Goal: Task Accomplishment & Management: Use online tool/utility

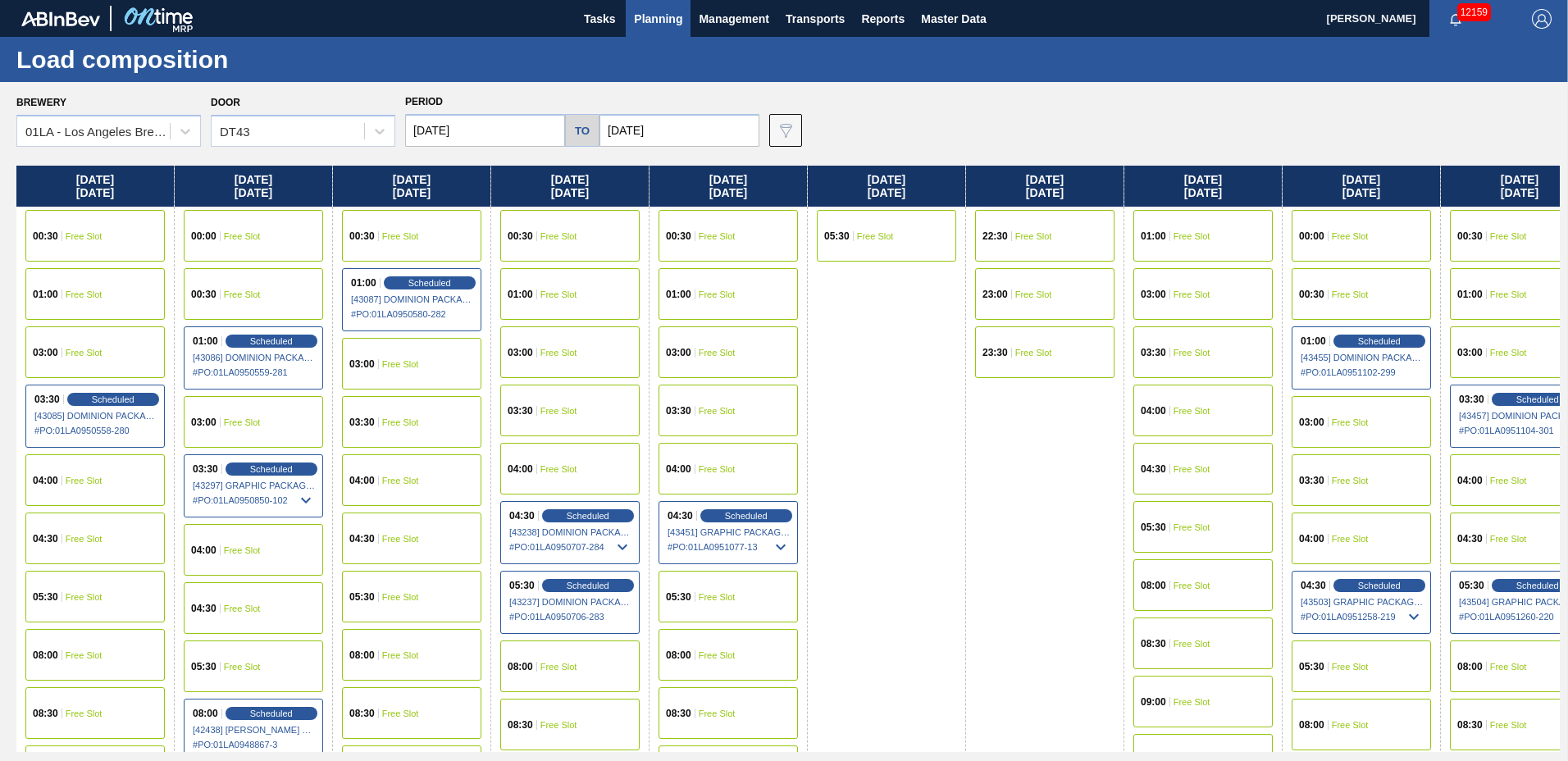
scroll to position [1257, 0]
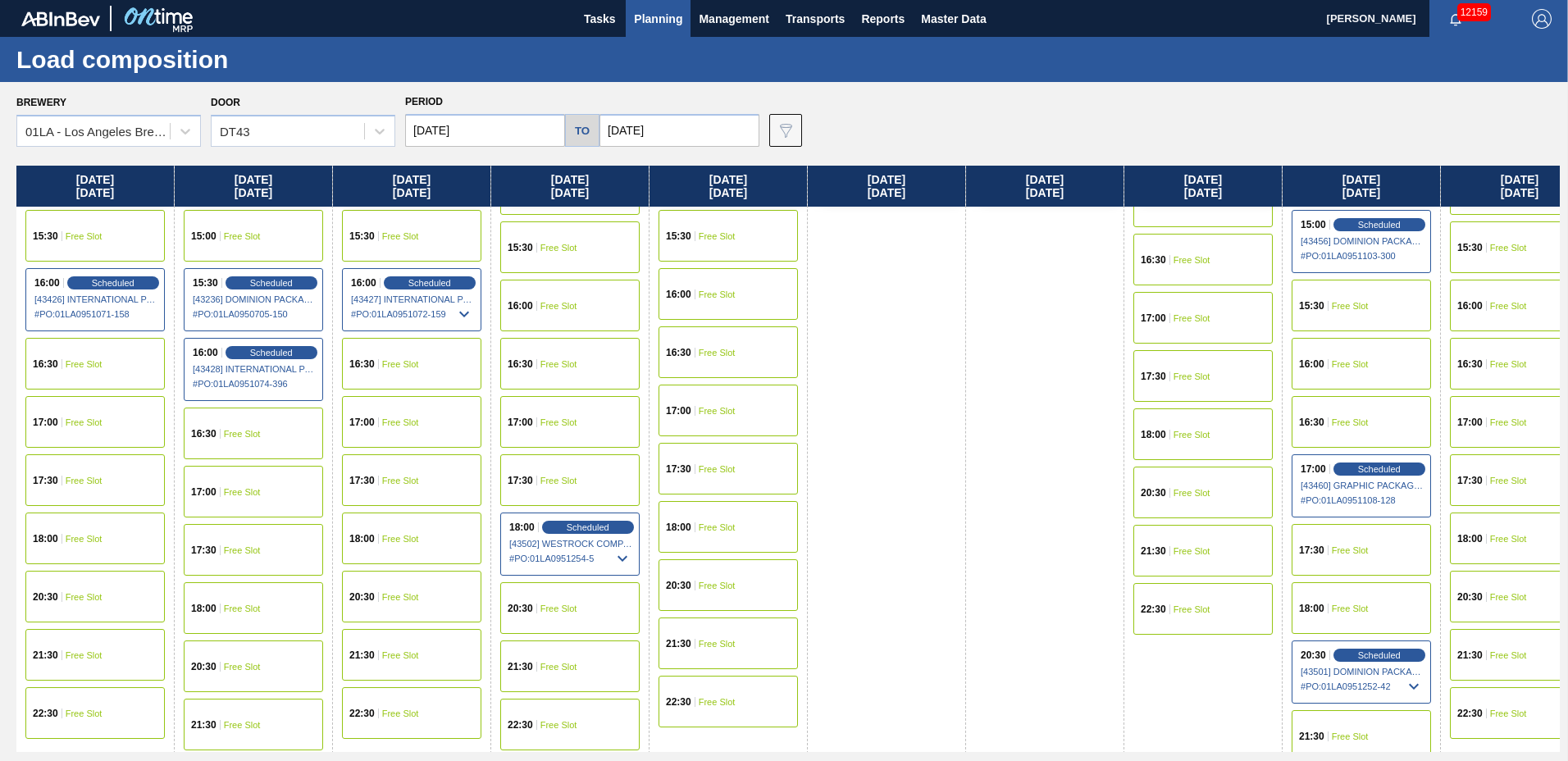
drag, startPoint x: 1375, startPoint y: 460, endPoint x: 1360, endPoint y: 491, distance: 34.4
click at [1375, 461] on div "17:00 Scheduled [43460] GRAPHIC PACKAGING INTERNATIONA - 0008221069 # PO : 01LA…" at bounding box center [1361, 485] width 140 height 63
click at [1358, 468] on span "Scheduled" at bounding box center [1379, 468] width 47 height 11
click at [1333, 481] on span "[43460] GRAPHIC PACKAGING INTERNATIONA - 0008221069" at bounding box center [1362, 485] width 123 height 10
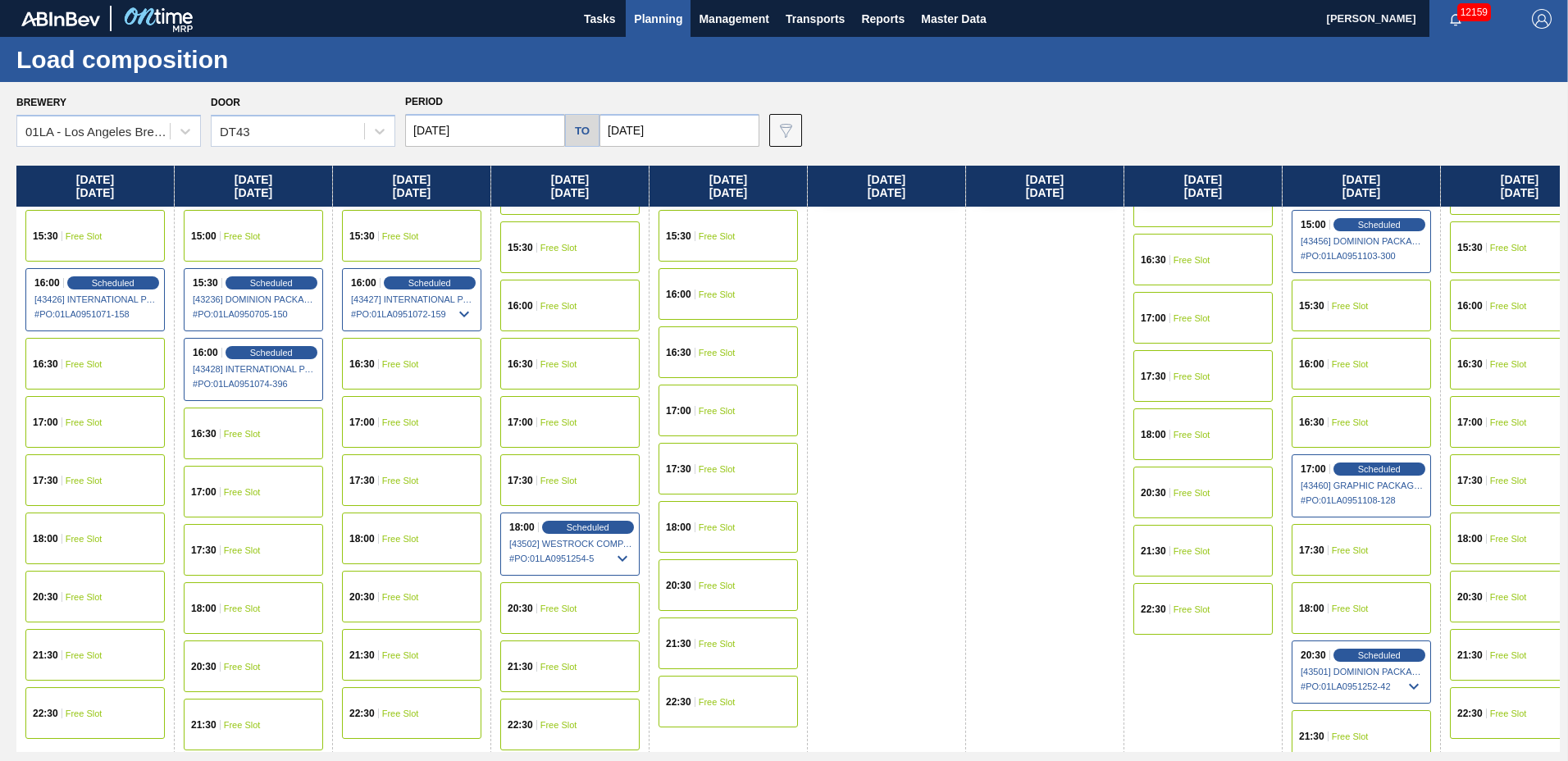
click at [1333, 481] on span "[43460] GRAPHIC PACKAGING INTERNATIONA - 0008221069" at bounding box center [1362, 485] width 123 height 10
click at [1355, 463] on div "Scheduled" at bounding box center [1378, 469] width 101 height 15
drag, startPoint x: 1353, startPoint y: 465, endPoint x: 1338, endPoint y: 467, distance: 15.1
click at [1353, 466] on div "Scheduled" at bounding box center [1378, 469] width 101 height 15
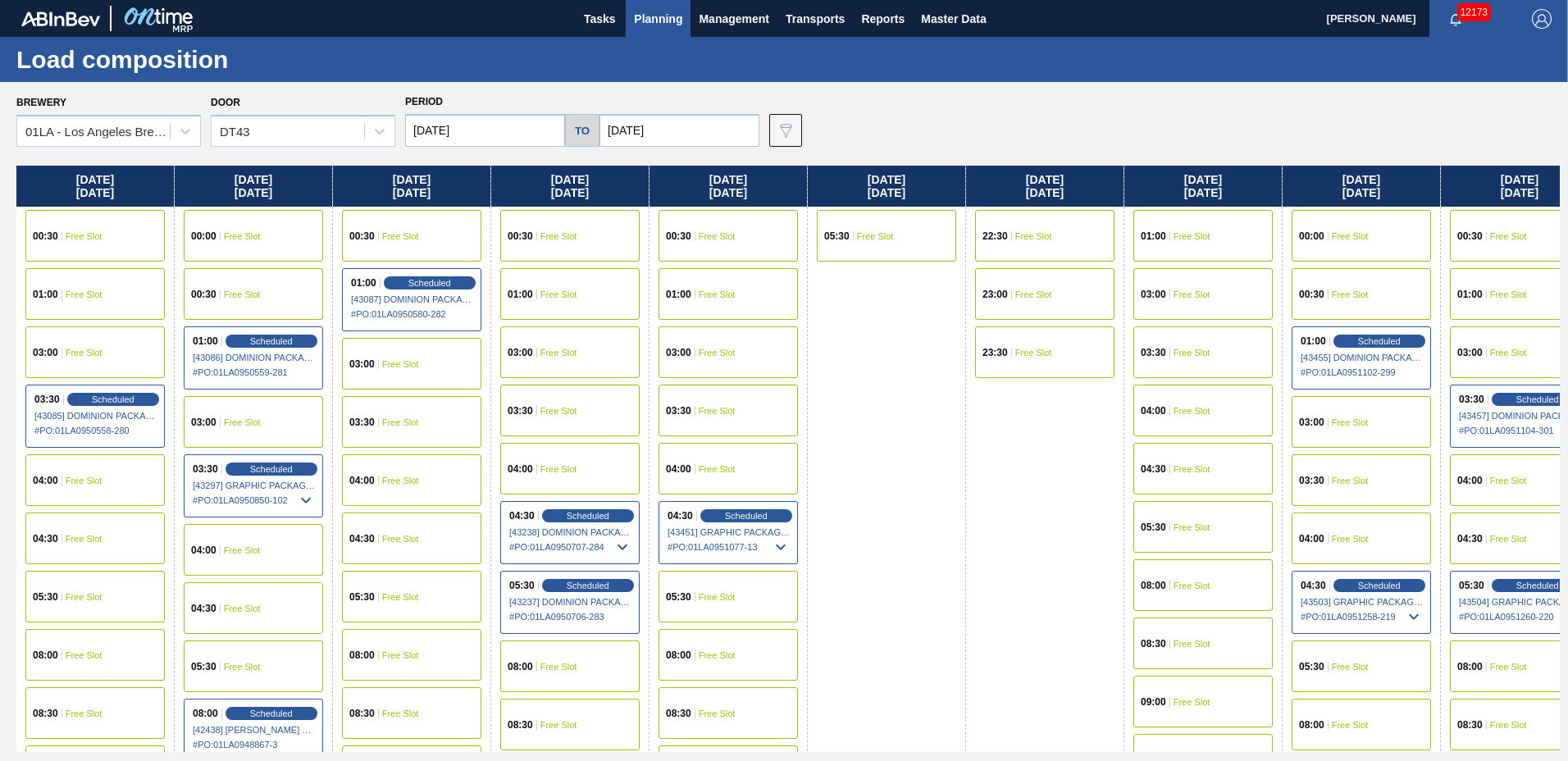
scroll to position [1257, 0]
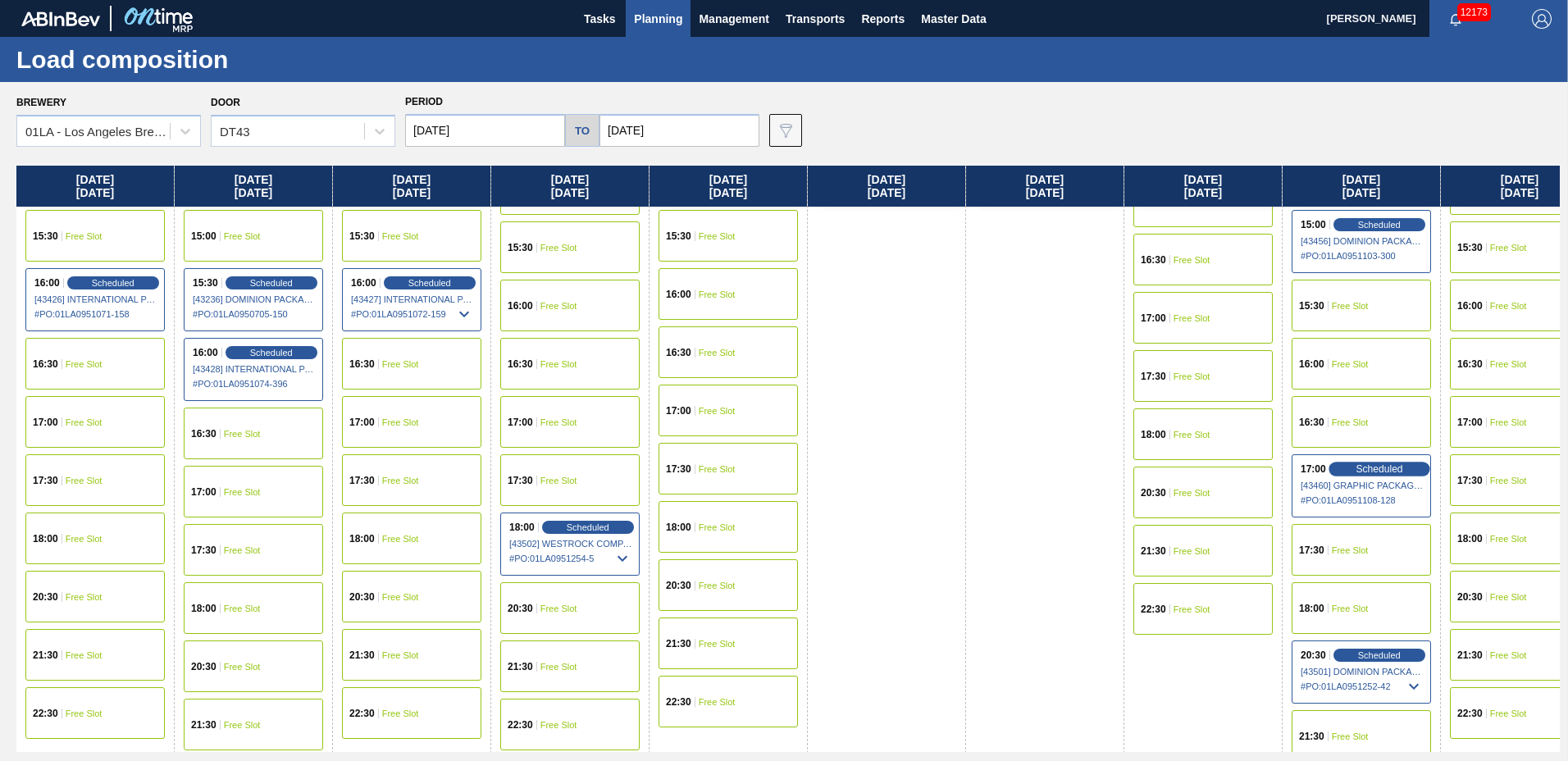
click at [1358, 473] on span "Scheduled" at bounding box center [1379, 468] width 47 height 11
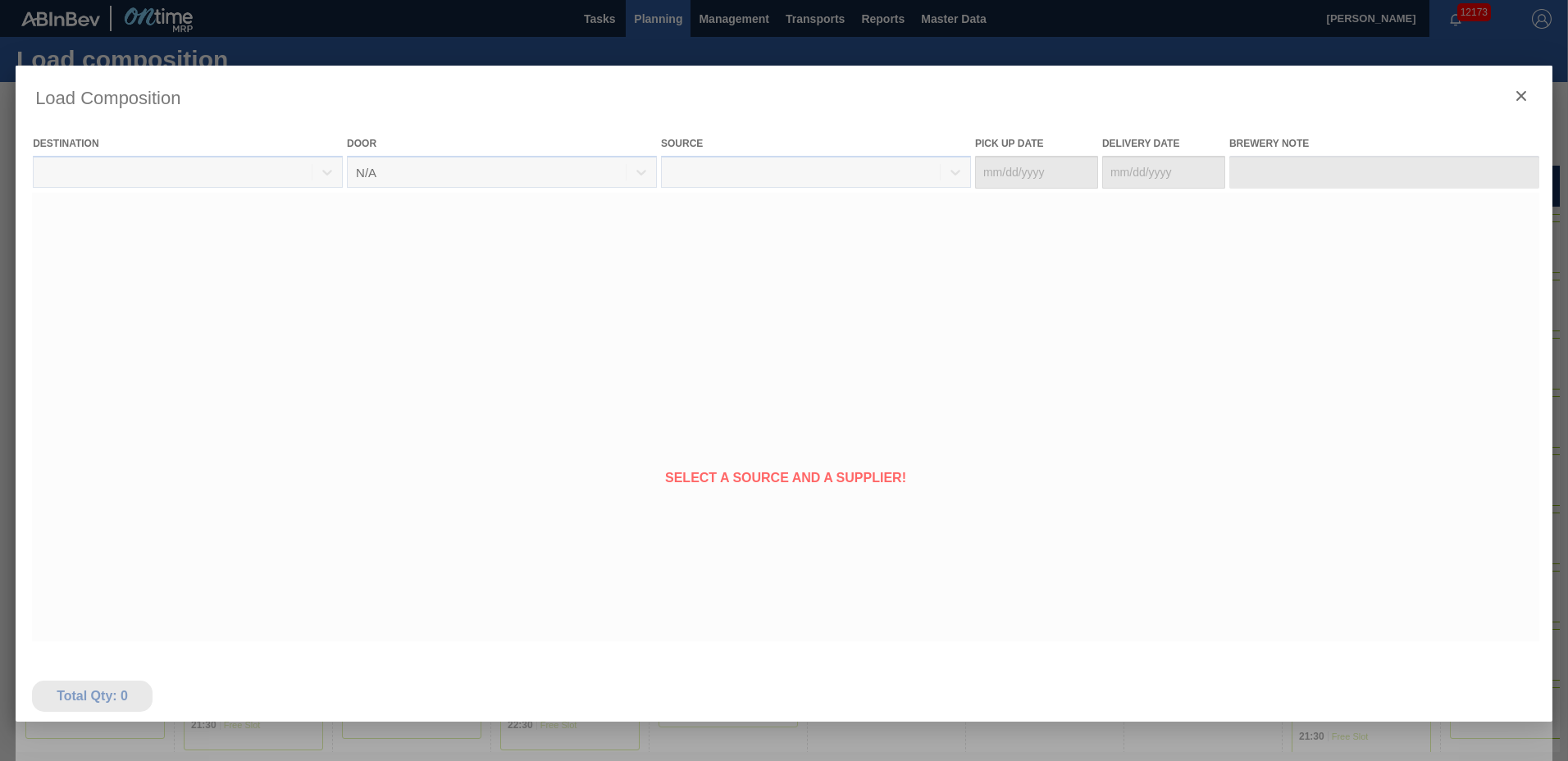
type Date "[DATE]"
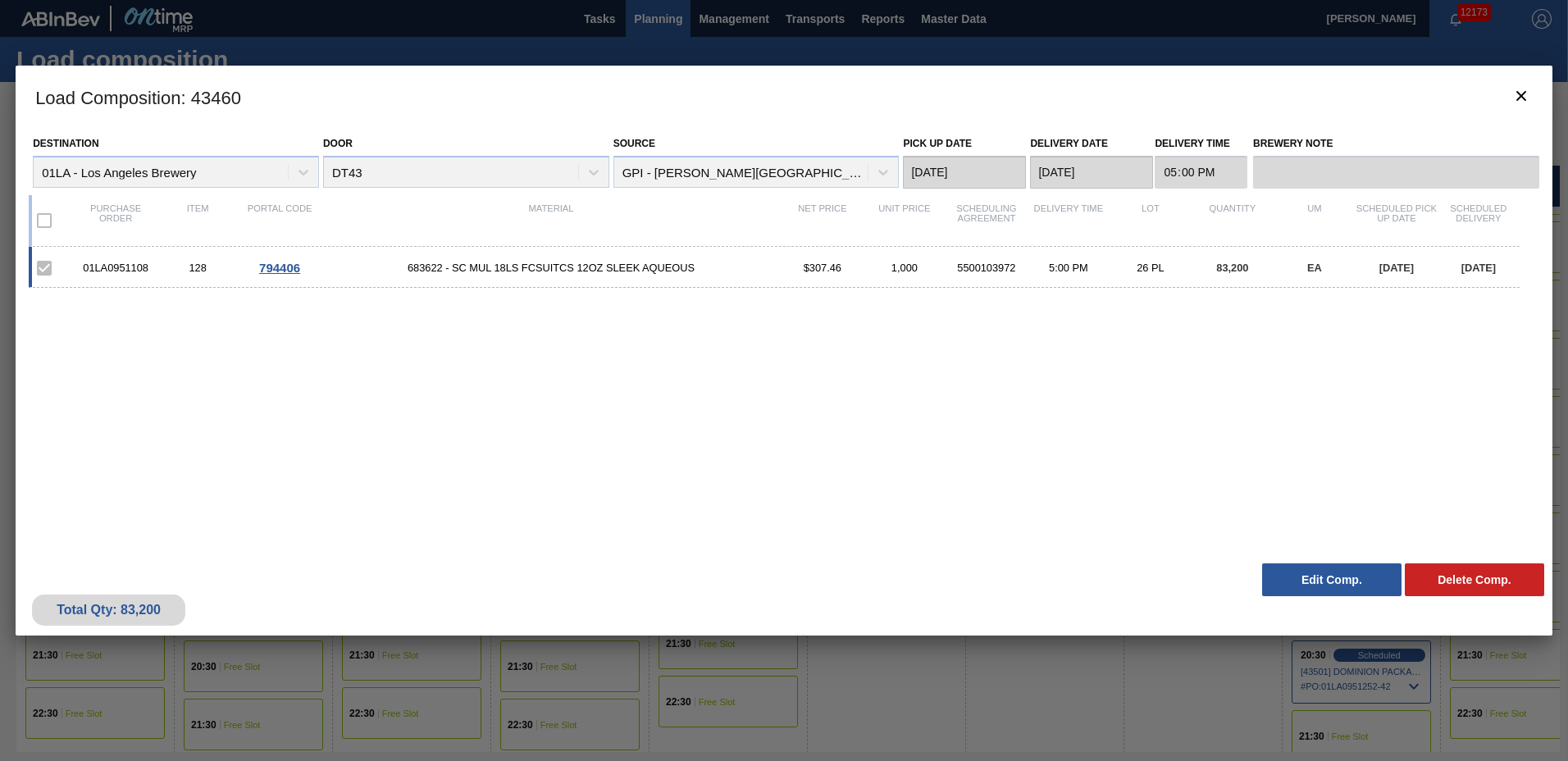
click at [1327, 578] on button "Edit Comp." at bounding box center [1332, 579] width 140 height 33
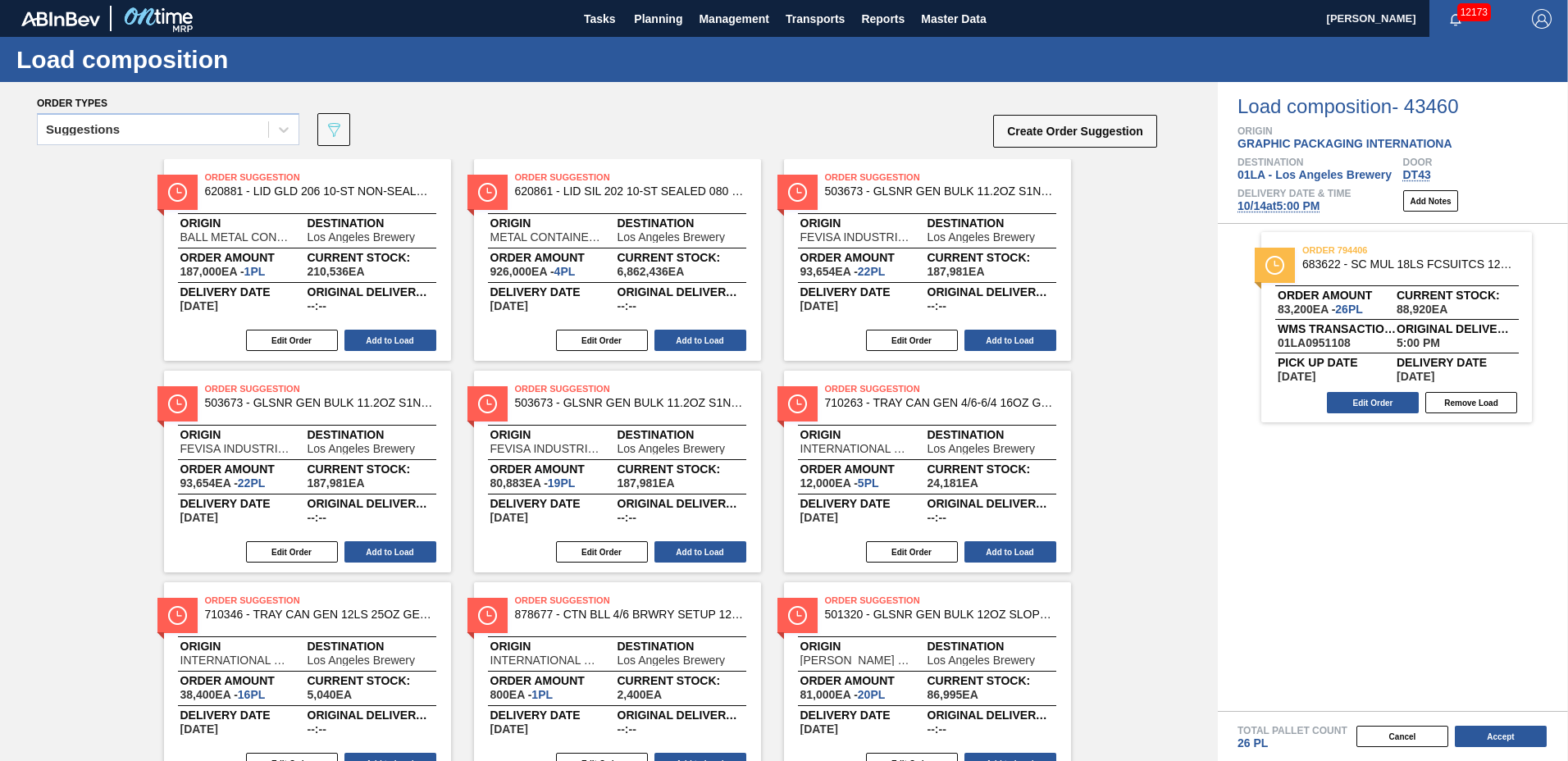
click at [1288, 206] on span "[DATE] 5:00 PM" at bounding box center [1279, 206] width 82 height 13
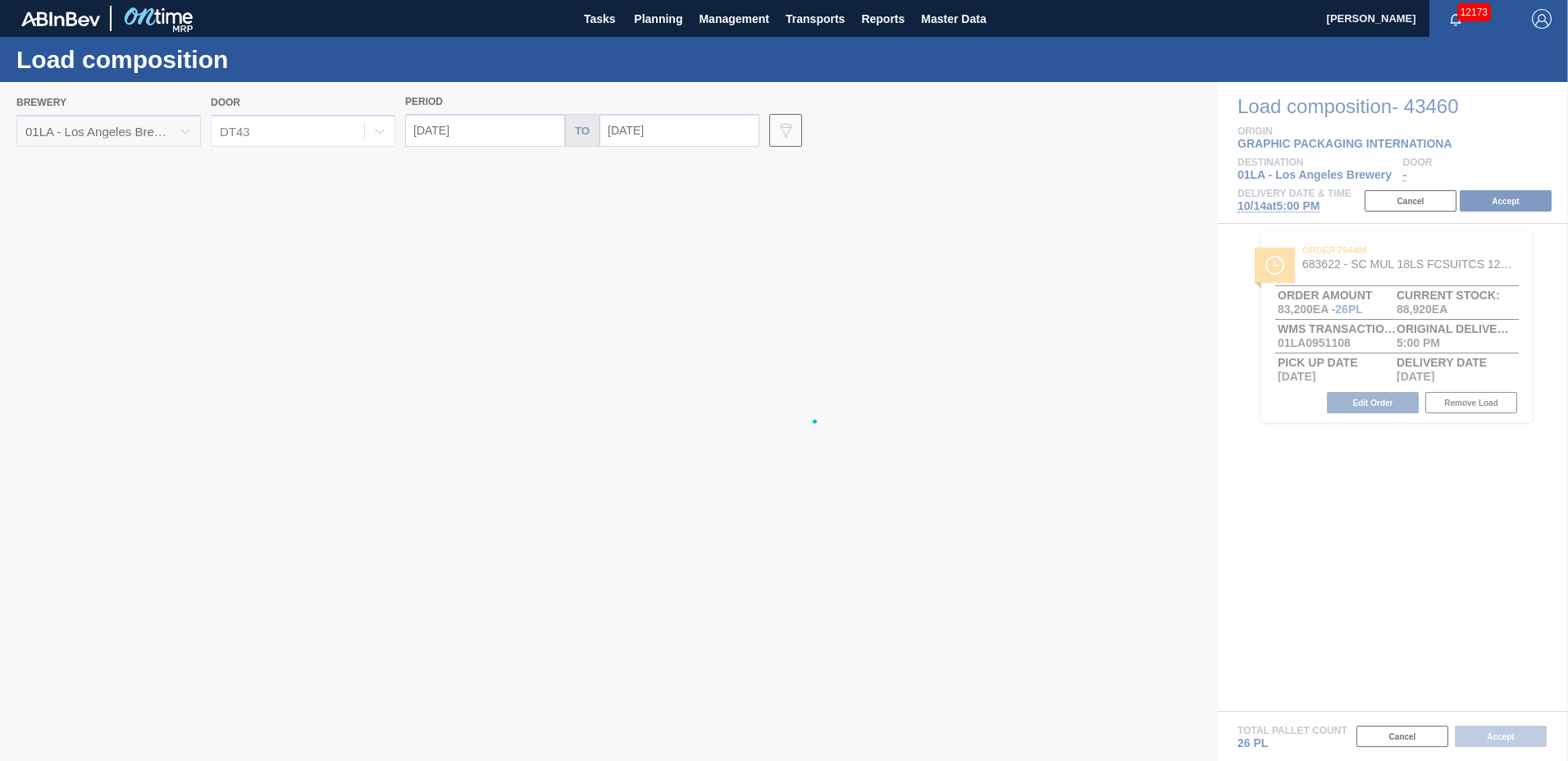
type input "[DATE]"
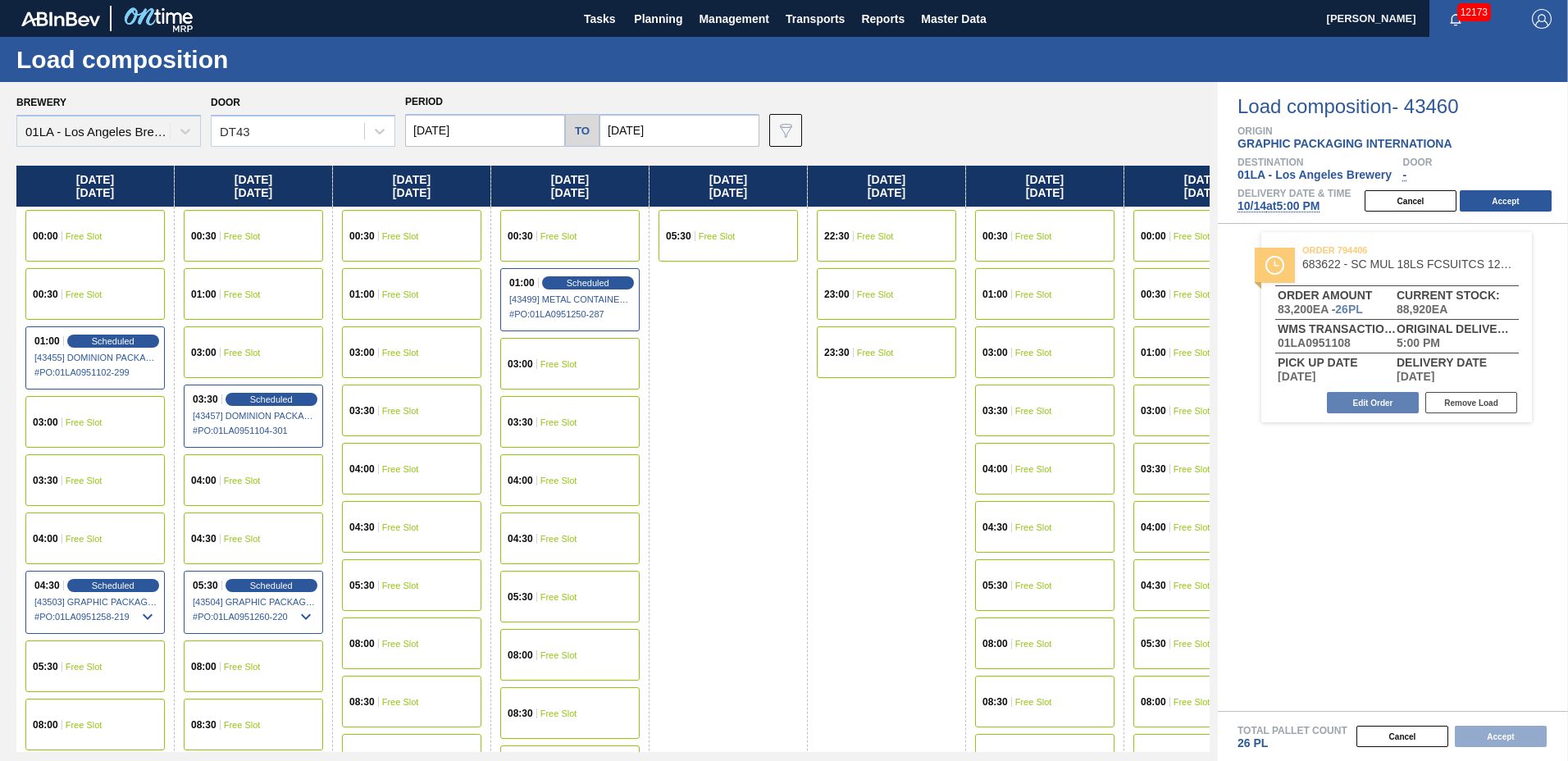
click at [494, 122] on input "[DATE]" at bounding box center [485, 130] width 160 height 33
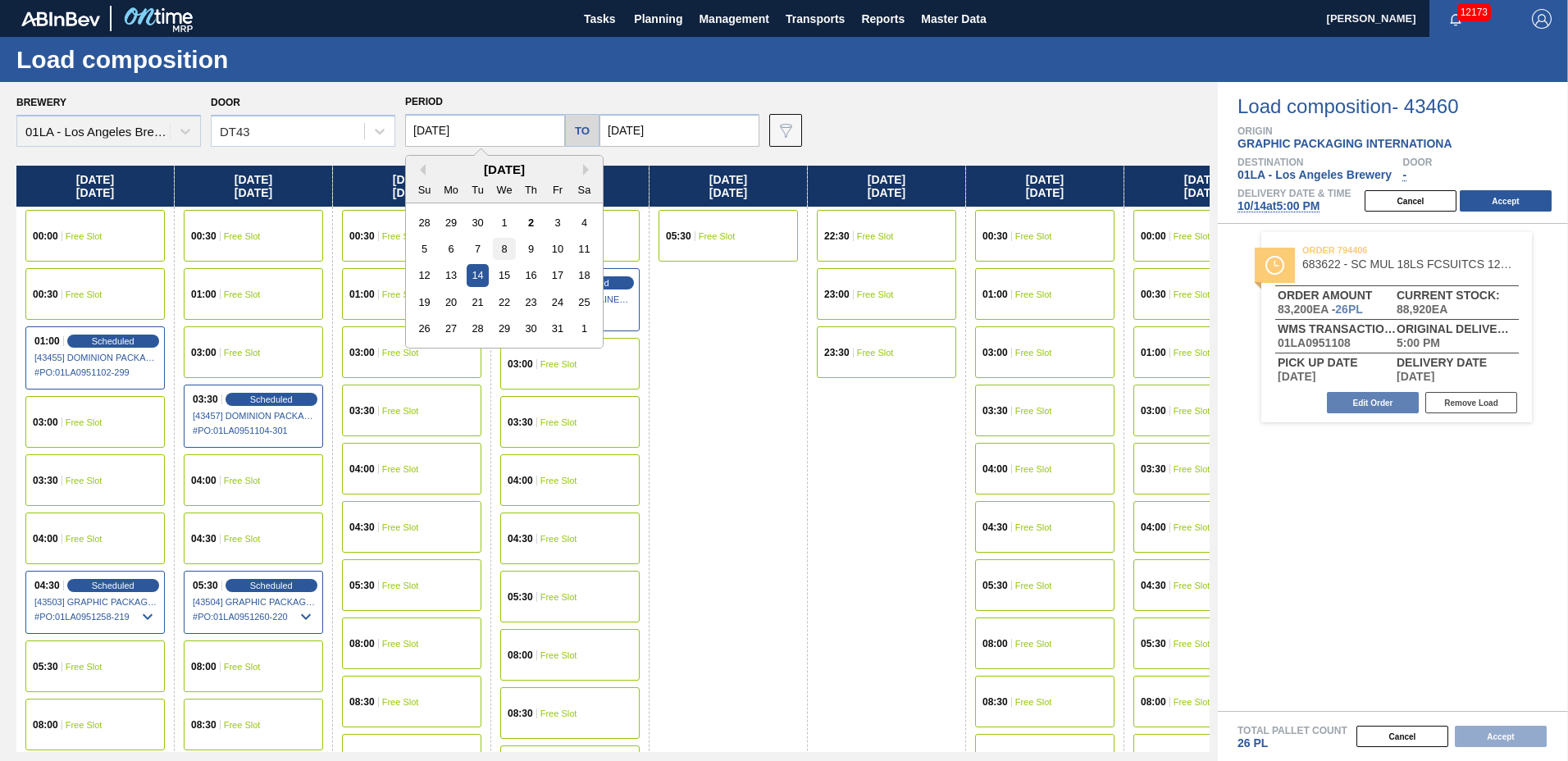
click at [501, 247] on div "8" at bounding box center [504, 248] width 22 height 22
type input "[DATE]"
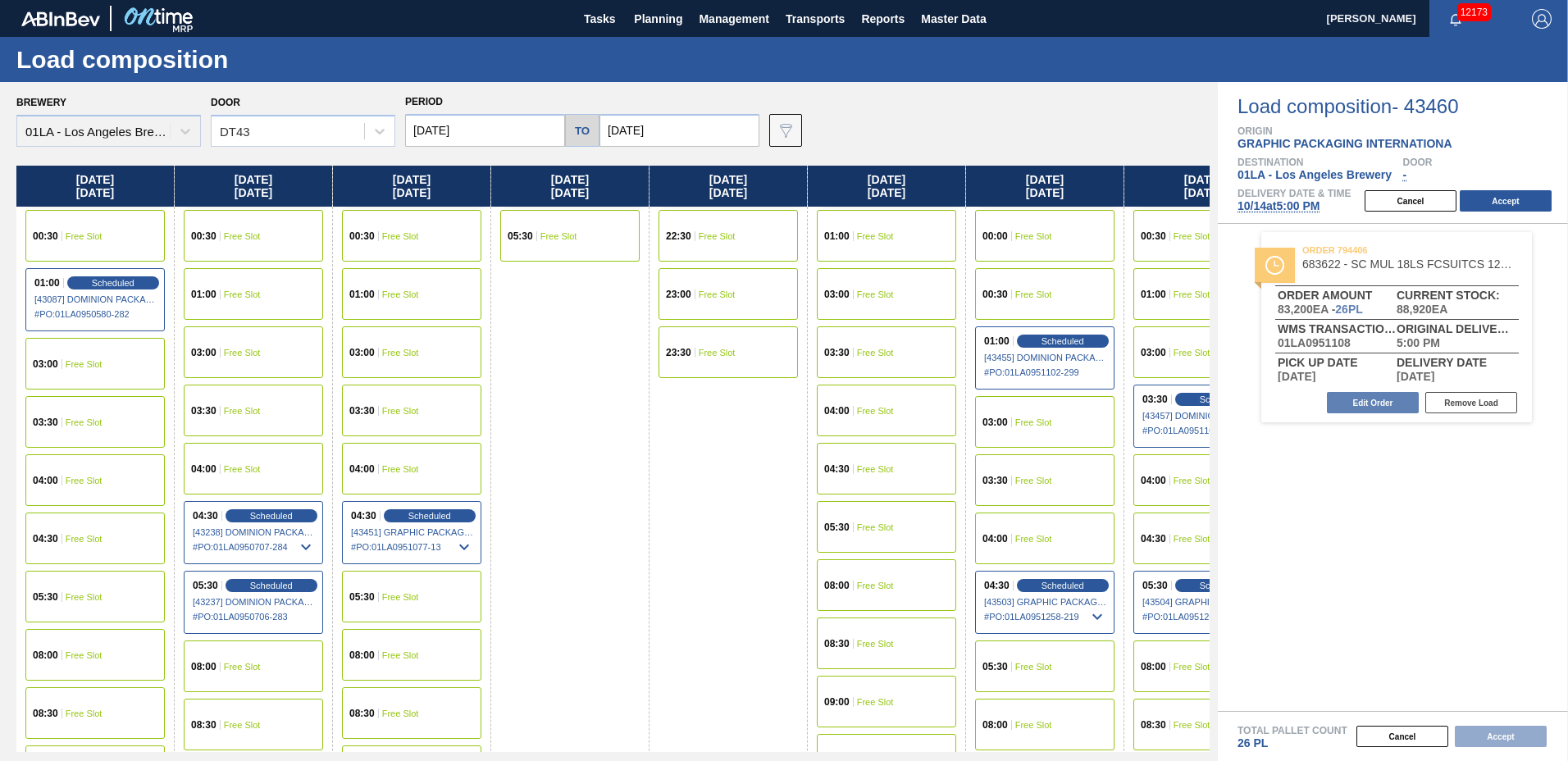
scroll to position [1328, 0]
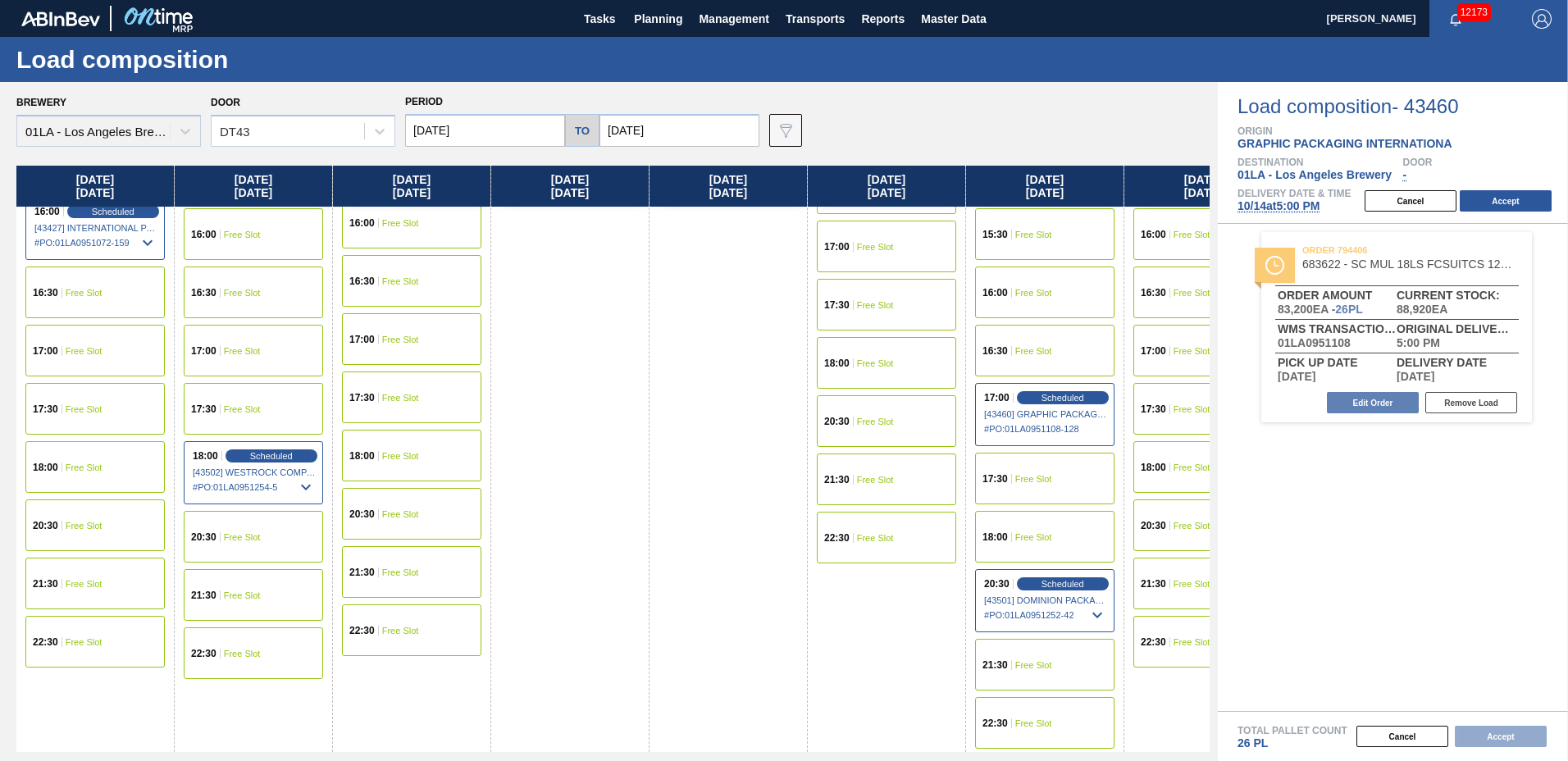
click at [69, 354] on span "Free Slot" at bounding box center [84, 351] width 37 height 10
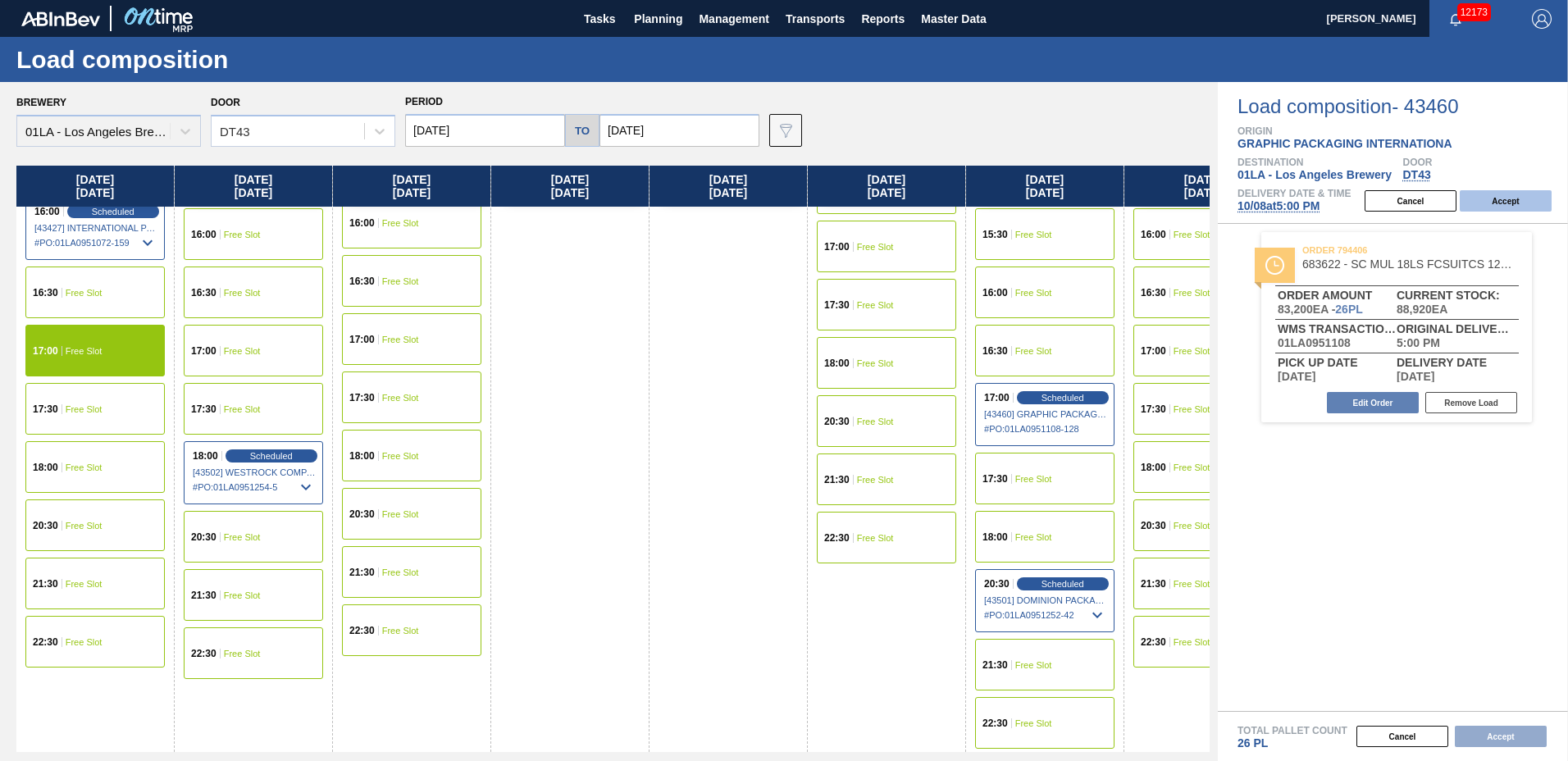
click at [1507, 195] on button "Accept" at bounding box center [1506, 201] width 92 height 21
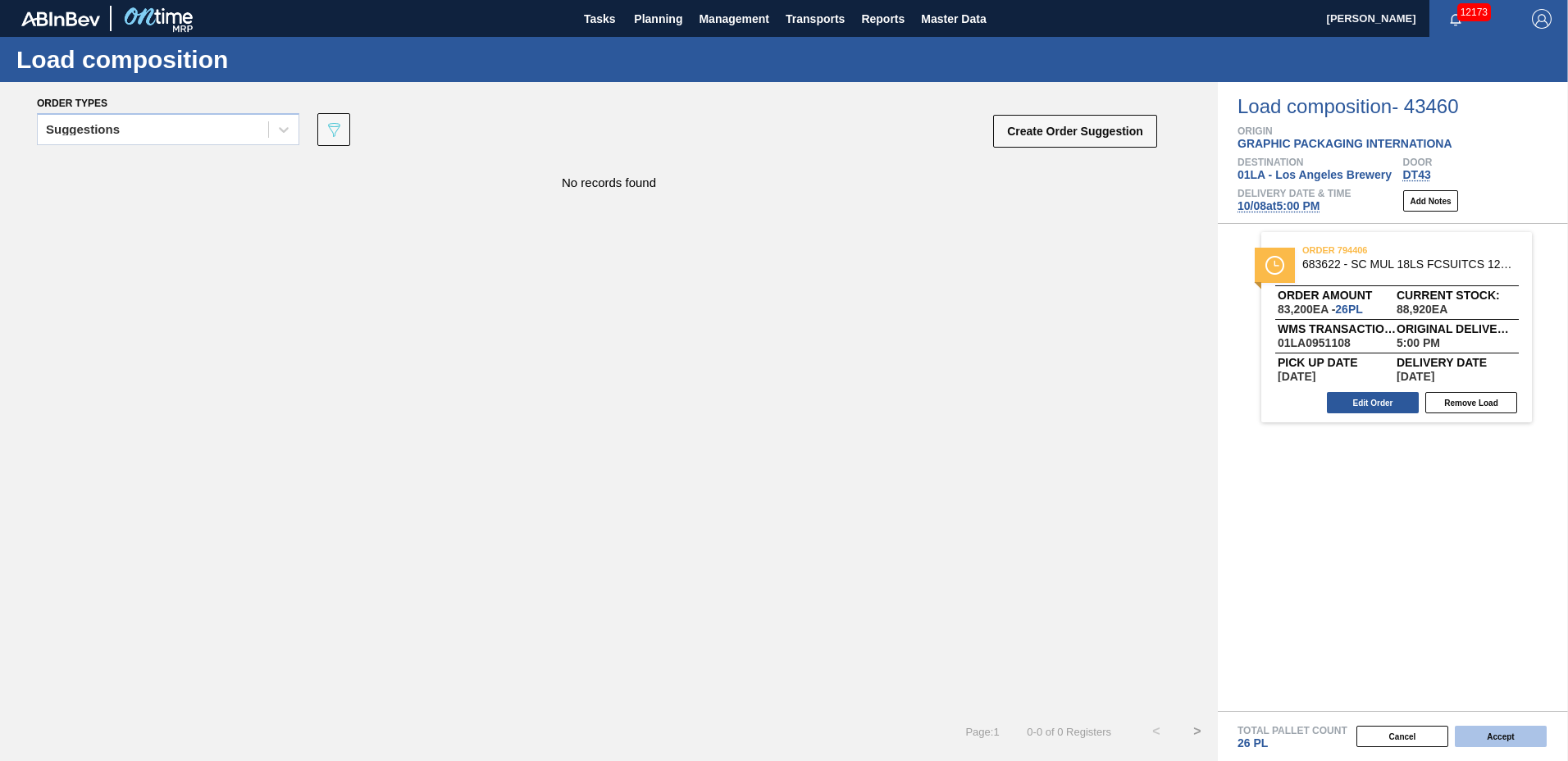
click at [1477, 732] on button "Accept" at bounding box center [1500, 736] width 92 height 21
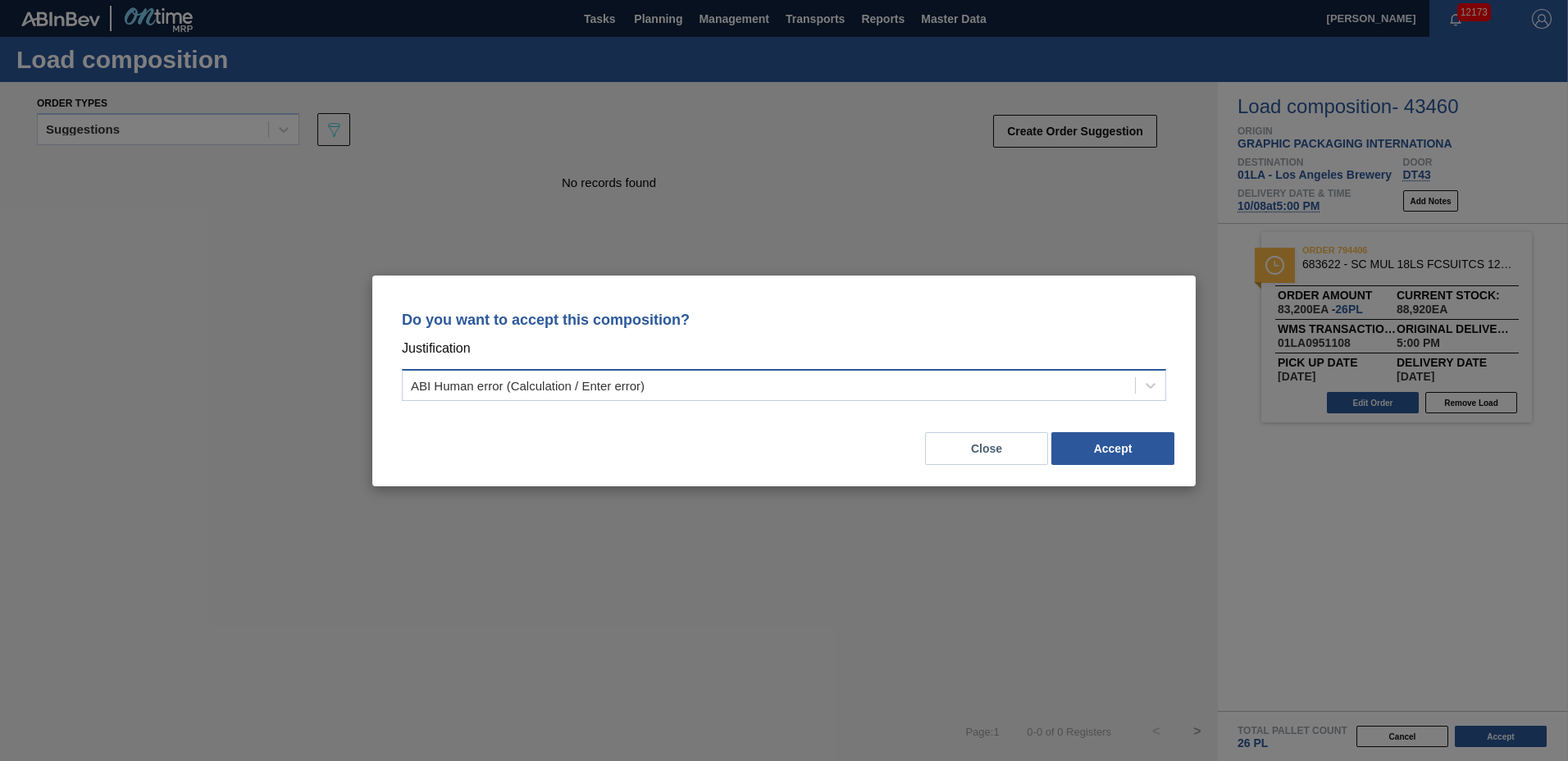
click at [680, 375] on div "ABI Human error (Calculation / Enter error)" at bounding box center [768, 385] width 733 height 24
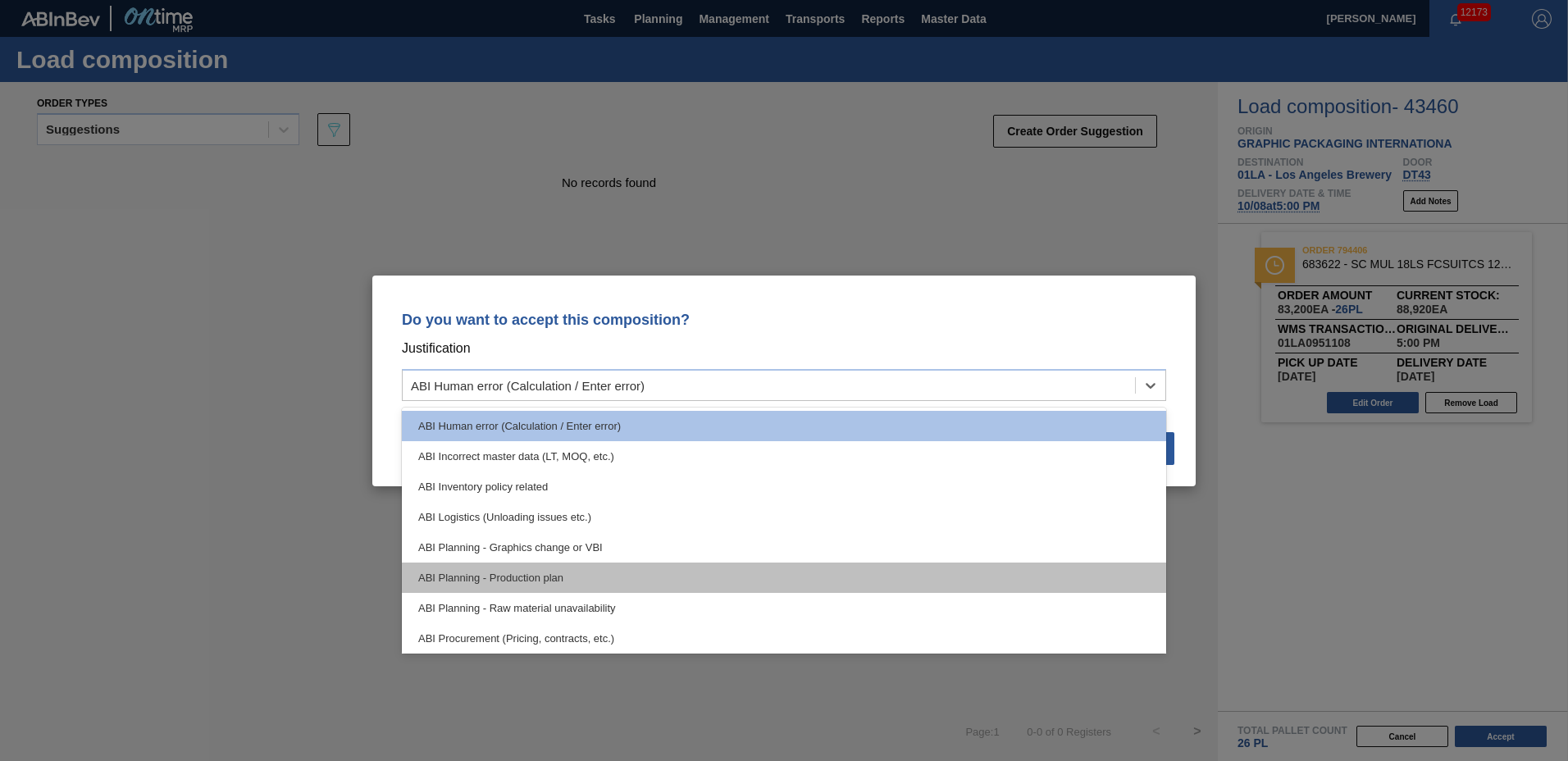
click at [595, 575] on div "ABI Planning - Production plan" at bounding box center [784, 578] width 765 height 30
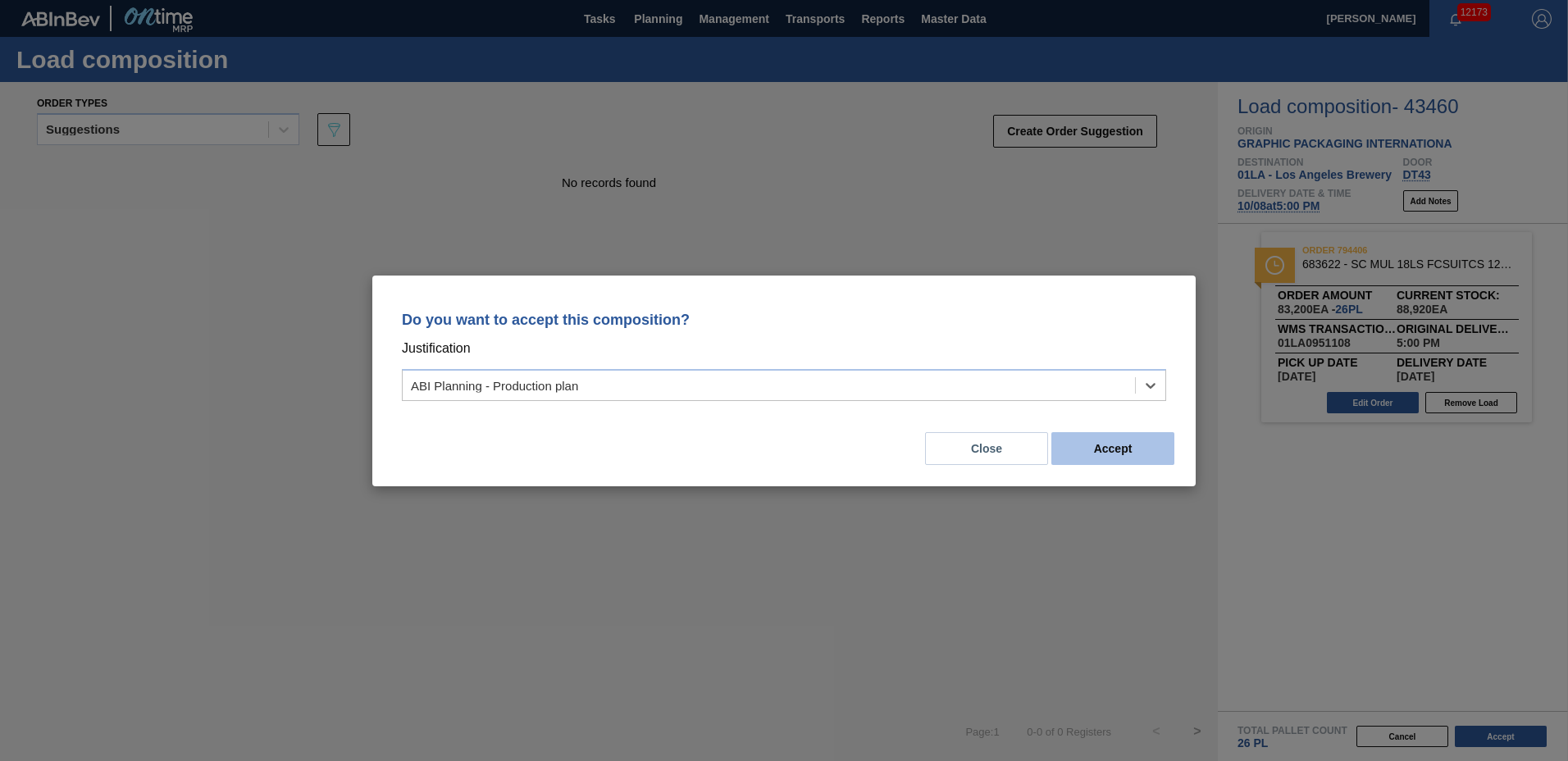
click at [1092, 452] on button "Accept" at bounding box center [1113, 448] width 123 height 33
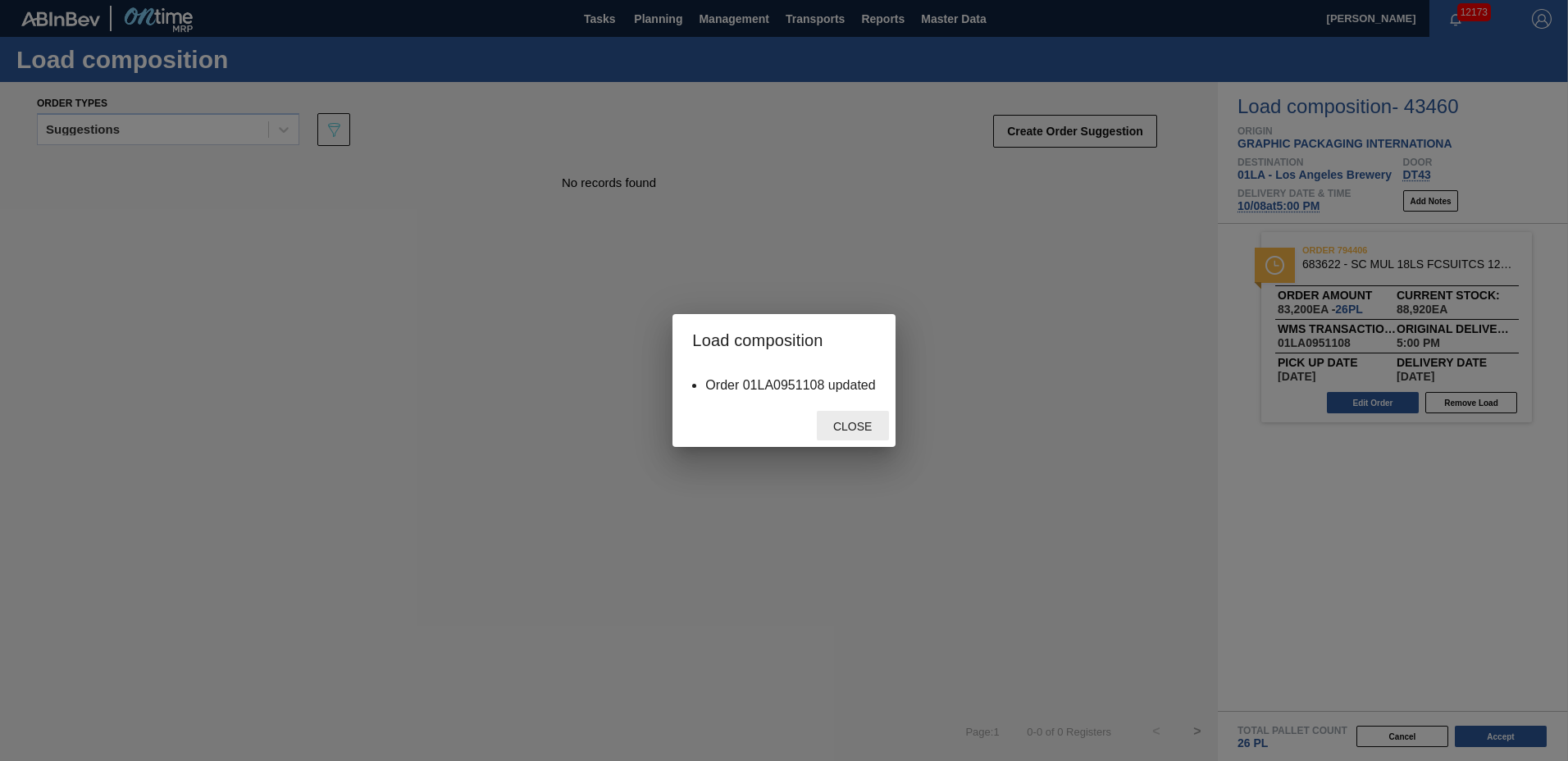
click at [851, 432] on span "Close" at bounding box center [852, 426] width 65 height 13
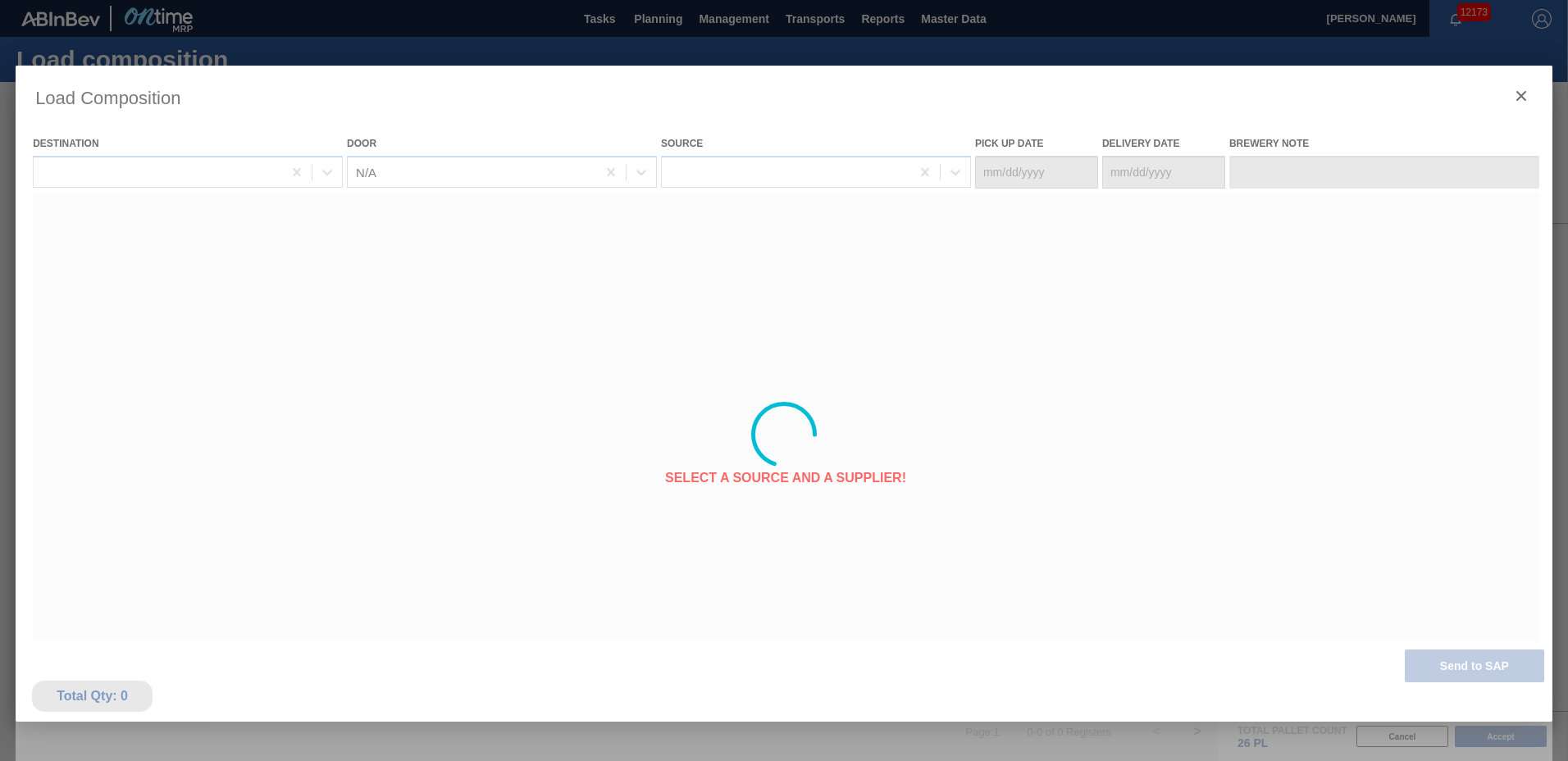
type Date "[DATE]"
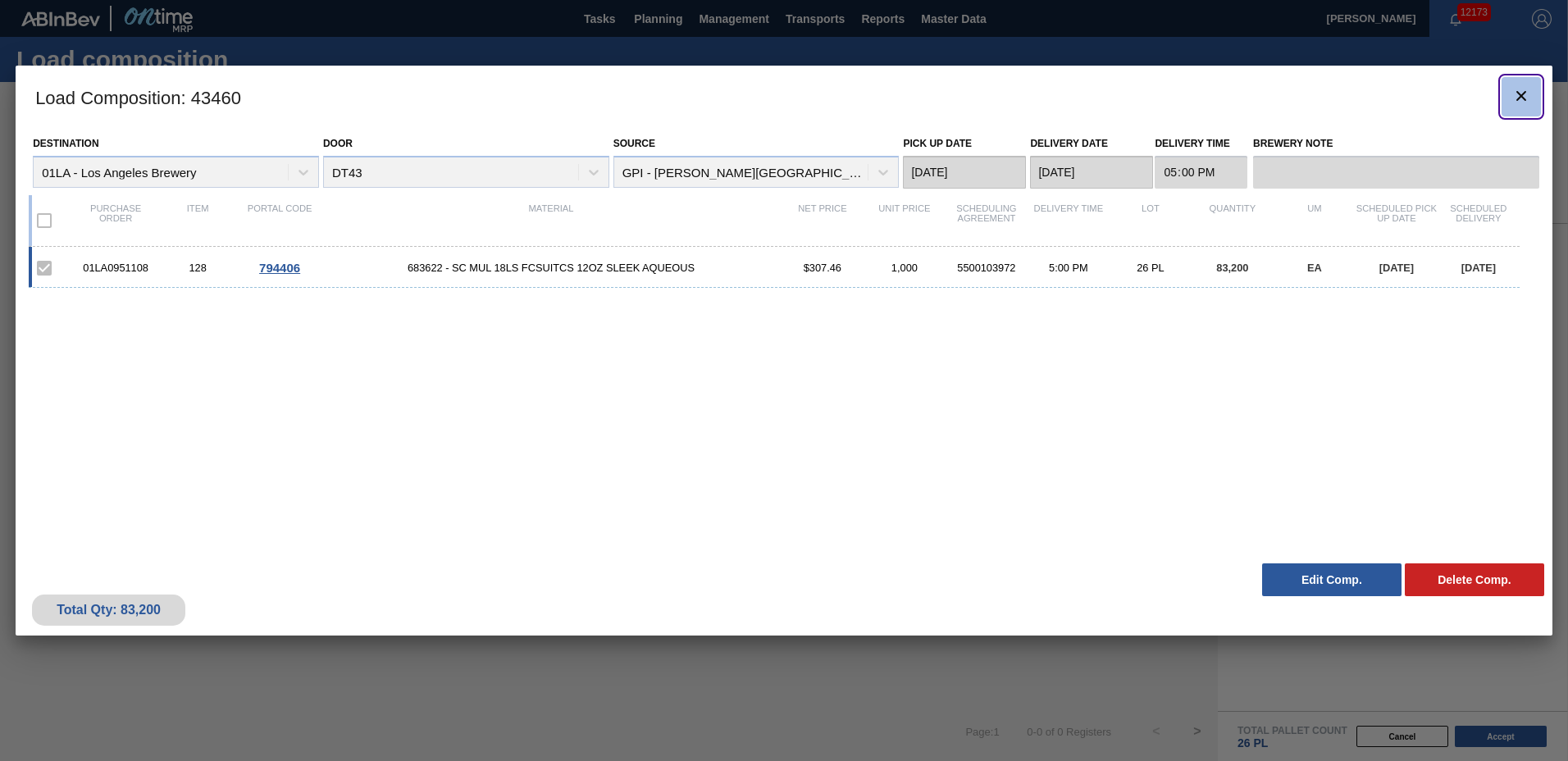
click at [1515, 87] on icon "botão de ícone" at bounding box center [1522, 96] width 20 height 20
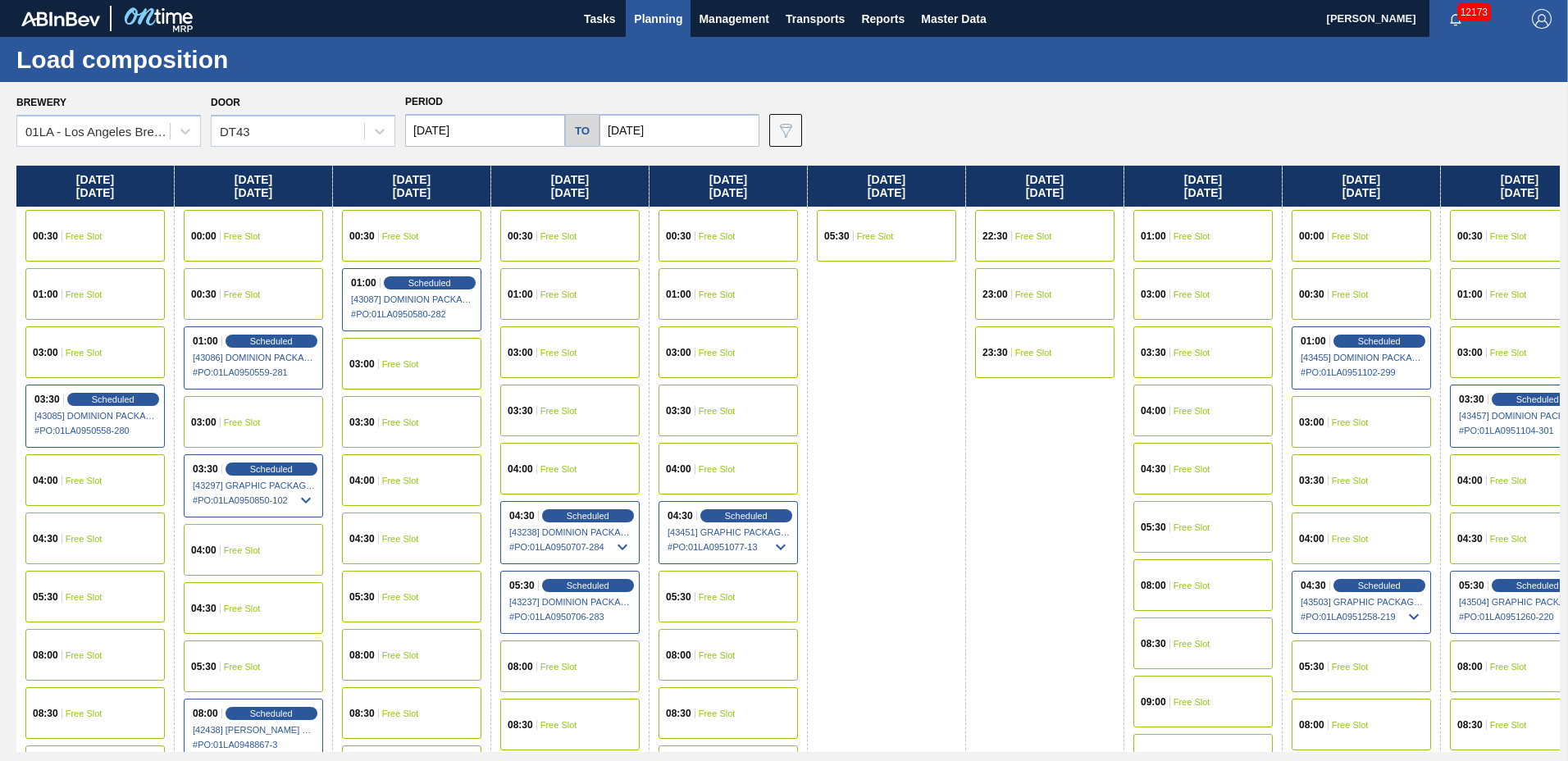
scroll to position [1257, 0]
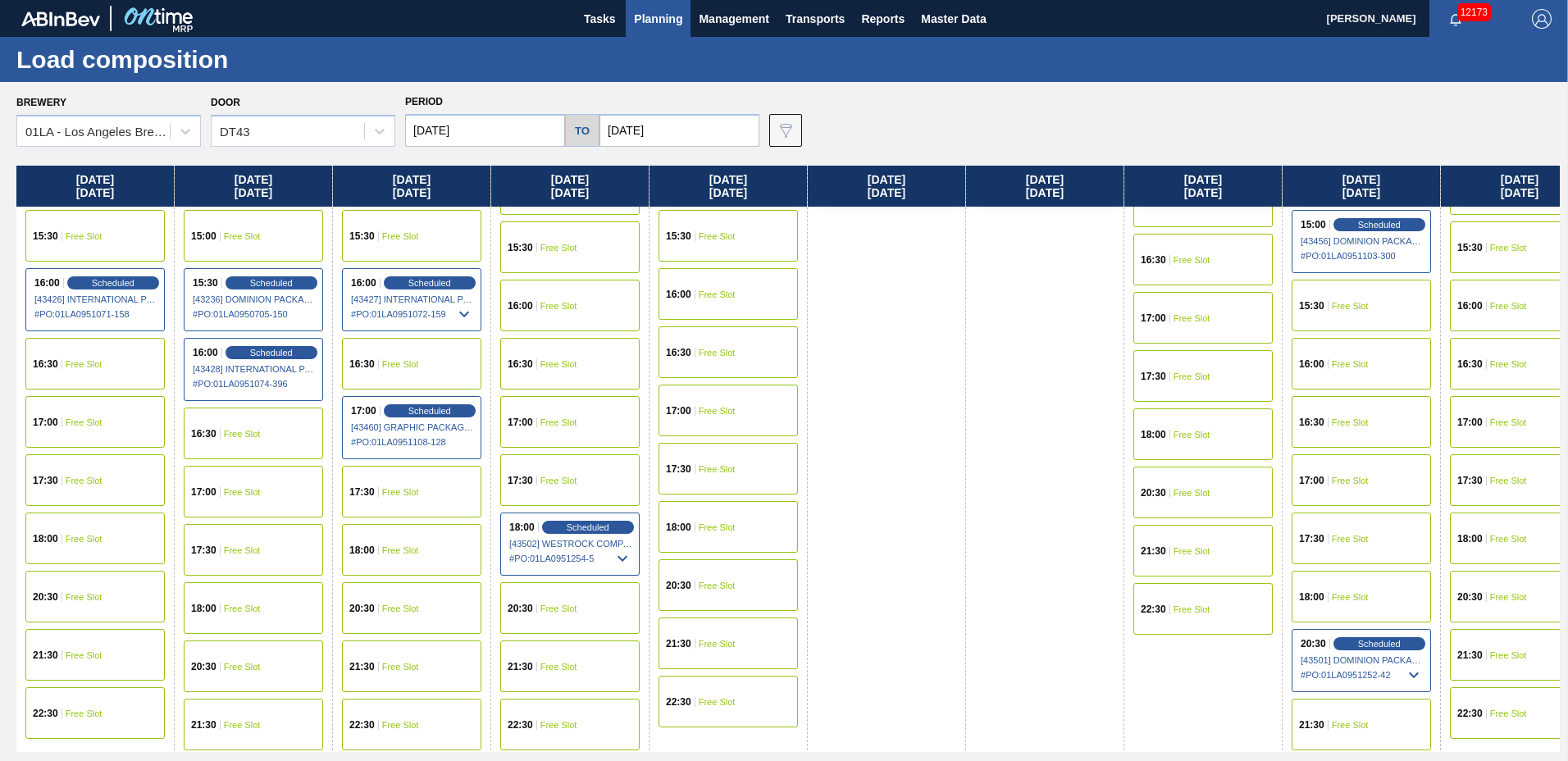
click at [662, 16] on span "Planning" at bounding box center [658, 19] width 48 height 20
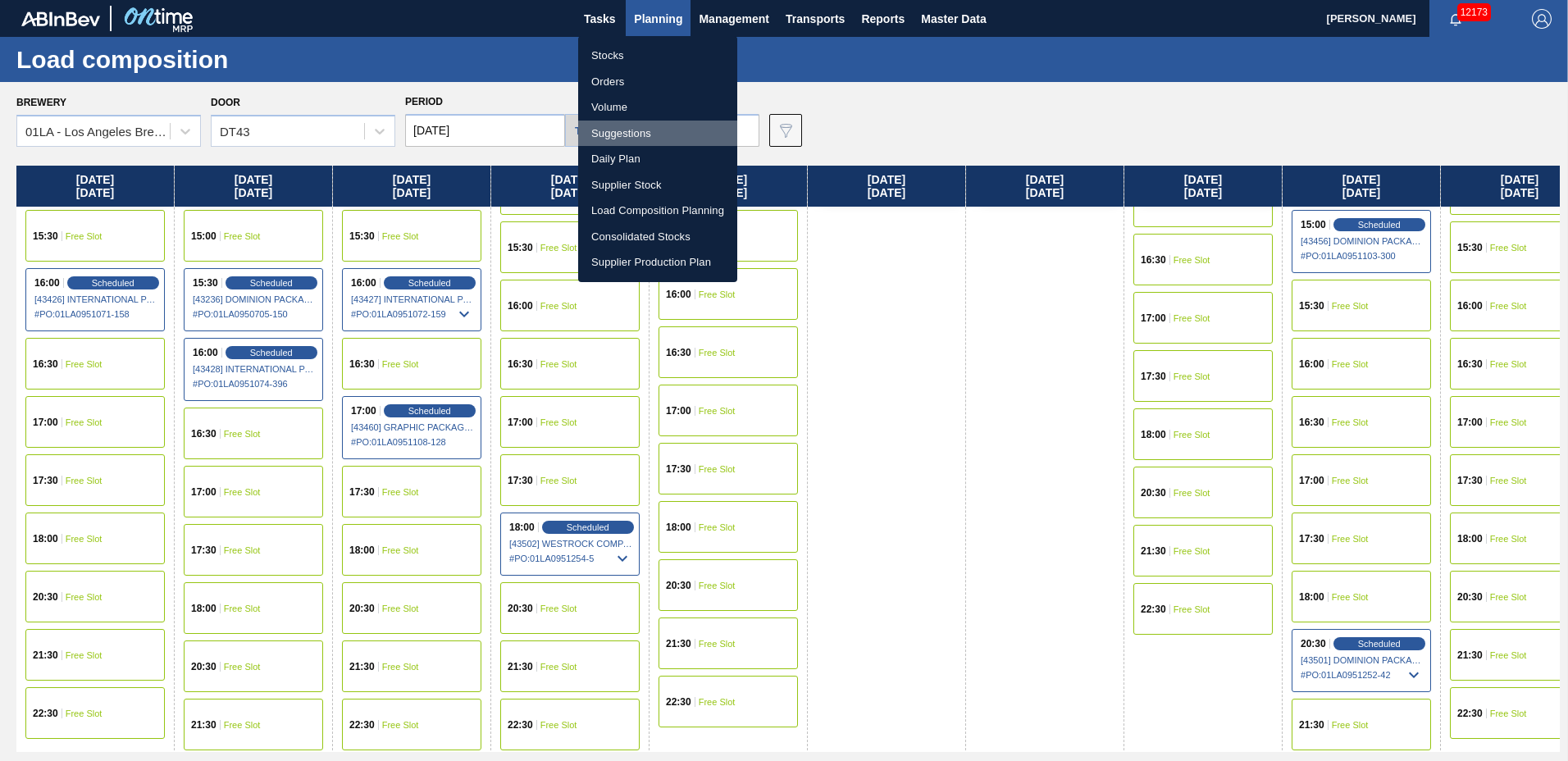
click at [631, 132] on li "Suggestions" at bounding box center [657, 133] width 159 height 26
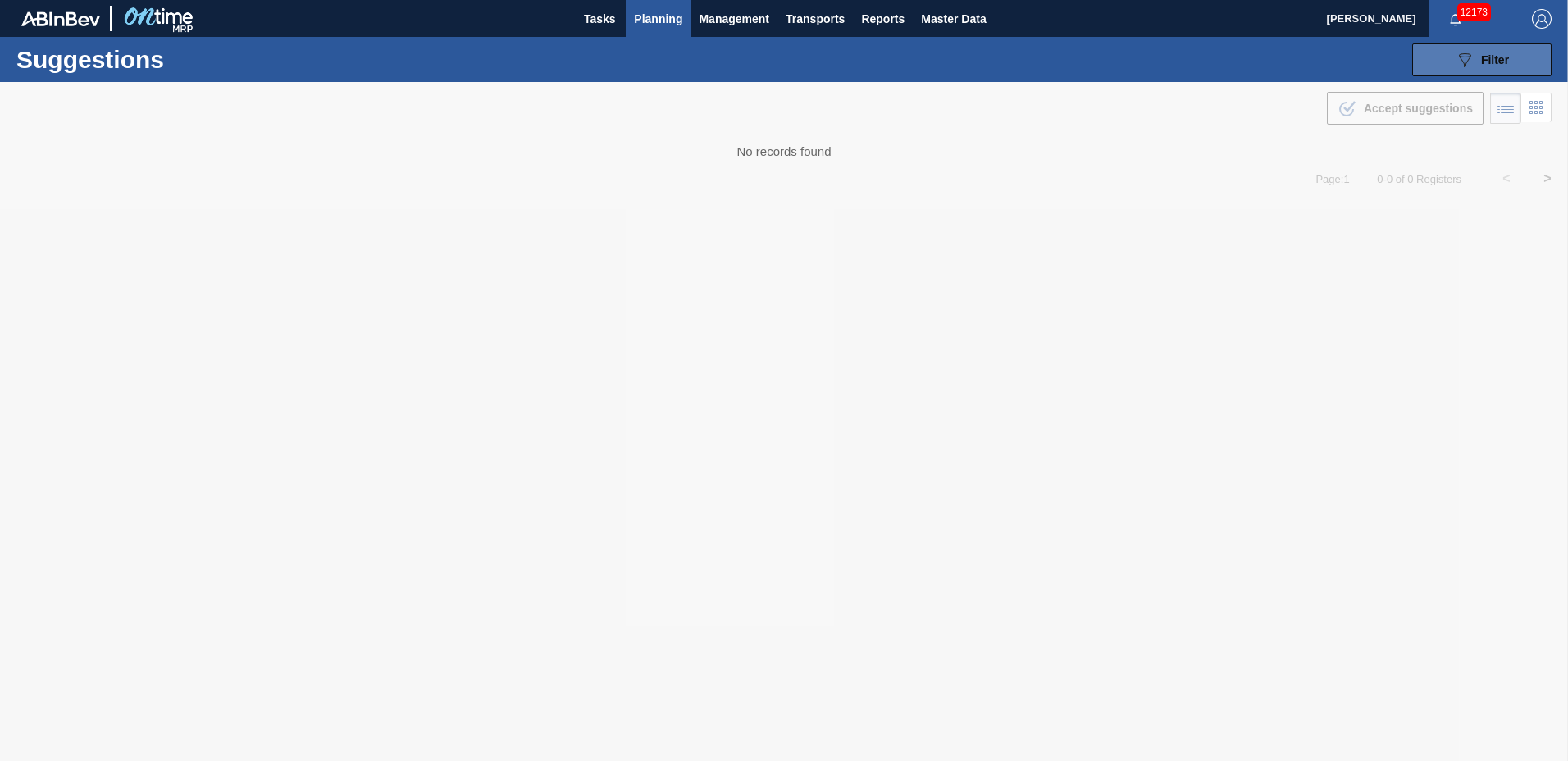
type to "[DATE]"
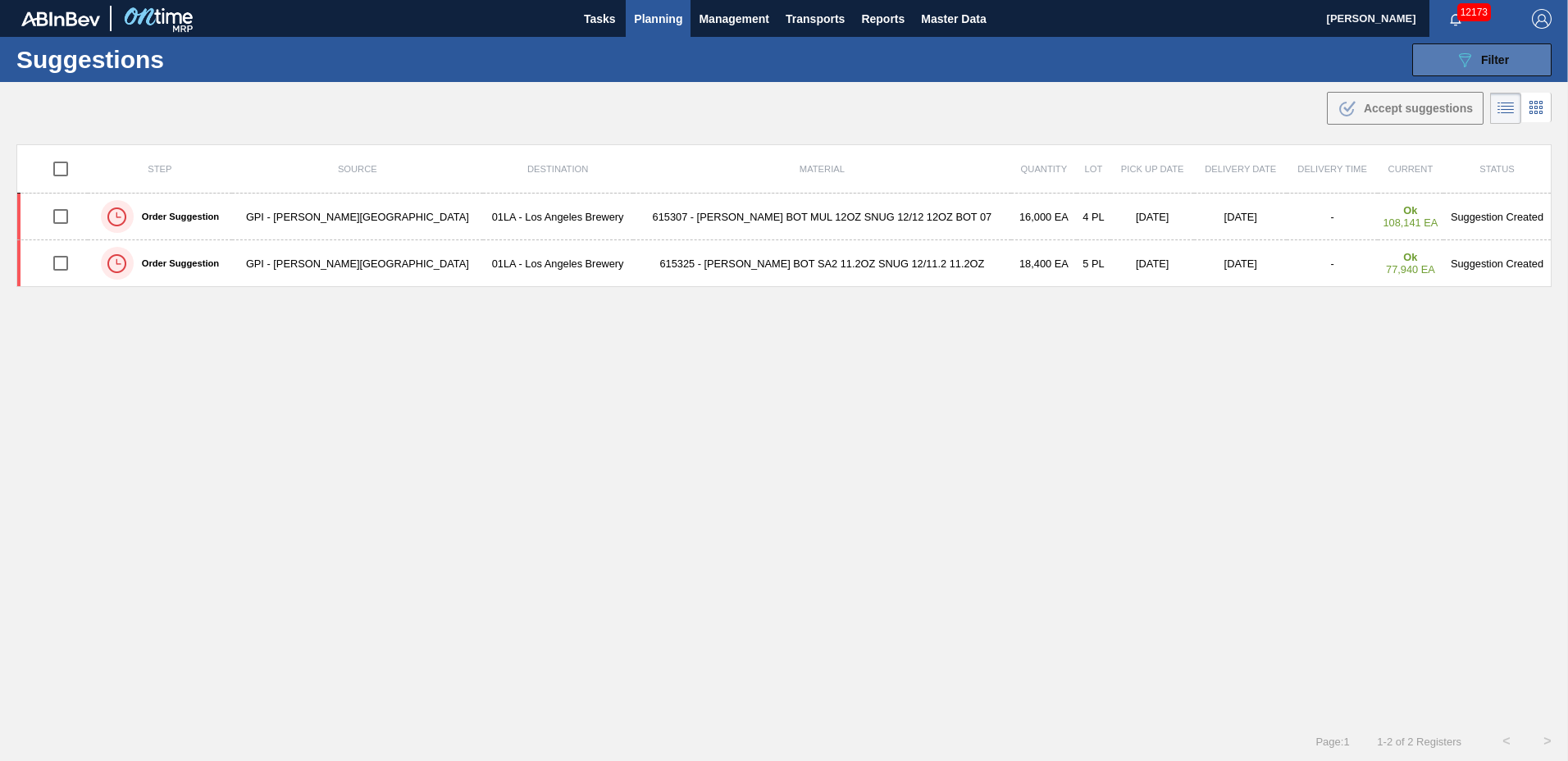
click at [1492, 58] on span "Filter" at bounding box center [1495, 60] width 28 height 13
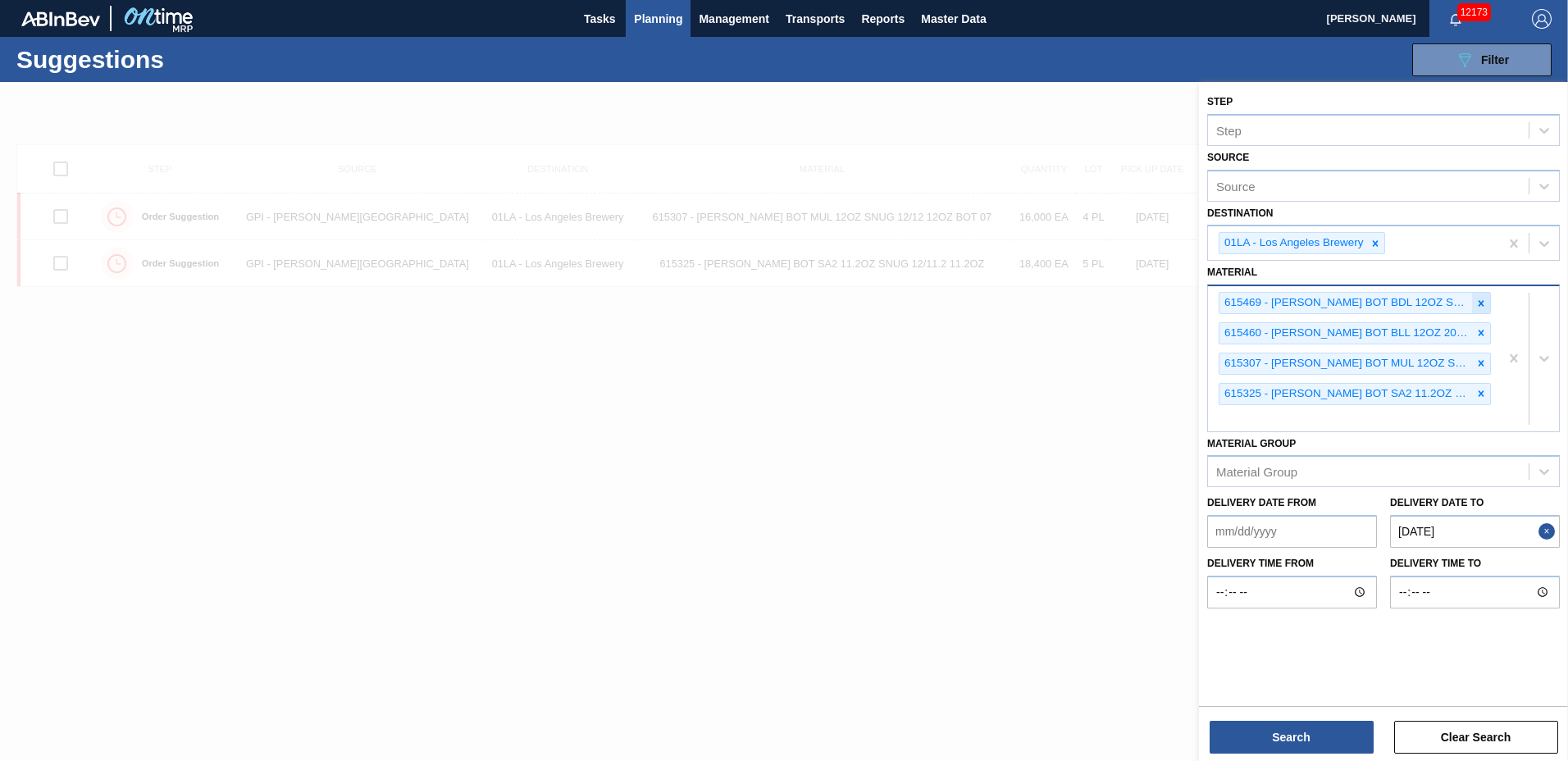
click at [1478, 297] on icon at bounding box center [1481, 303] width 12 height 12
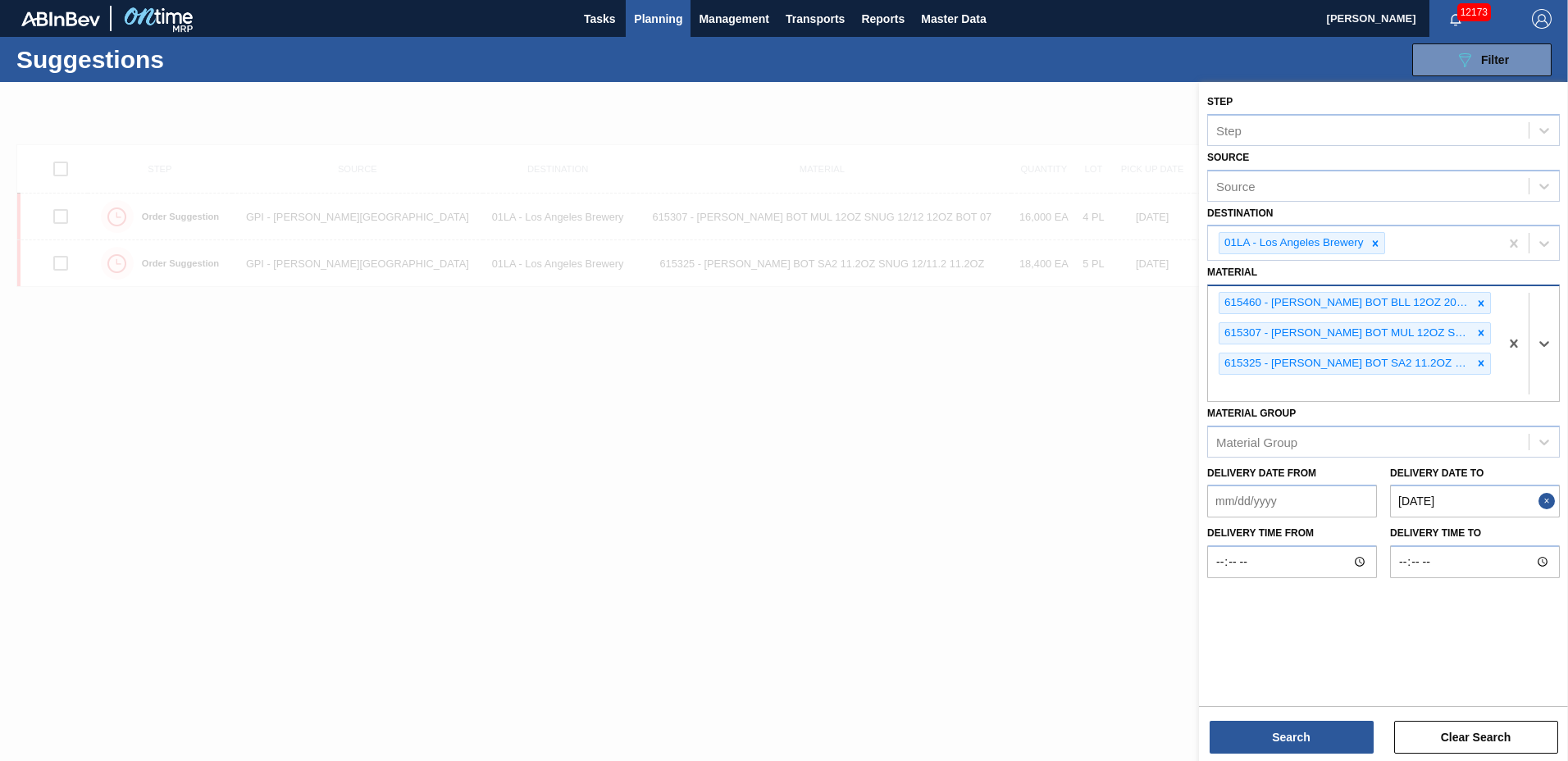
click at [1478, 297] on icon at bounding box center [1481, 303] width 12 height 12
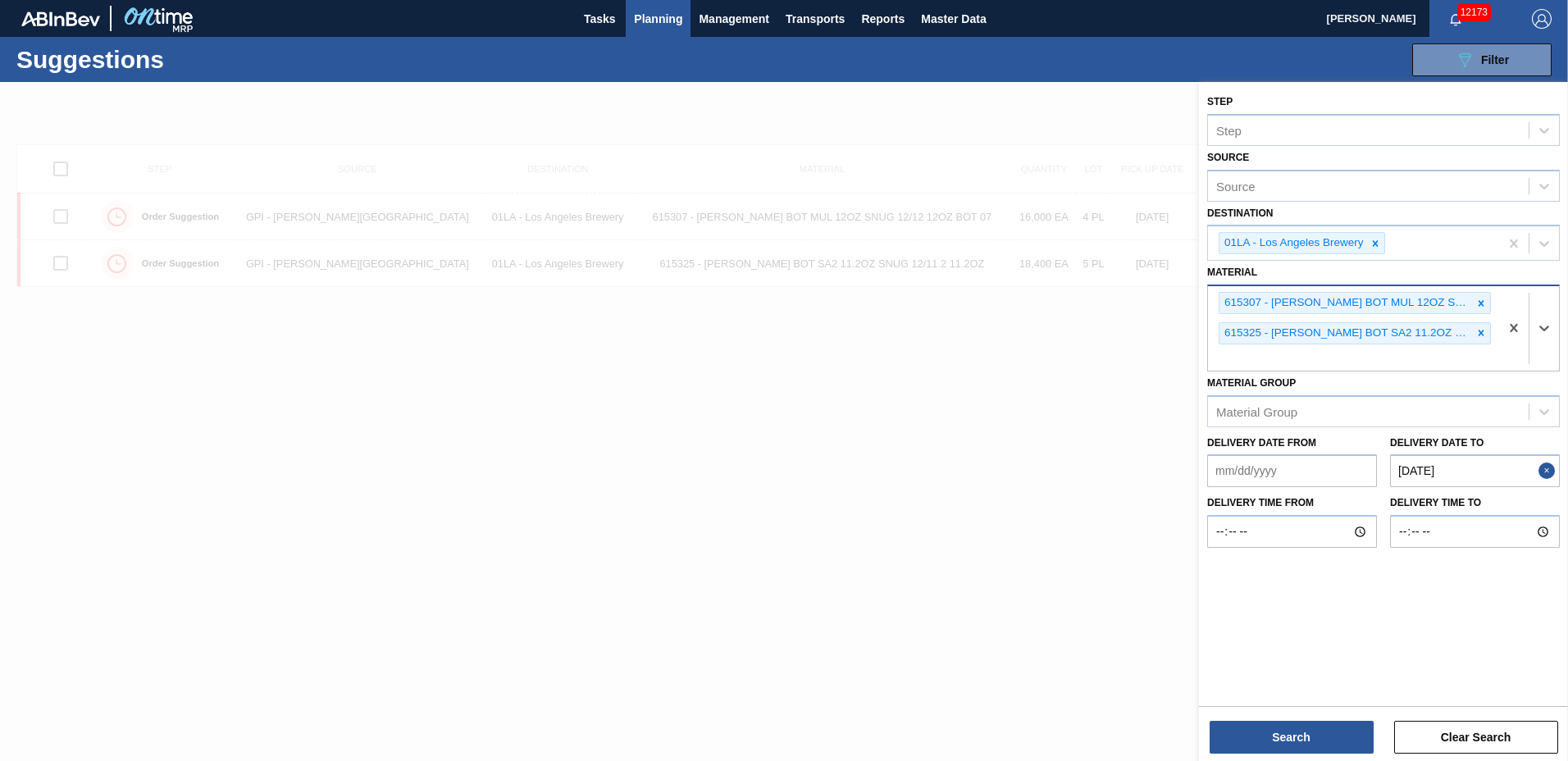
click at [1478, 297] on icon at bounding box center [1481, 303] width 12 height 12
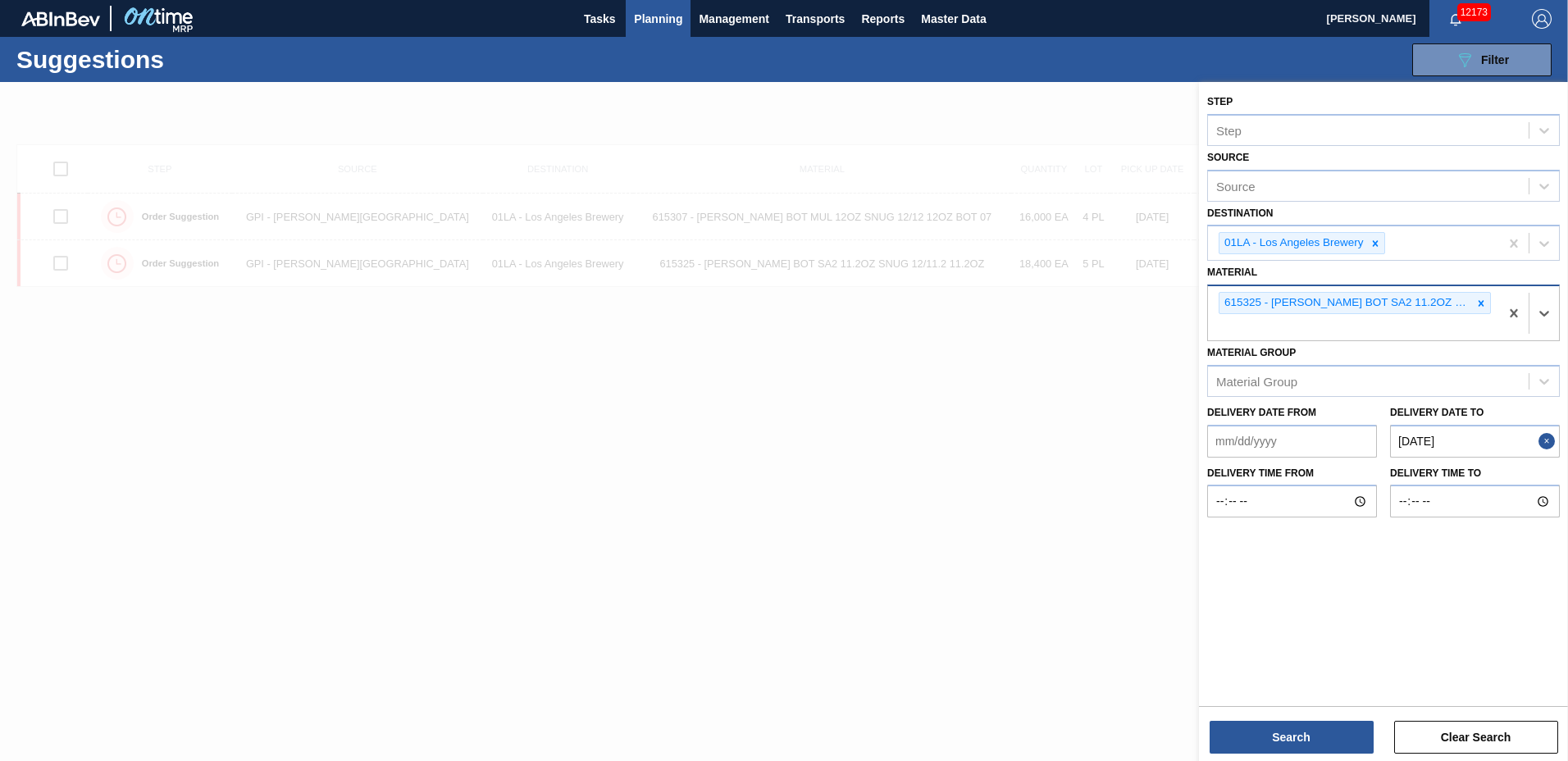
click at [1478, 297] on icon at bounding box center [1481, 303] width 12 height 12
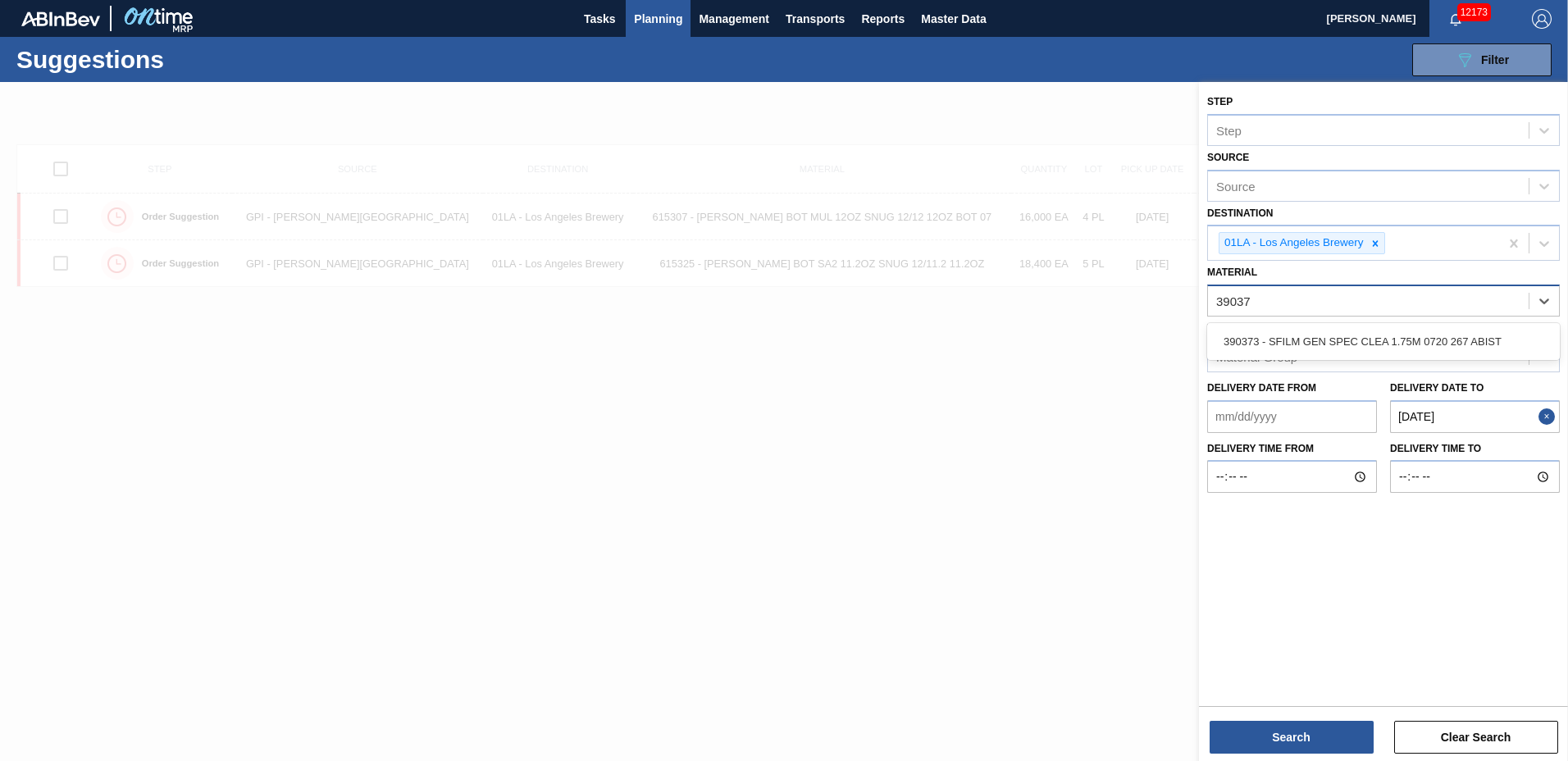
type input "390373"
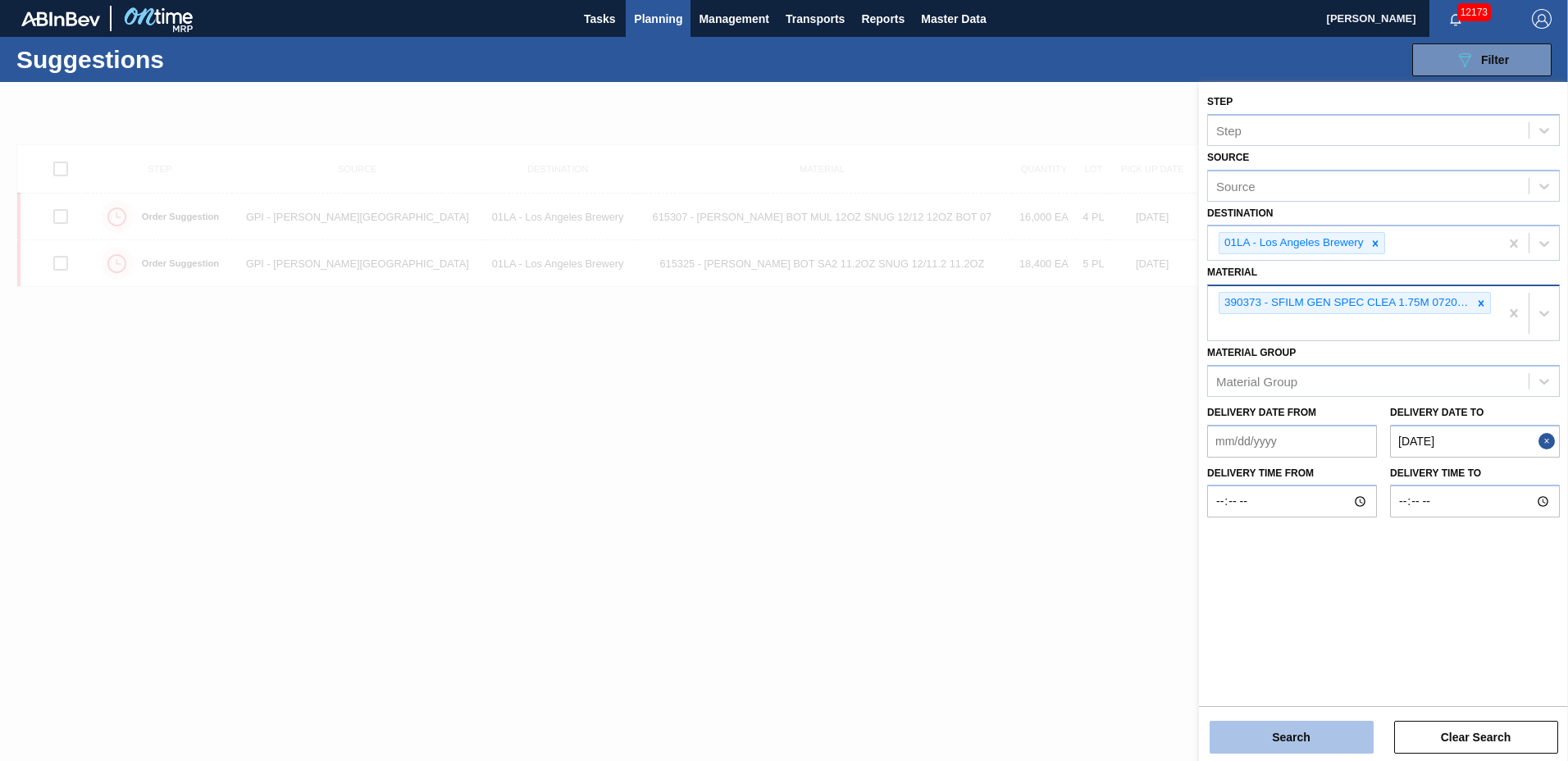
click at [1289, 728] on button "Search" at bounding box center [1292, 737] width 164 height 33
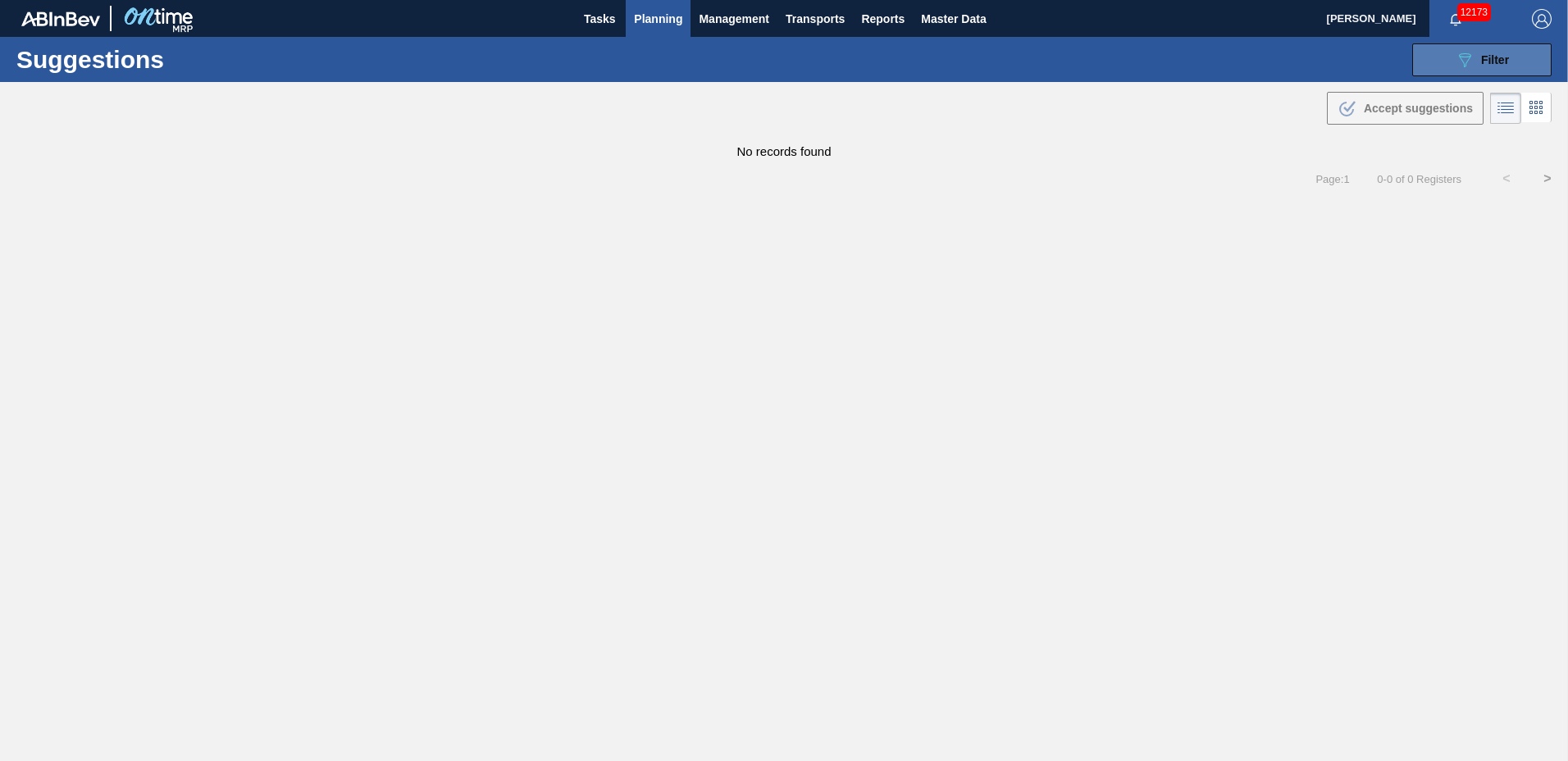
click at [1493, 51] on div "089F7B8B-B2A5-4AFE-B5C0-19BA573D28AC Filter" at bounding box center [1482, 60] width 54 height 20
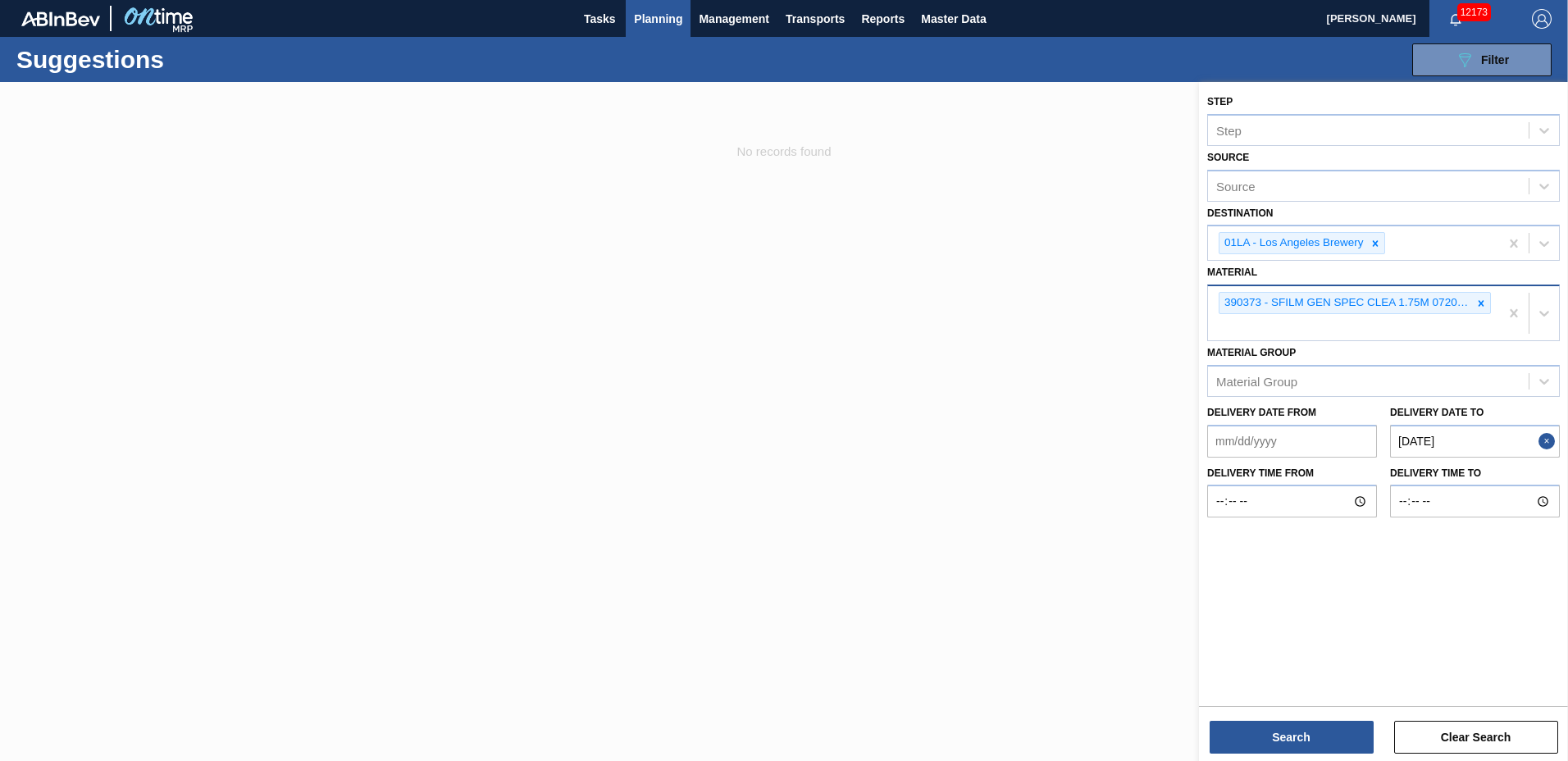
click at [1466, 449] on to "[DATE]" at bounding box center [1475, 441] width 170 height 33
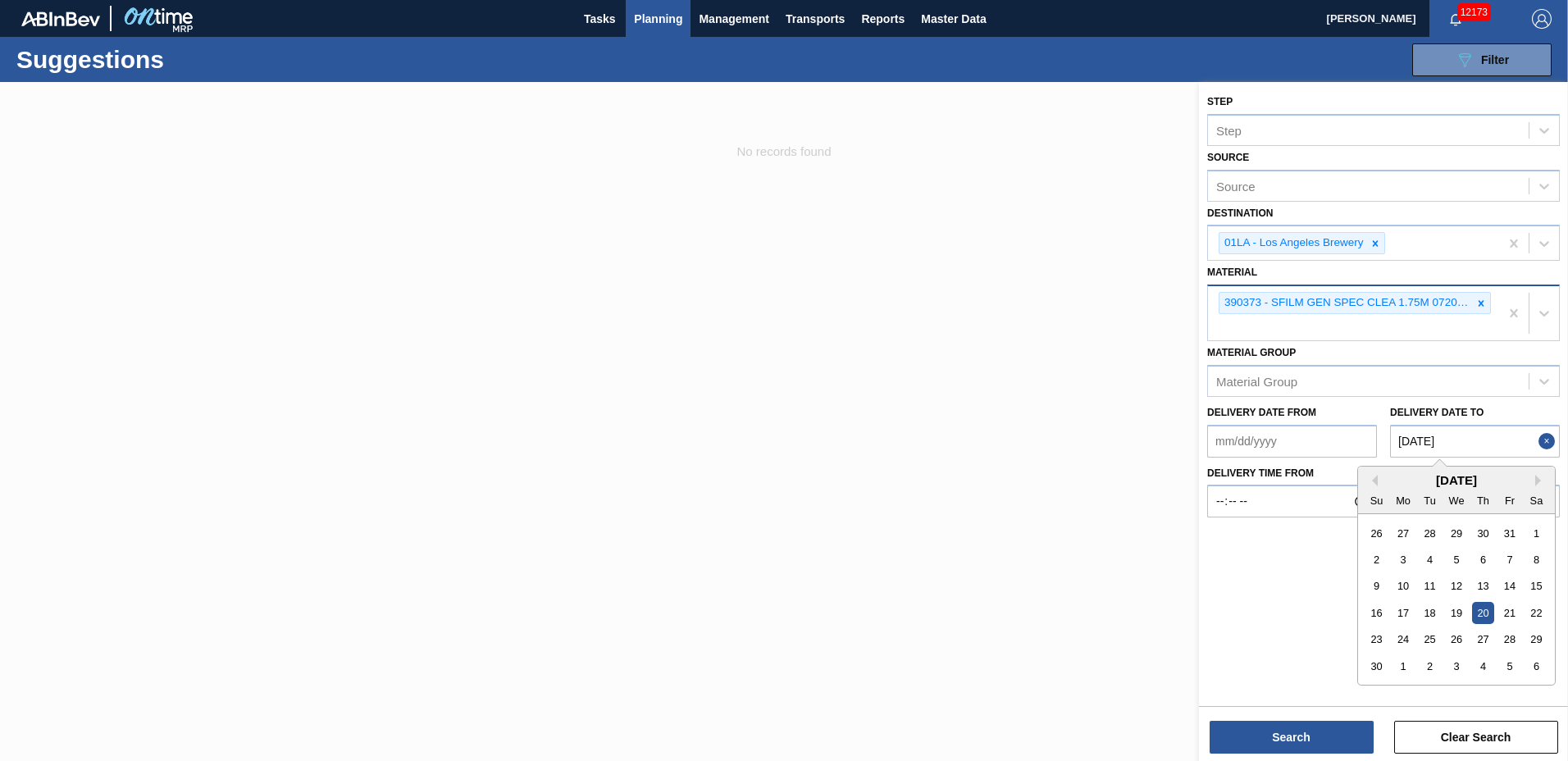
click at [1534, 479] on div "[DATE]" at bounding box center [1457, 481] width 197 height 14
click at [1539, 480] on button "Next Month" at bounding box center [1541, 480] width 12 height 12
click at [1509, 640] on div "2" at bounding box center [1509, 639] width 22 height 22
type to "[DATE]"
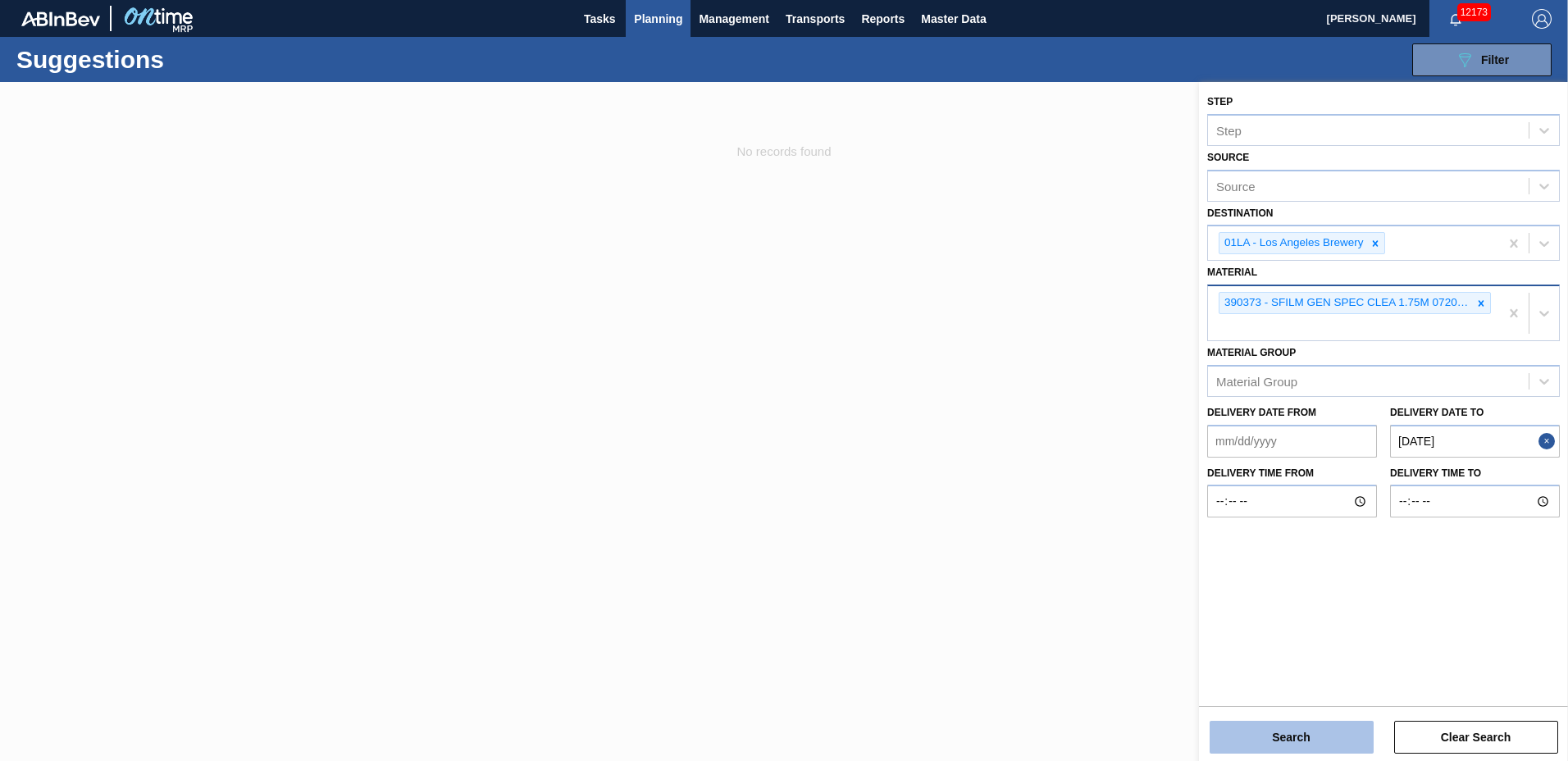
click at [1327, 736] on button "Search" at bounding box center [1292, 737] width 164 height 33
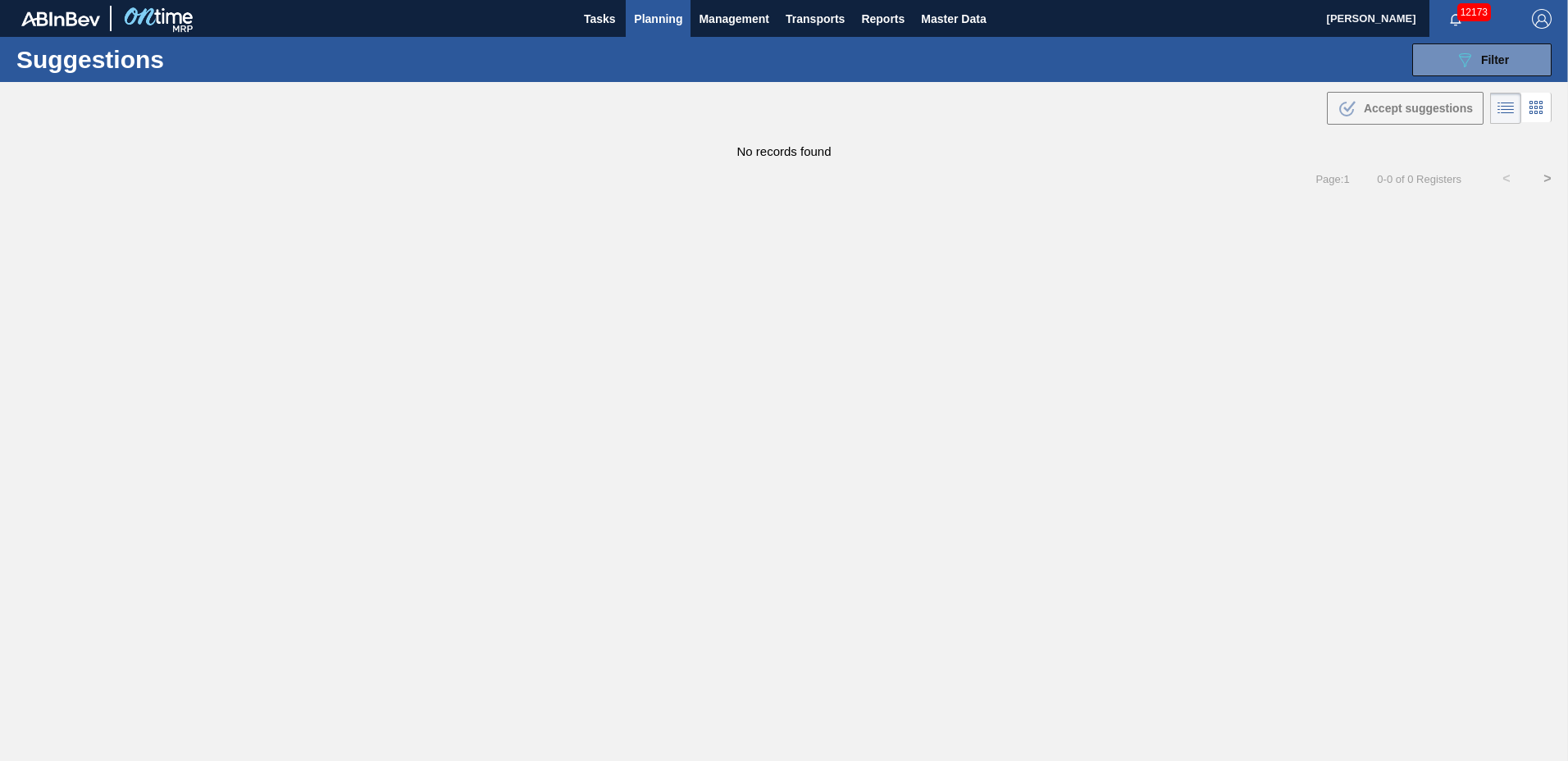
click at [669, 17] on span "Planning" at bounding box center [658, 19] width 48 height 20
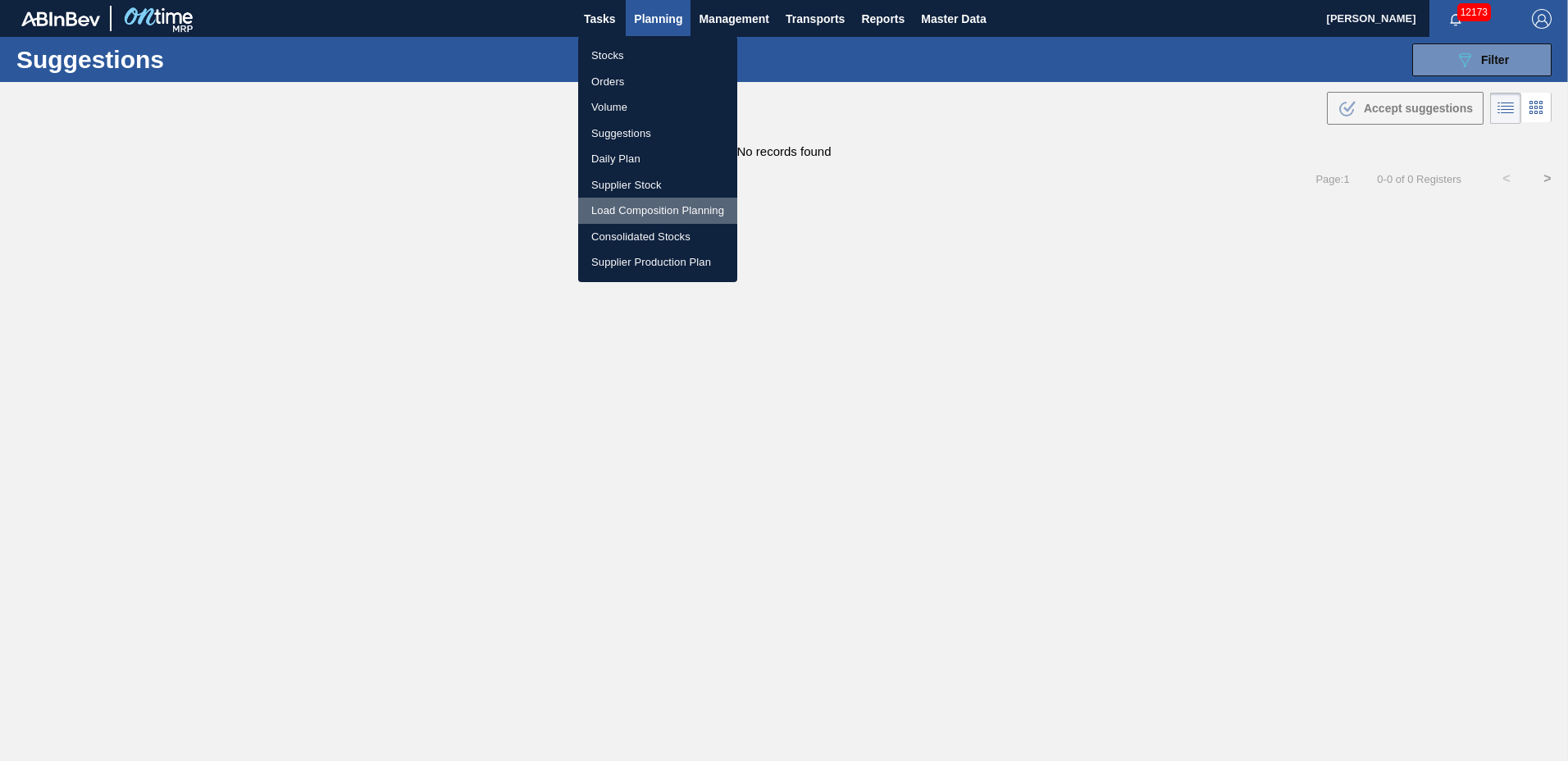
click at [620, 204] on li "Load Composition Planning" at bounding box center [657, 210] width 159 height 26
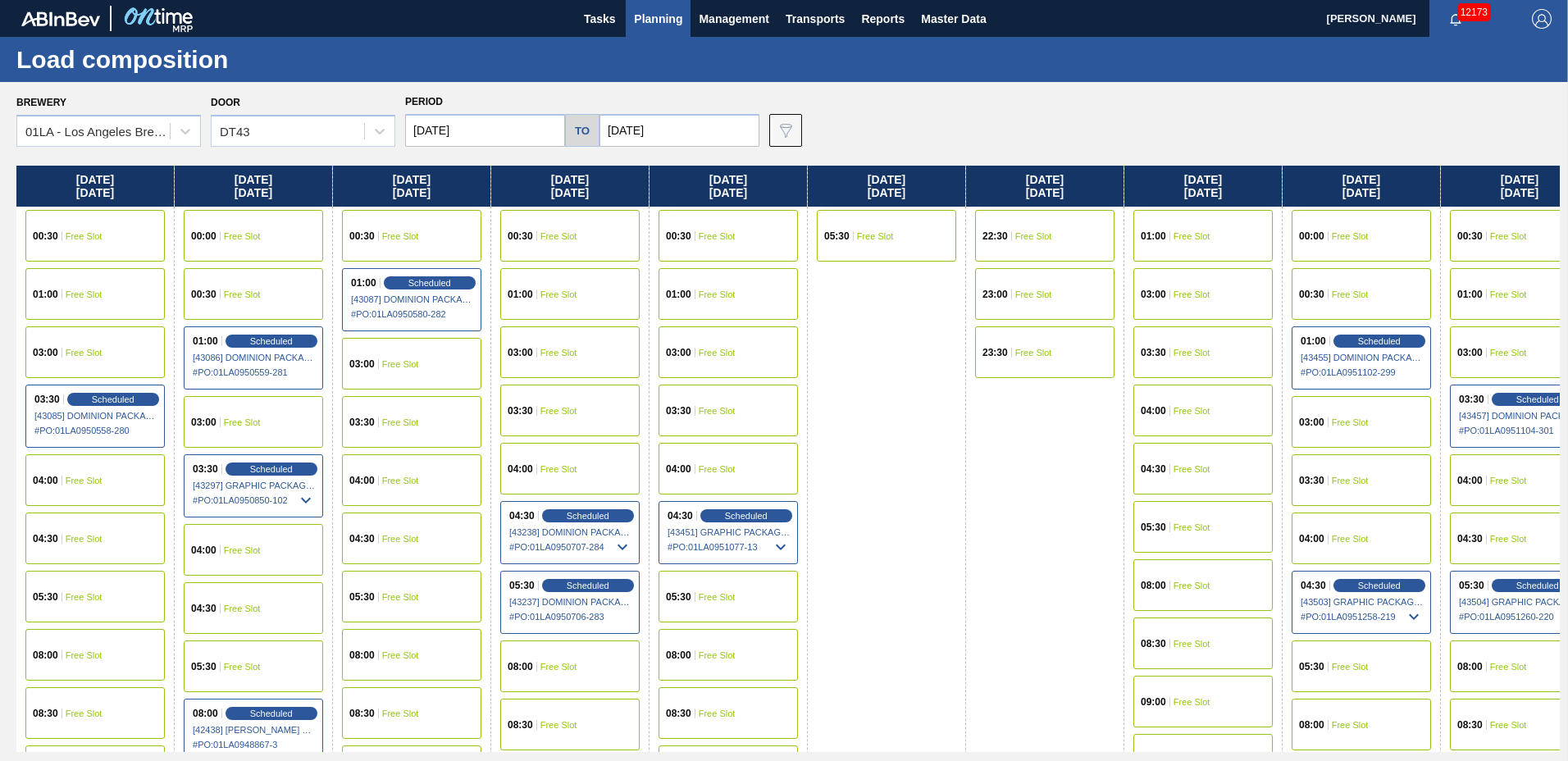
click at [465, 129] on input "[DATE]" at bounding box center [485, 130] width 160 height 33
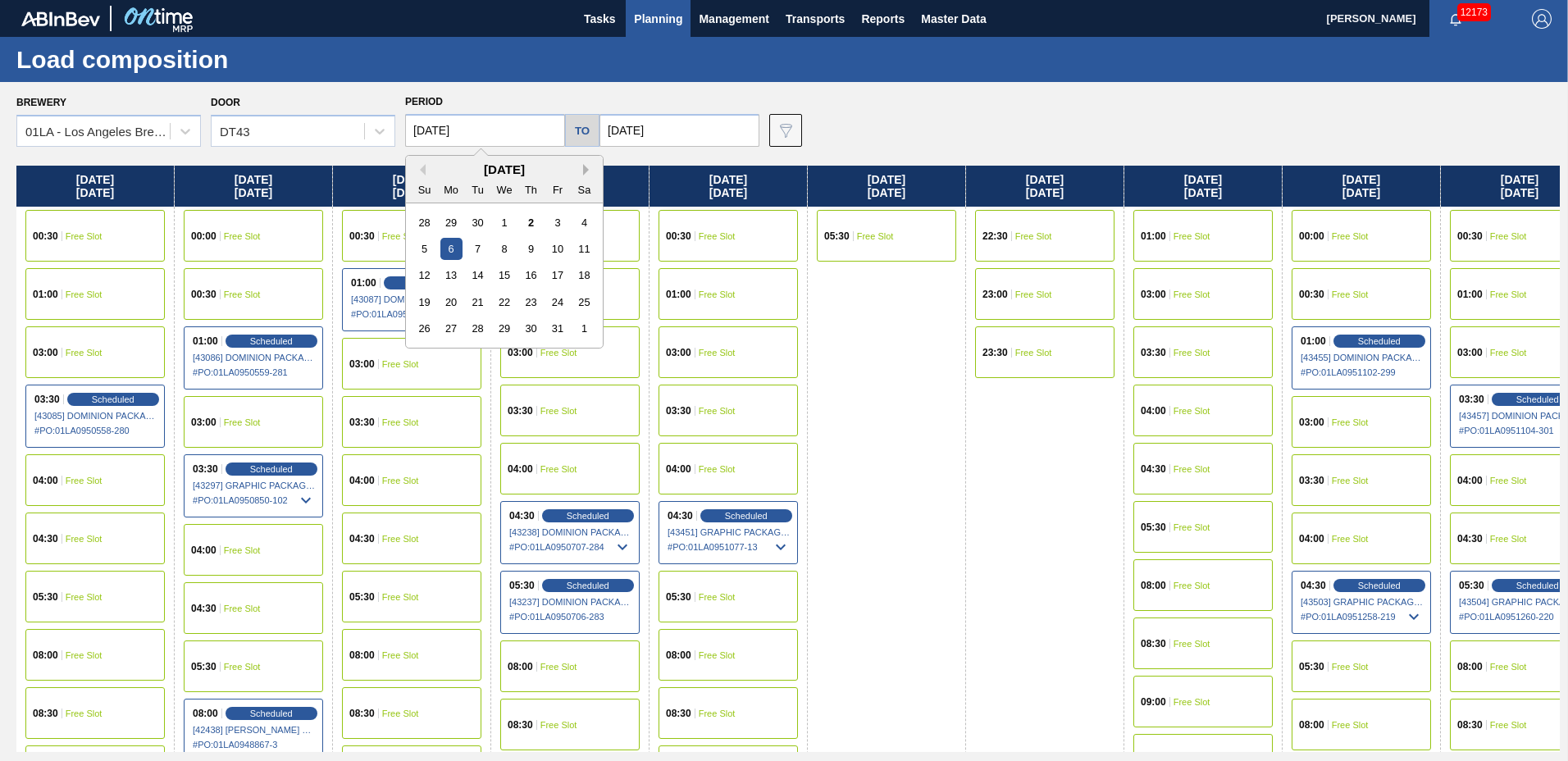
click at [586, 171] on button "Next Month" at bounding box center [589, 169] width 12 height 12
click at [445, 299] on div "17" at bounding box center [451, 302] width 22 height 22
type input "[DATE]"
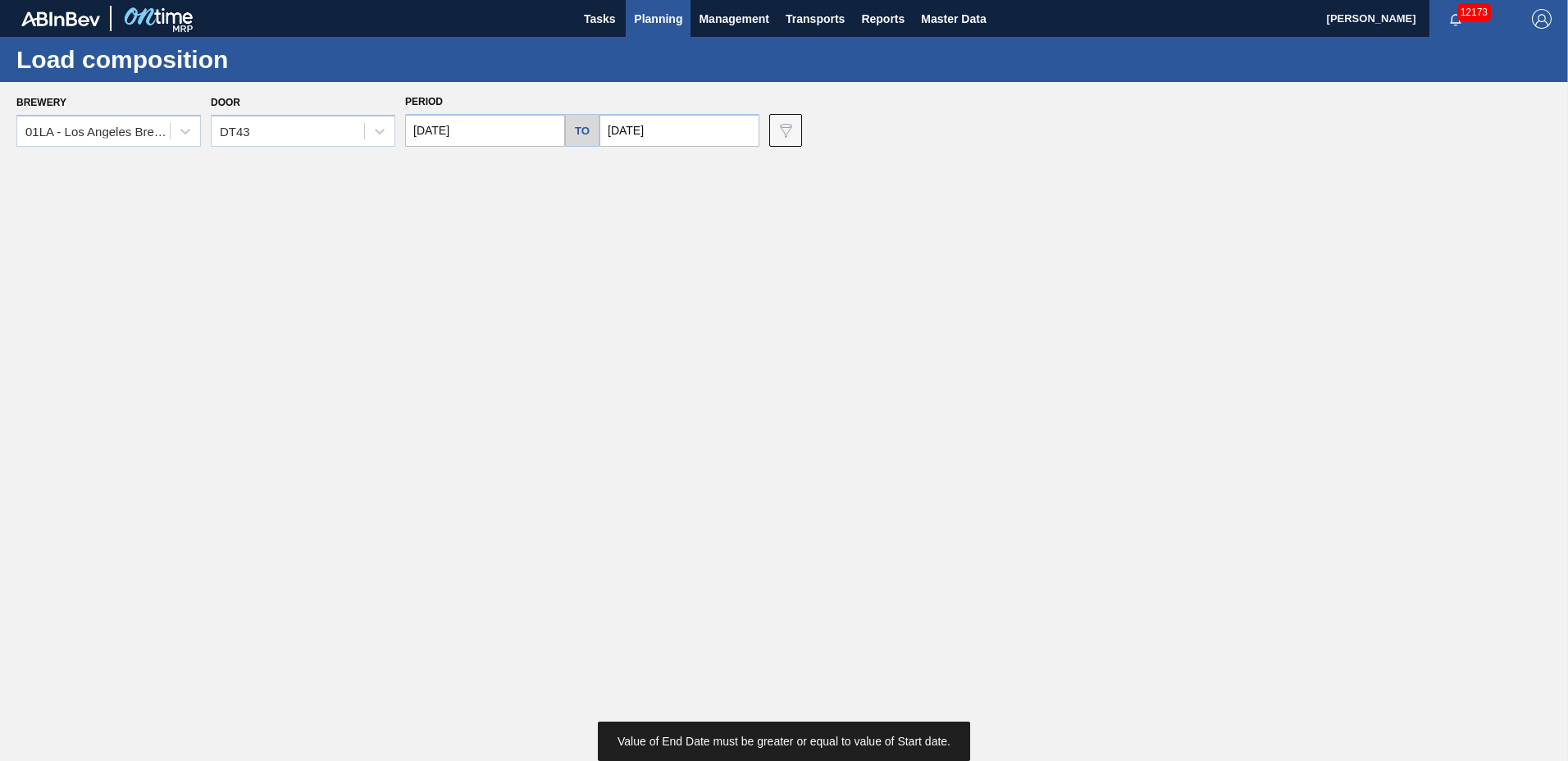
click at [668, 130] on input "[DATE]" at bounding box center [679, 130] width 160 height 33
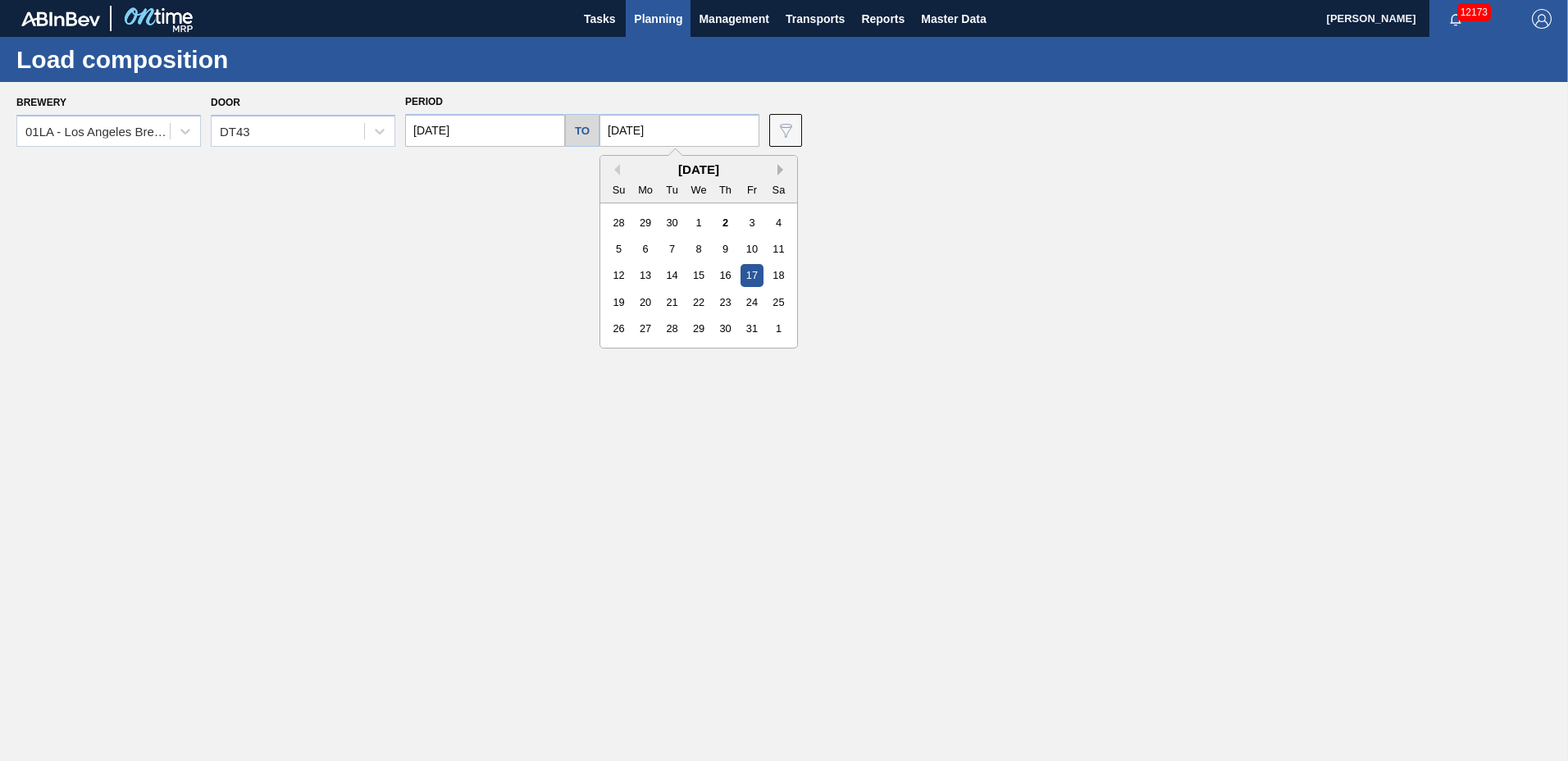
click at [777, 172] on button "Next Month" at bounding box center [783, 169] width 12 height 12
click at [748, 300] on div "21" at bounding box center [752, 302] width 22 height 22
type input "[DATE]"
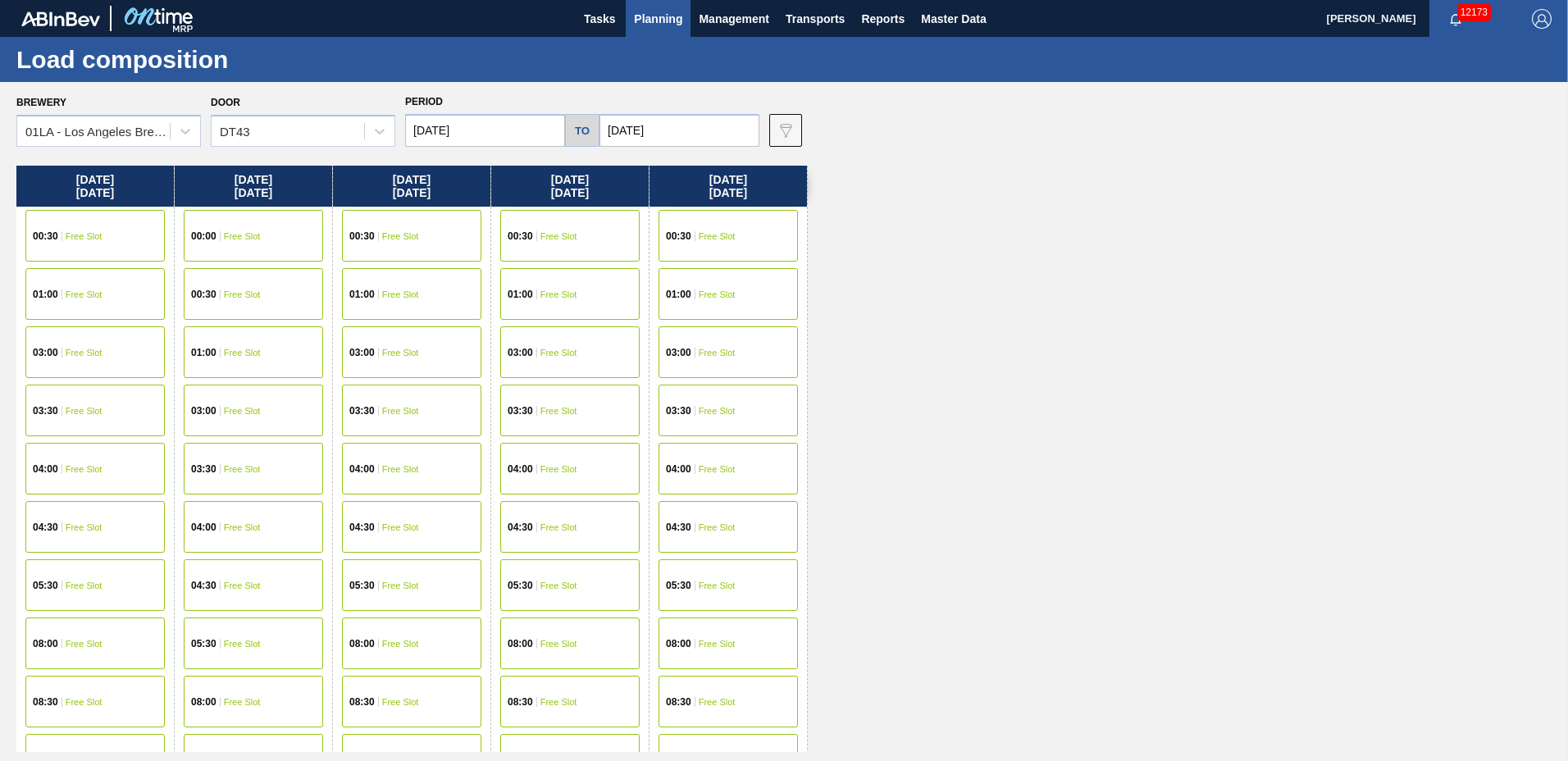
scroll to position [629, 0]
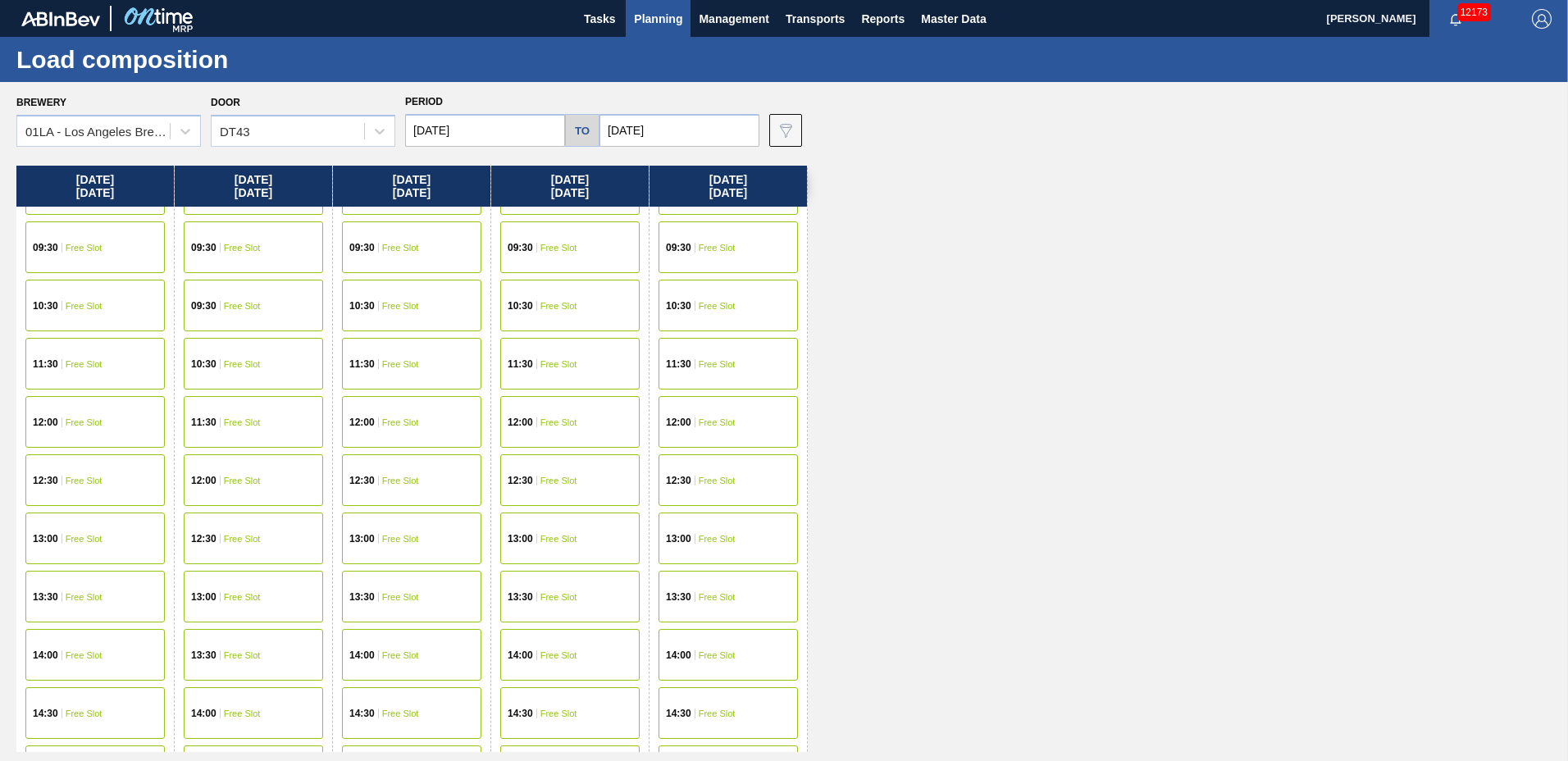
click at [836, 298] on div "[DATE] 00:30 Free Slot 01:00 Free Slot 03:00 Free Slot 03:30 Free Slot 04:00 Fr…" at bounding box center [788, 458] width 1544 height 587
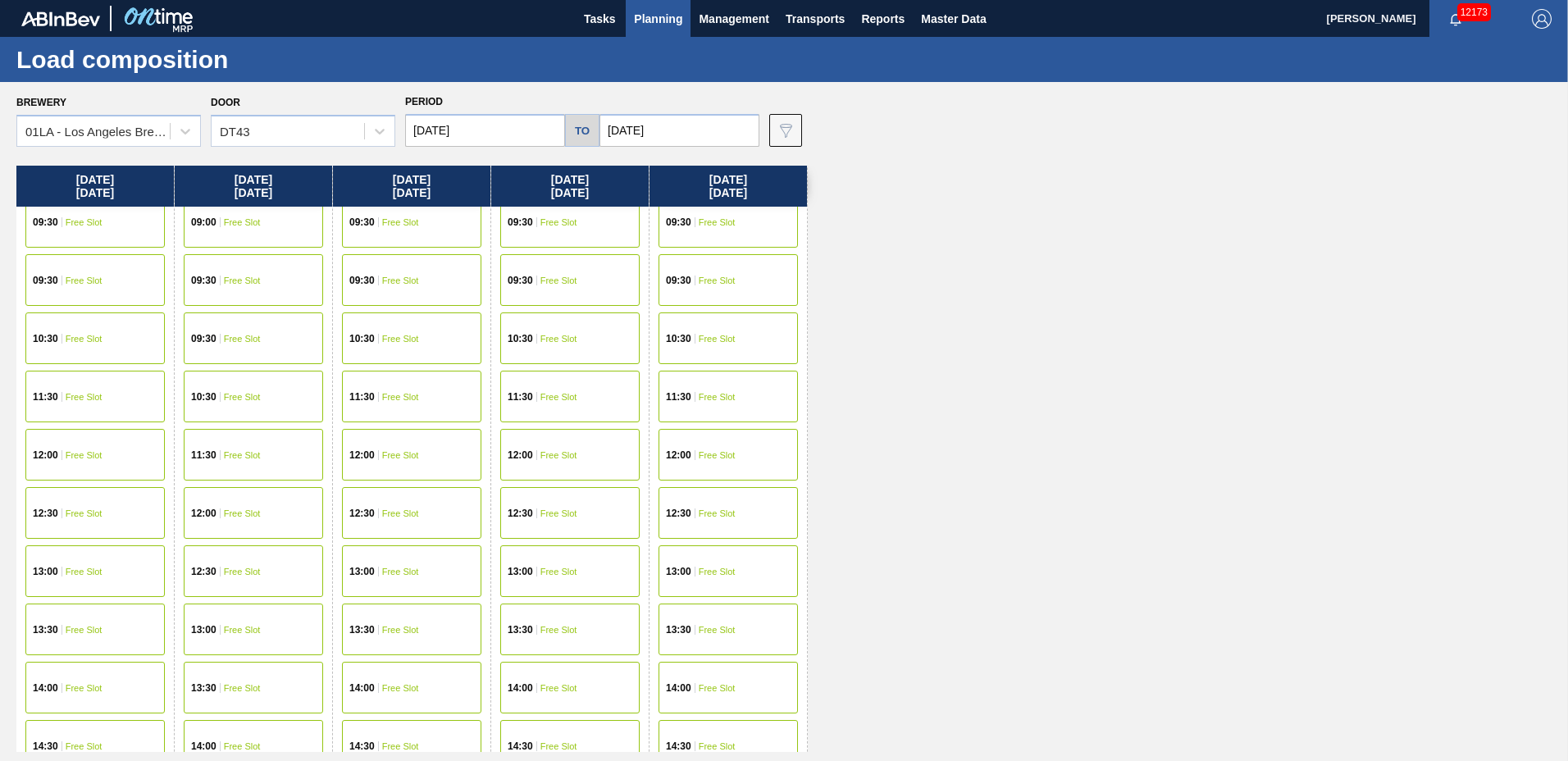
click at [278, 234] on div "09:00 Free Slot" at bounding box center [253, 222] width 140 height 52
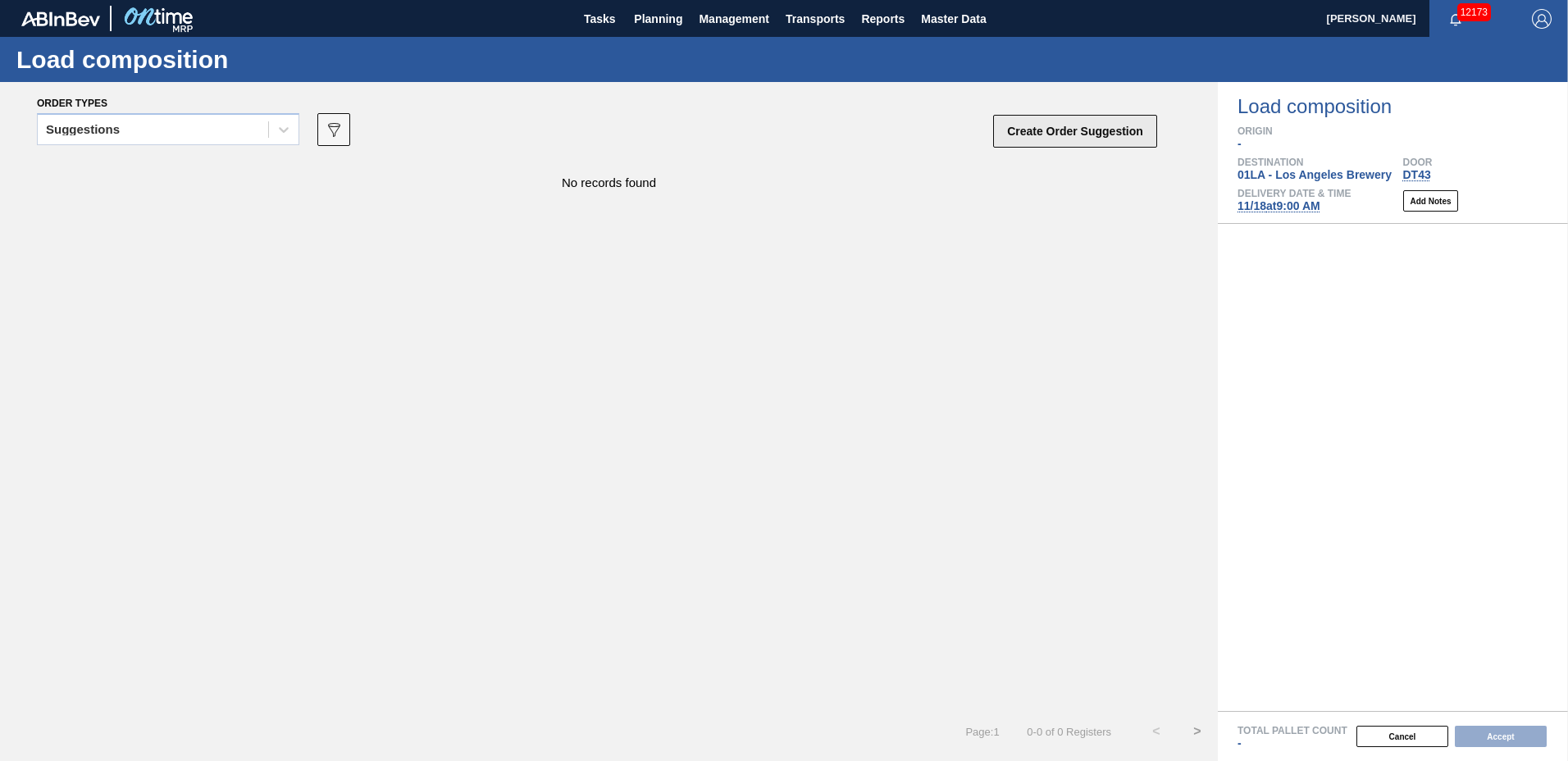
click at [1013, 123] on button "Create Order Suggestion" at bounding box center [1076, 131] width 164 height 33
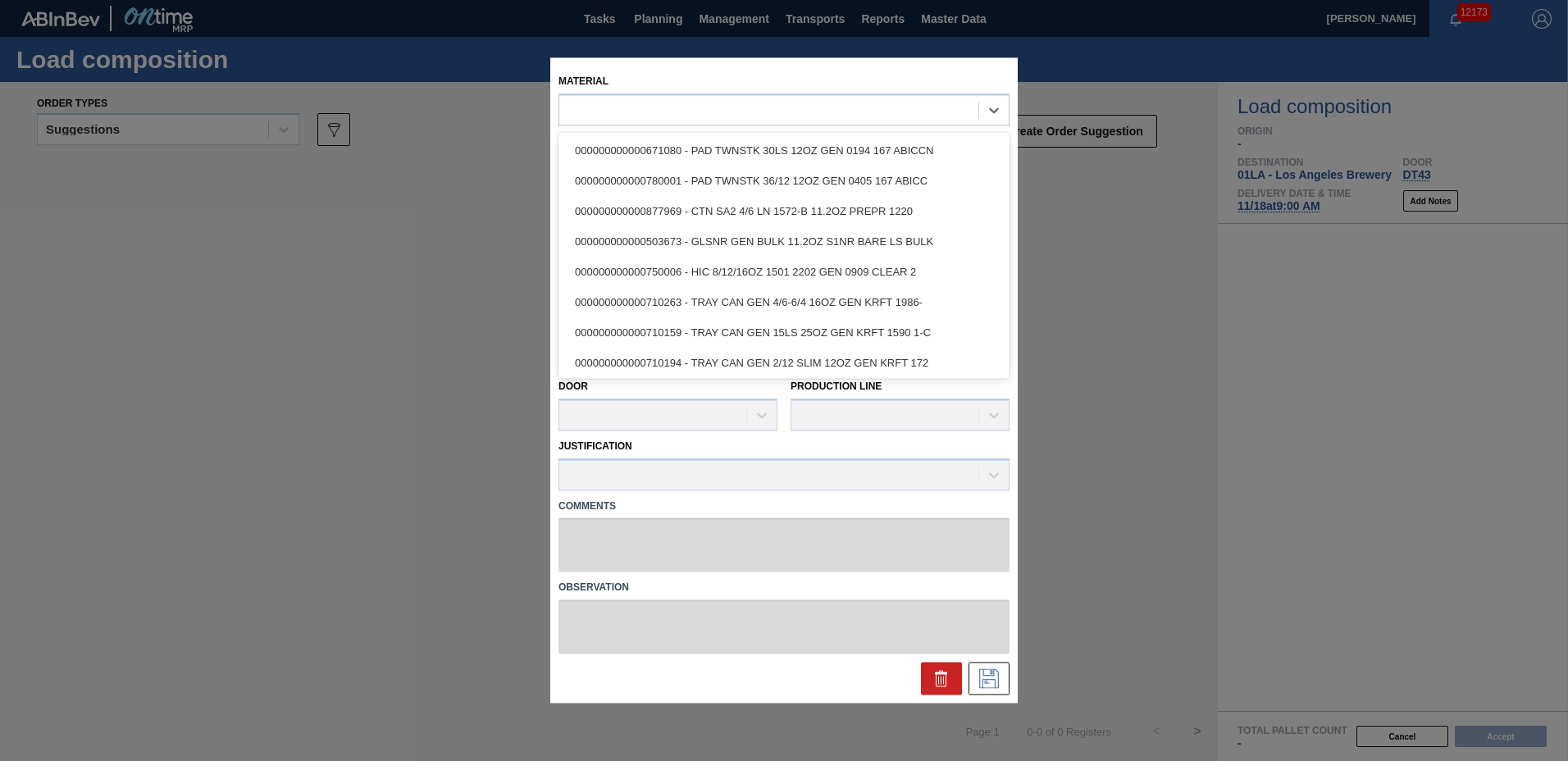
drag, startPoint x: 776, startPoint y: 109, endPoint x: 775, endPoint y: 134, distance: 25.0
click at [776, 128] on div "Material option 000000000000671080 - PAD TWNSTK 30LS 12OZ GEN 0194 167 ABICCN f…" at bounding box center [784, 380] width 451 height 629
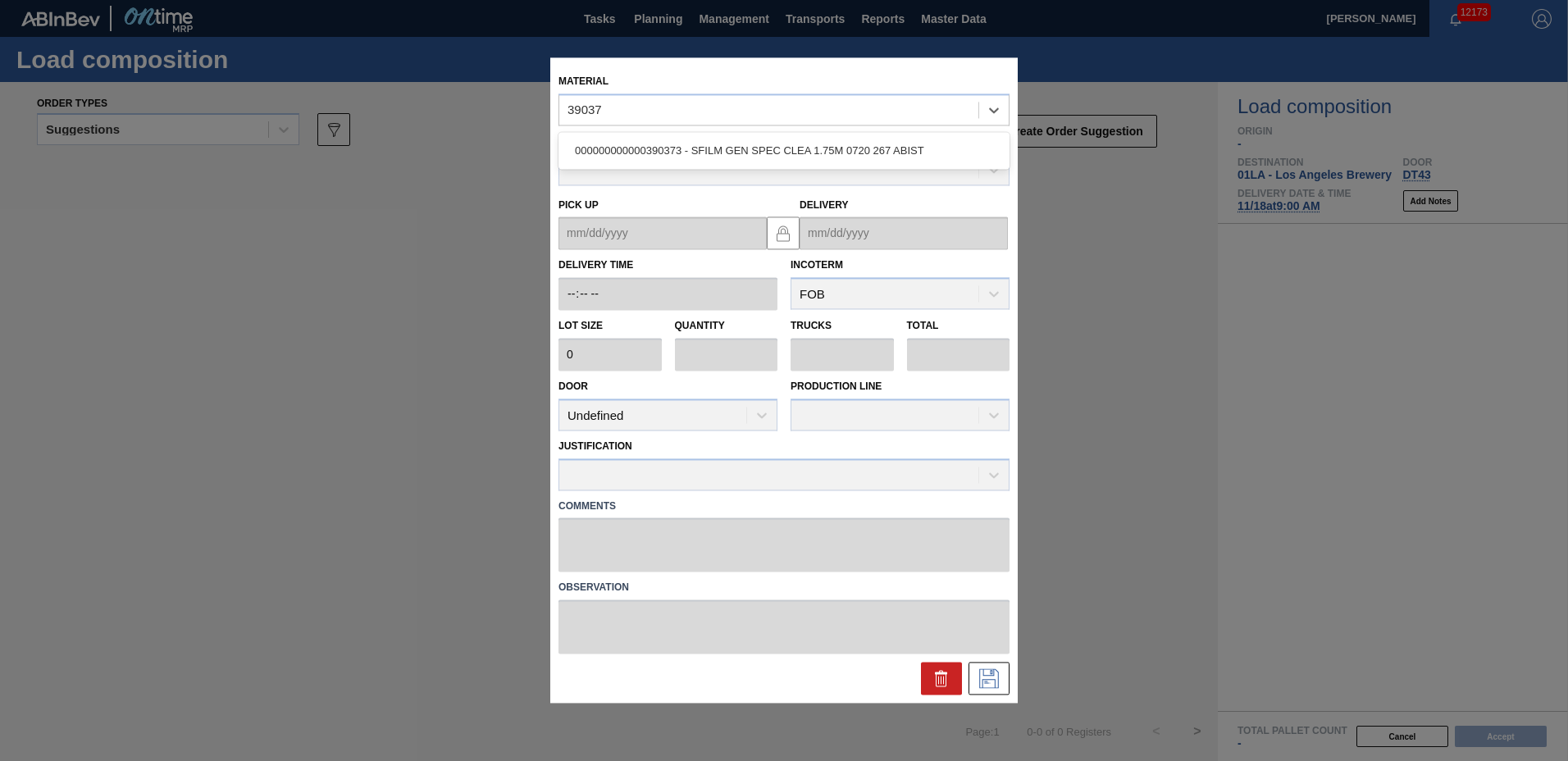
type input "390373"
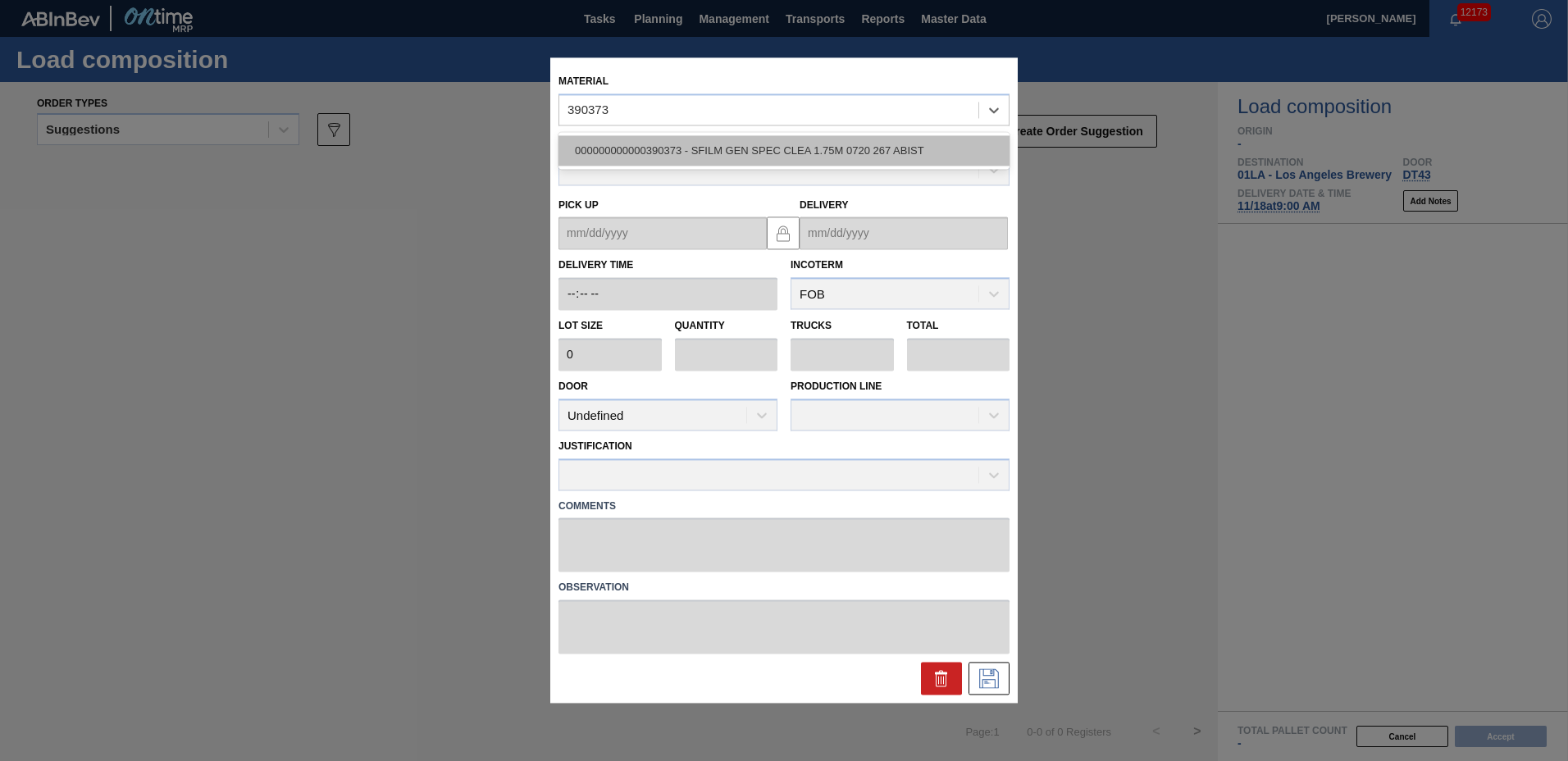
click at [732, 151] on div "000000000000390373 - SFILM GEN SPEC CLEA 1.75M 0720 267 ABIST" at bounding box center [784, 150] width 451 height 30
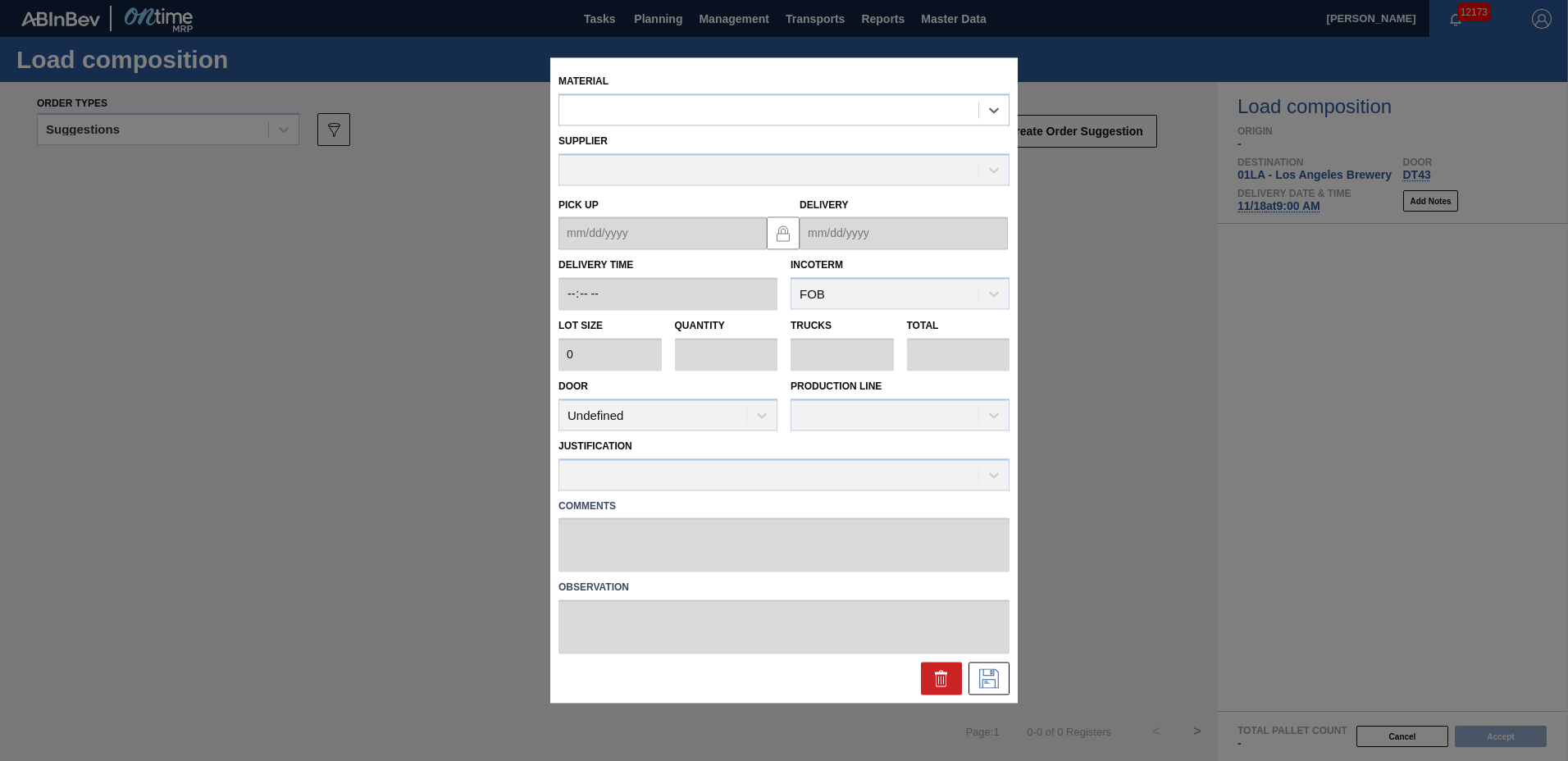
type input "35,672"
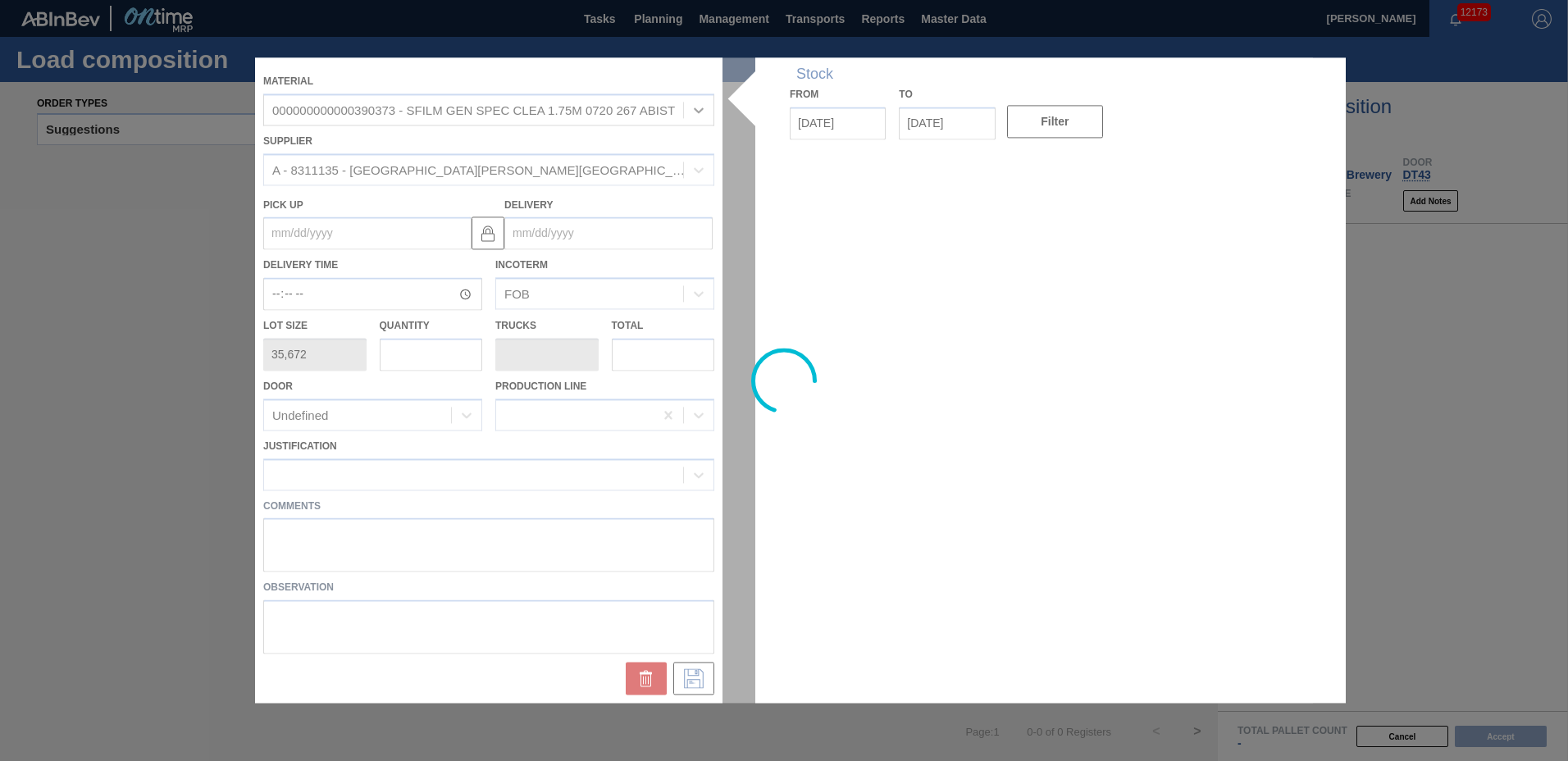
click at [581, 232] on input "Delivery" at bounding box center [609, 233] width 208 height 33
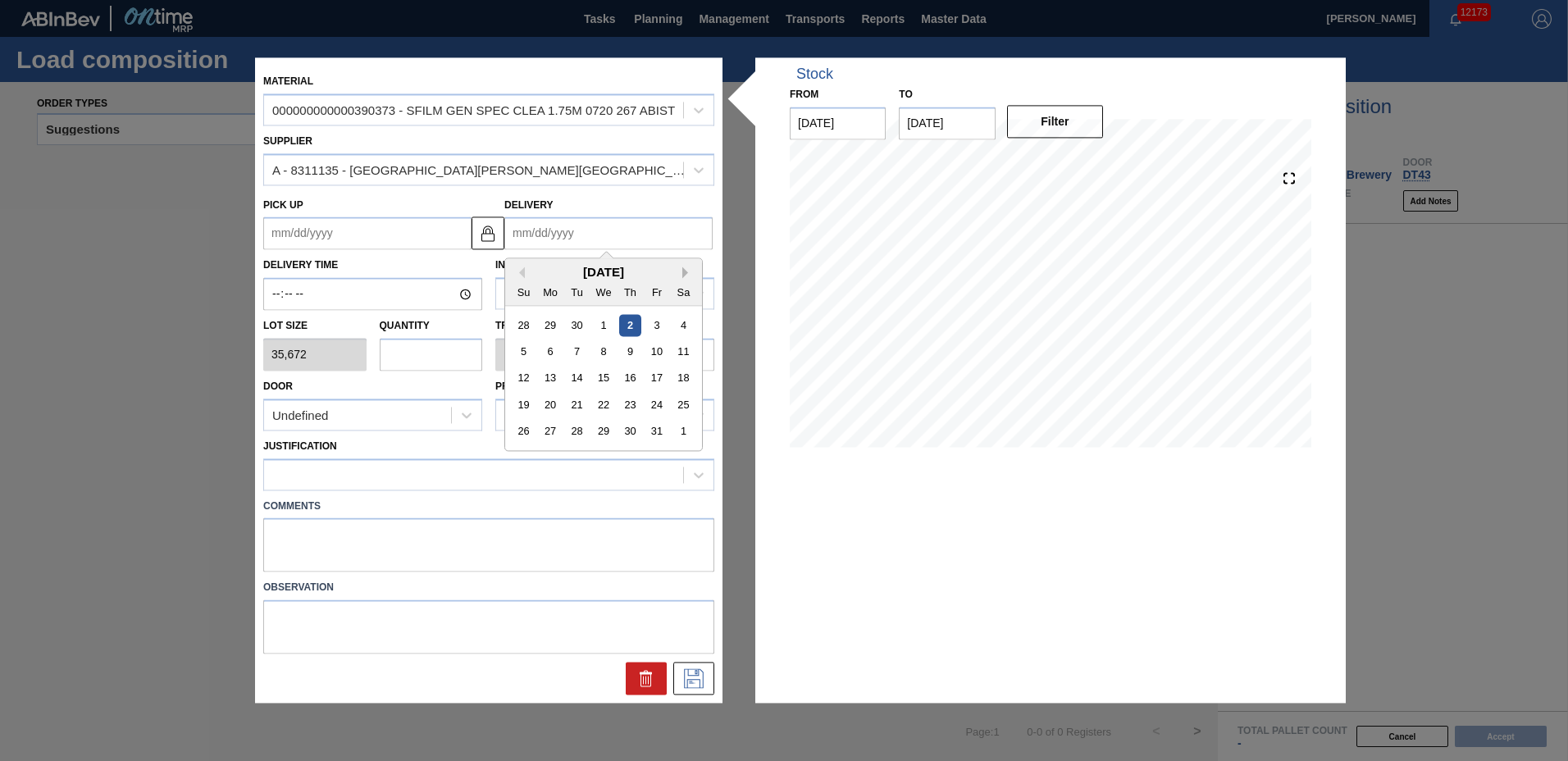
click at [686, 272] on button "Next Month" at bounding box center [687, 272] width 12 height 12
click at [581, 410] on div "18" at bounding box center [577, 405] width 22 height 22
type up "[DATE]"
type input "[DATE]"
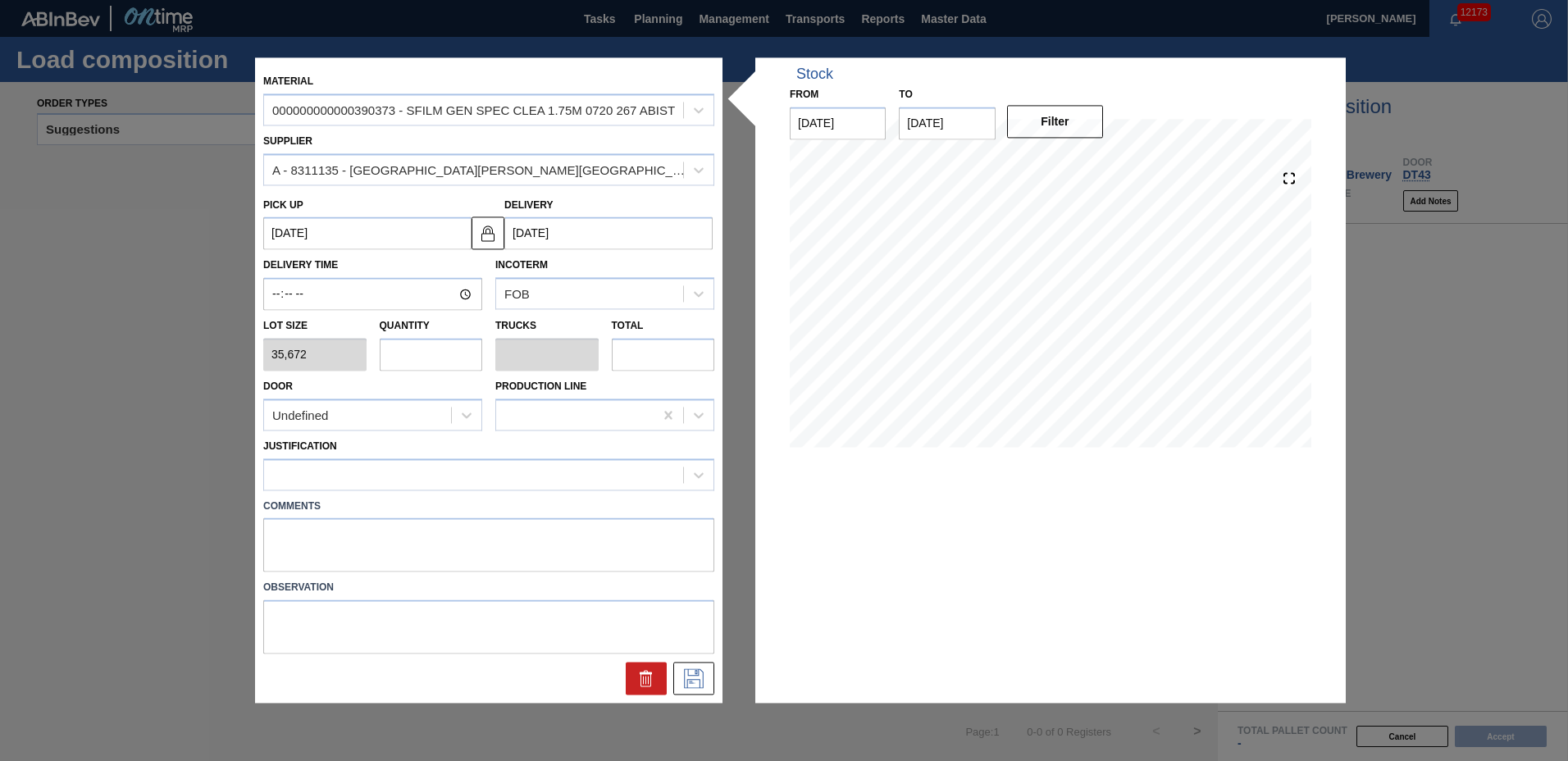
drag, startPoint x: 437, startPoint y: 366, endPoint x: 471, endPoint y: 364, distance: 34.1
click at [443, 364] on input "text" at bounding box center [432, 354] width 103 height 33
type input "2"
type input "0.075"
type input "71,344"
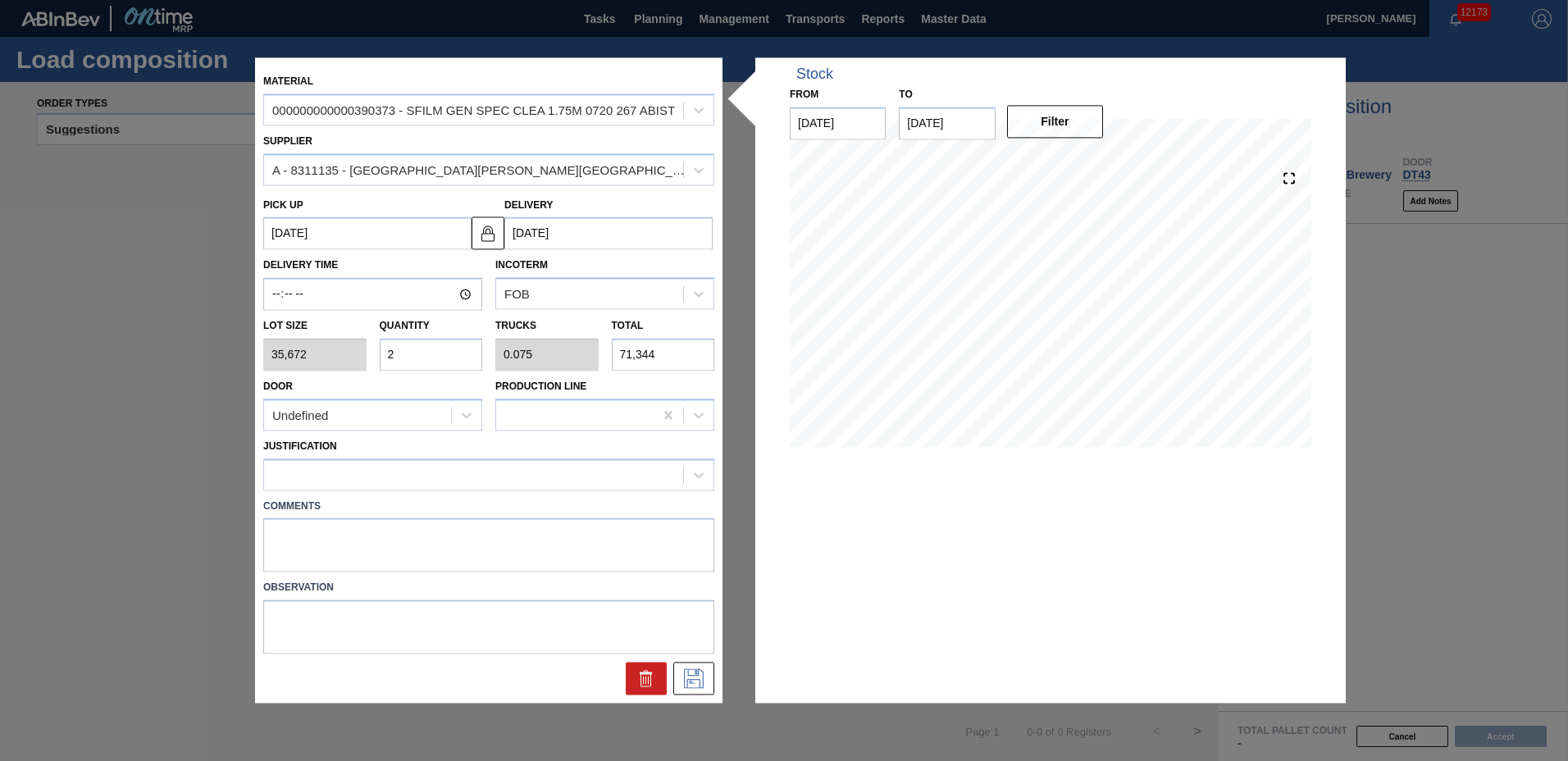
type input "24"
type input "0.902"
type input "856,128"
type input "24"
click at [423, 482] on div at bounding box center [474, 474] width 419 height 24
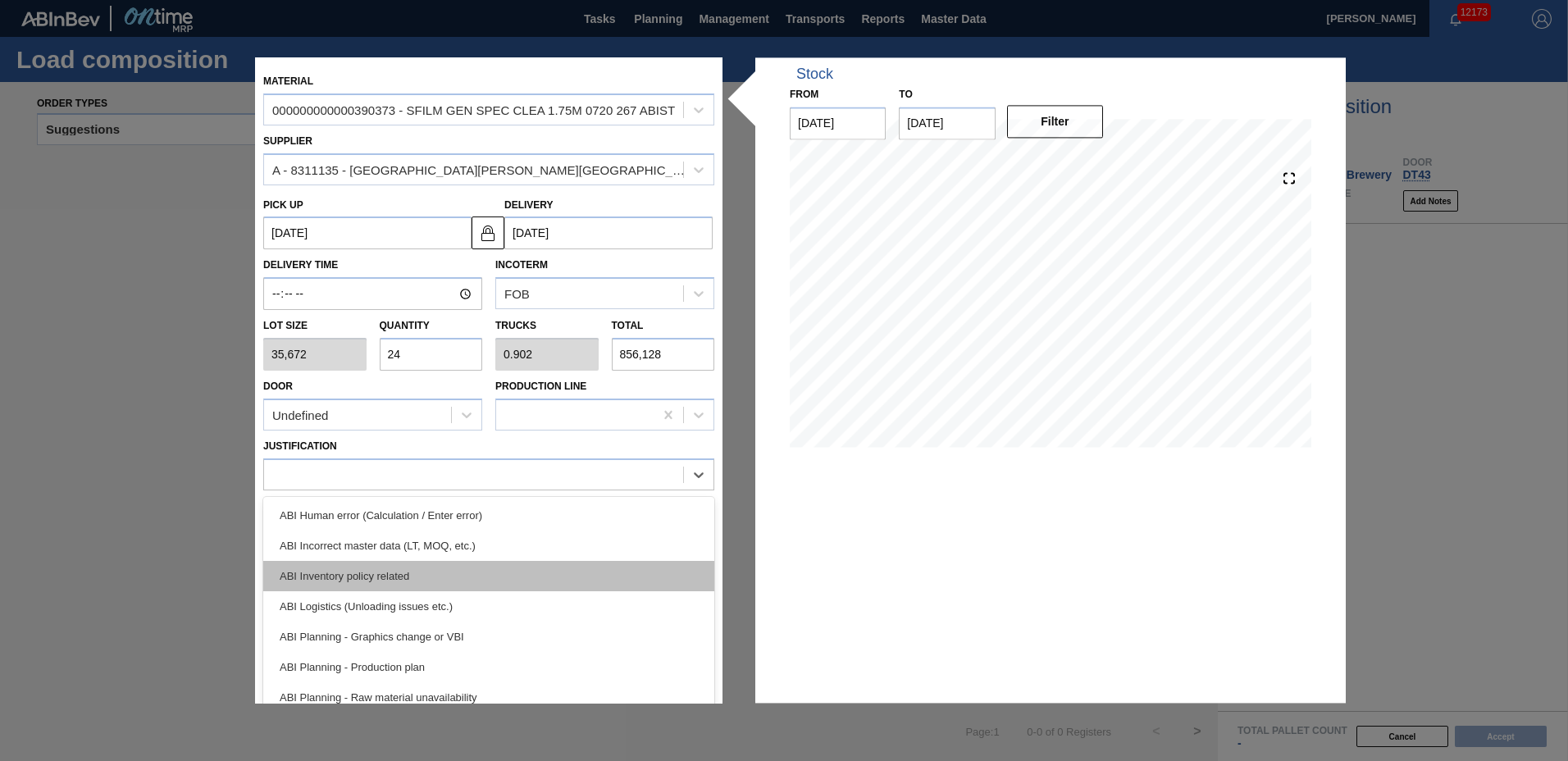
click at [435, 571] on div "ABI Inventory policy related" at bounding box center [489, 576] width 451 height 30
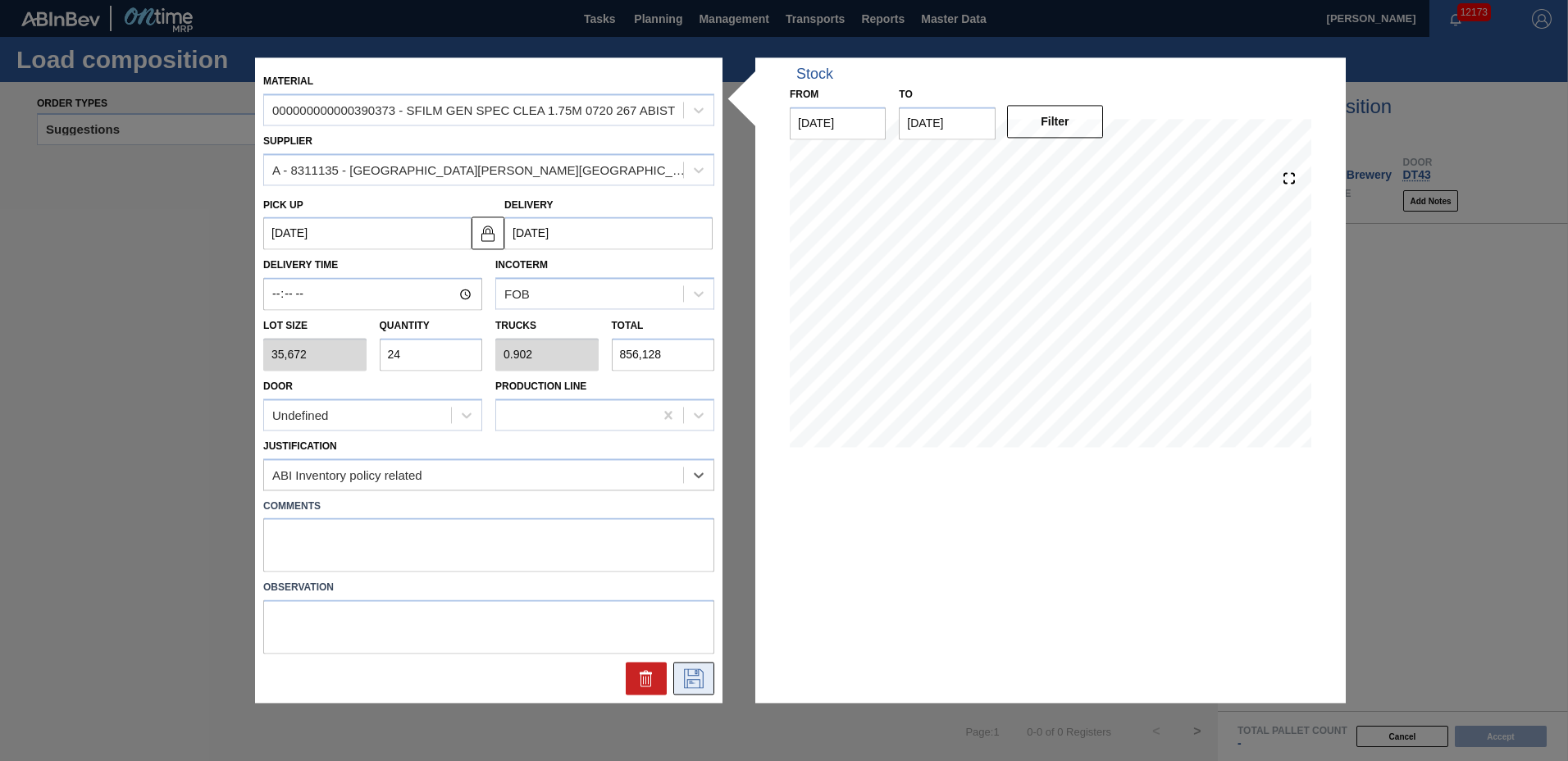
click at [708, 680] on button at bounding box center [694, 678] width 41 height 33
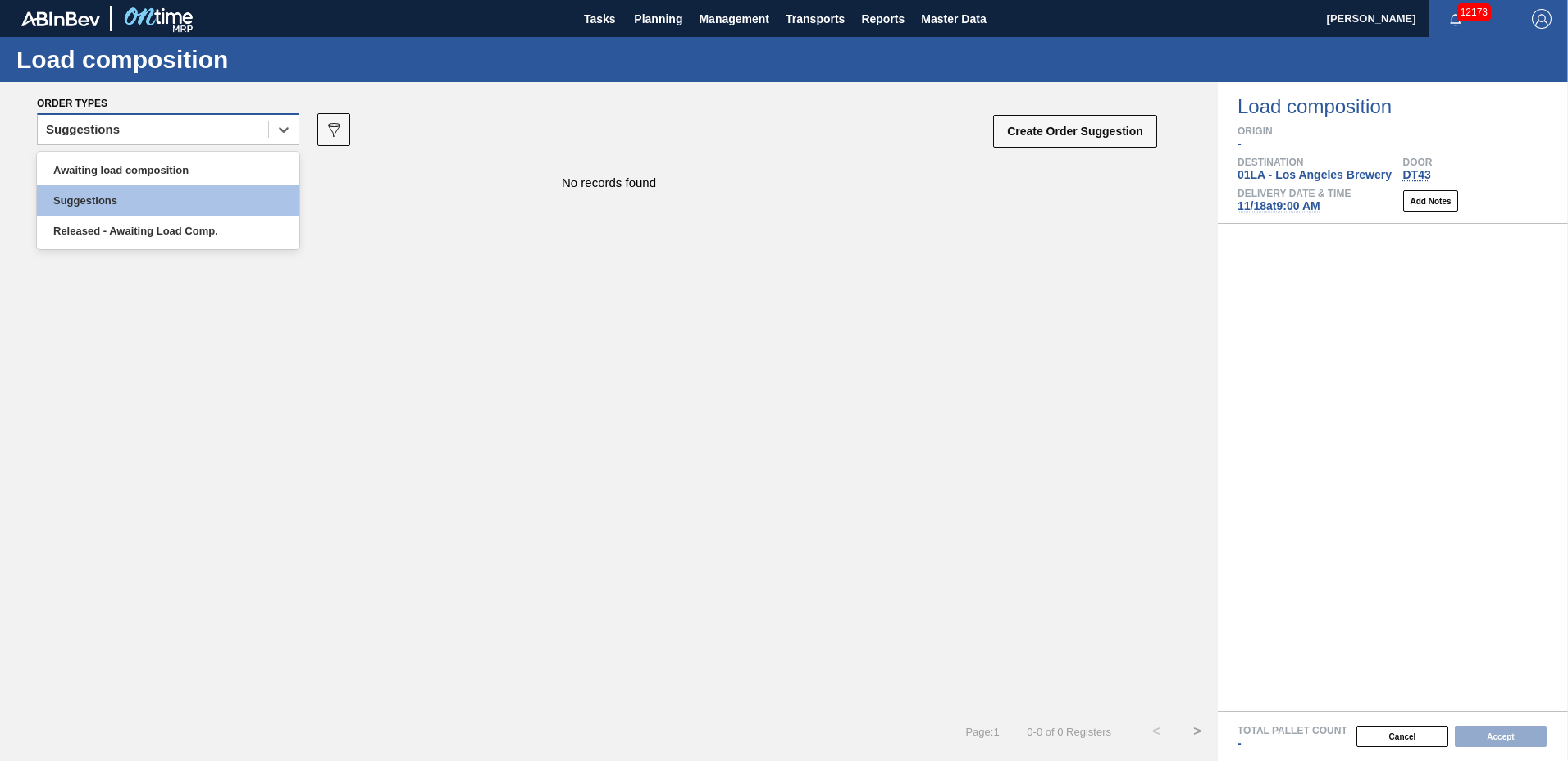
click at [152, 136] on div "Suggestions" at bounding box center [152, 130] width 231 height 24
click at [148, 161] on div "Awaiting load composition" at bounding box center [167, 170] width 263 height 30
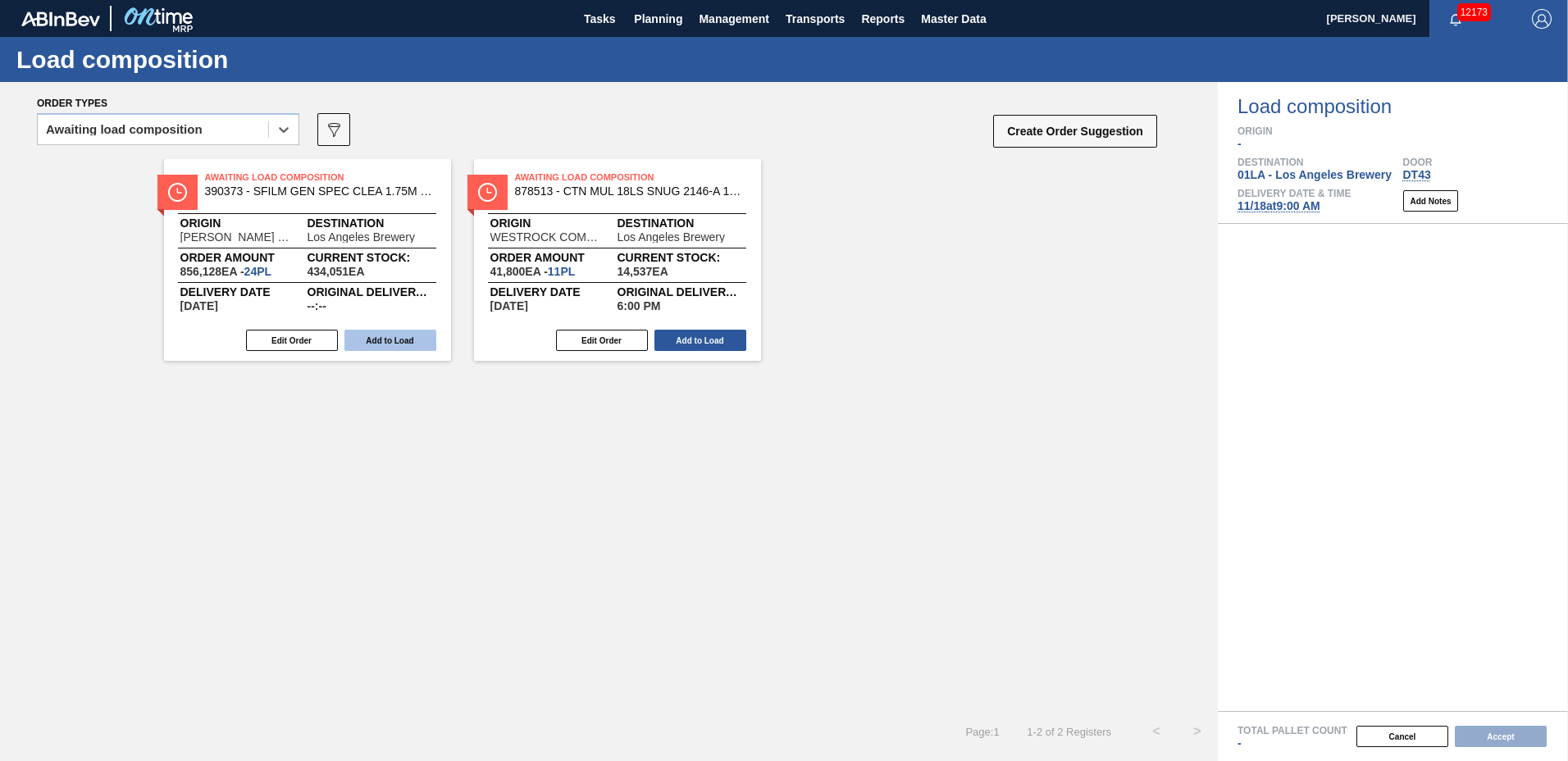
click at [379, 338] on button "Add to Load" at bounding box center [390, 340] width 92 height 21
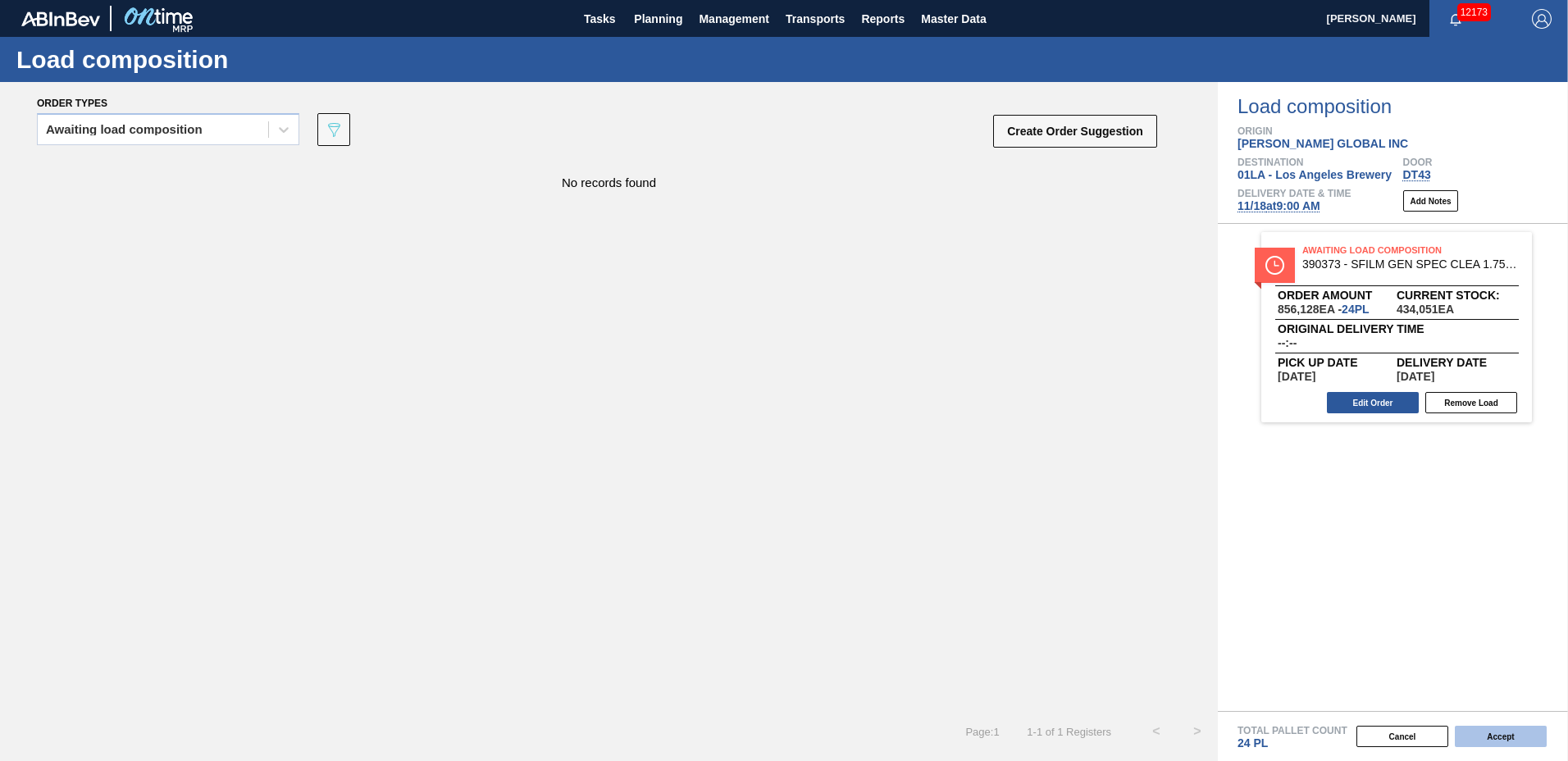
click at [1474, 734] on button "Accept" at bounding box center [1500, 736] width 92 height 21
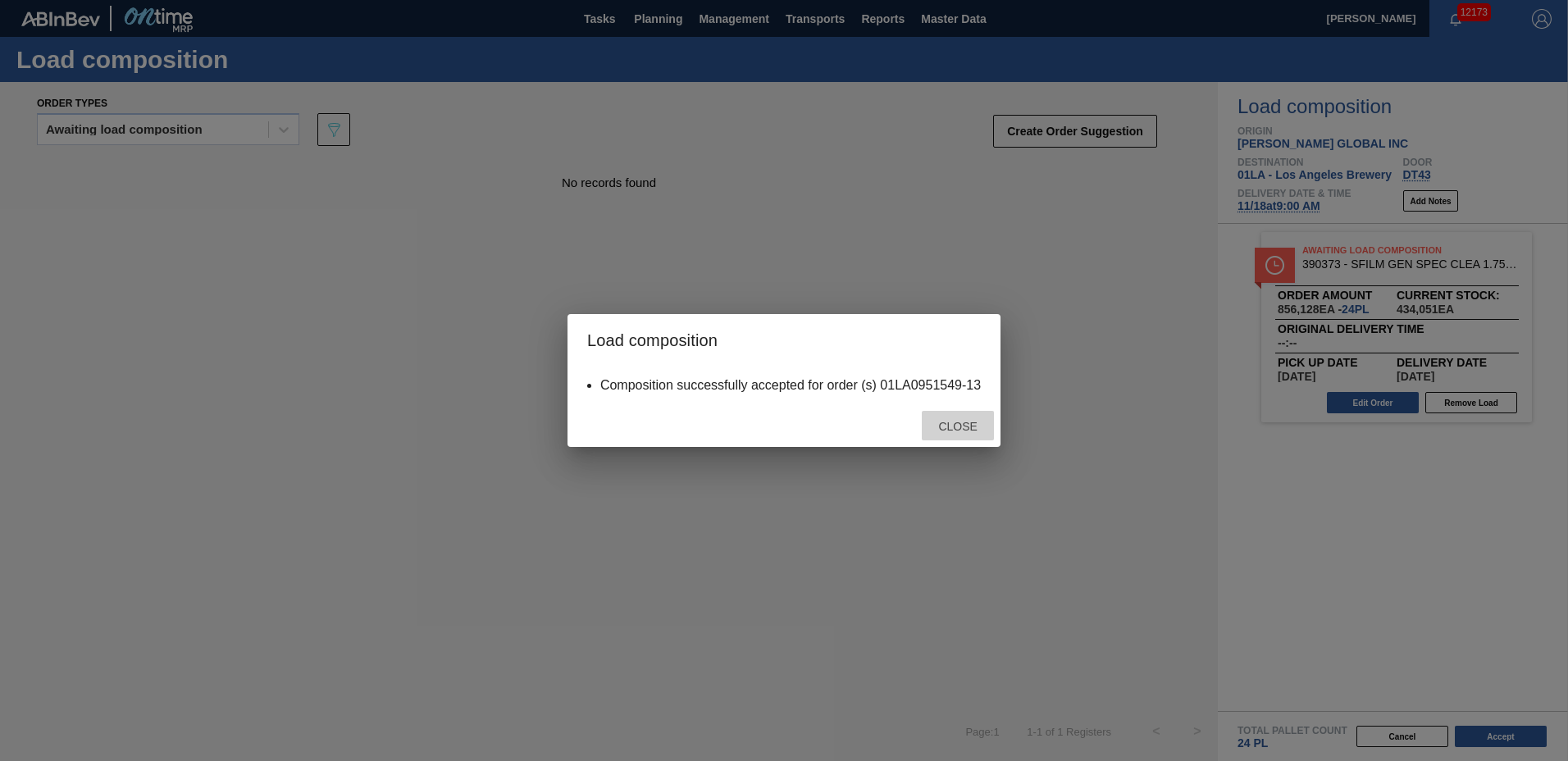
click at [960, 428] on span "Close" at bounding box center [957, 426] width 65 height 13
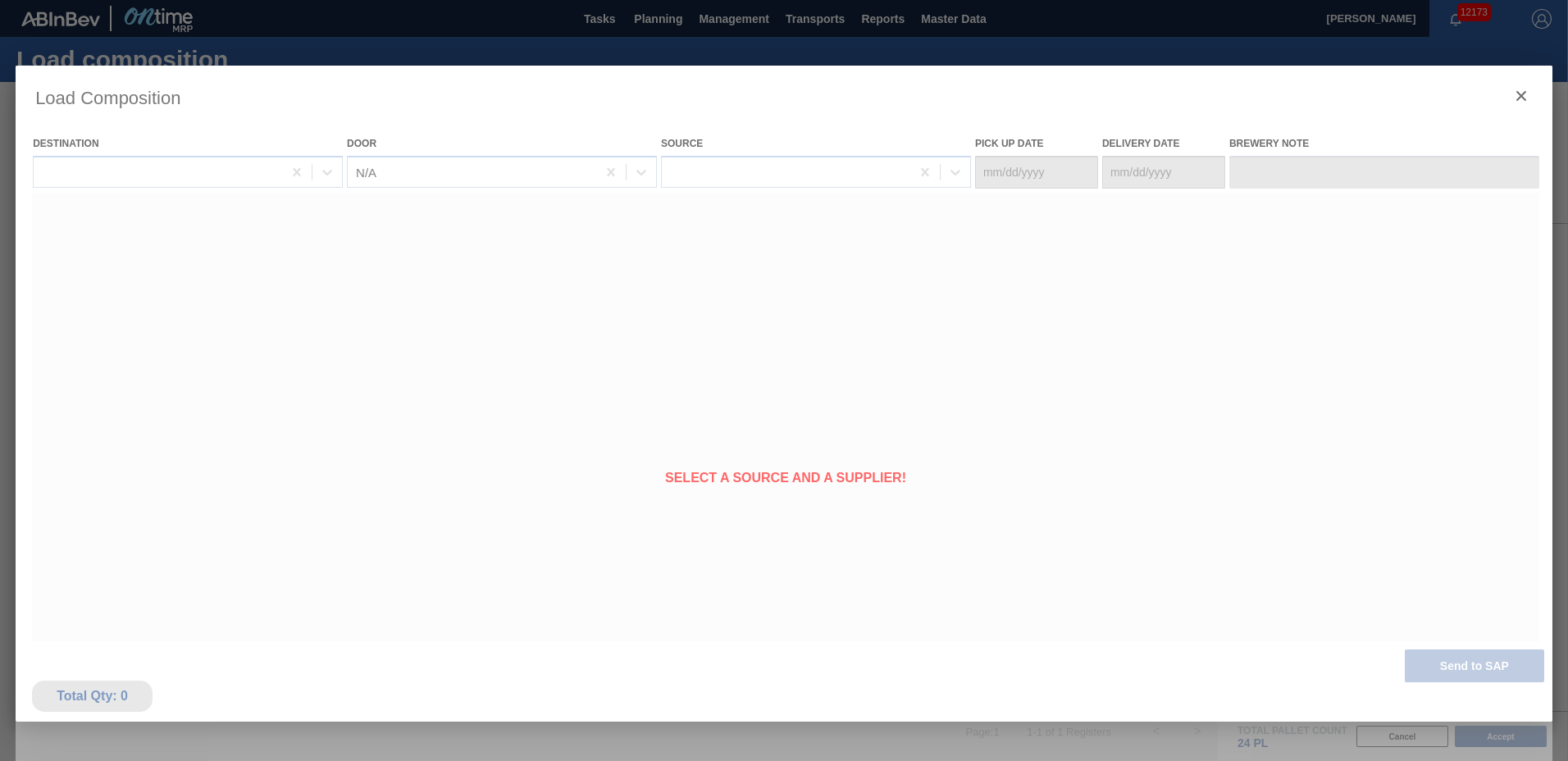
type Date "[DATE]"
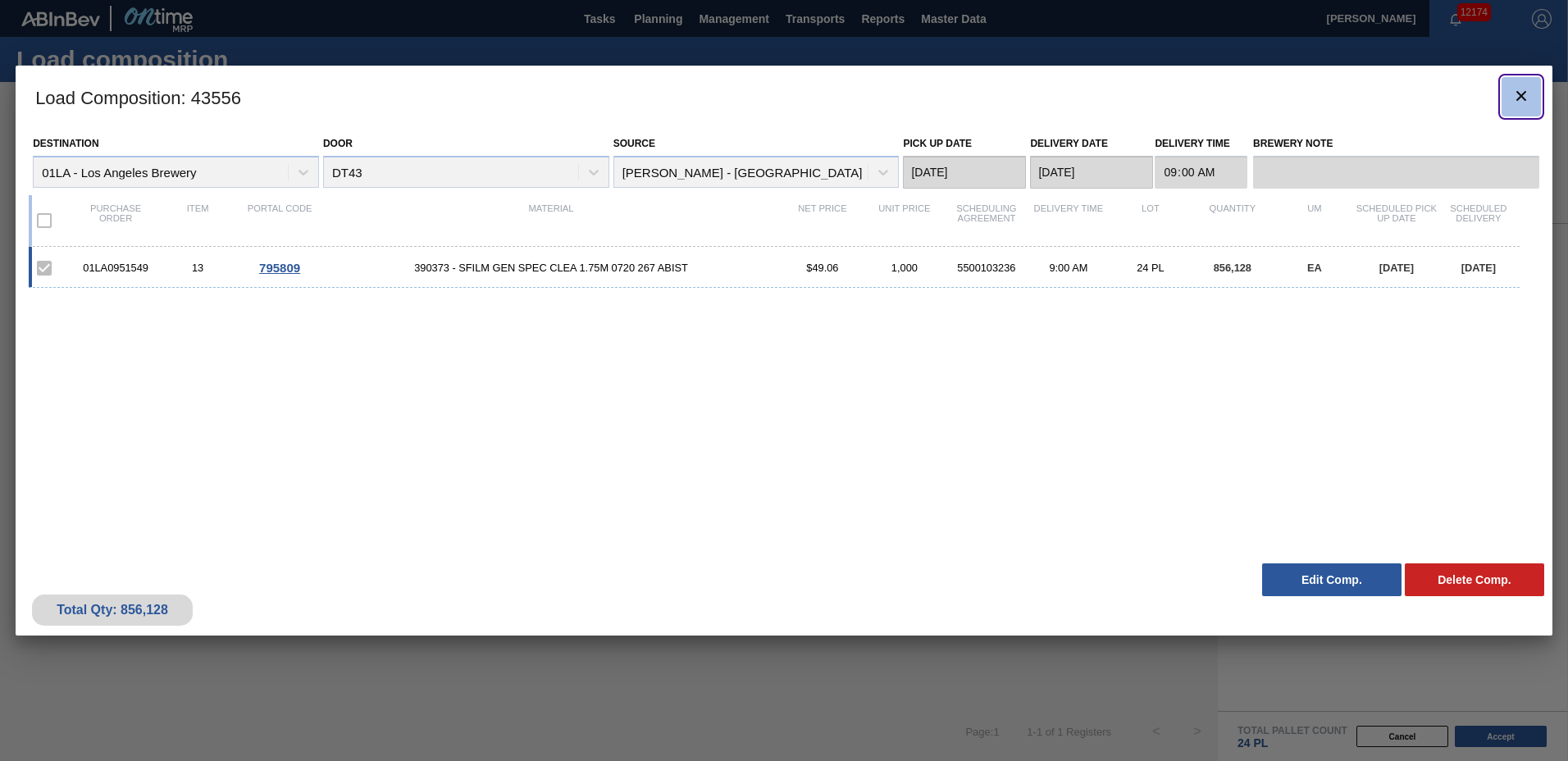
click at [1531, 101] on icon "botão de ícone" at bounding box center [1522, 96] width 20 height 20
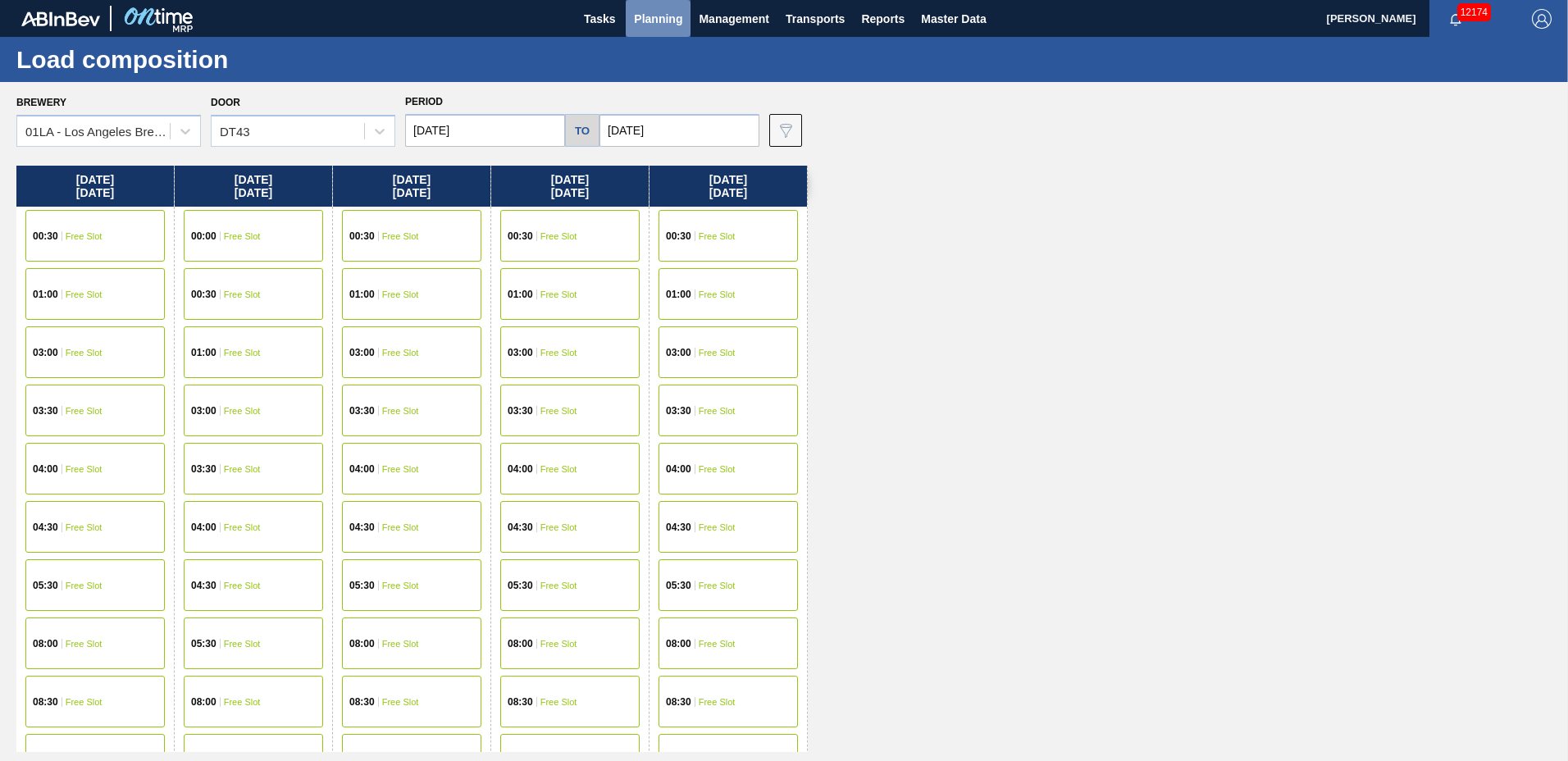
click at [633, 23] on button "Planning" at bounding box center [658, 18] width 65 height 36
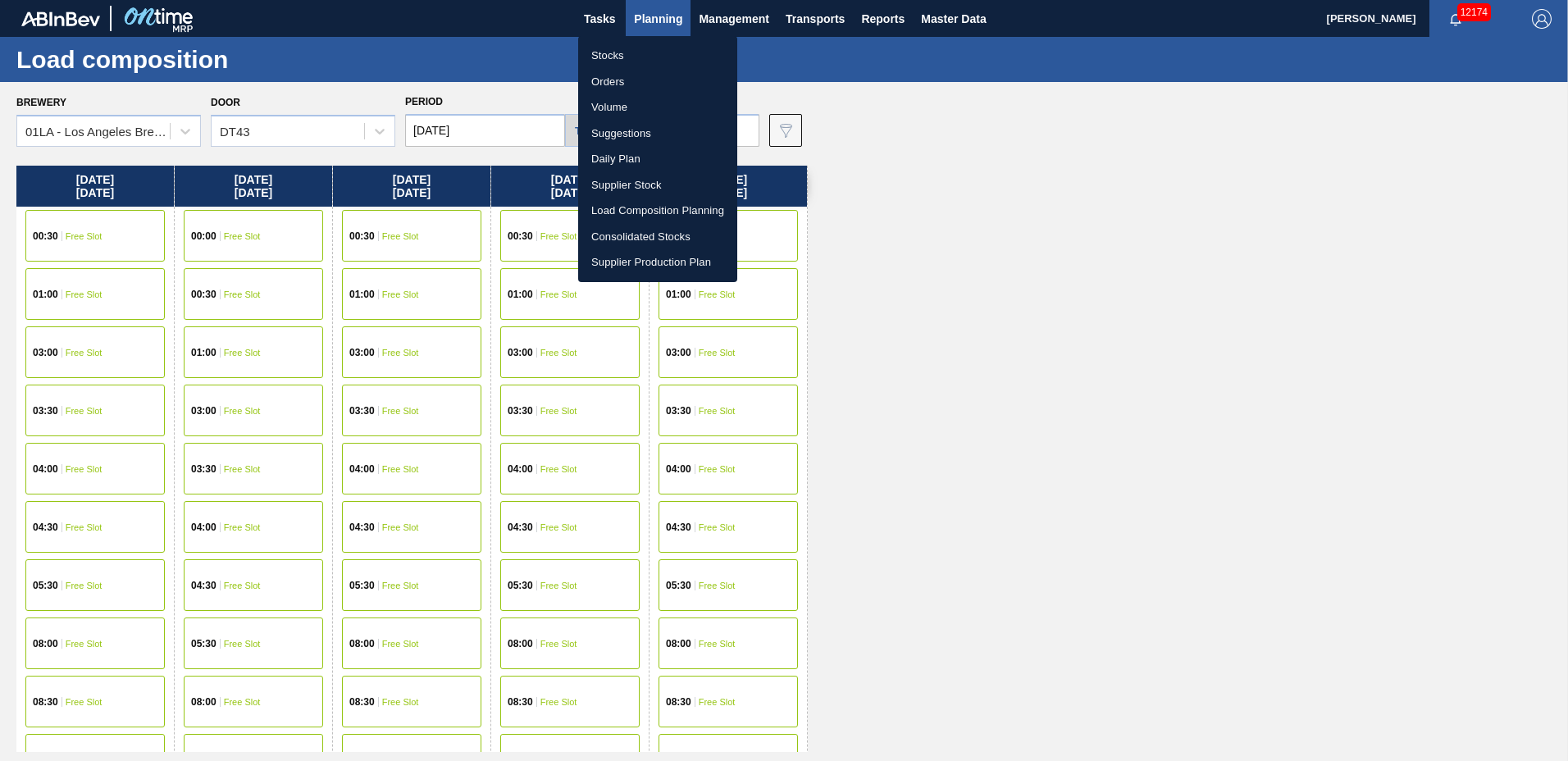
click at [634, 130] on li "Suggestions" at bounding box center [657, 133] width 159 height 26
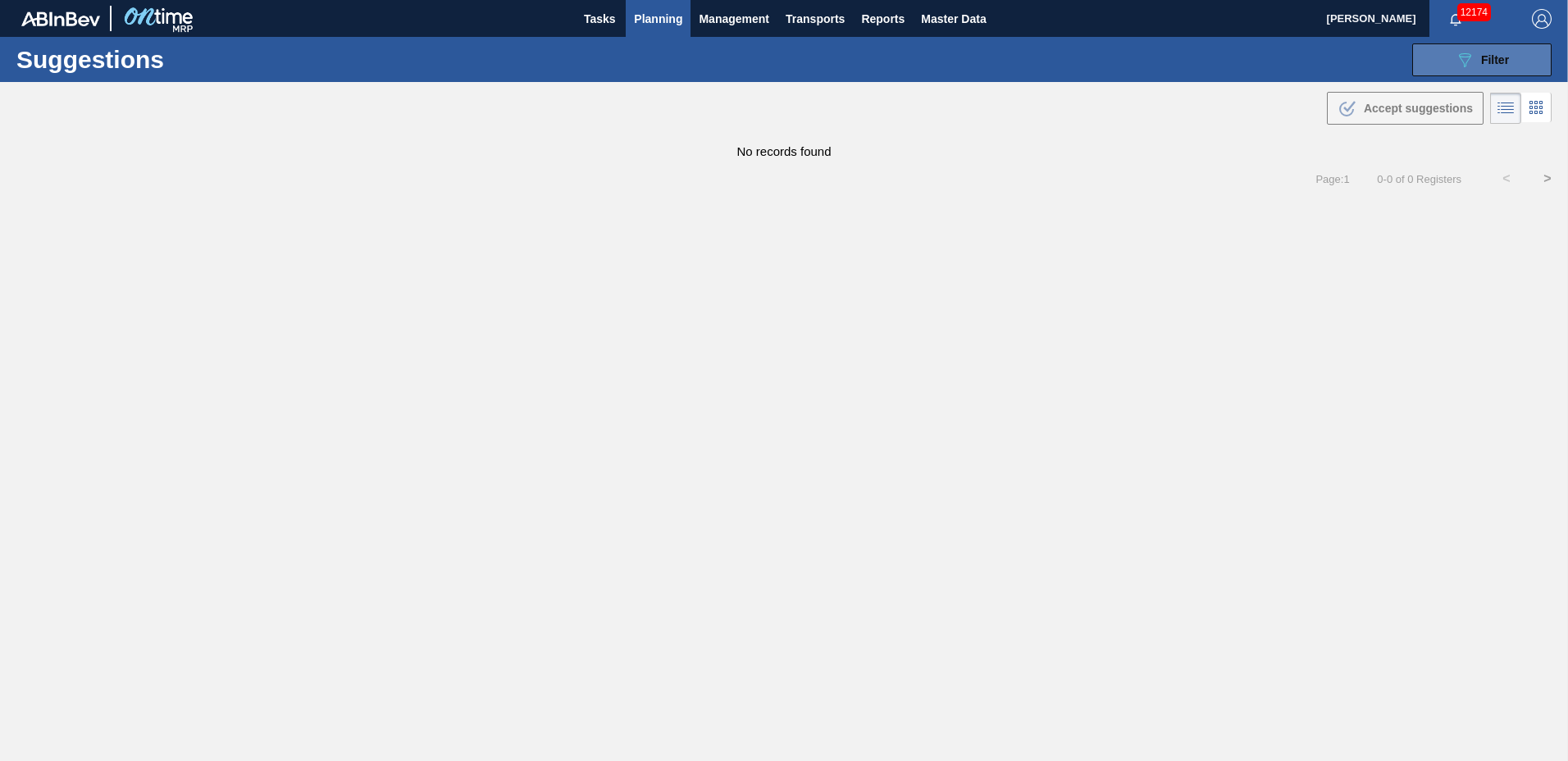
type to "[DATE]"
click at [1499, 63] on span "Filter" at bounding box center [1495, 60] width 28 height 13
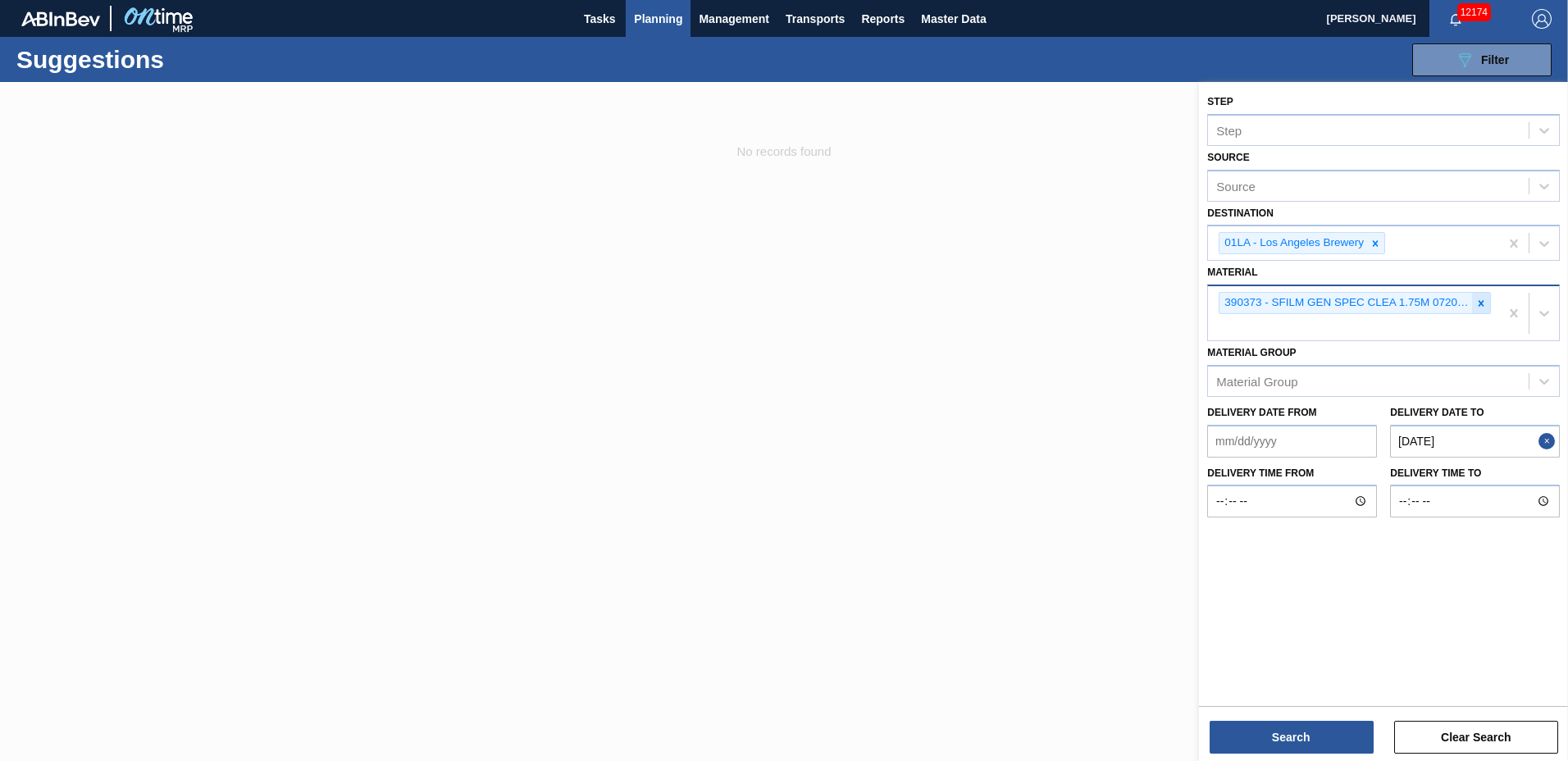
click at [1483, 306] on icon at bounding box center [1481, 303] width 12 height 12
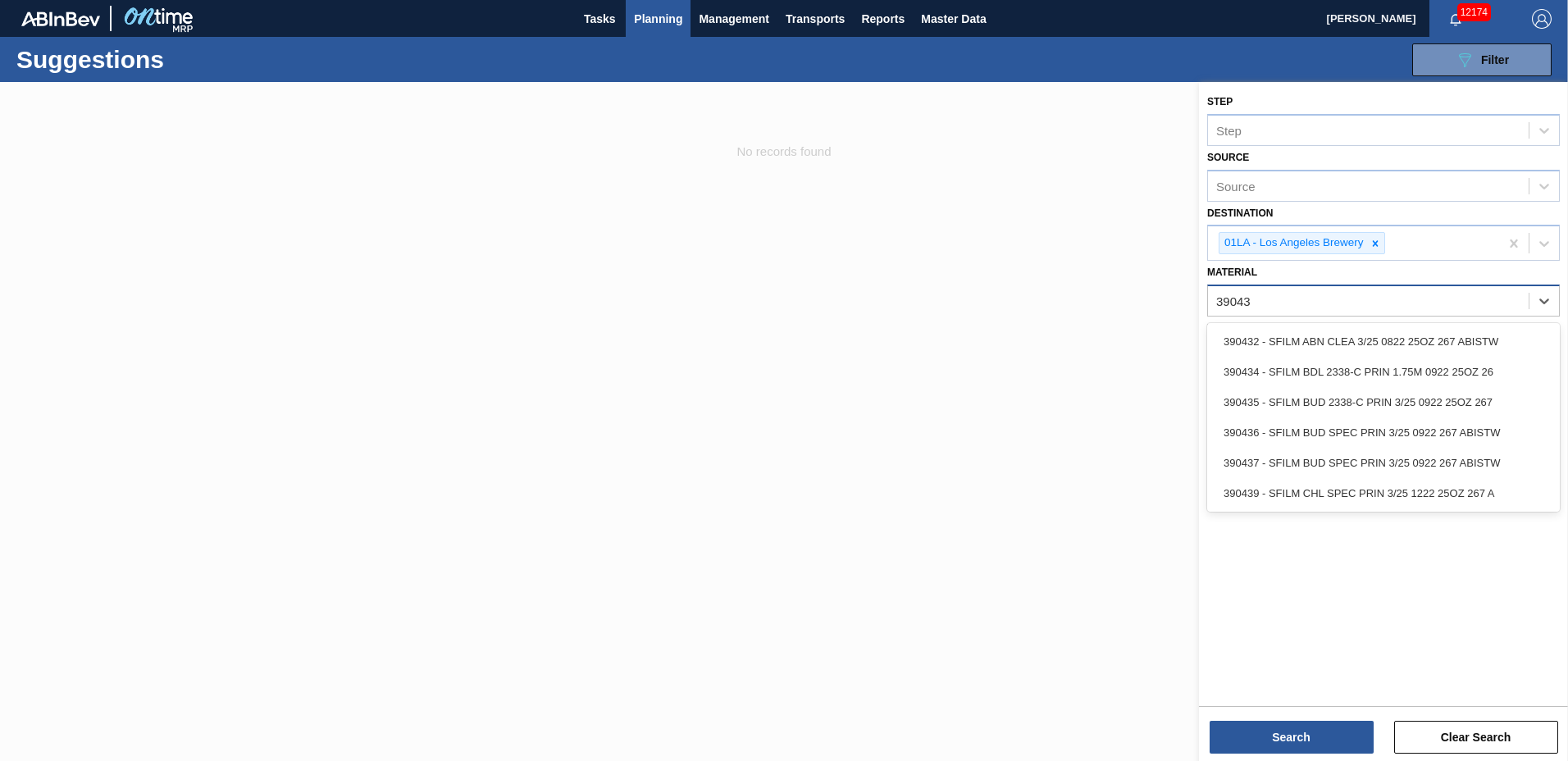
type input "390435"
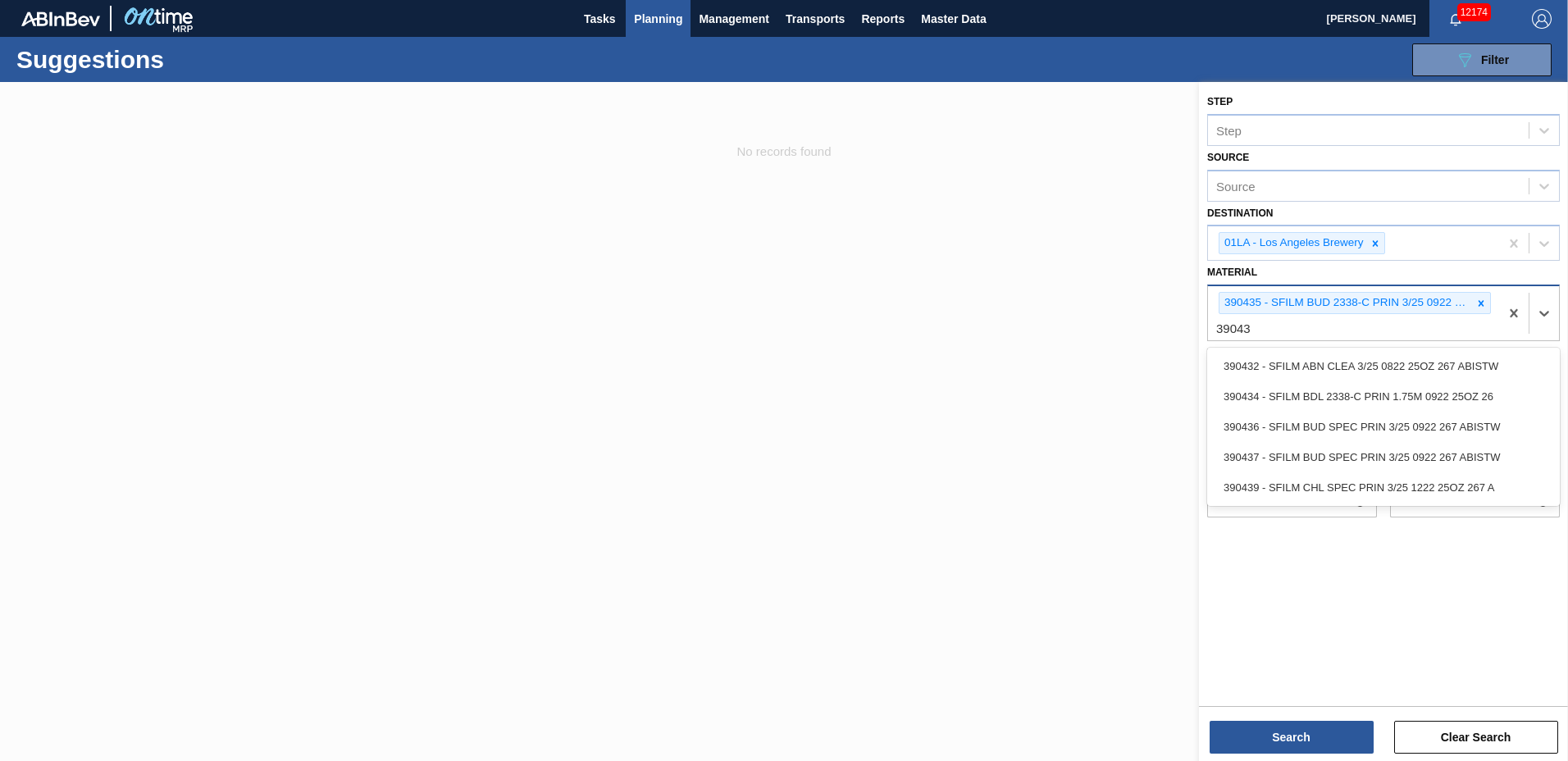
type input "390439"
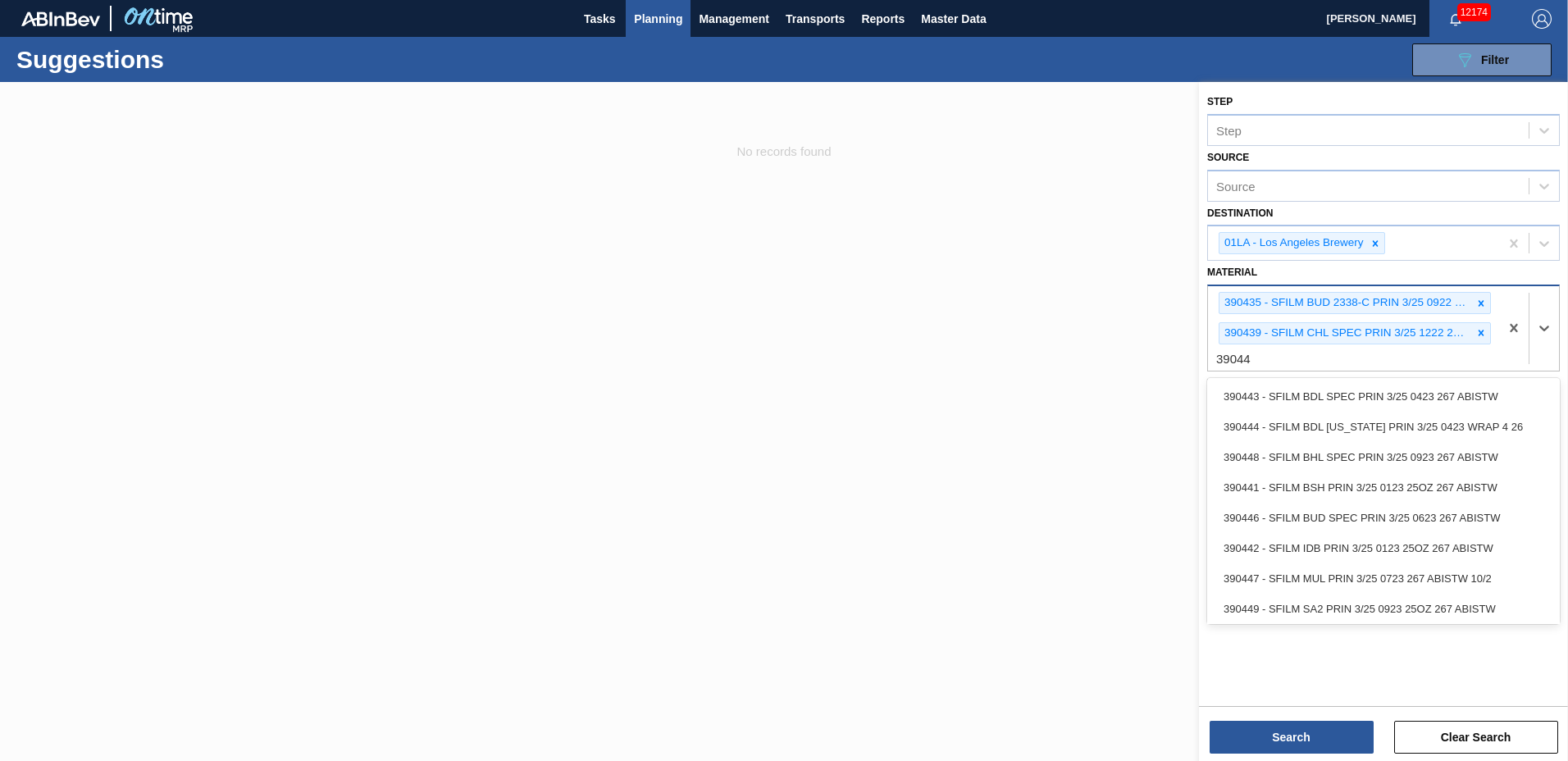
type input "390447"
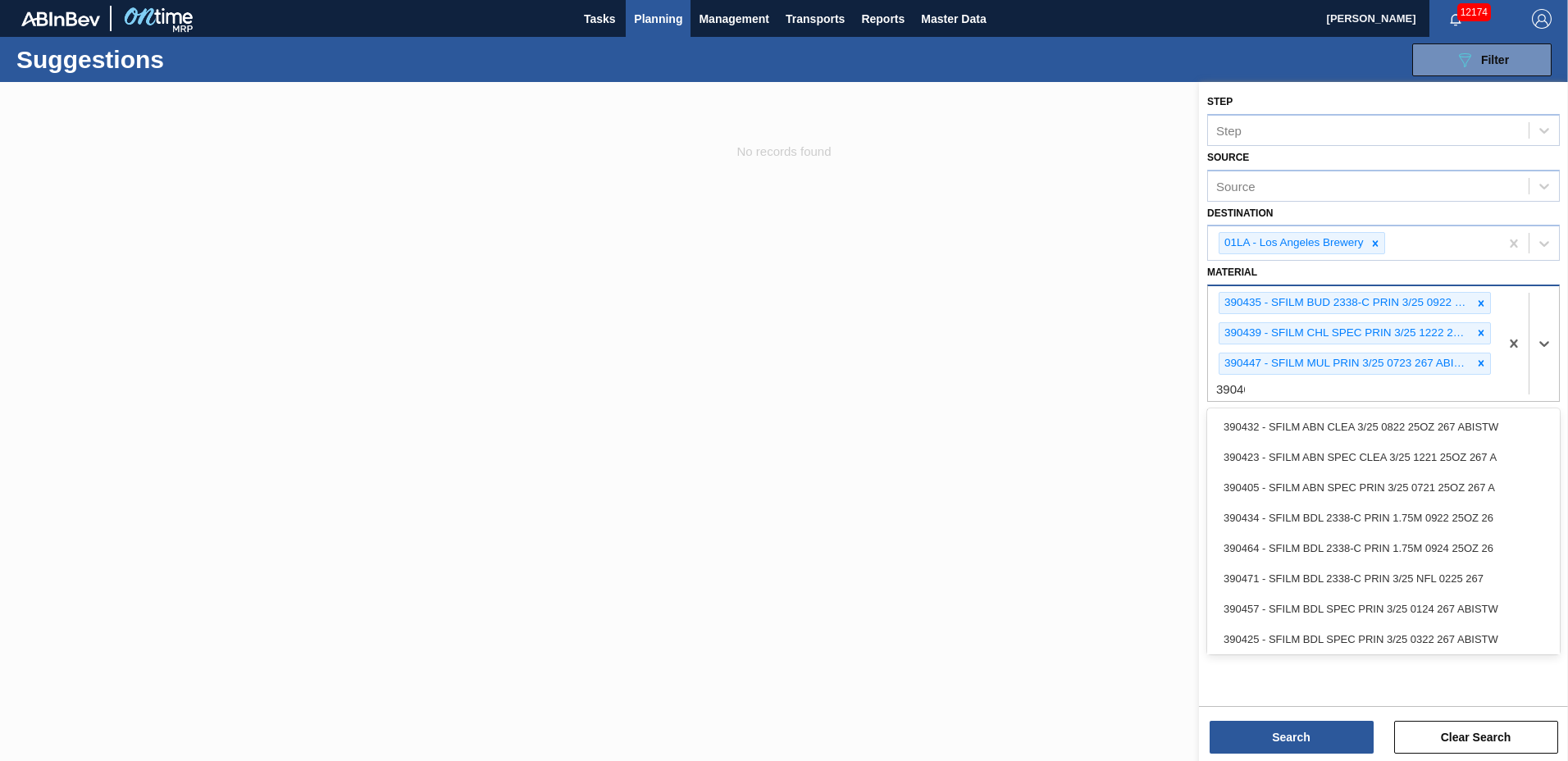
type input "390464"
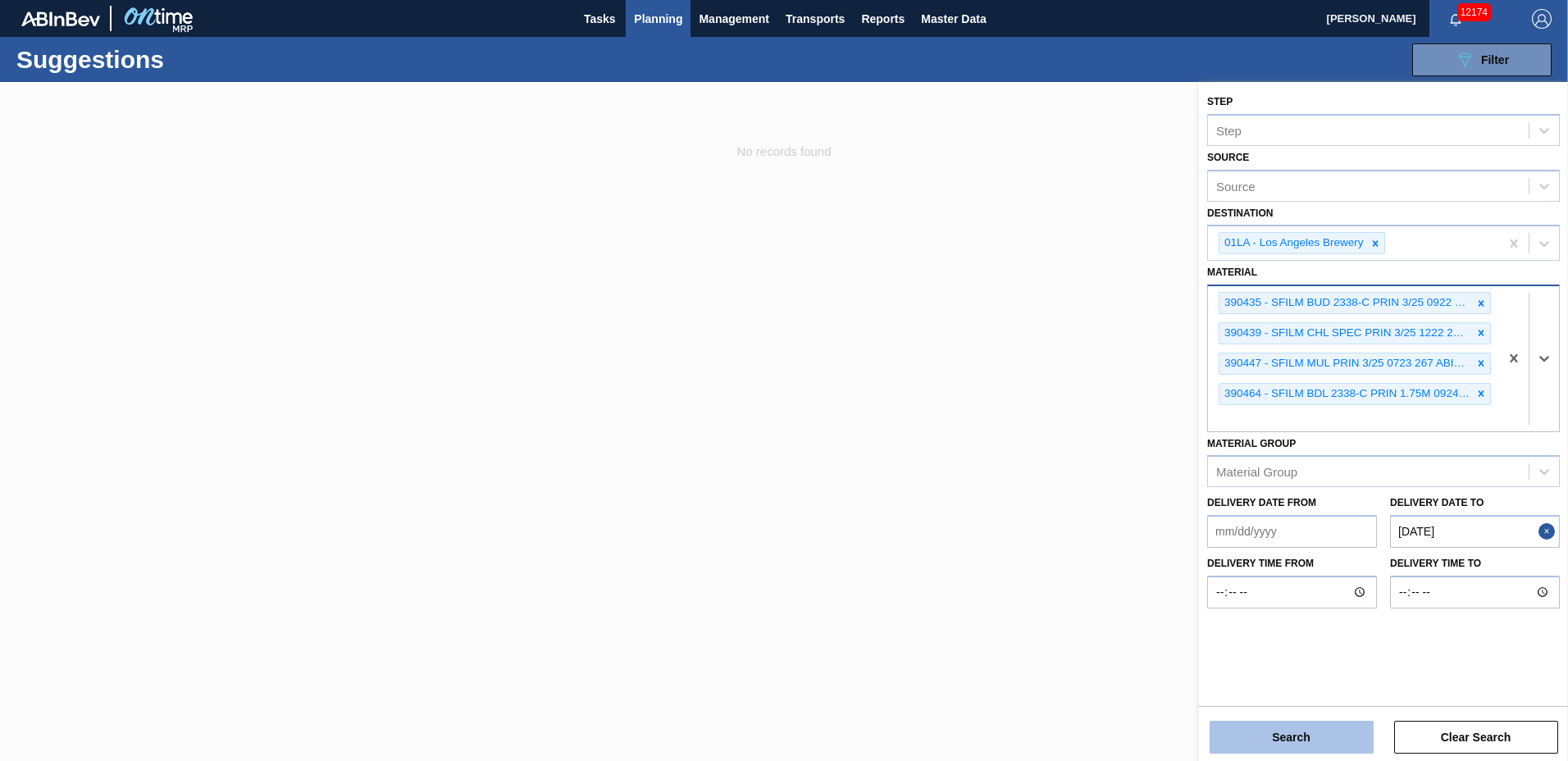
click at [1262, 737] on button "Search" at bounding box center [1292, 737] width 164 height 33
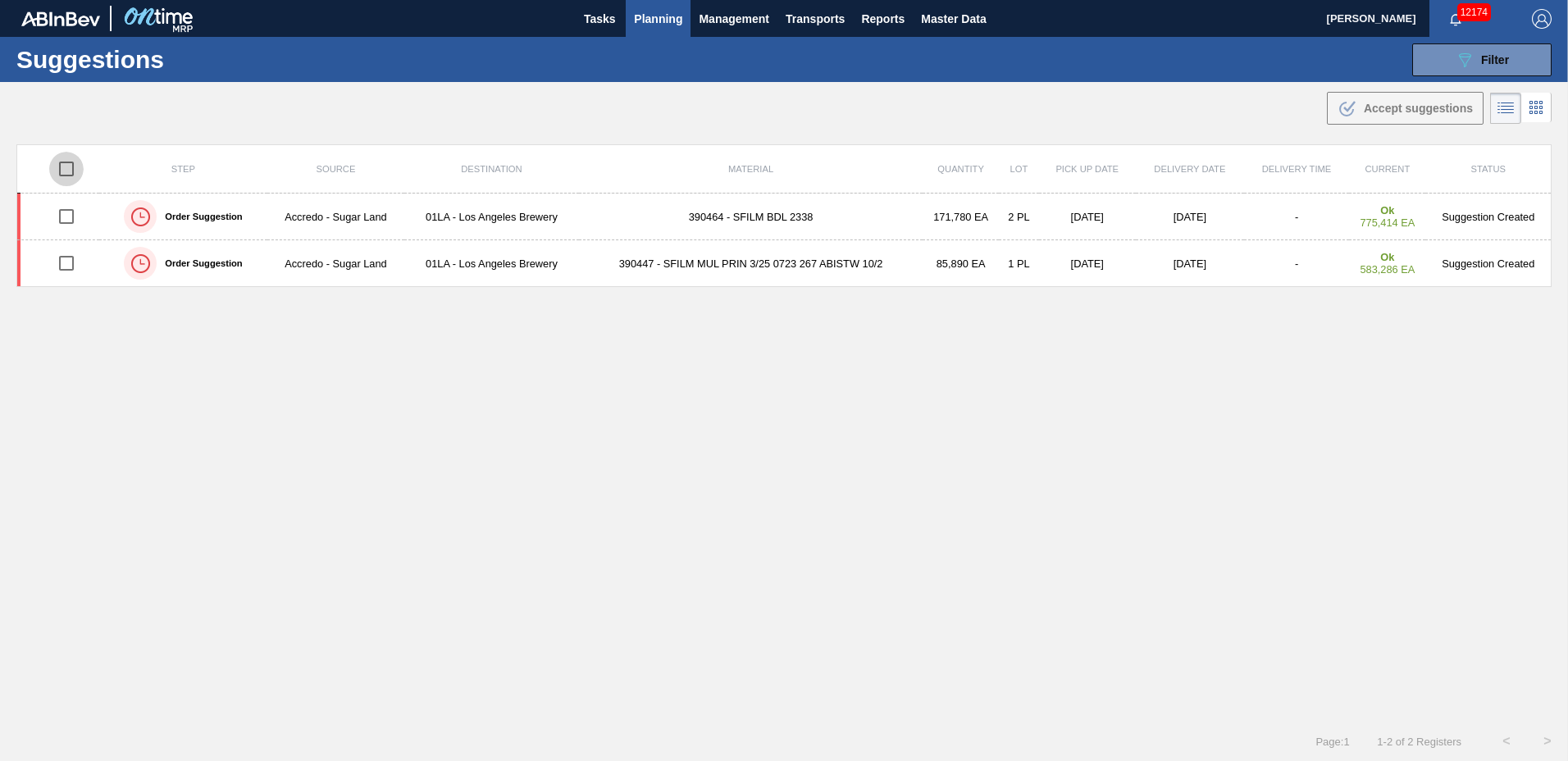
click at [73, 171] on input "checkbox" at bounding box center [66, 168] width 35 height 35
checkbox input "true"
drag, startPoint x: 1366, startPoint y: 109, endPoint x: 1361, endPoint y: 142, distance: 33.4
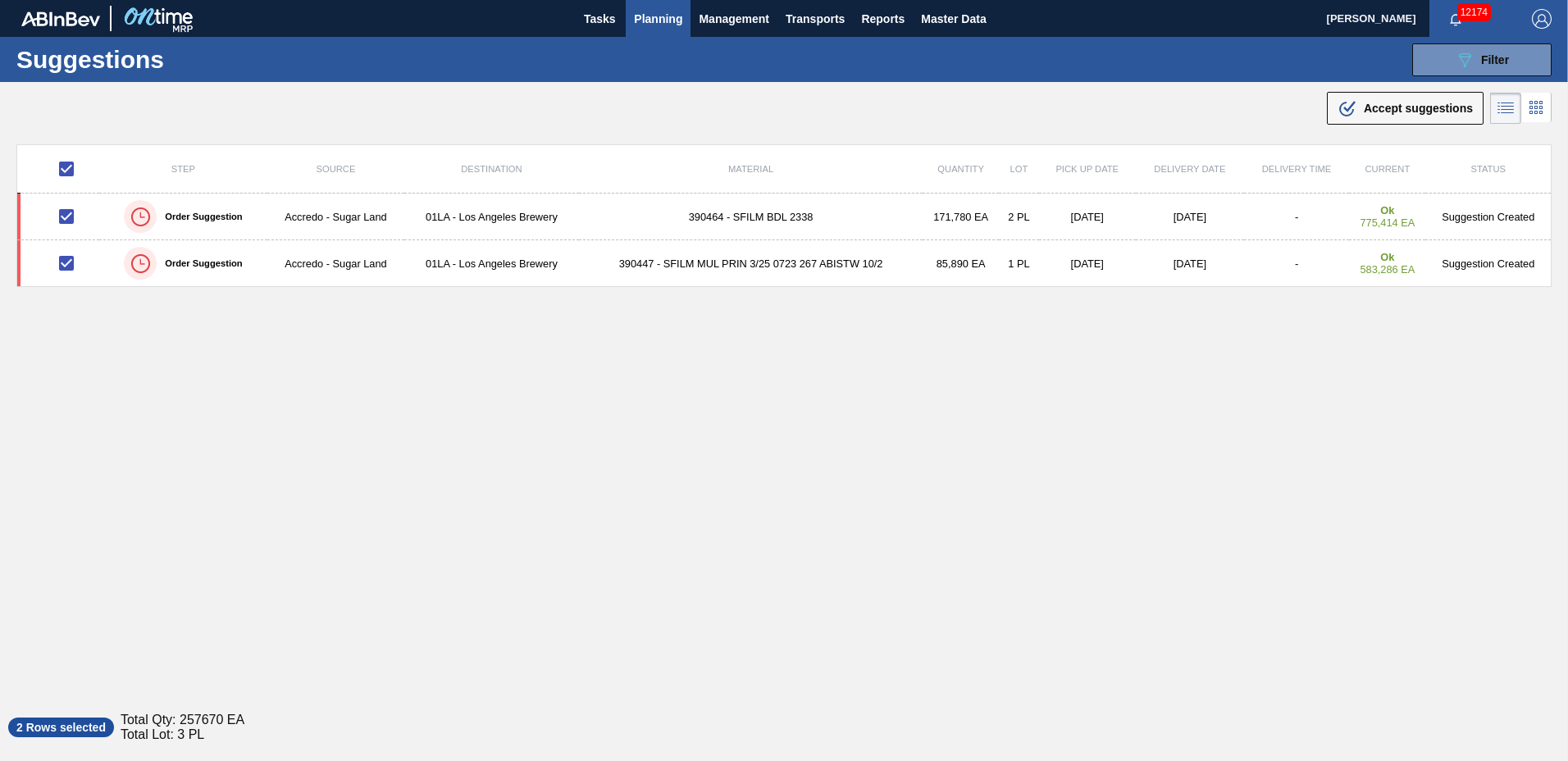
click at [1369, 119] on button ".b{fill:var(--color-action-default)} Accept suggestions" at bounding box center [1406, 108] width 157 height 33
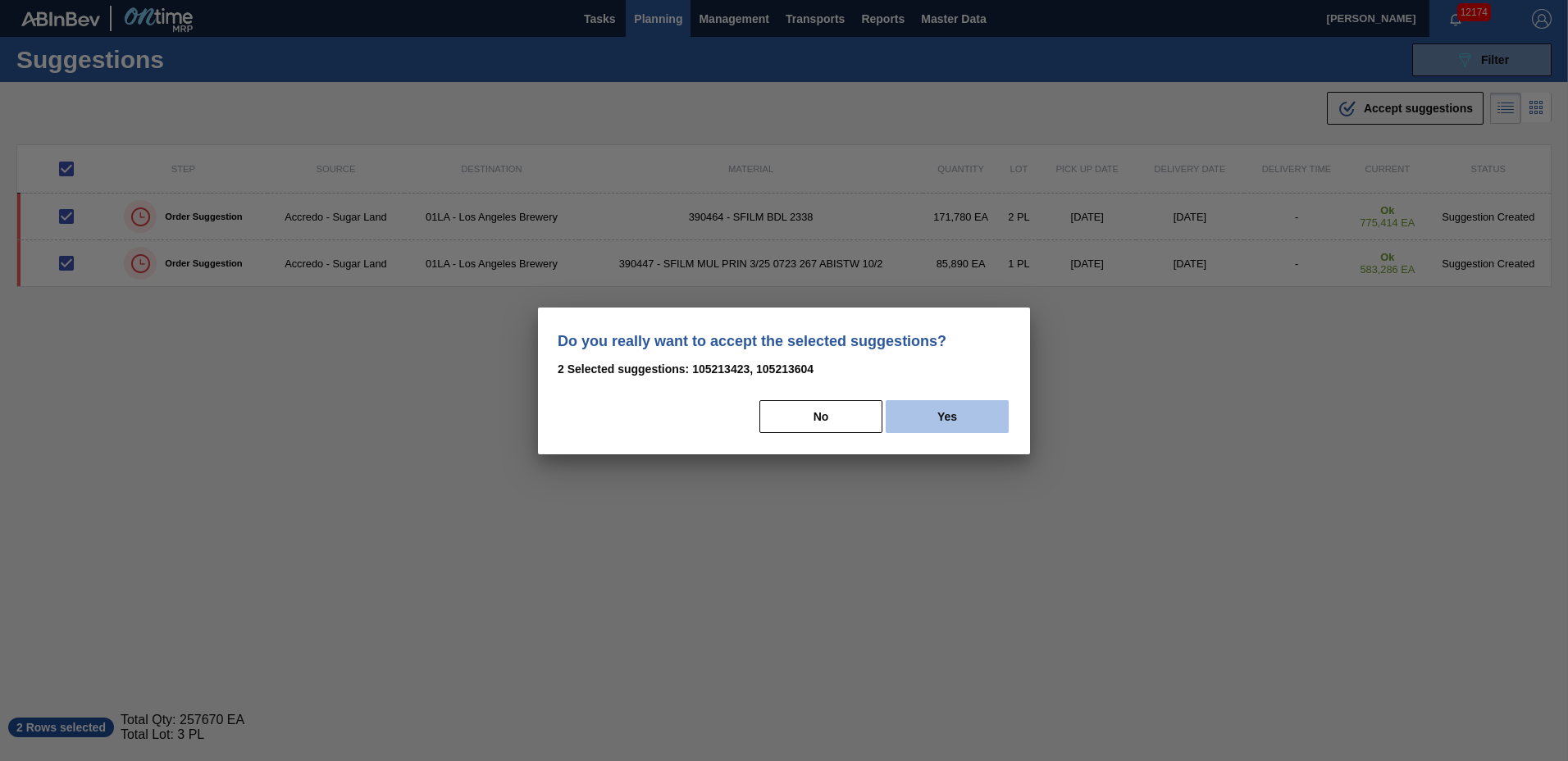
click at [994, 406] on button "Yes" at bounding box center [947, 417] width 123 height 33
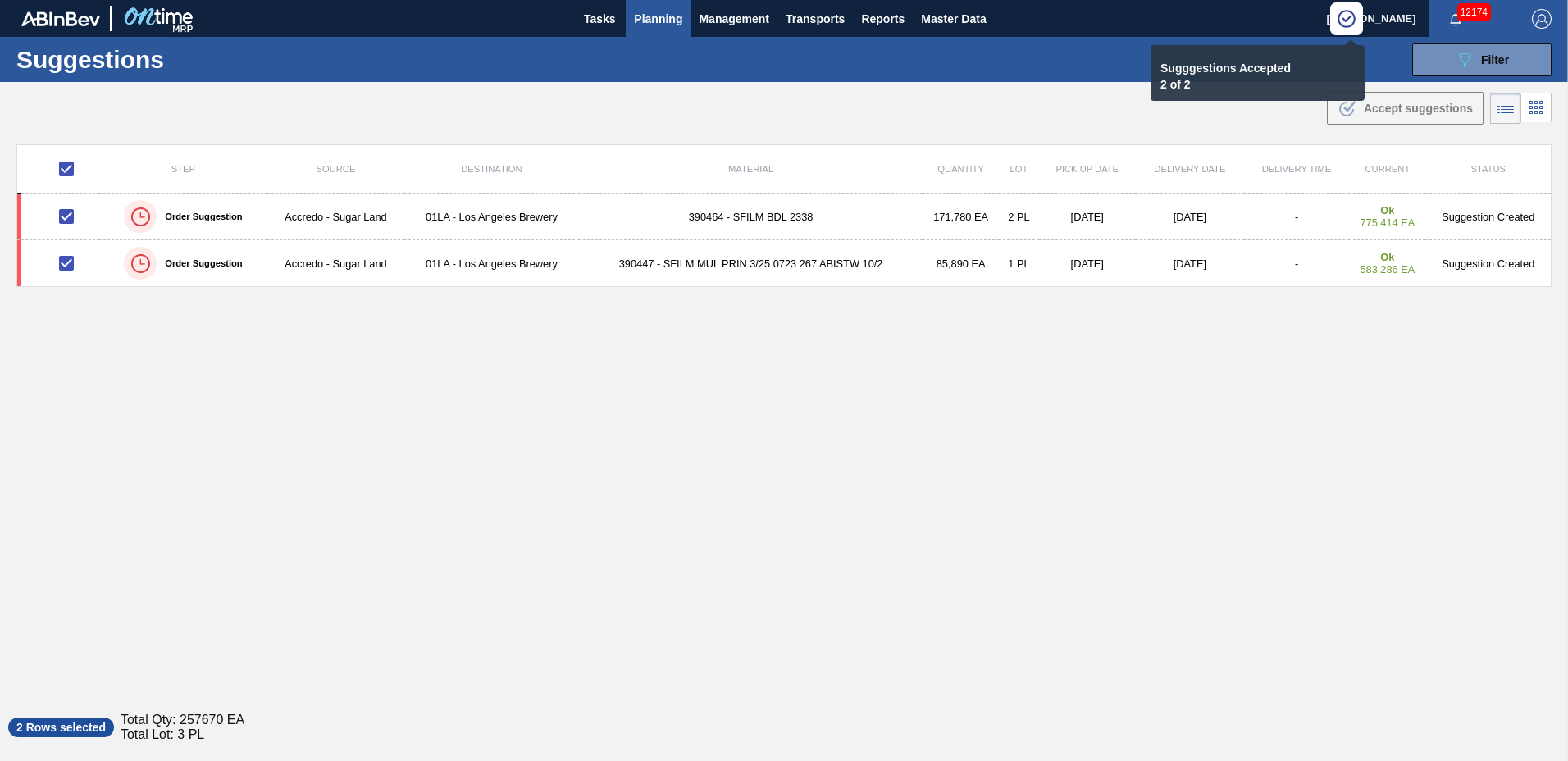
click at [650, 21] on span "Planning" at bounding box center [658, 19] width 48 height 20
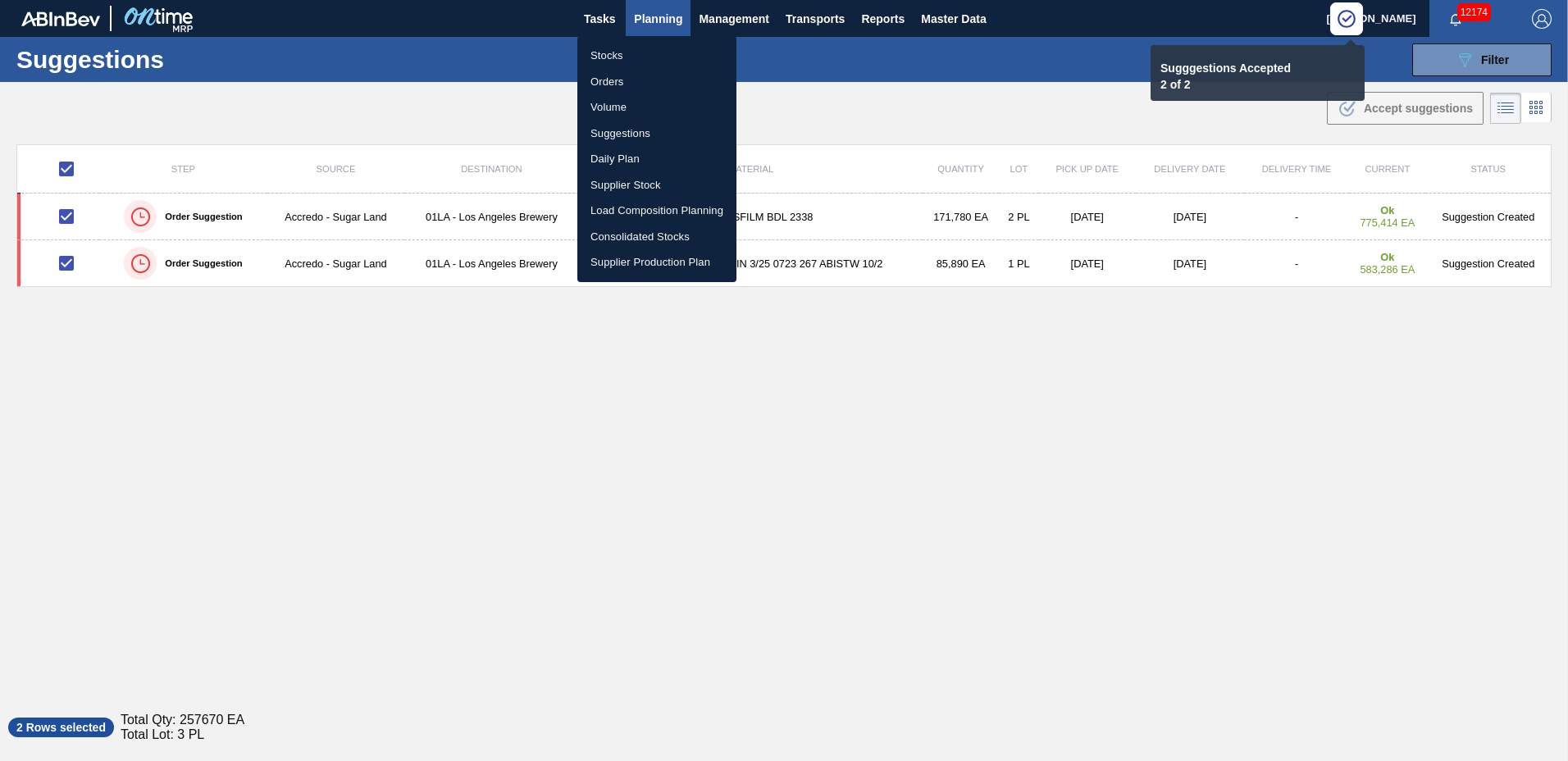
click at [625, 206] on li "Load Composition Planning" at bounding box center [657, 210] width 159 height 26
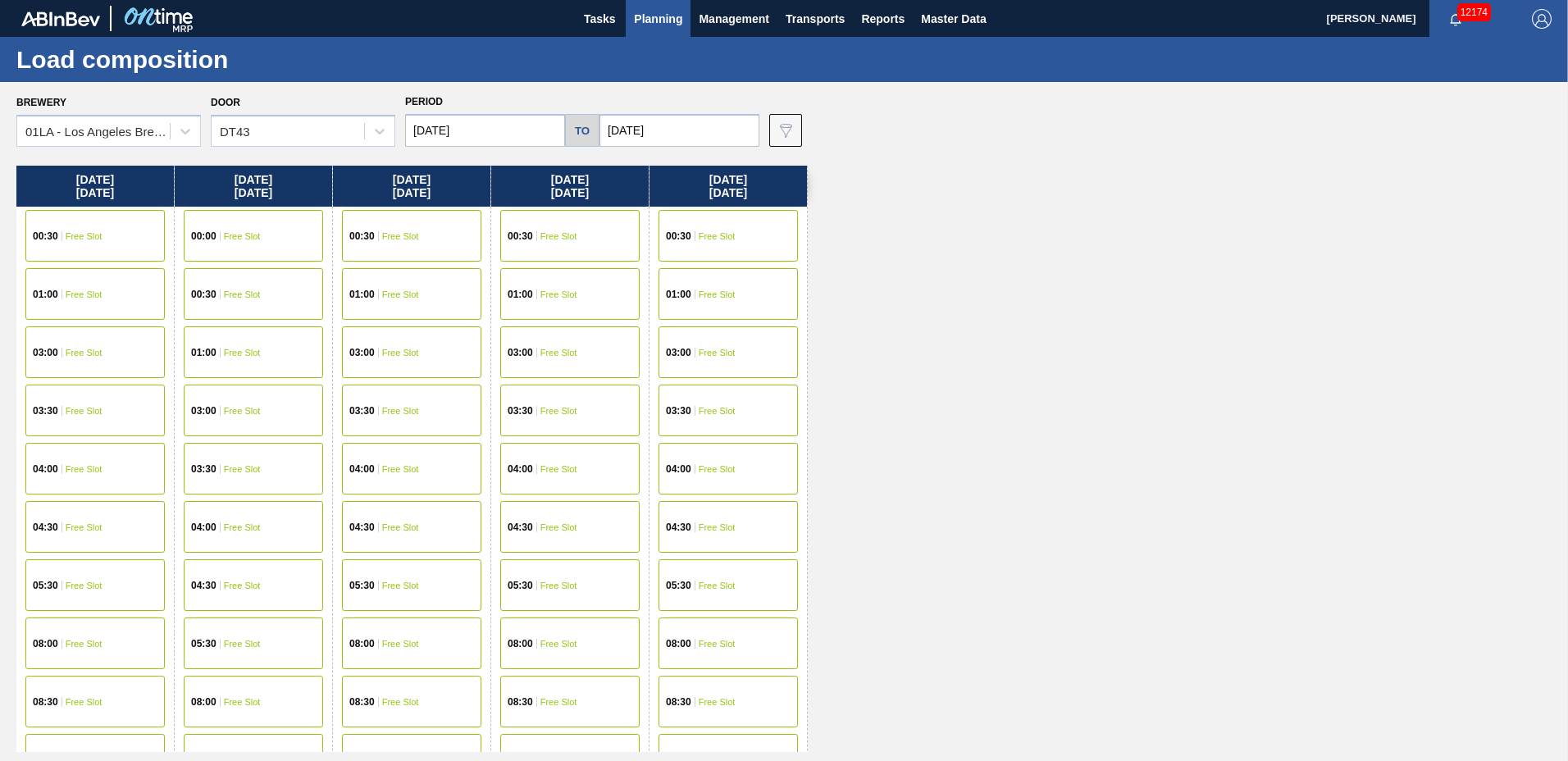
click at [844, 367] on div "[DATE] 00:30 Free Slot 01:00 Free Slot 03:00 Free Slot 03:30 Free Slot 04:00 Fr…" at bounding box center [788, 458] width 1544 height 587
click at [849, 661] on div "[DATE] 00:30 Free Slot 01:00 Free Slot 03:00 Free Slot 03:30 Free Slot 04:00 Fr…" at bounding box center [788, 458] width 1544 height 587
click at [650, 692] on div "08:30 Free Slot" at bounding box center [728, 700] width 158 height 58
click at [917, 714] on div "[DATE] 00:30 Free Slot 01:00 Free Slot 03:00 Free Slot 03:30 Free Slot 04:00 Fr…" at bounding box center [788, 458] width 1544 height 587
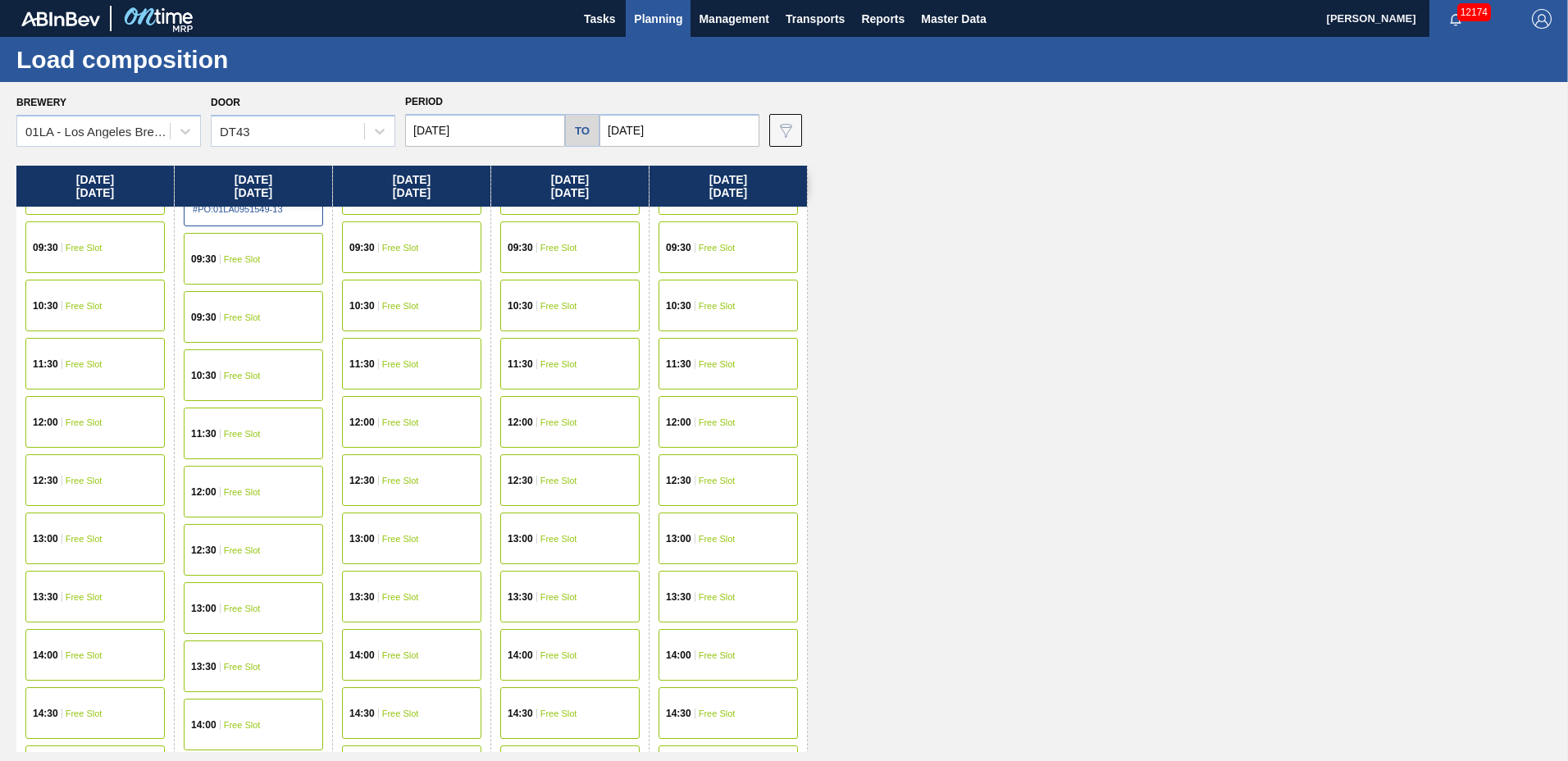
click at [746, 210] on div "09:30 Free Slot" at bounding box center [728, 189] width 140 height 52
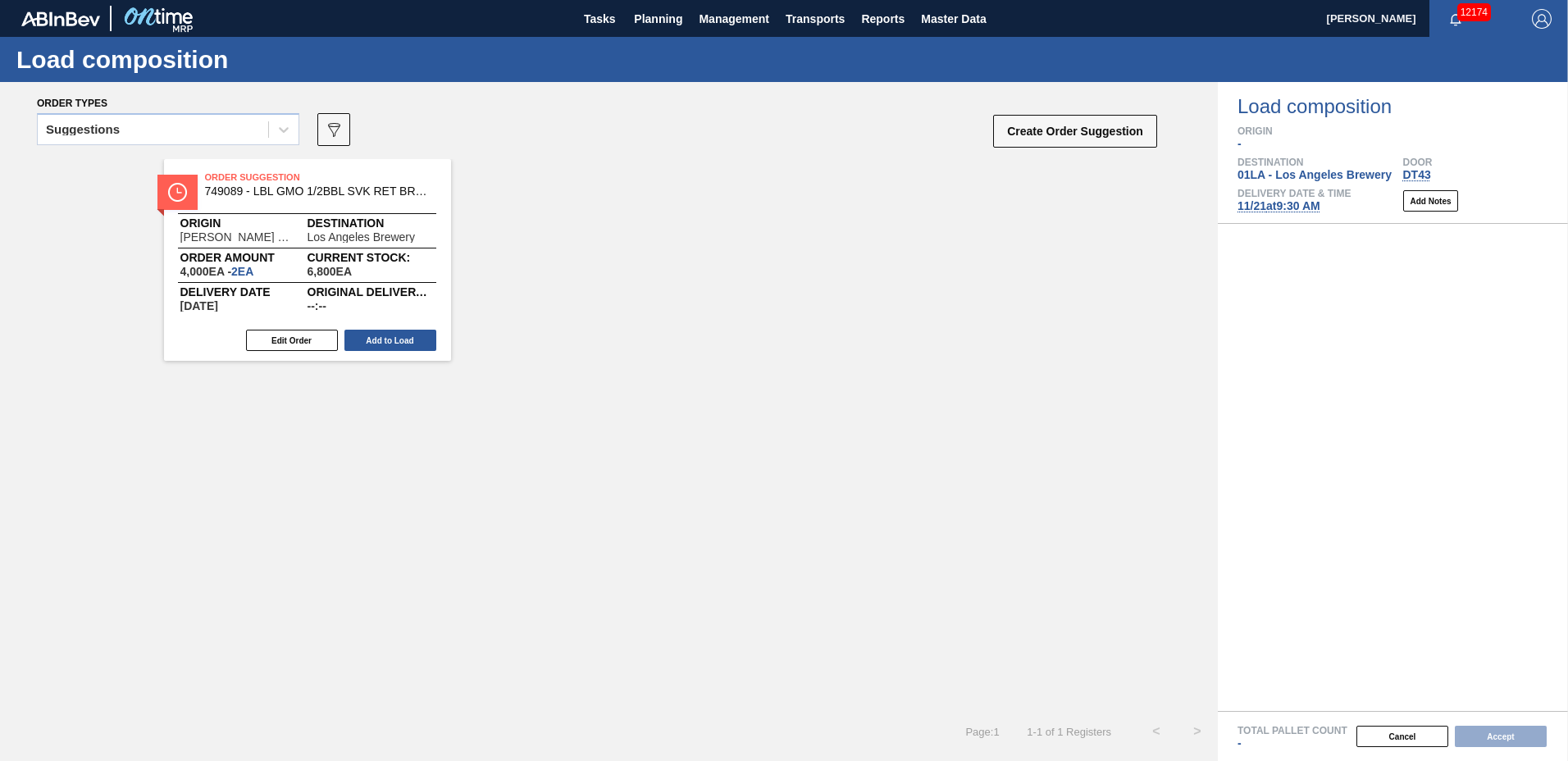
click at [1287, 210] on span "[DATE] 9:30 AM" at bounding box center [1279, 206] width 83 height 13
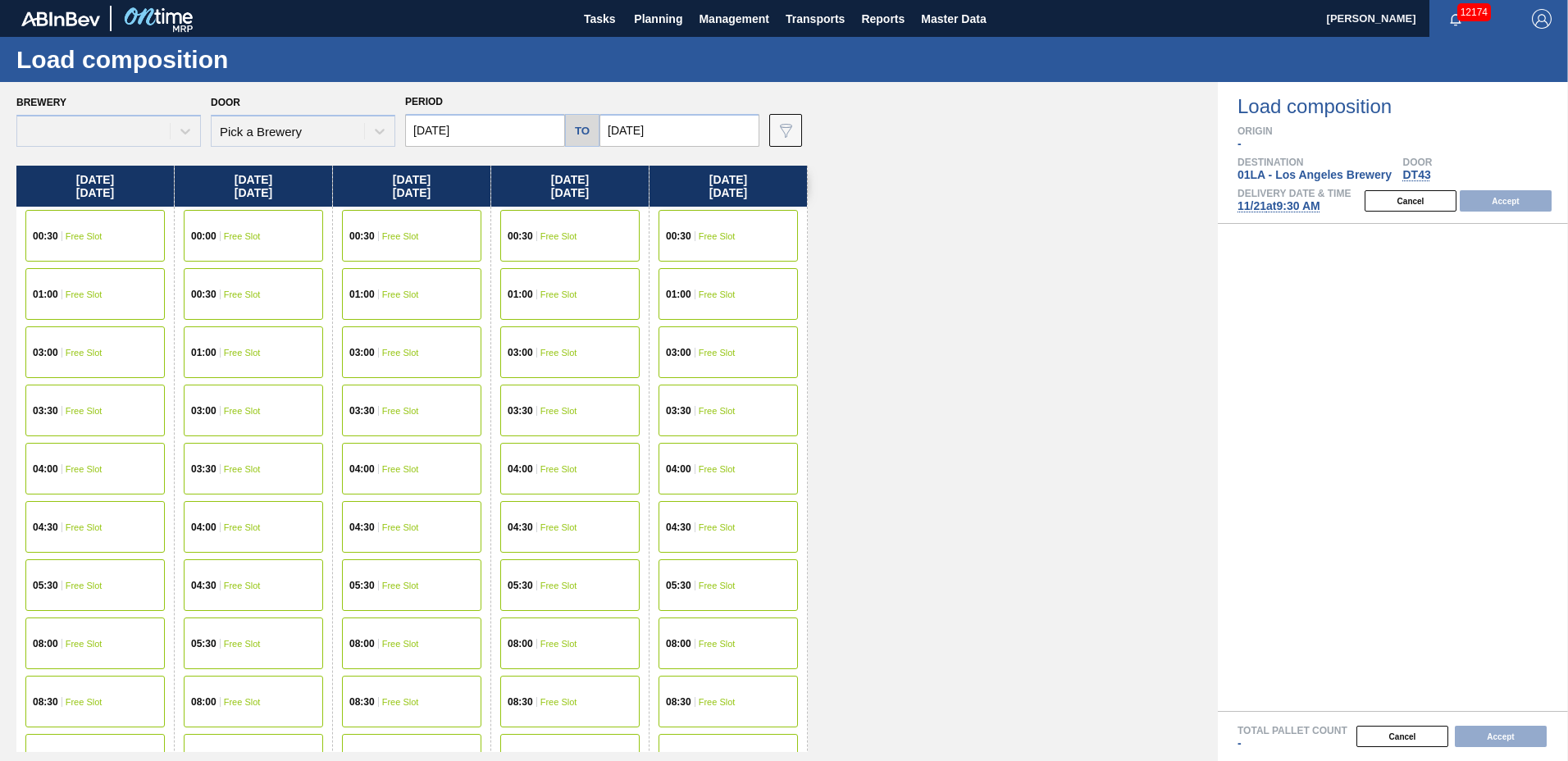
type input "[DATE]"
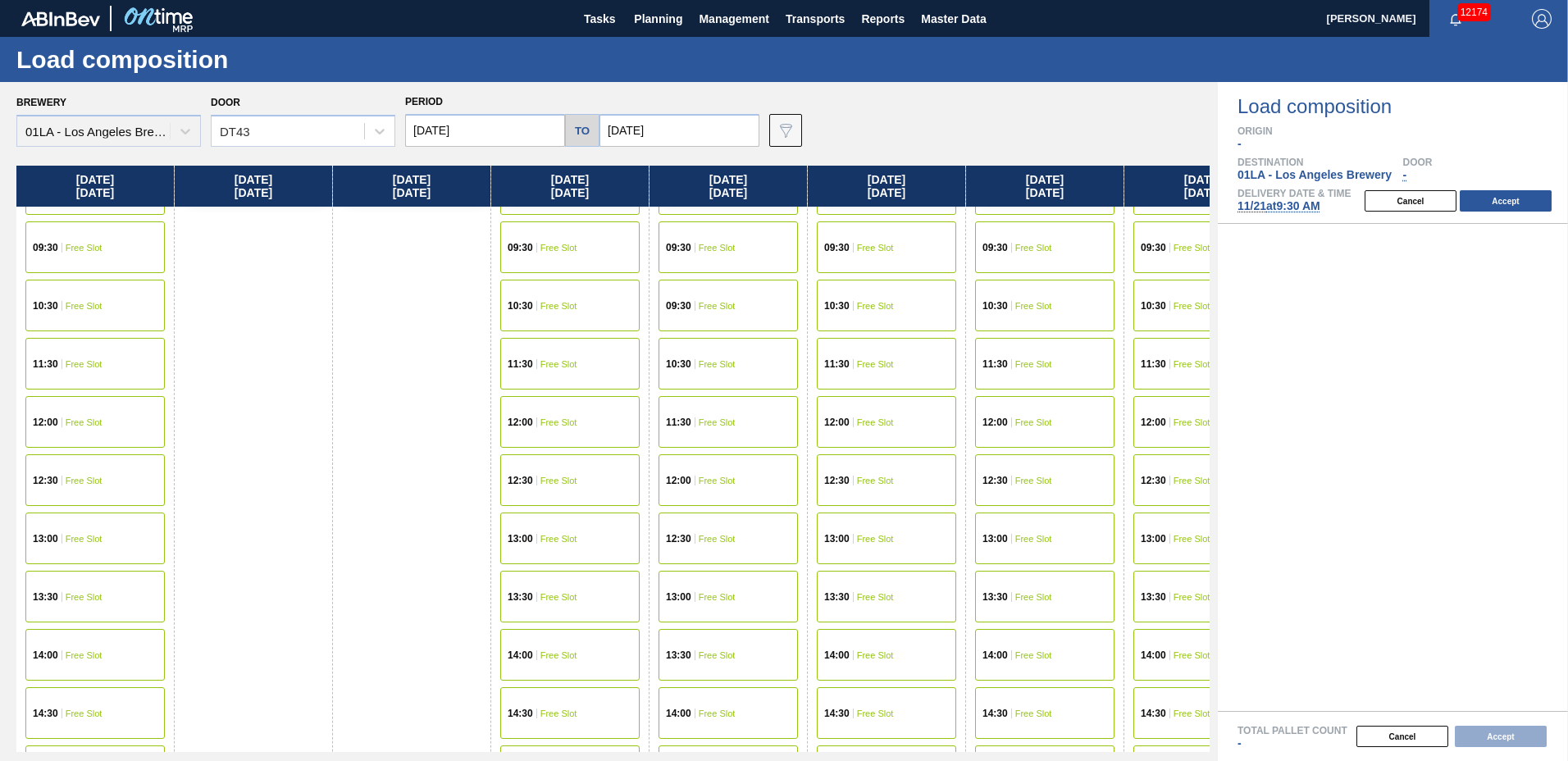
click at [160, 209] on div "09:30 Free Slot" at bounding box center [95, 189] width 140 height 52
click at [119, 207] on div "09:30 Free Slot" at bounding box center [95, 189] width 140 height 52
click at [271, 298] on div "[DATE] 05:30 Free Slot" at bounding box center [254, 460] width 158 height 1846
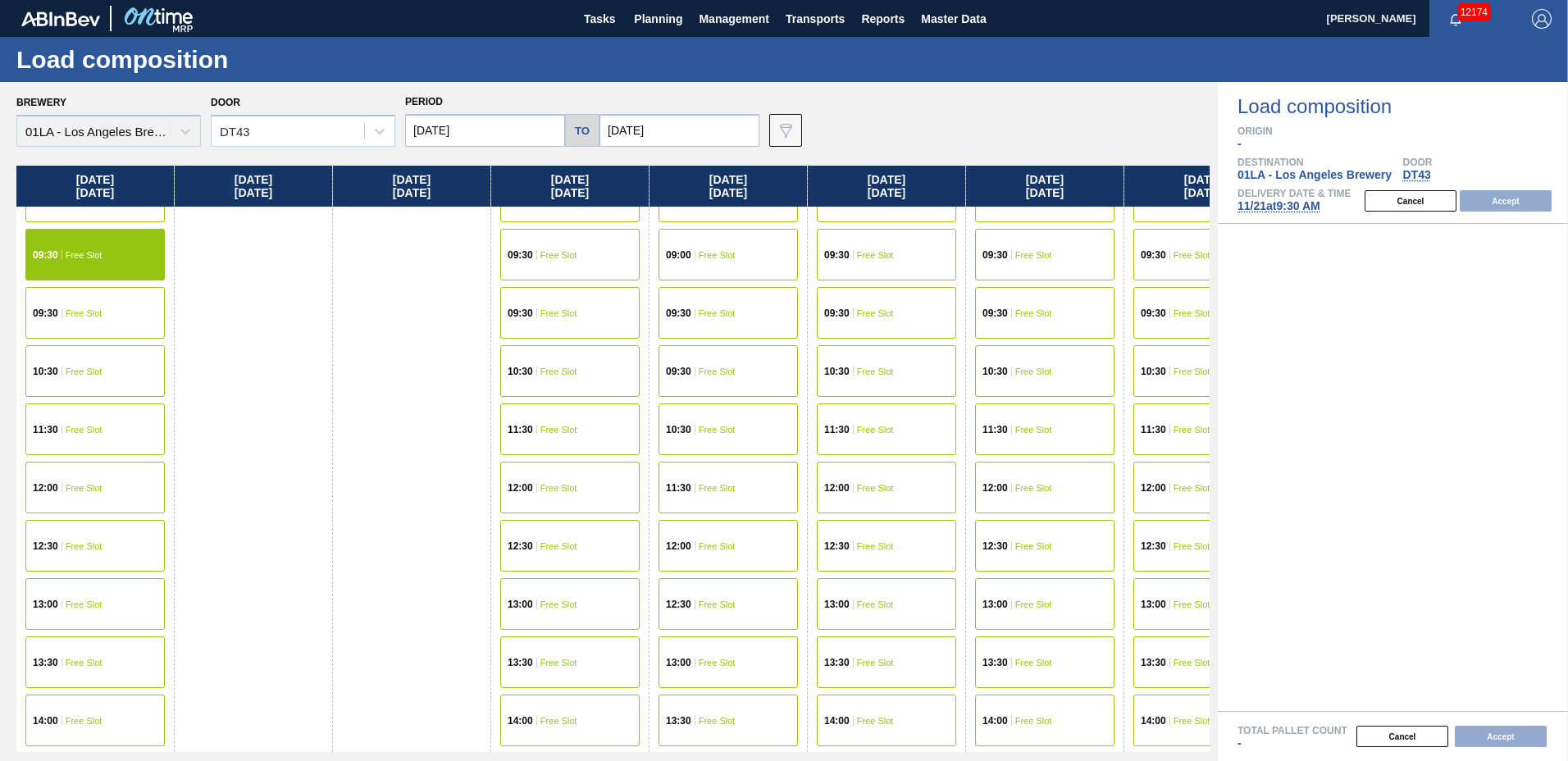
scroll to position [530, 0]
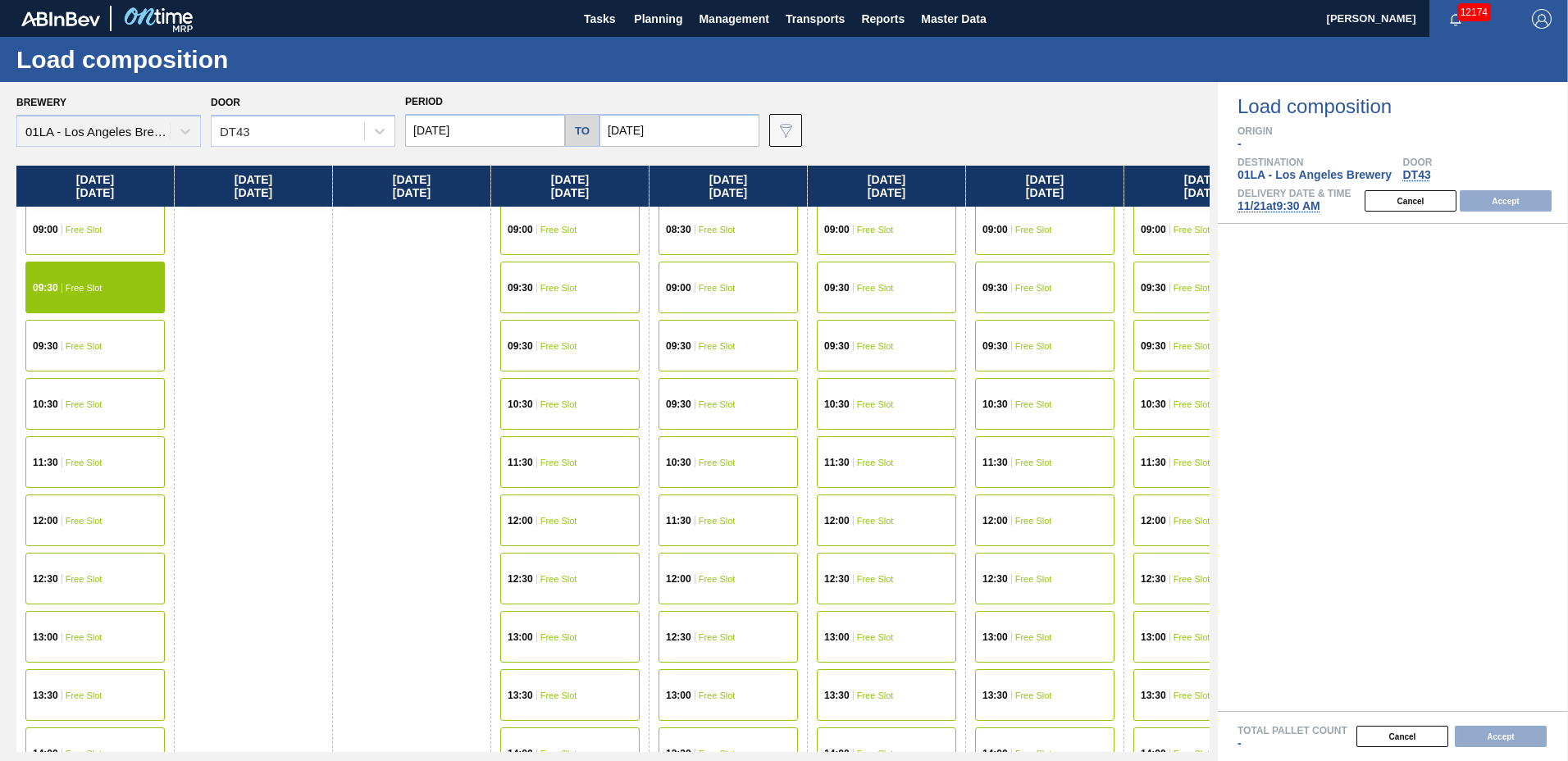
click at [112, 233] on div "09:00 Free Slot" at bounding box center [95, 229] width 140 height 52
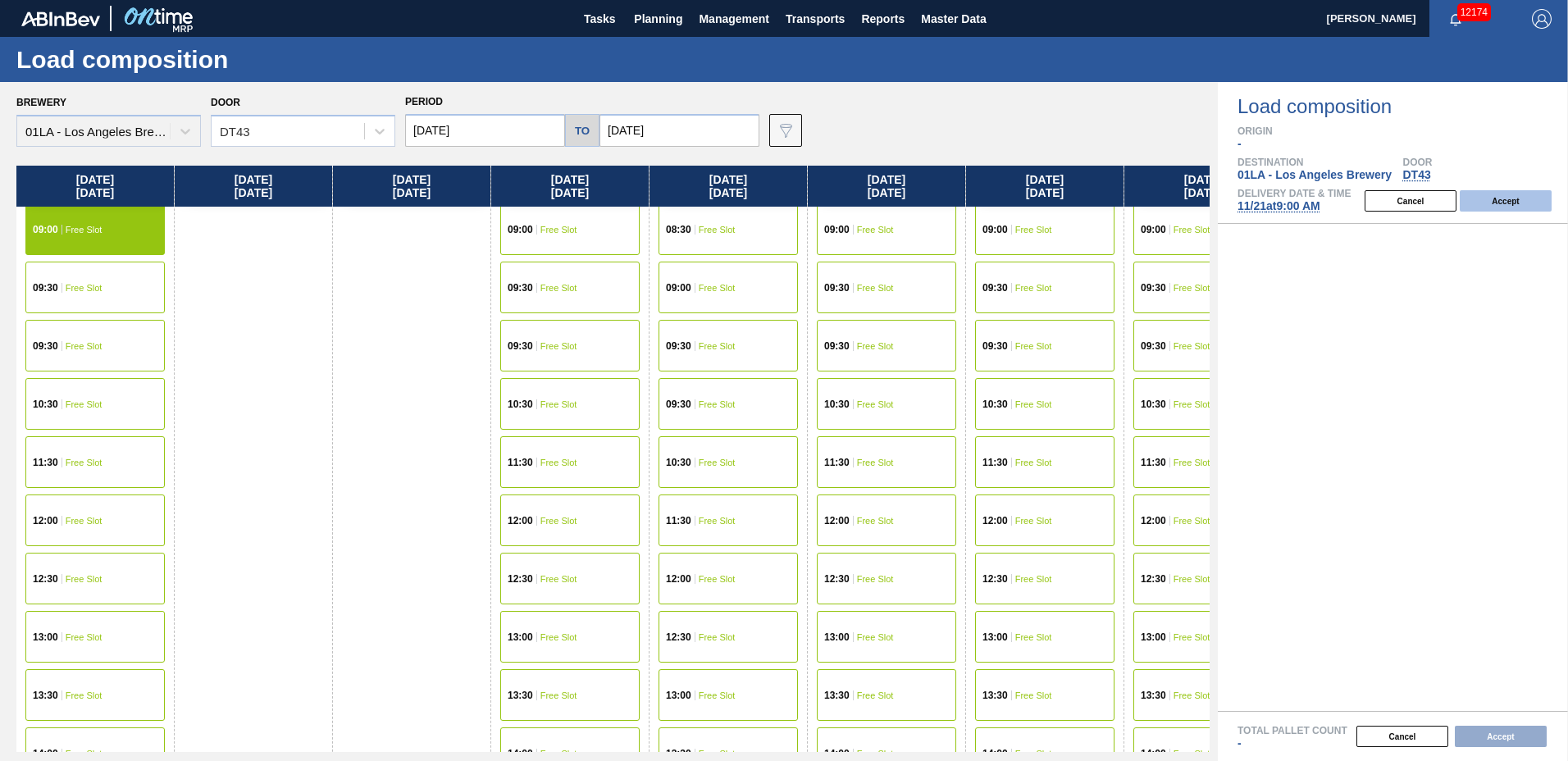
click at [1486, 203] on button "Accept" at bounding box center [1506, 201] width 92 height 21
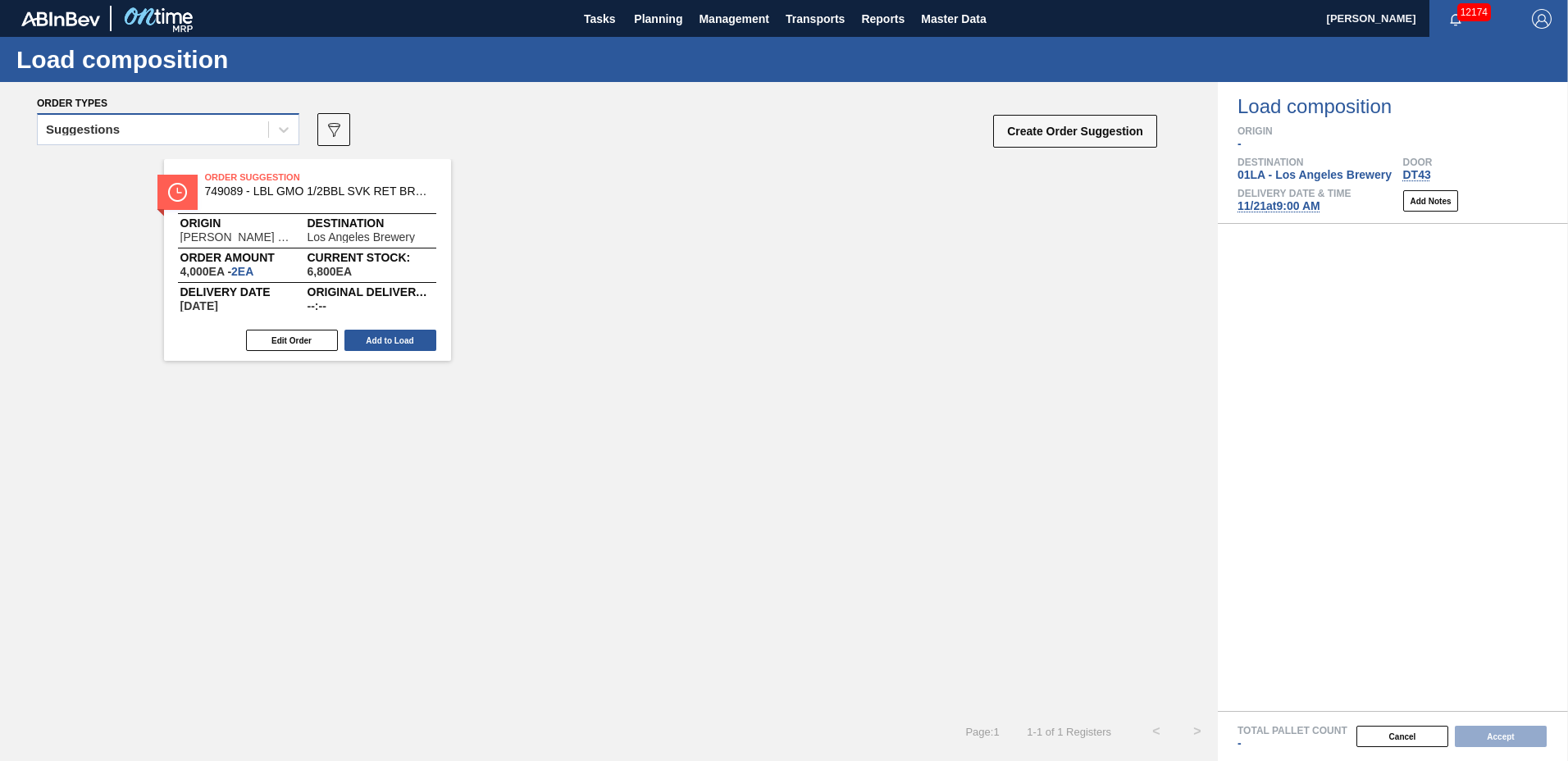
click at [108, 133] on div "Suggestions" at bounding box center [83, 129] width 74 height 12
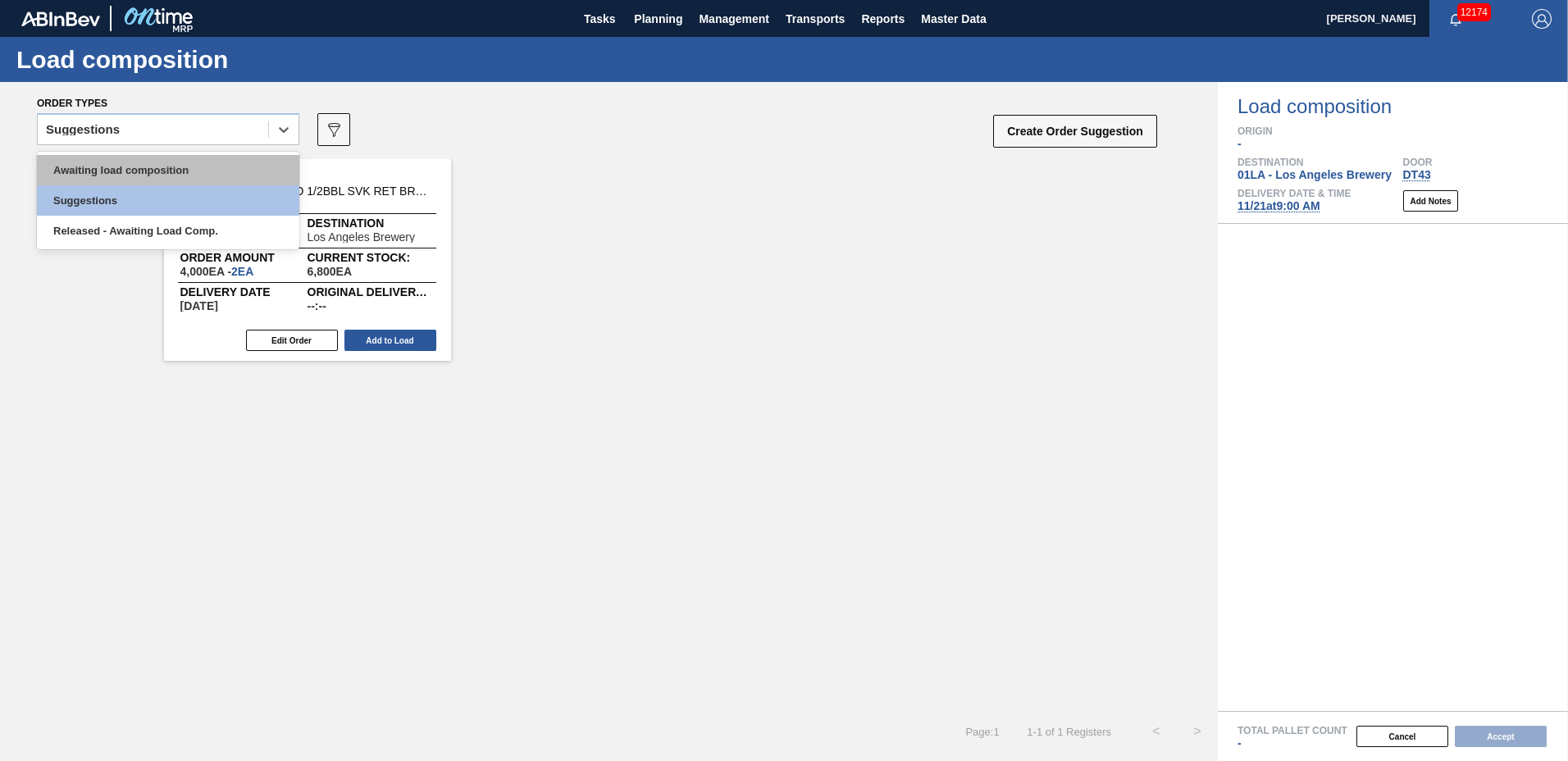
click at [106, 166] on div "Awaiting load composition" at bounding box center [167, 170] width 263 height 30
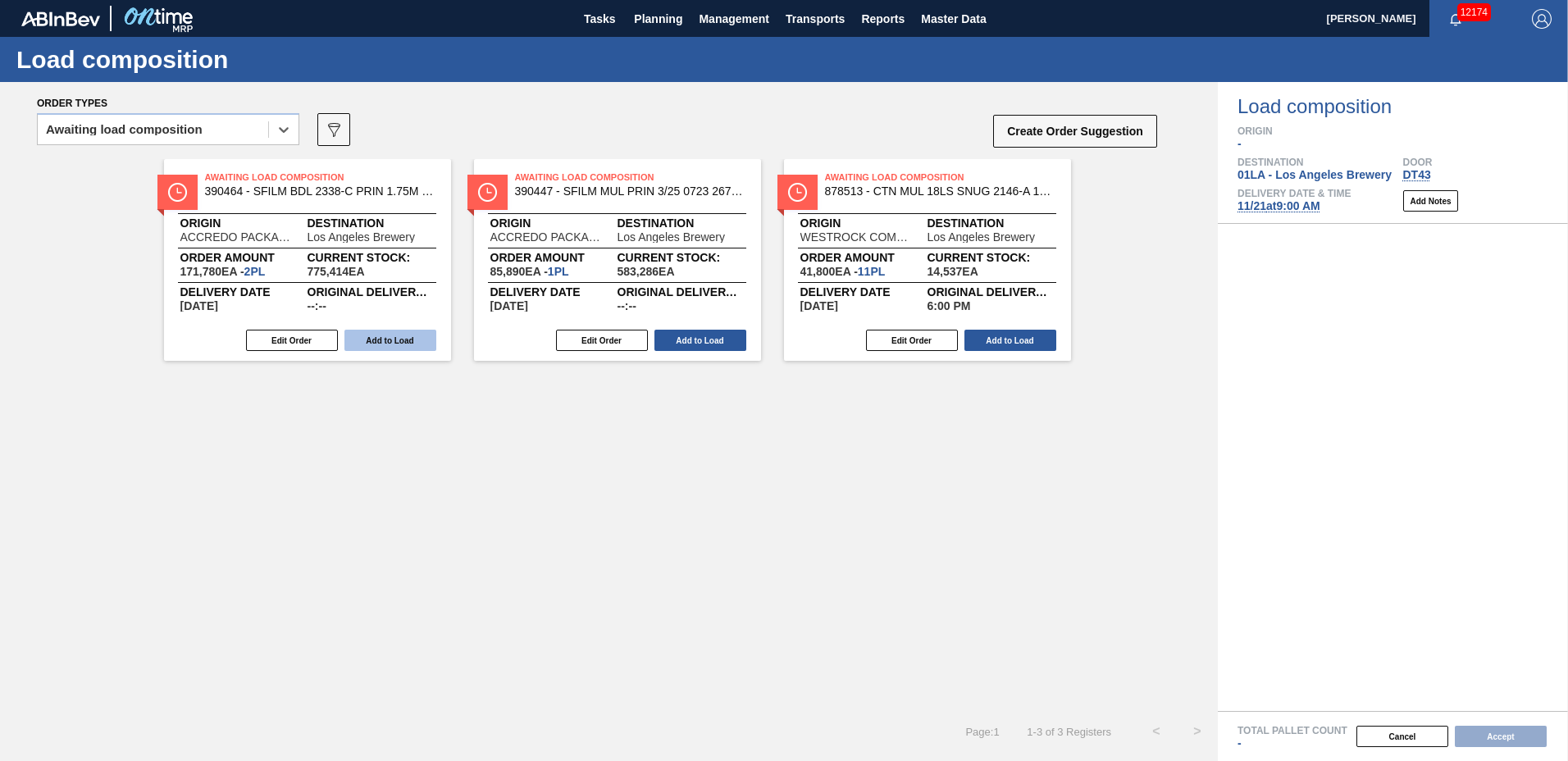
click at [417, 336] on button "Add to Load" at bounding box center [390, 340] width 92 height 21
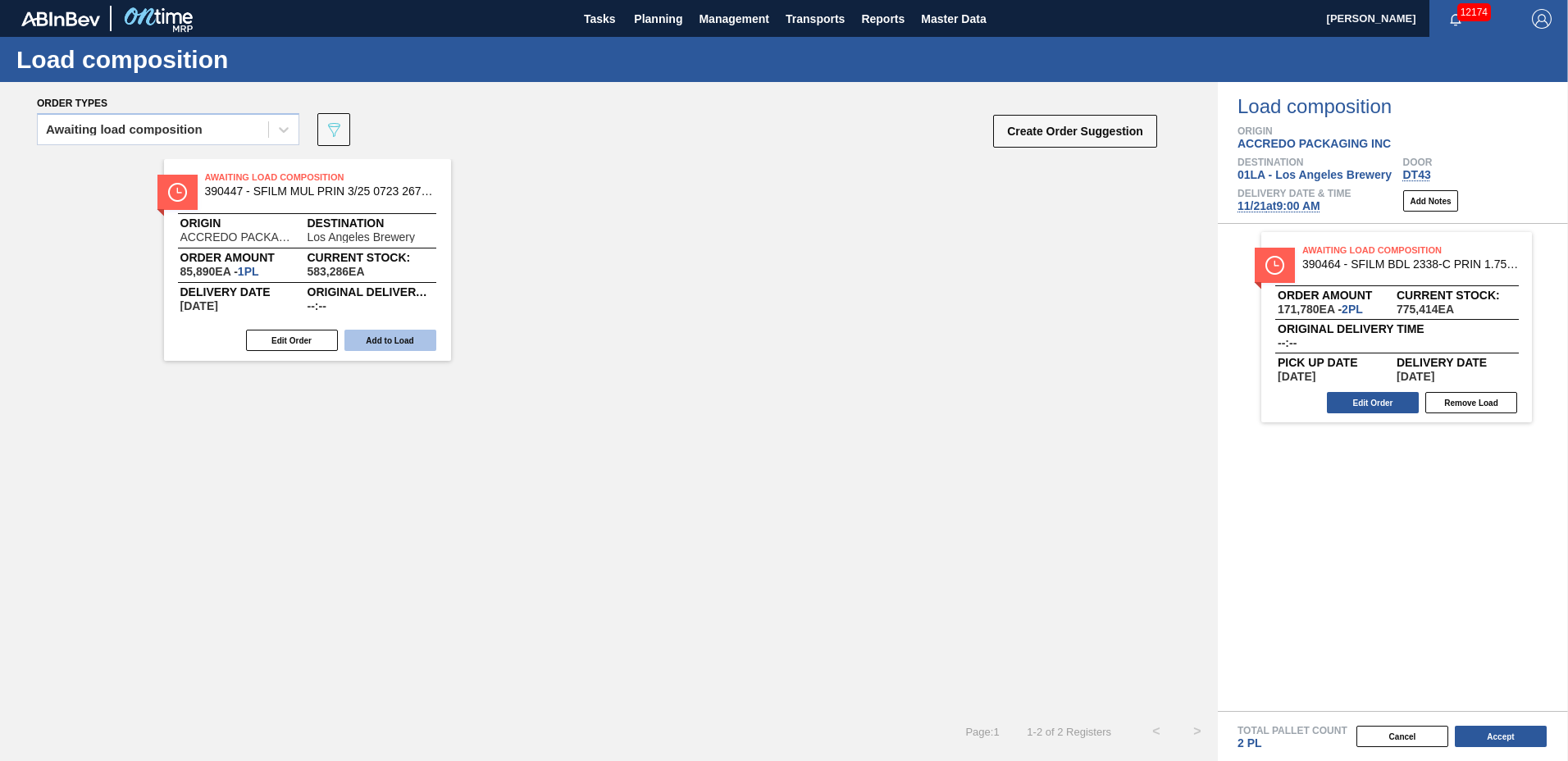
click at [419, 330] on button "Add to Load" at bounding box center [390, 340] width 92 height 21
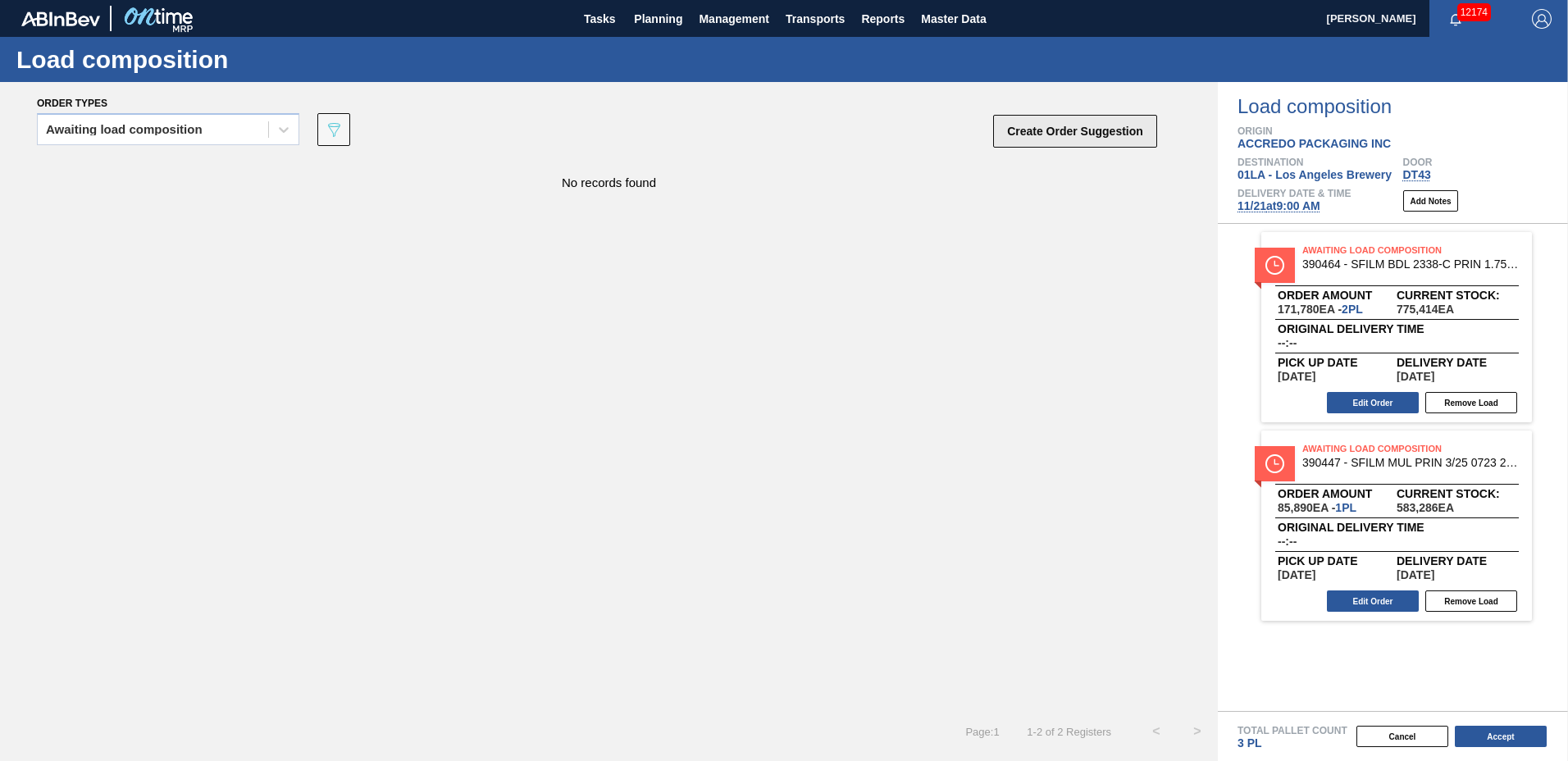
click at [1053, 132] on button "Create Order Suggestion" at bounding box center [1076, 131] width 164 height 33
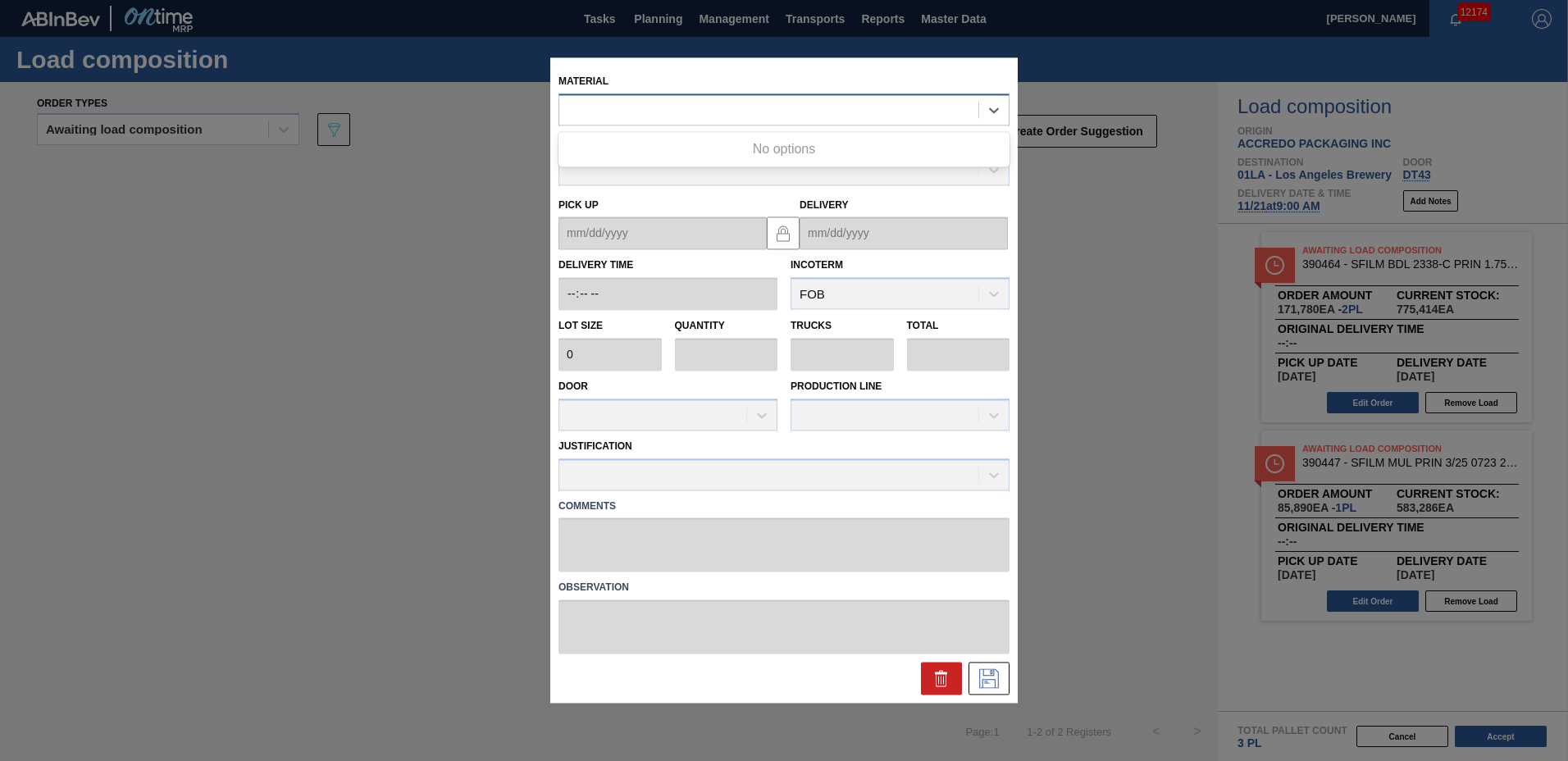
click at [707, 123] on div at bounding box center [784, 109] width 451 height 32
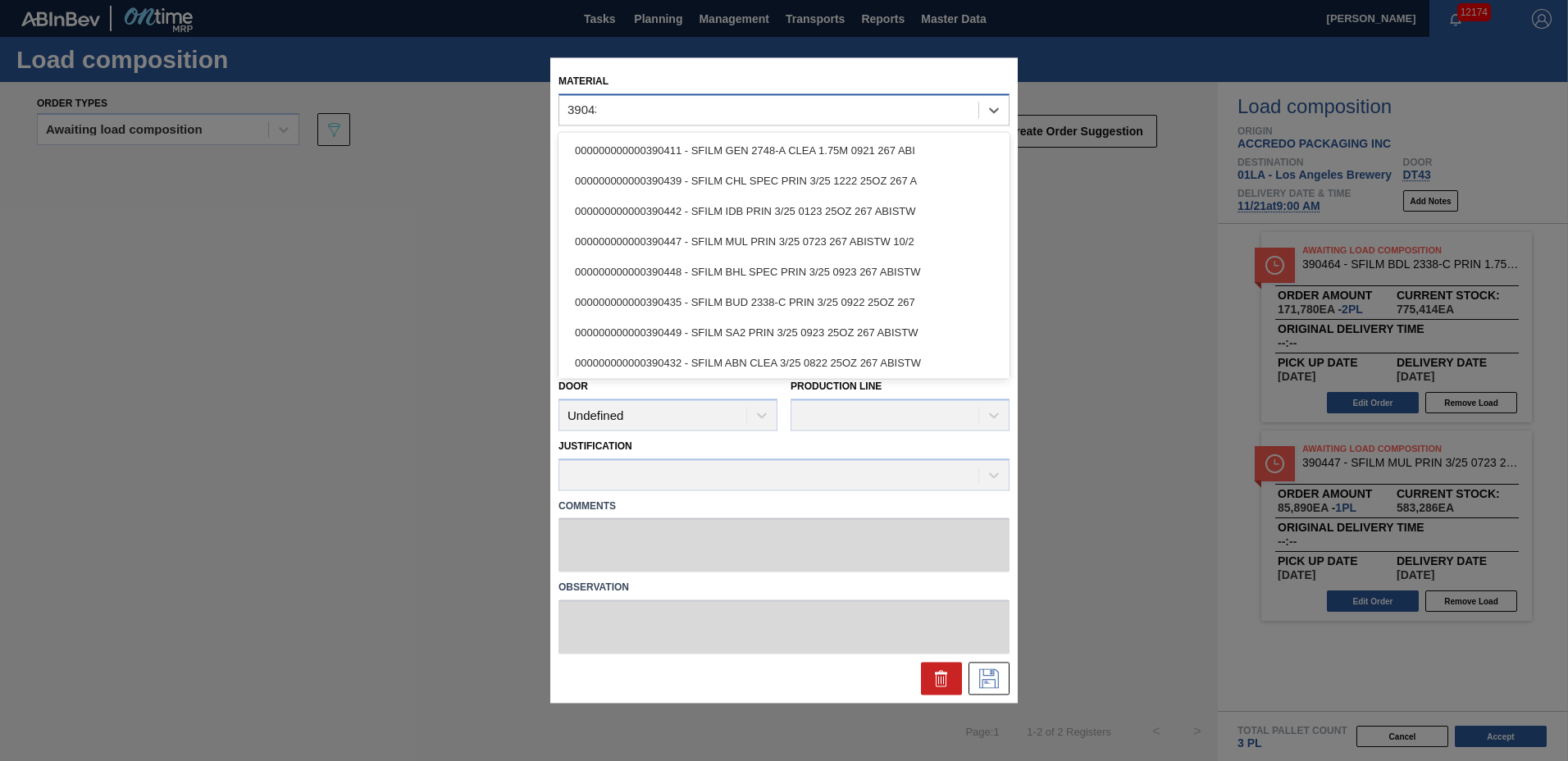
type input "390435"
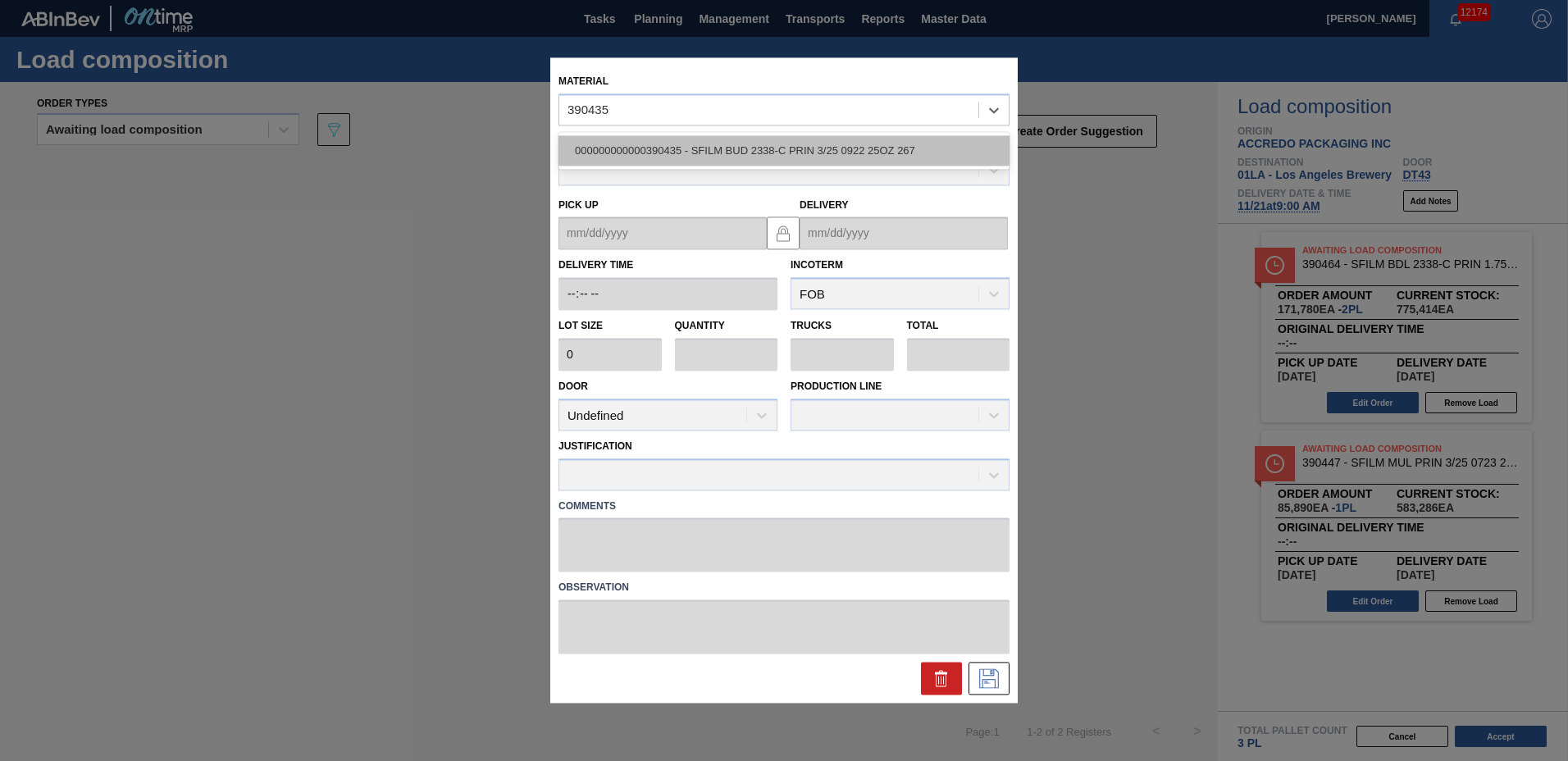
click at [707, 160] on div "000000000000390435 - SFILM BUD 2338-C PRIN 3/25 0922 25OZ 267" at bounding box center [784, 150] width 451 height 30
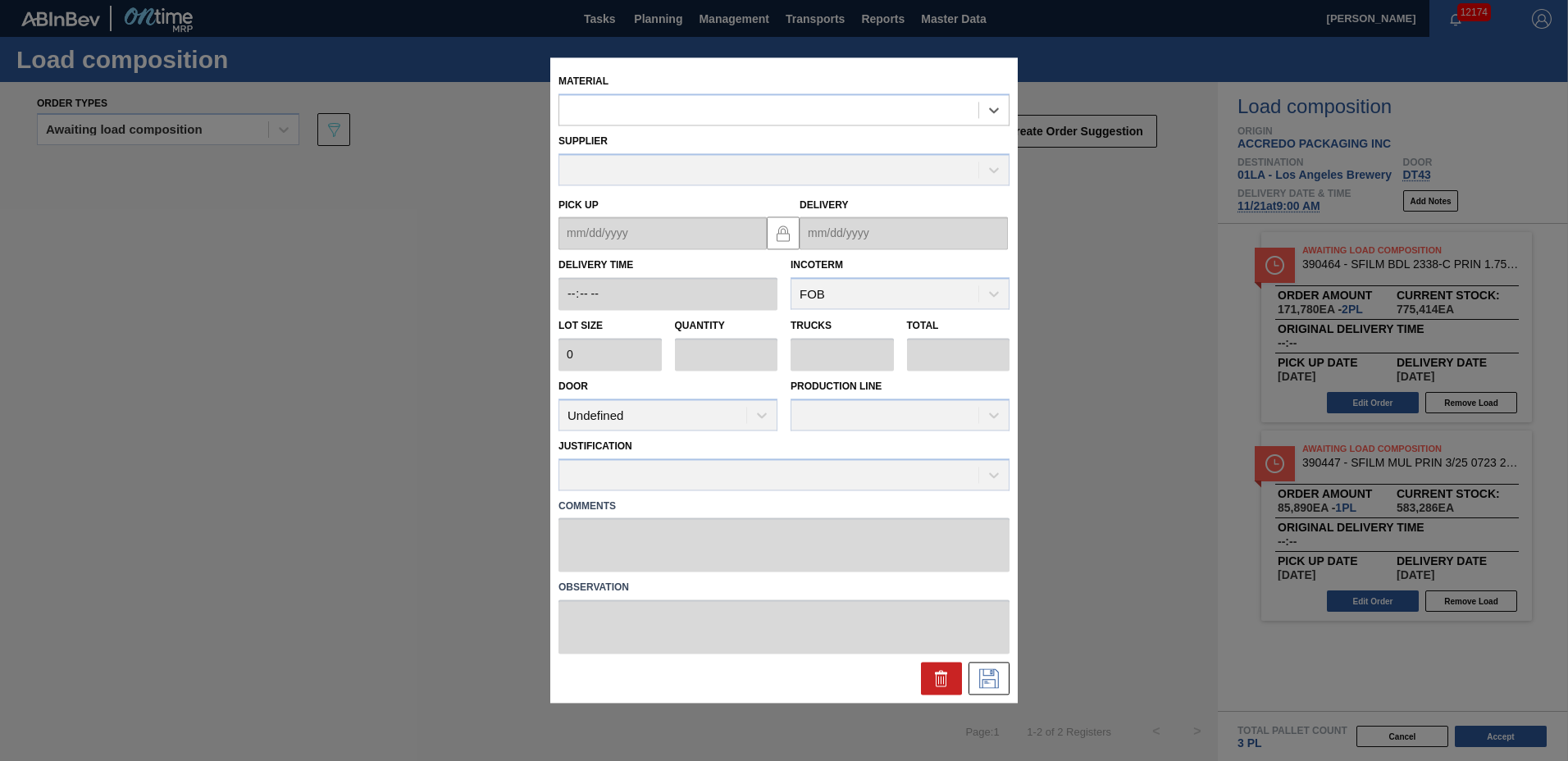
type input "85,890"
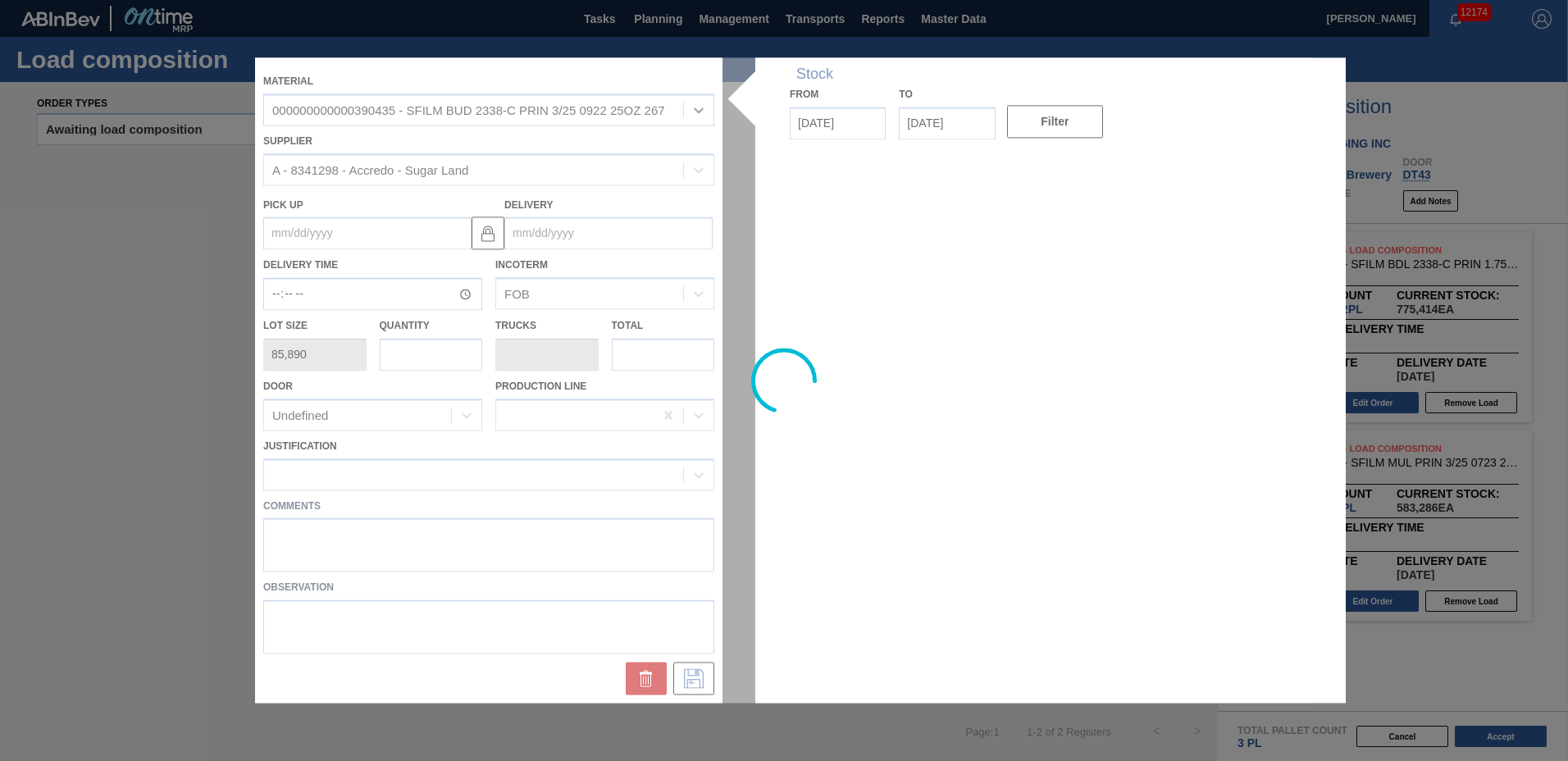
click at [583, 234] on input "Delivery" at bounding box center [609, 233] width 208 height 33
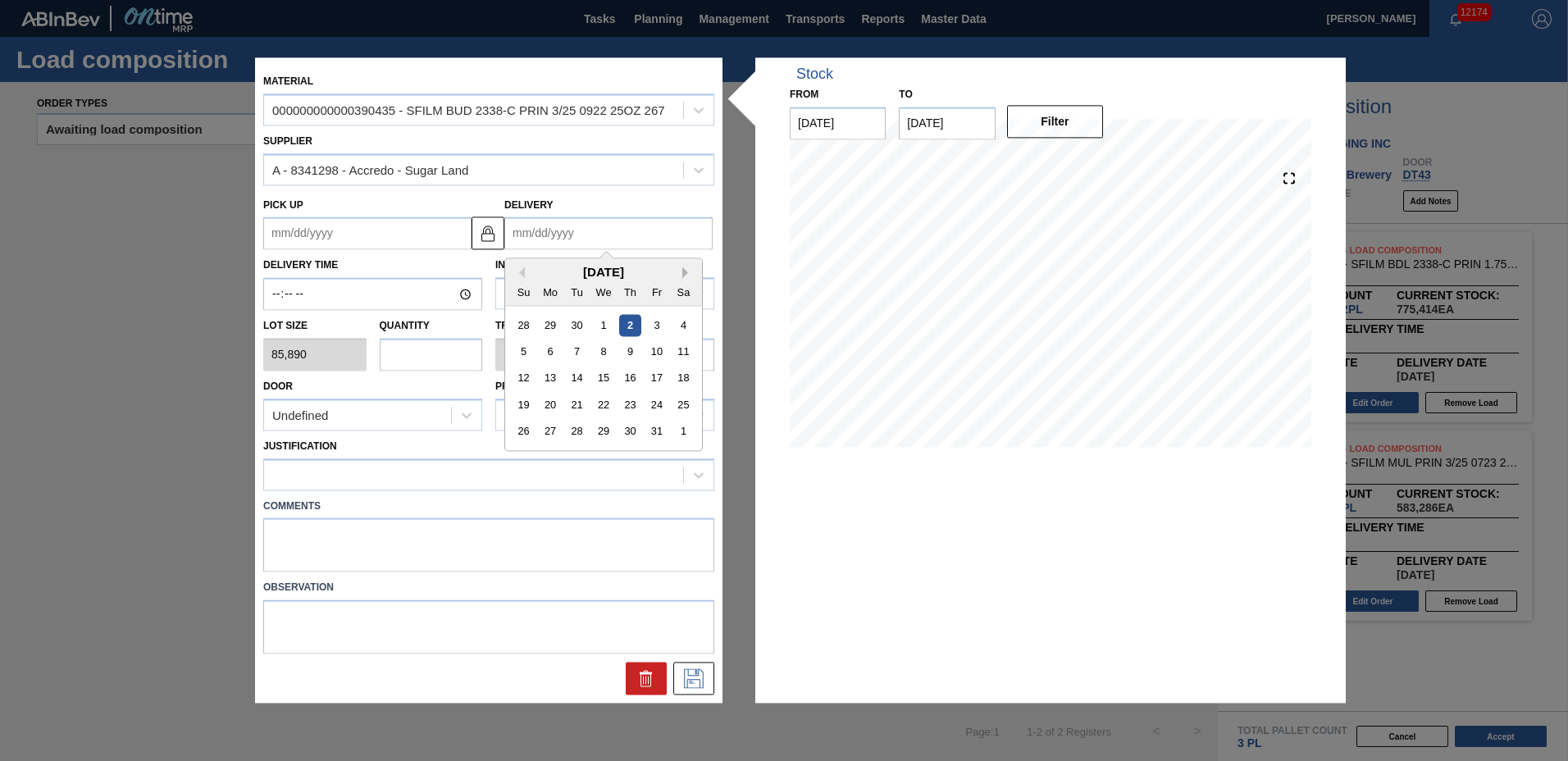
click at [683, 269] on button "Next Month" at bounding box center [687, 272] width 12 height 12
click at [651, 401] on div "21" at bounding box center [656, 405] width 22 height 22
type up "[DATE]"
type input "[DATE]"
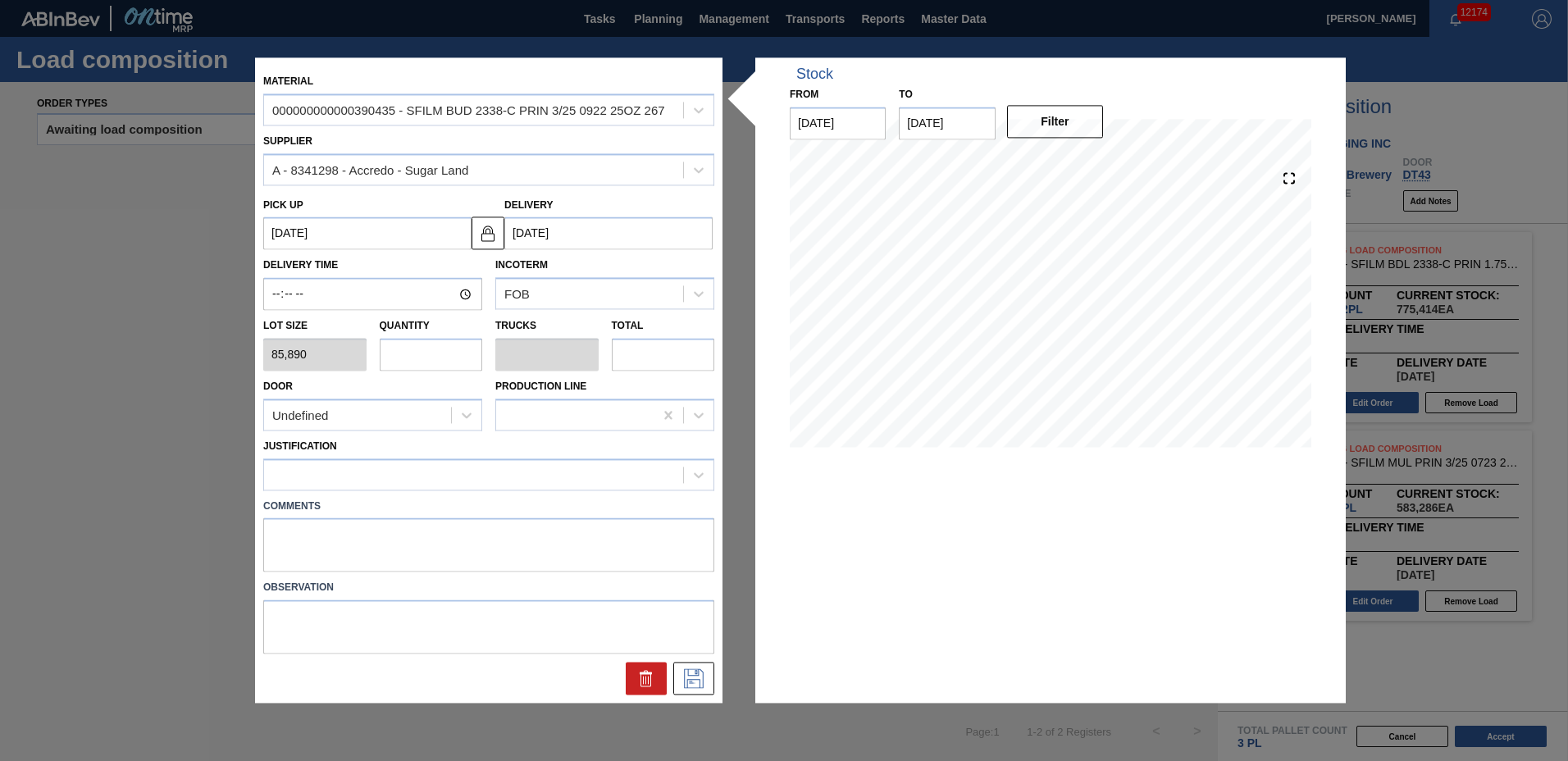
click at [441, 358] on input "text" at bounding box center [432, 354] width 103 height 33
type input "4"
type input "0.154"
type input "343,560"
type input "4"
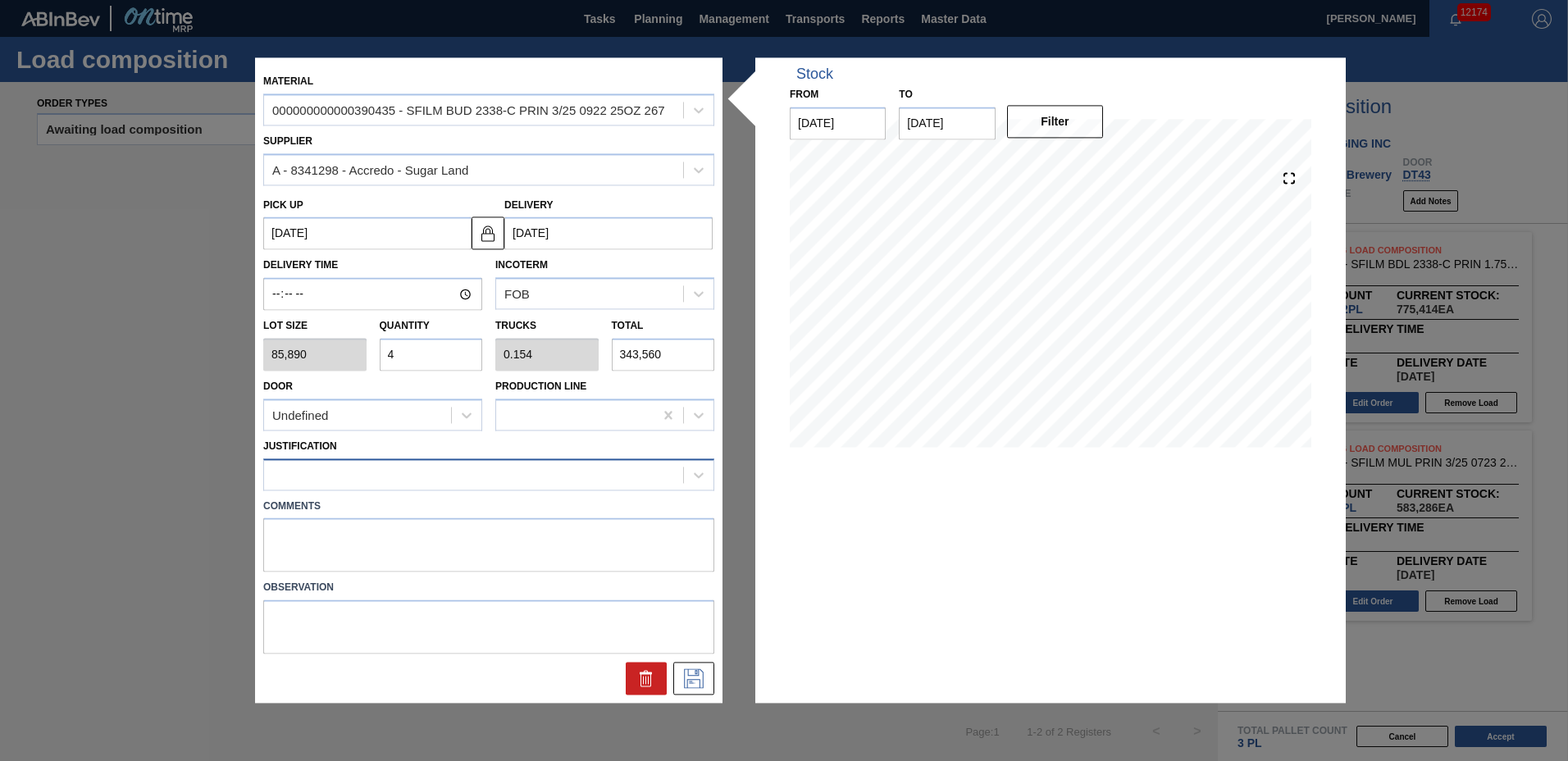
click at [406, 484] on div at bounding box center [474, 474] width 419 height 24
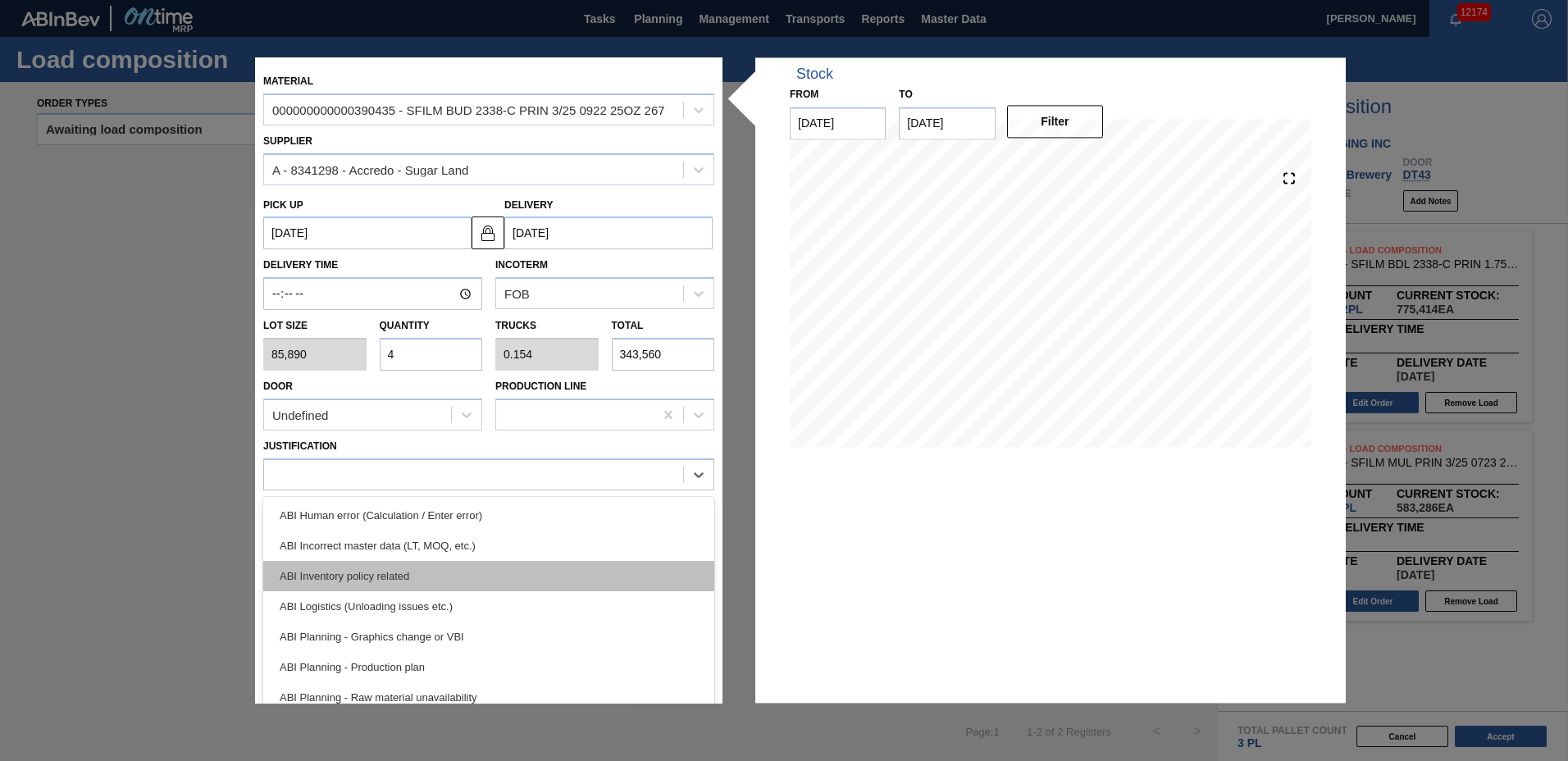
click at [416, 578] on div "ABI Inventory policy related" at bounding box center [489, 576] width 451 height 30
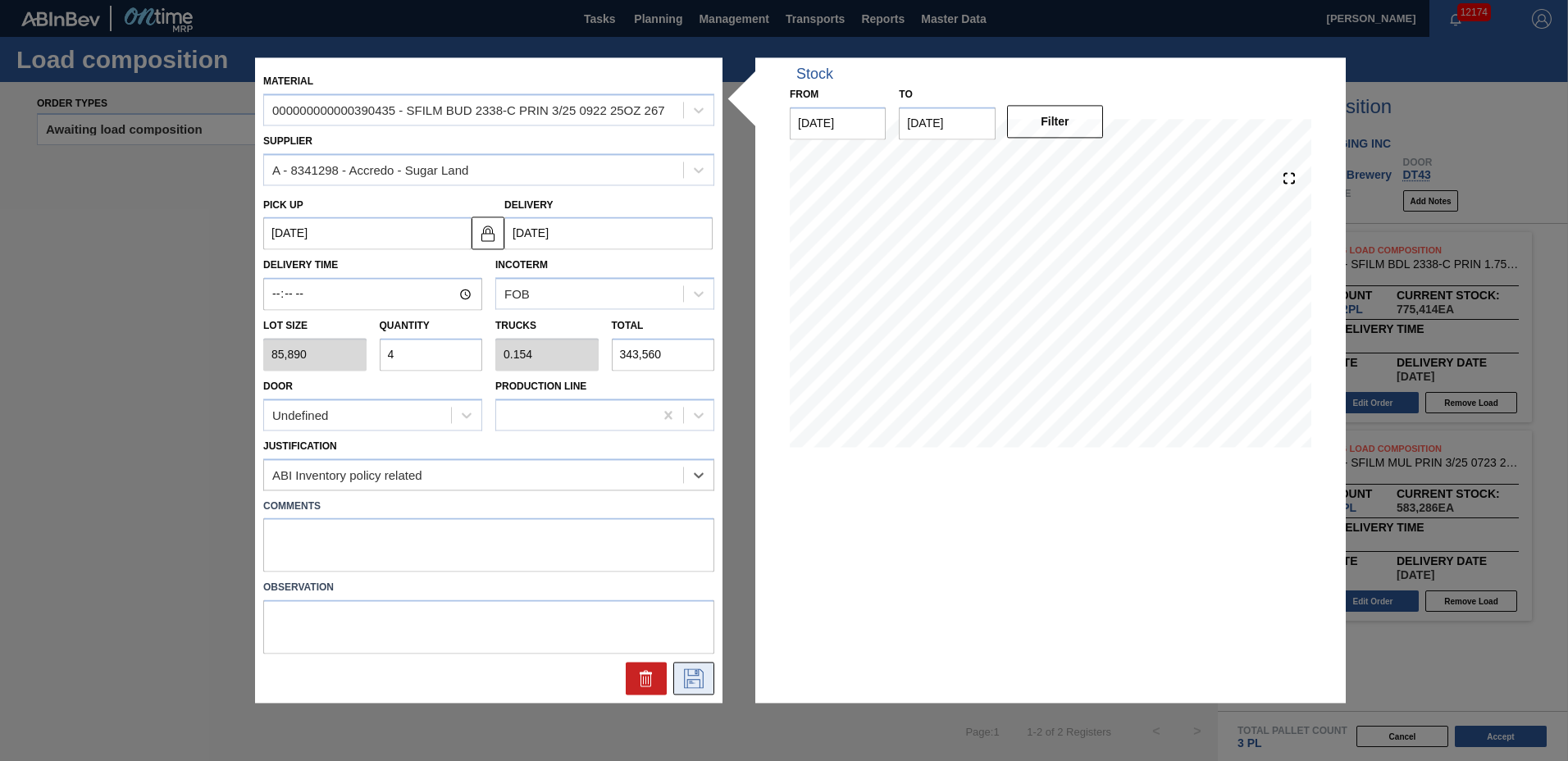
click at [683, 669] on icon at bounding box center [694, 679] width 26 height 20
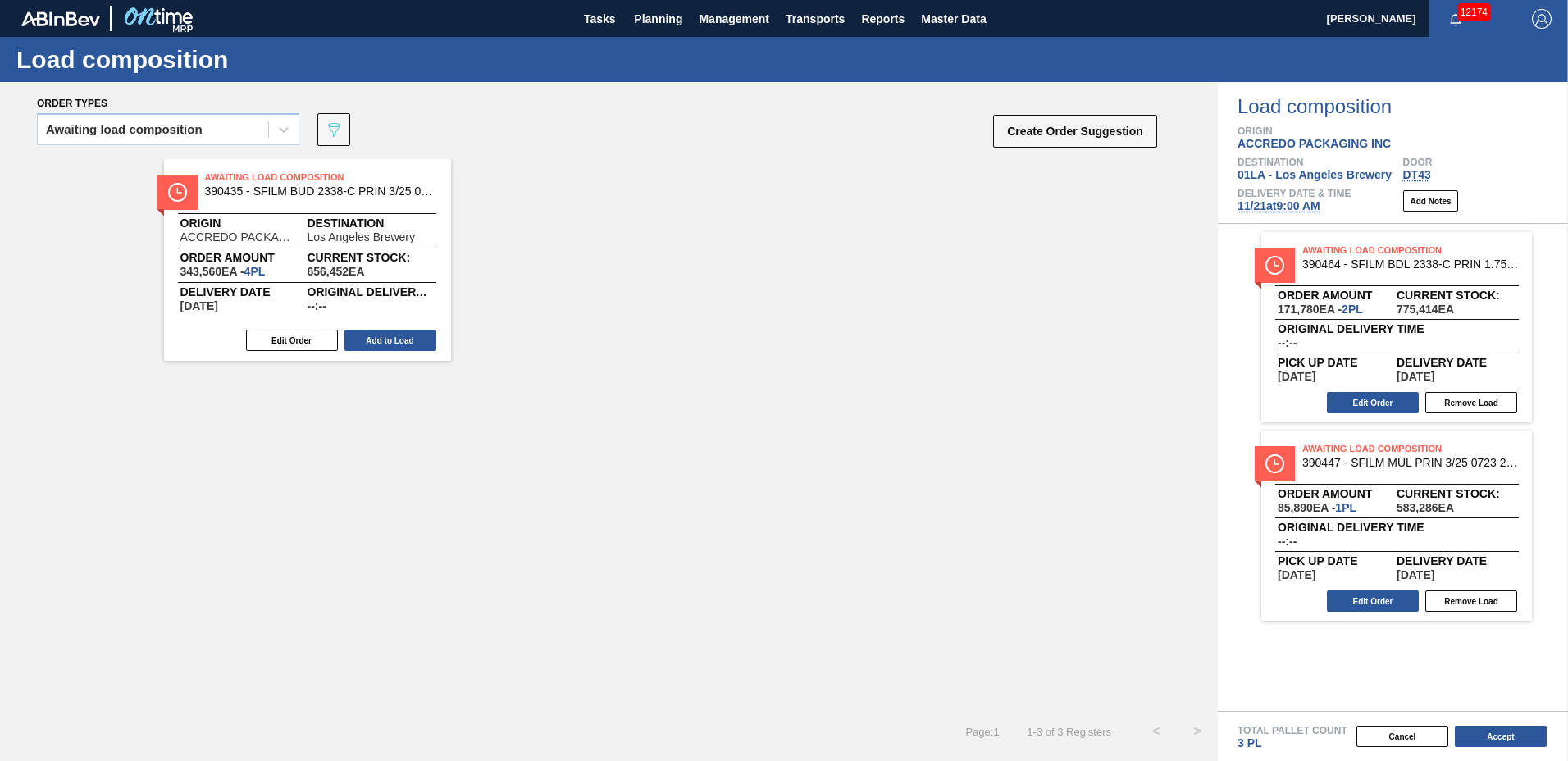
click at [415, 344] on button "Add to Load" at bounding box center [390, 340] width 92 height 21
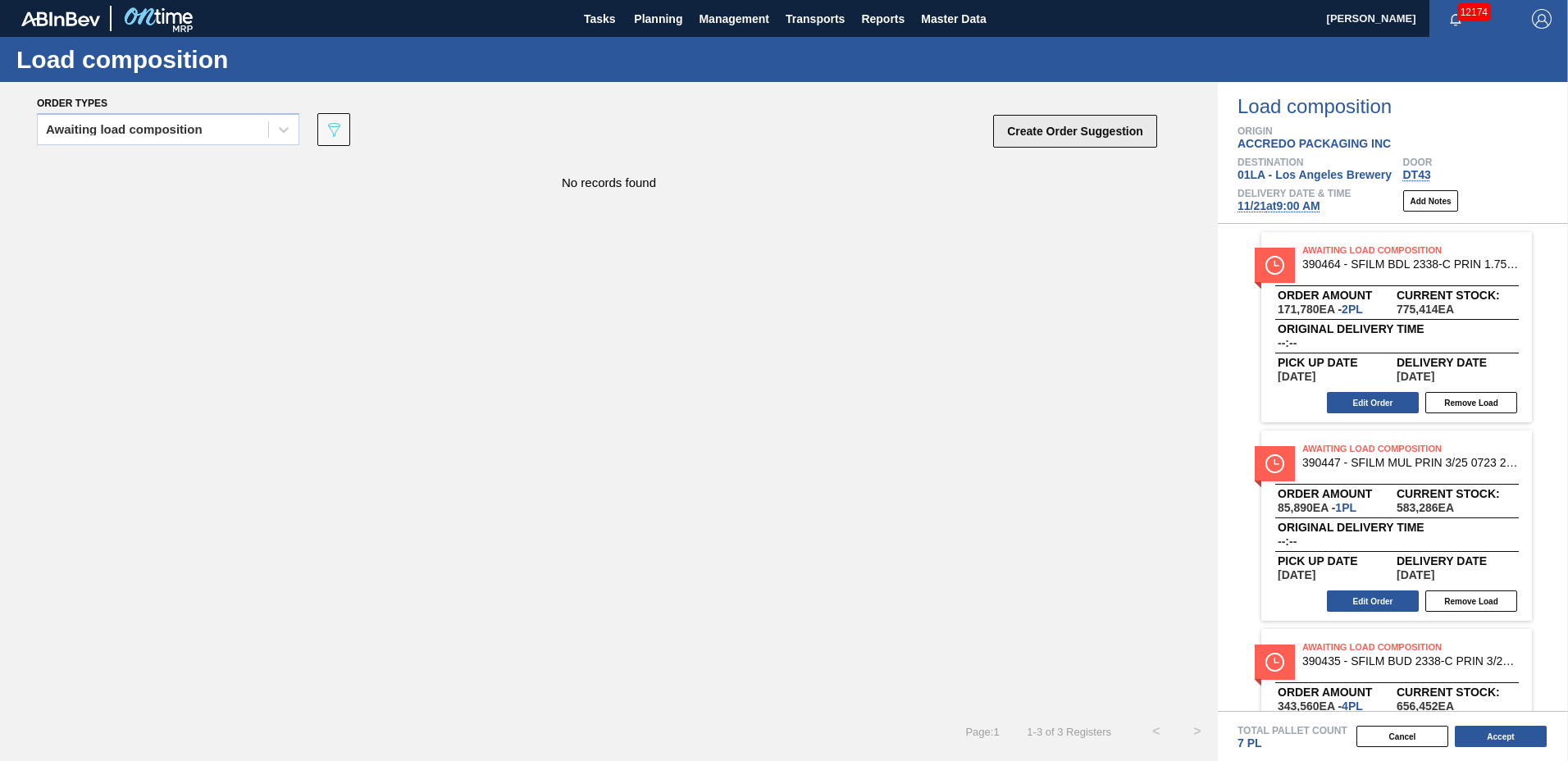
click at [1079, 135] on button "Create Order Suggestion" at bounding box center [1076, 131] width 164 height 33
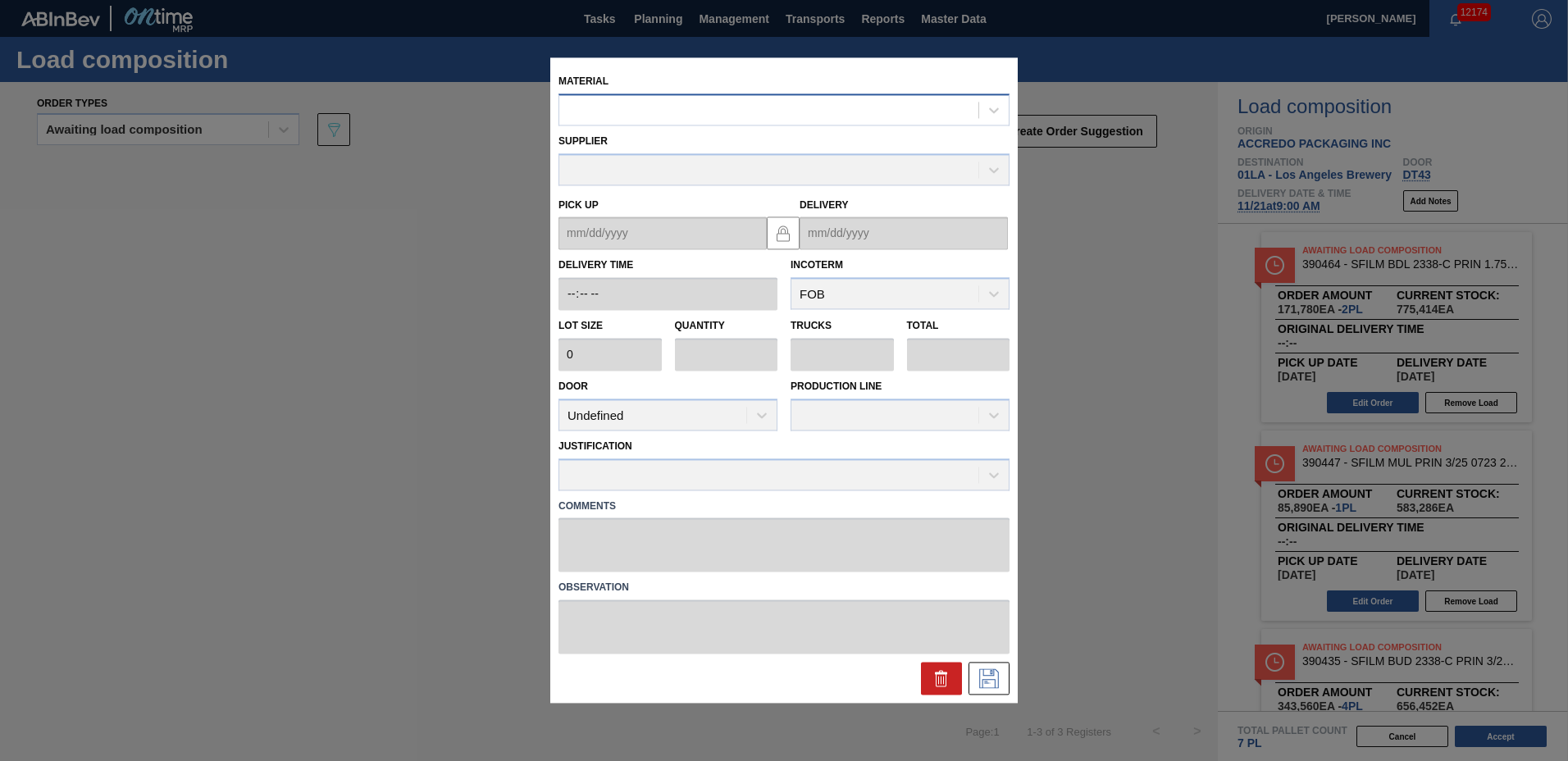
click at [769, 109] on div at bounding box center [768, 110] width 419 height 24
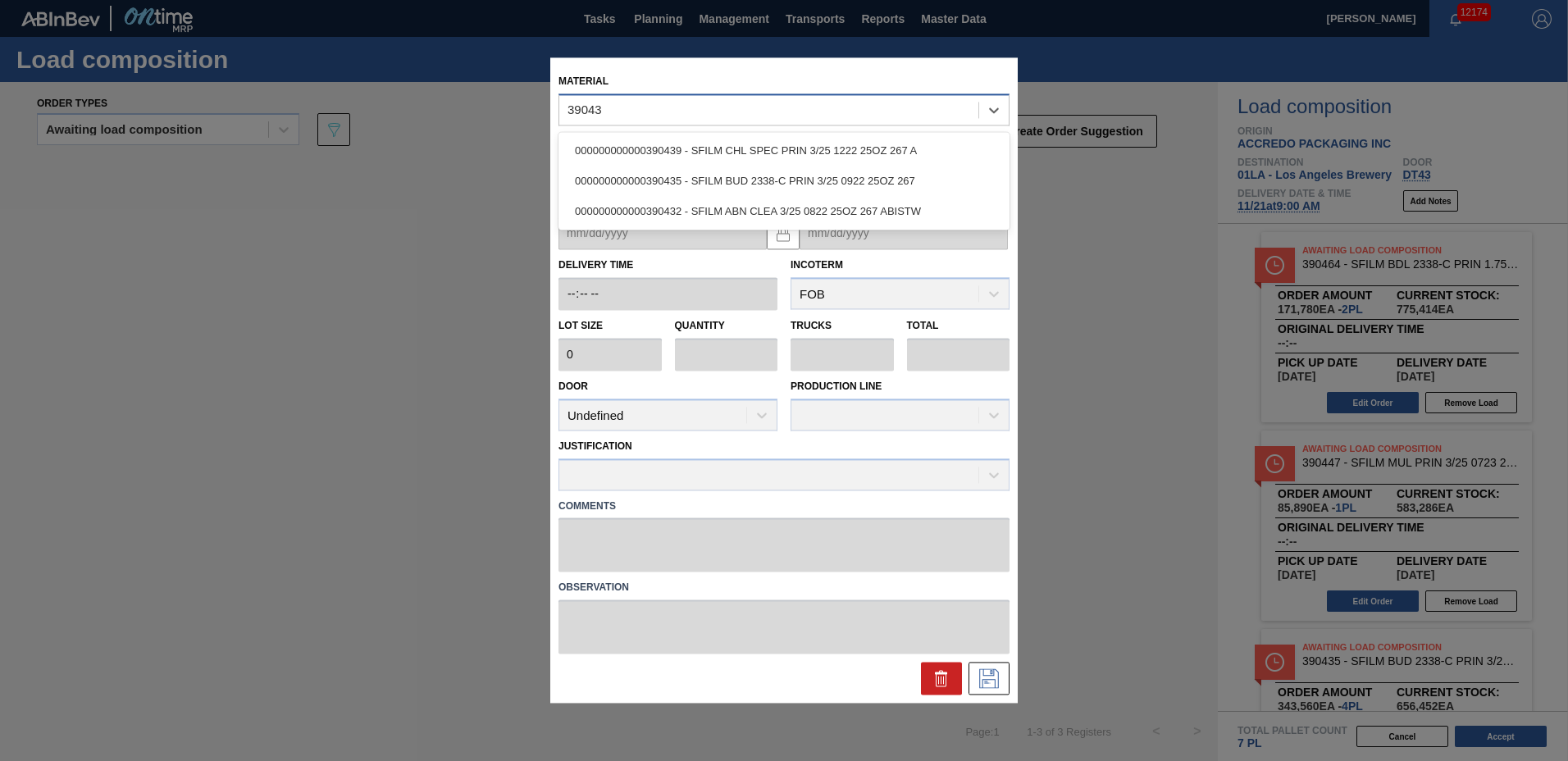
type input "390439"
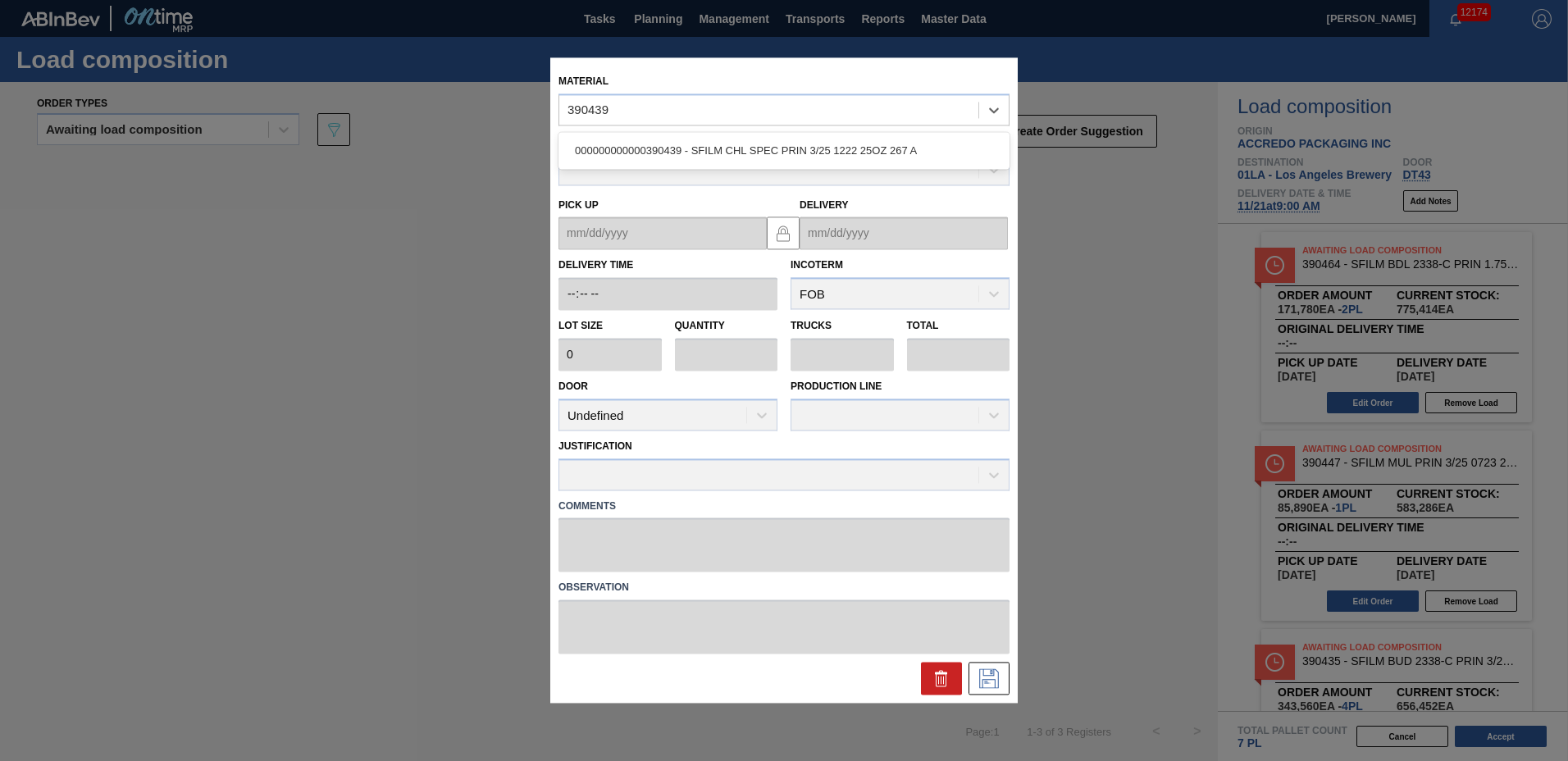
click at [752, 142] on div "000000000000390439 - SFILM CHL SPEC PRIN 3/25 1222 25OZ 267 A" at bounding box center [784, 150] width 451 height 30
type input "85,890"
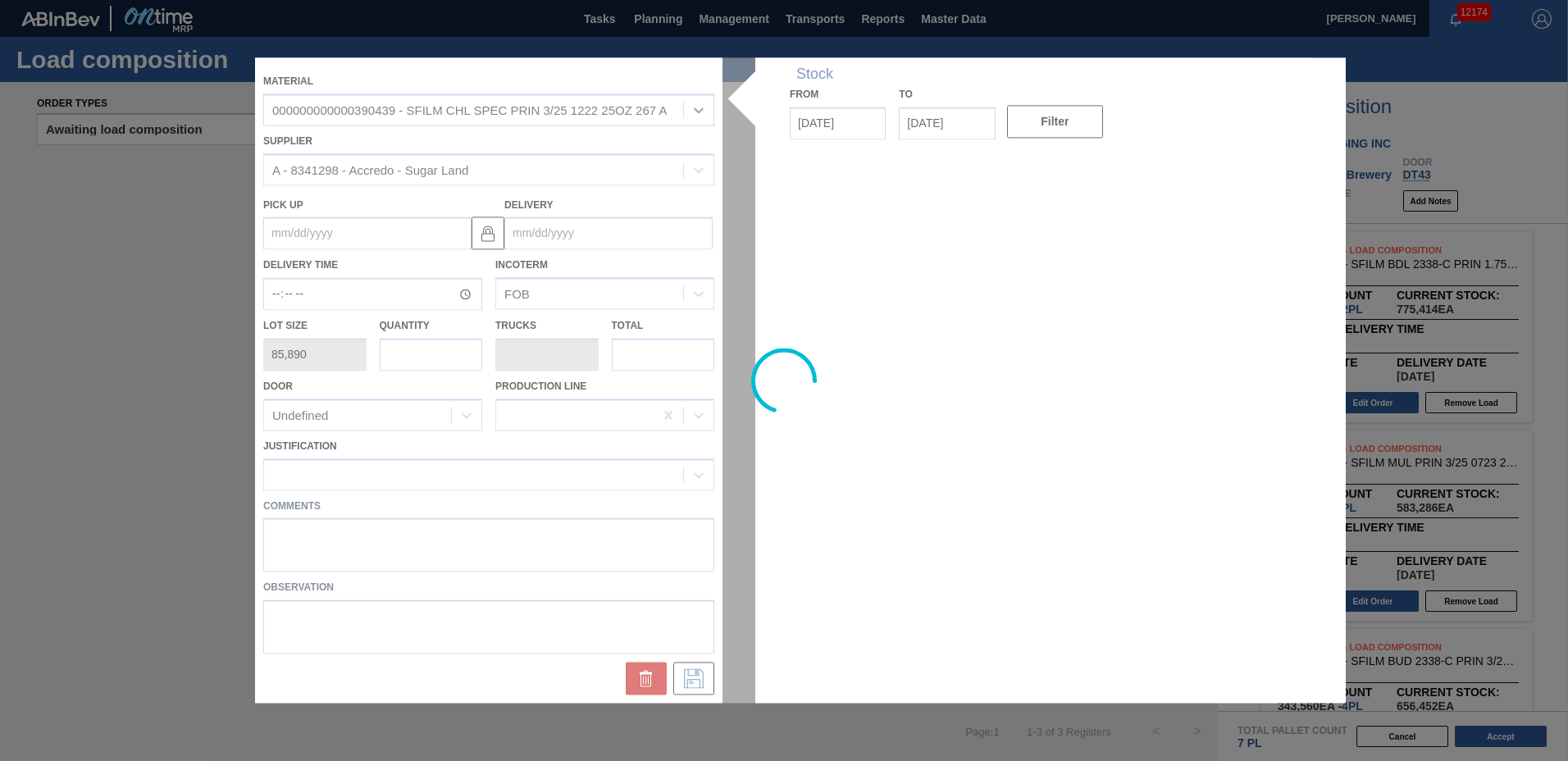
click at [615, 235] on div at bounding box center [784, 379] width 1058 height 645
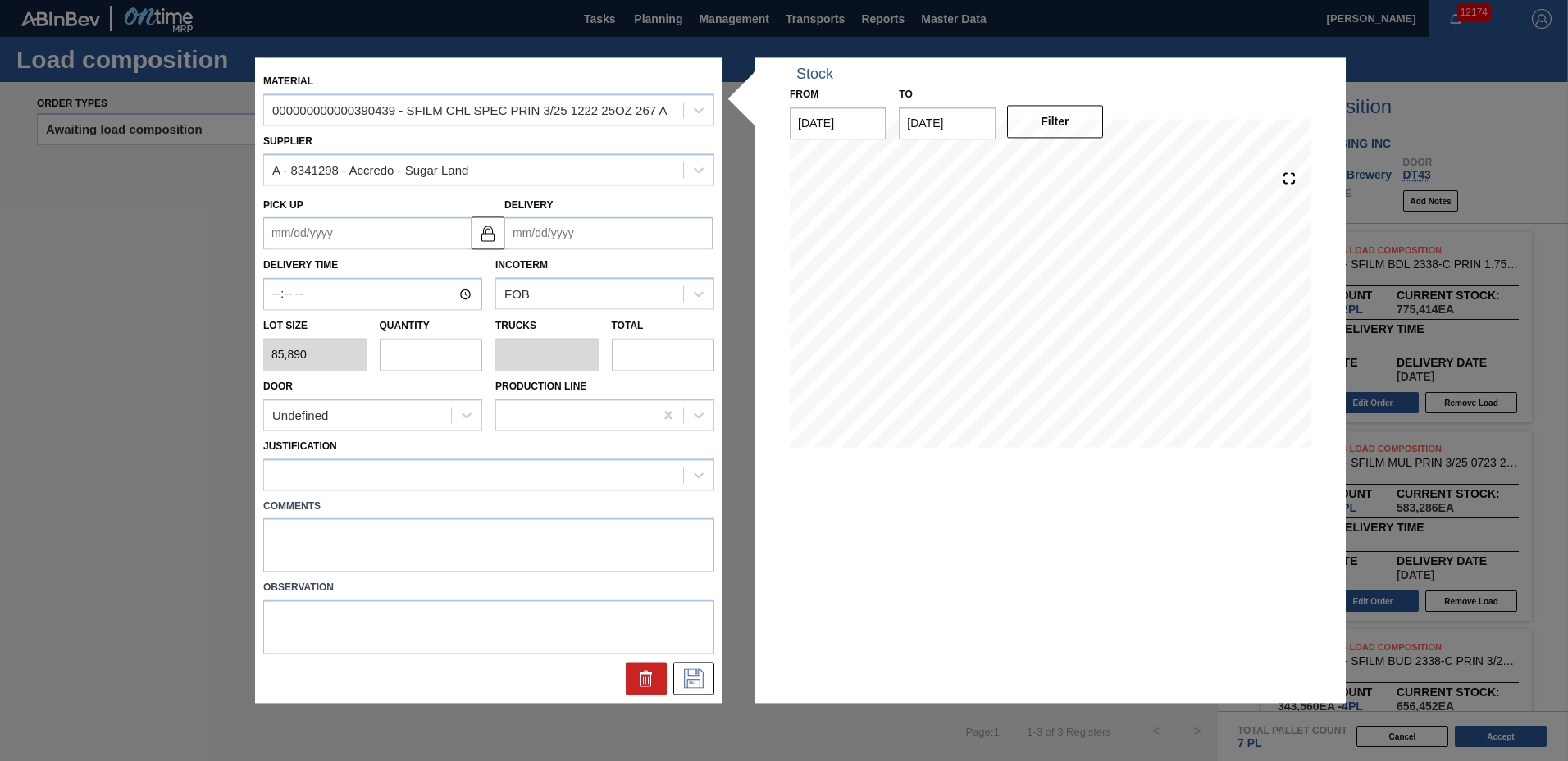
click at [615, 235] on input "Delivery" at bounding box center [609, 233] width 208 height 33
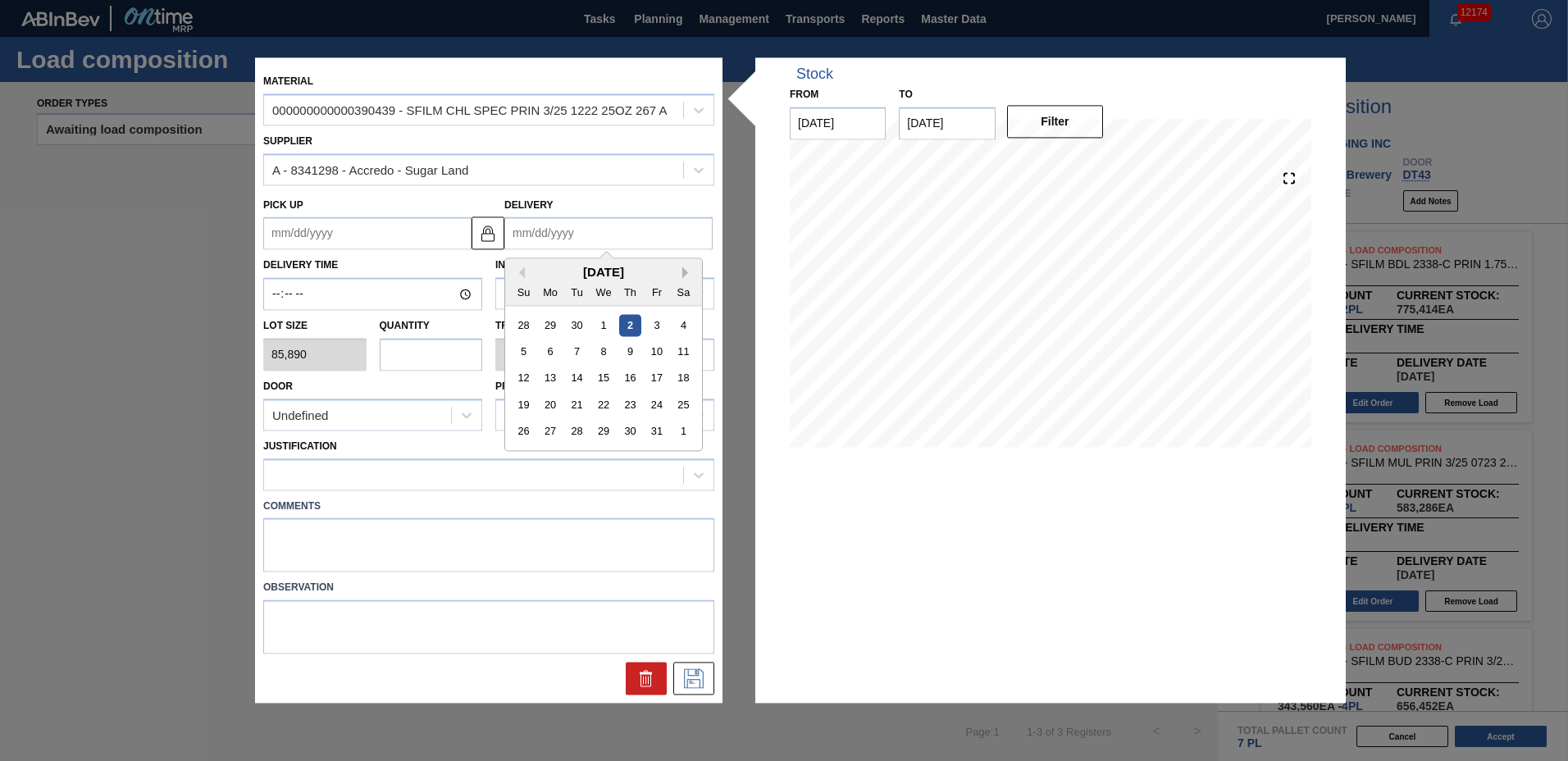
click at [685, 274] on button "Next Month" at bounding box center [687, 272] width 12 height 12
click at [651, 406] on div "21" at bounding box center [656, 405] width 22 height 22
type up "[DATE]"
type input "[DATE]"
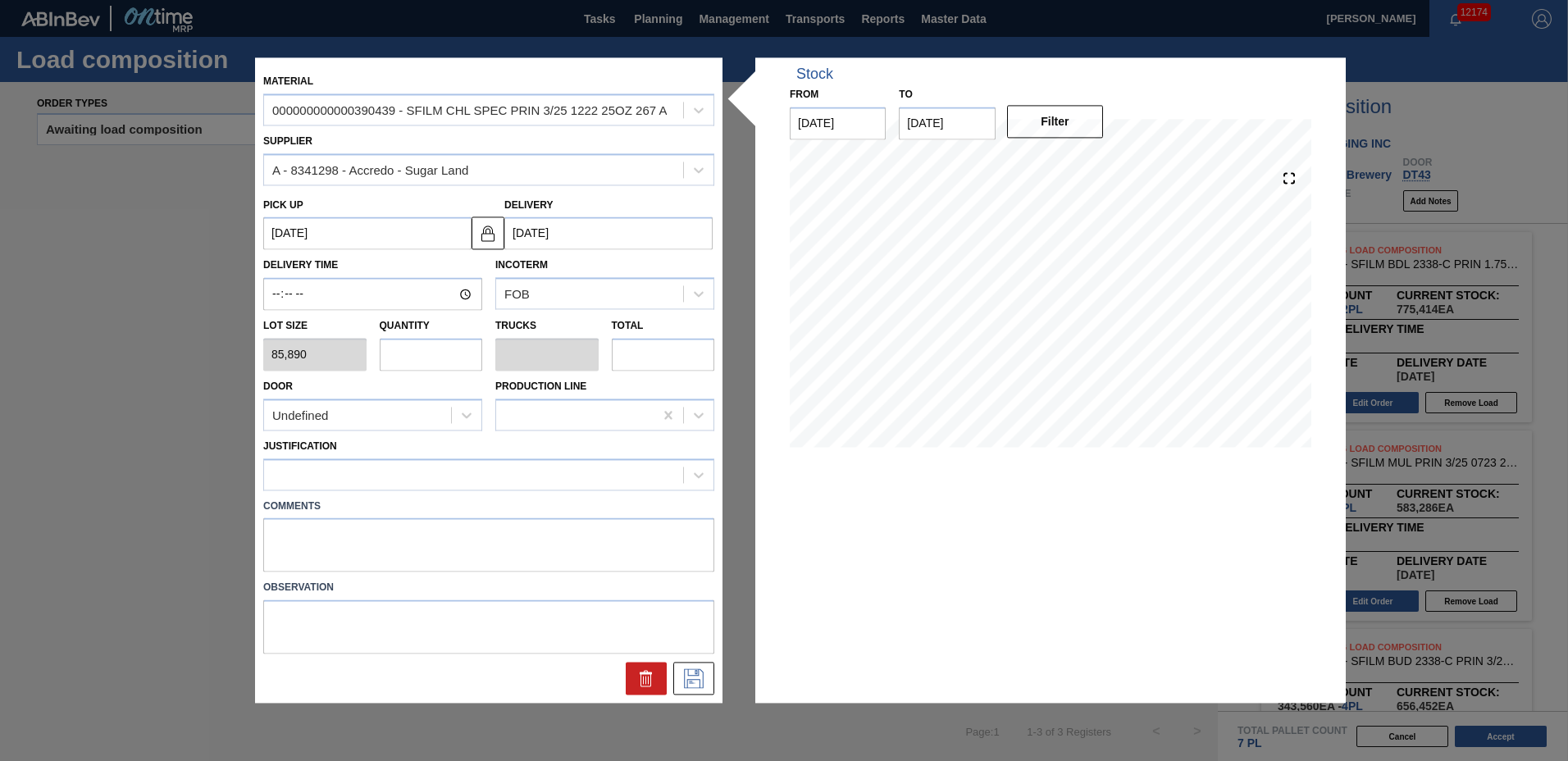
click at [428, 355] on input "text" at bounding box center [432, 354] width 103 height 33
type input "2"
type input "0.077"
type input "171,780"
type input "2"
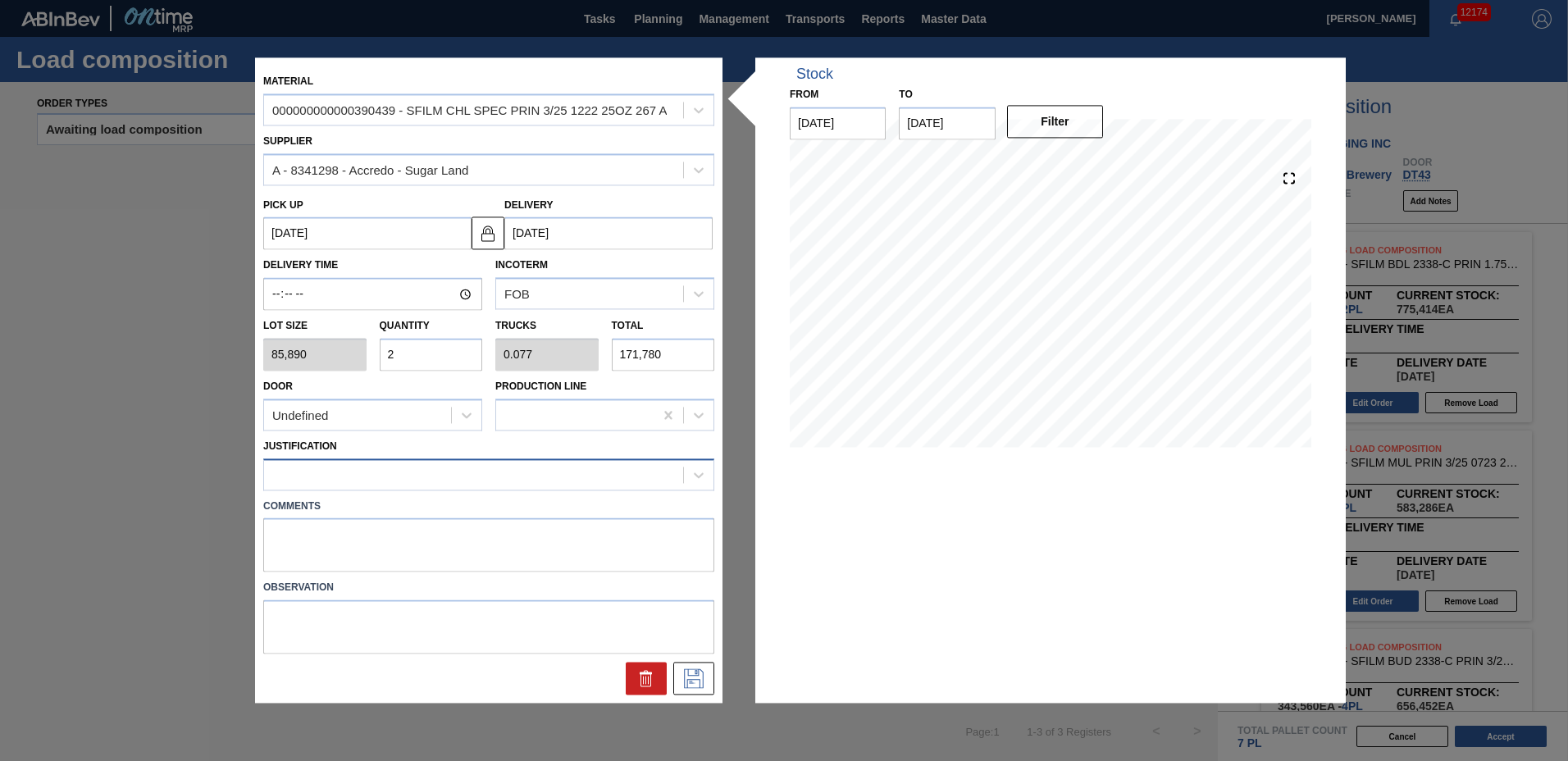
click at [352, 481] on div at bounding box center [474, 474] width 419 height 24
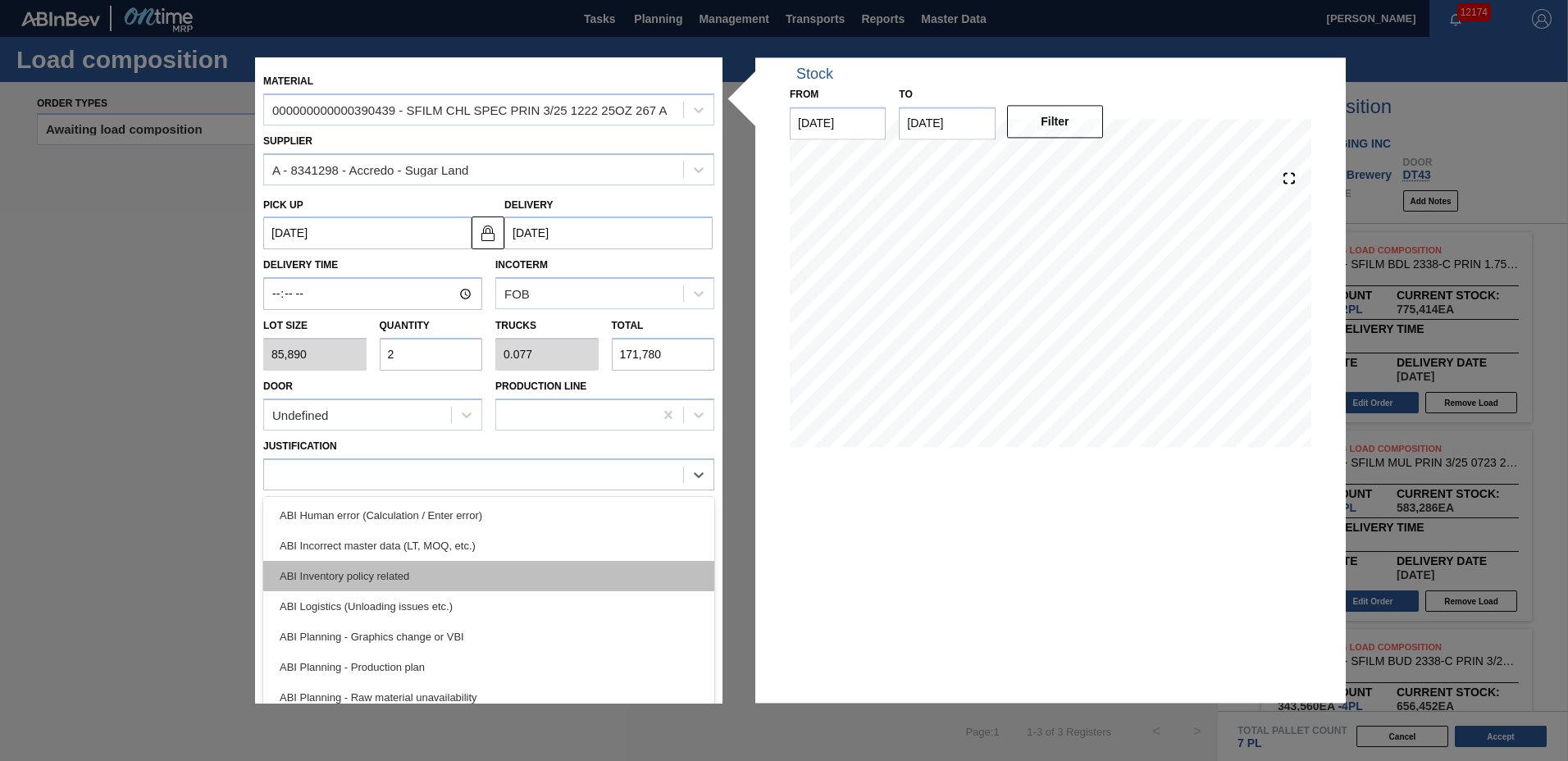
click at [339, 568] on div "ABI Inventory policy related" at bounding box center [489, 576] width 451 height 30
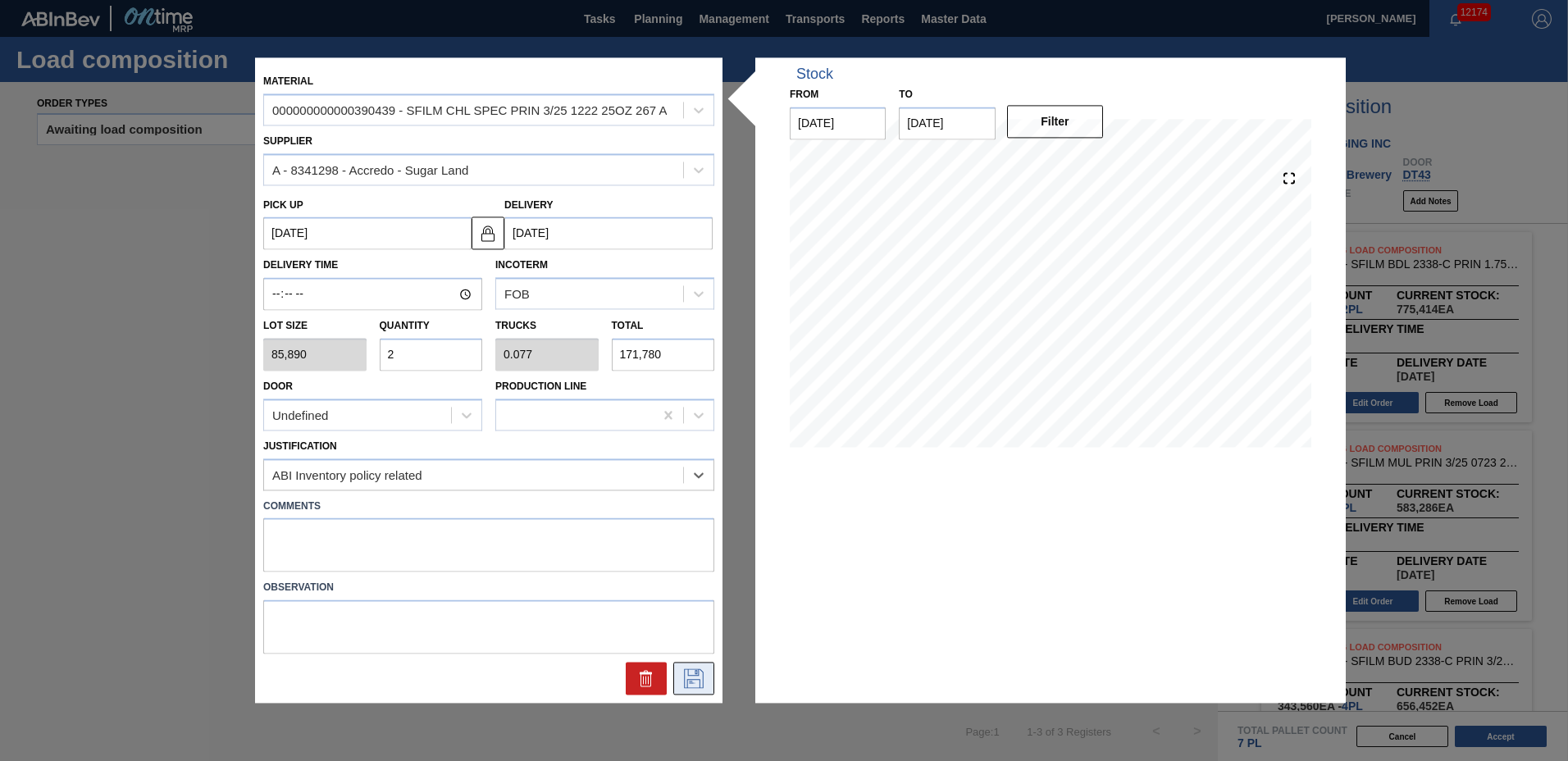
click at [689, 682] on icon at bounding box center [694, 679] width 26 height 20
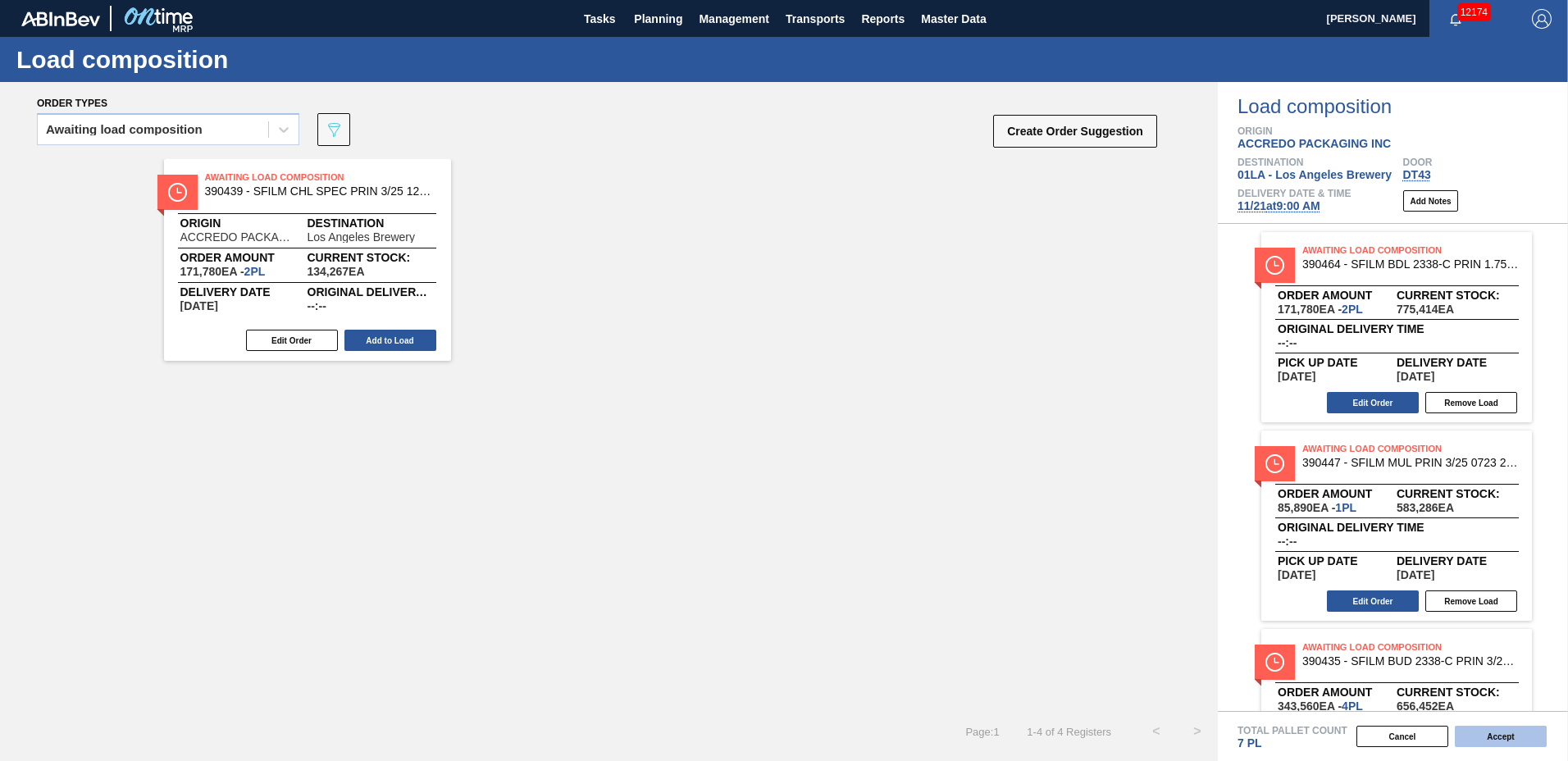
click at [1505, 739] on button "Accept" at bounding box center [1500, 736] width 92 height 21
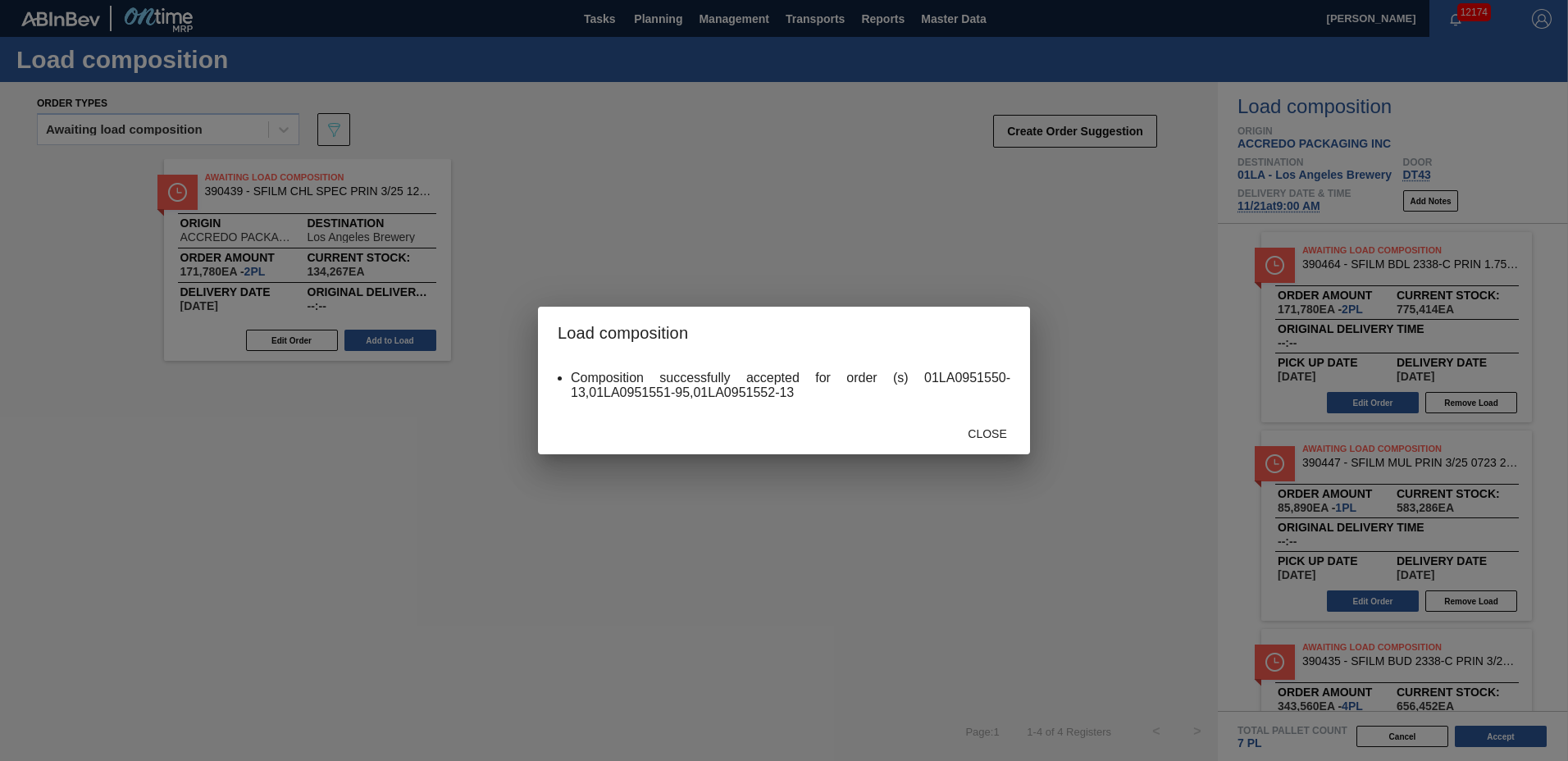
click at [994, 413] on div "Close" at bounding box center [784, 433] width 492 height 43
click at [978, 444] on div "Close" at bounding box center [987, 433] width 72 height 30
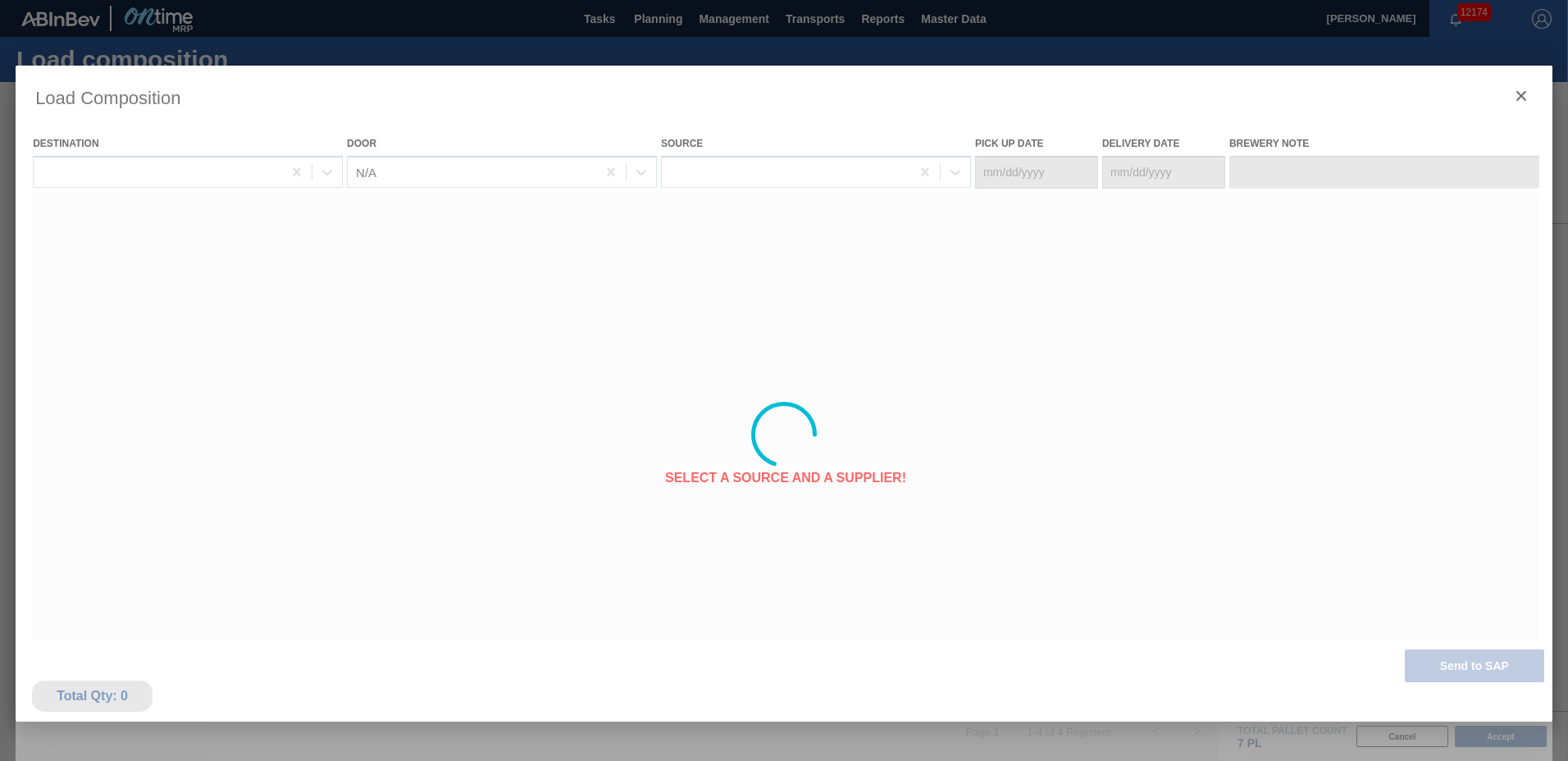
type Date "[DATE]"
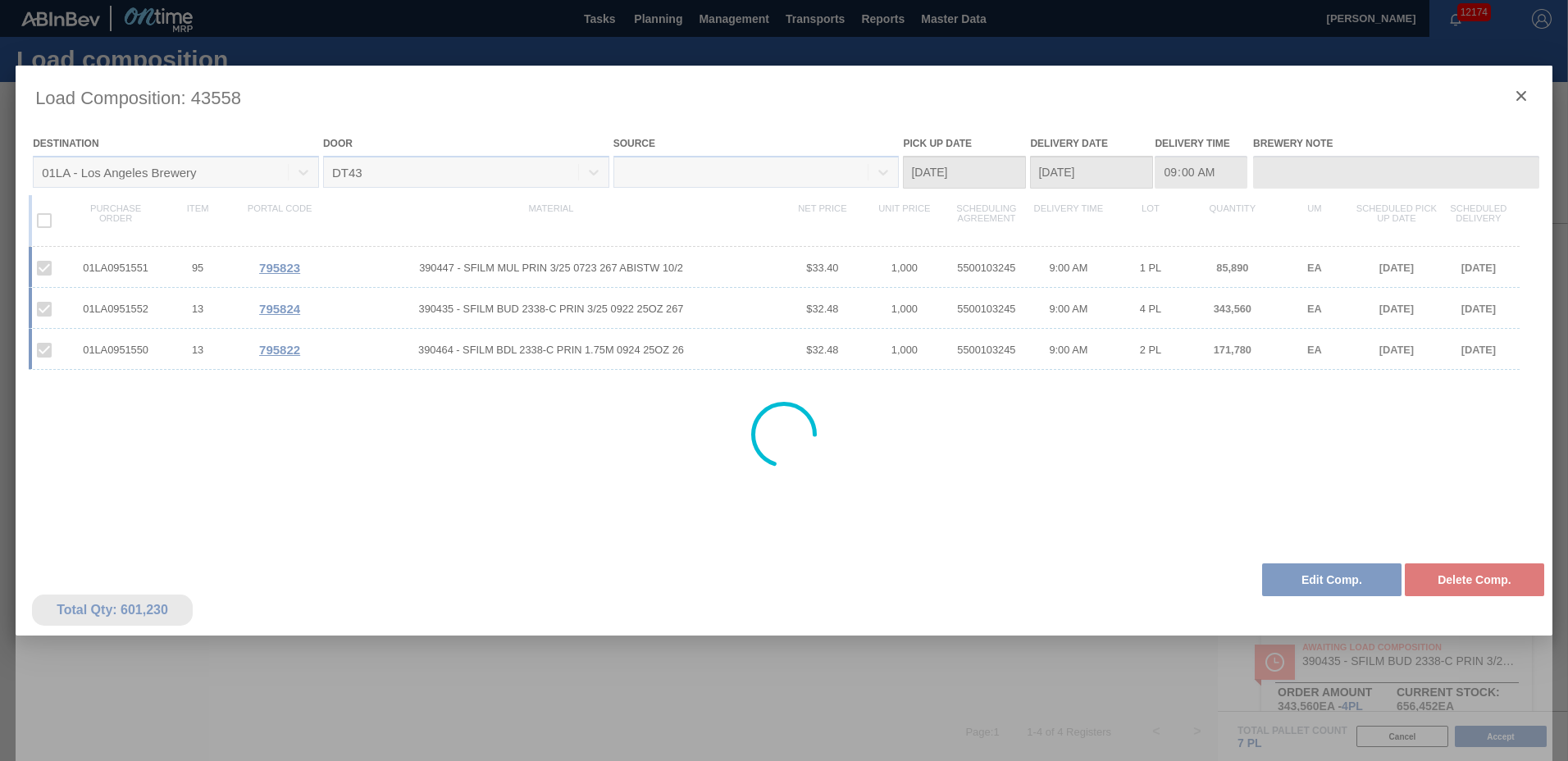
click at [1348, 588] on div at bounding box center [784, 434] width 1537 height 738
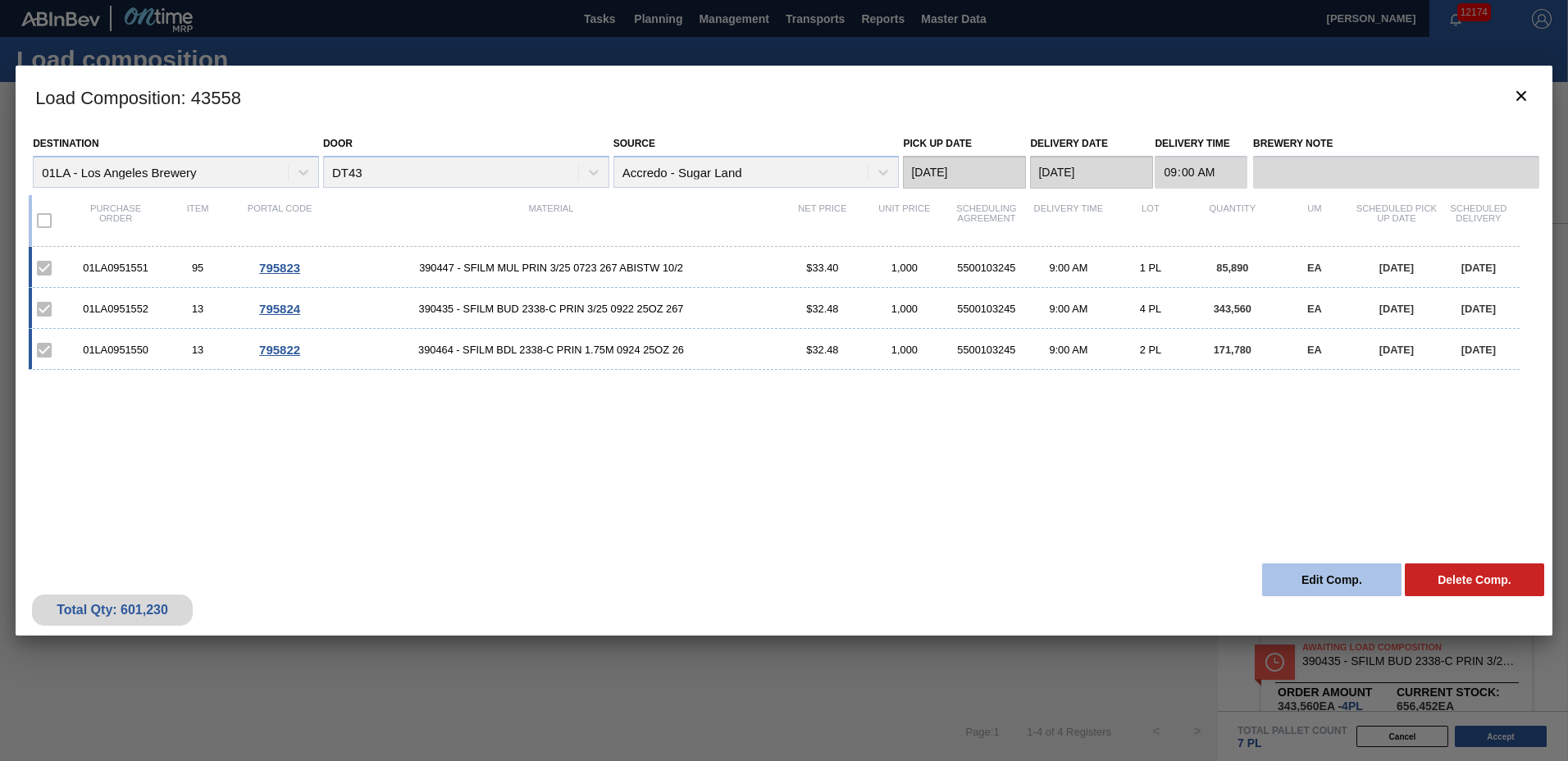
click at [1298, 578] on button "Edit Comp." at bounding box center [1332, 579] width 140 height 33
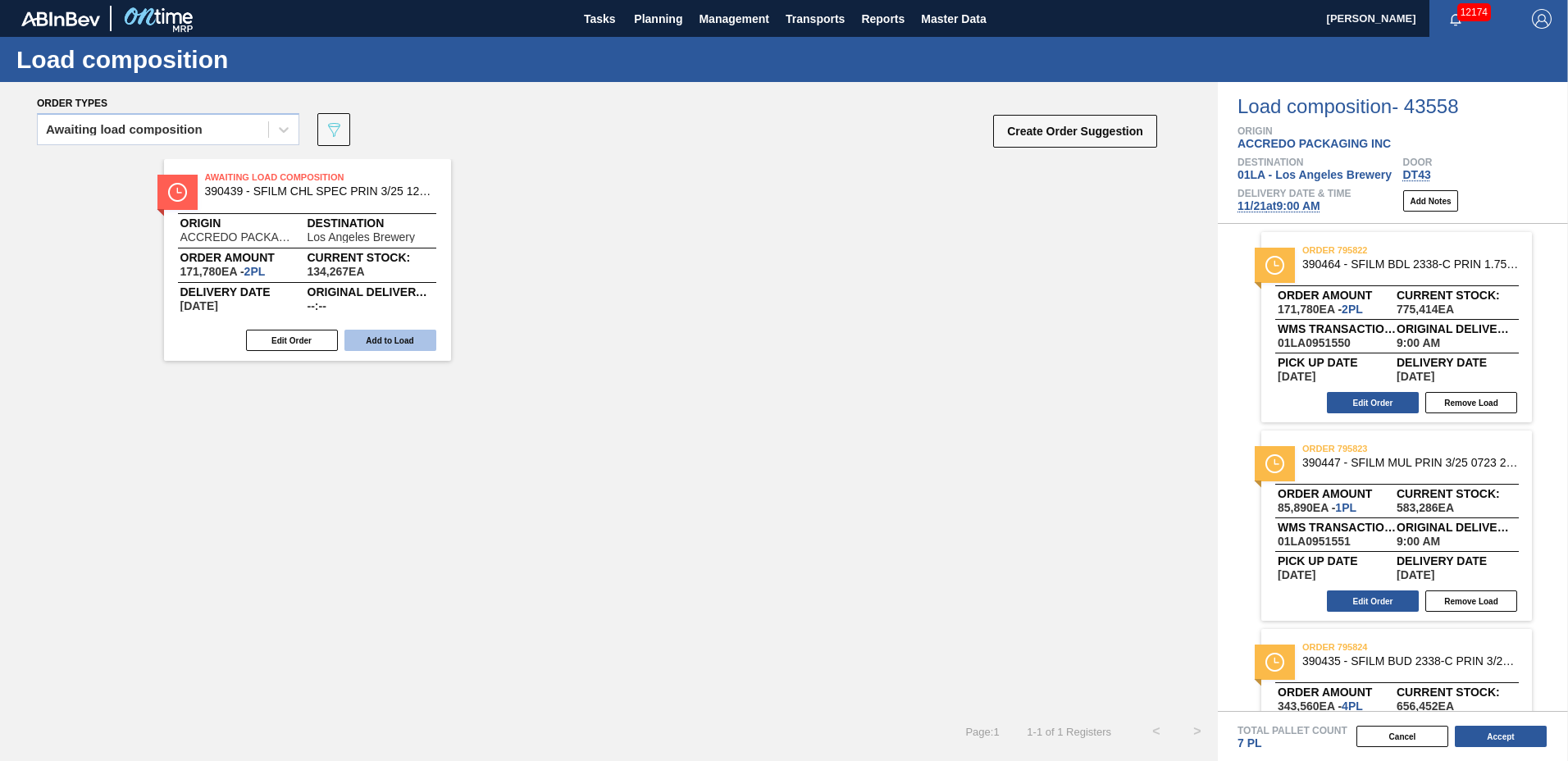
click at [385, 342] on button "Add to Load" at bounding box center [390, 340] width 92 height 21
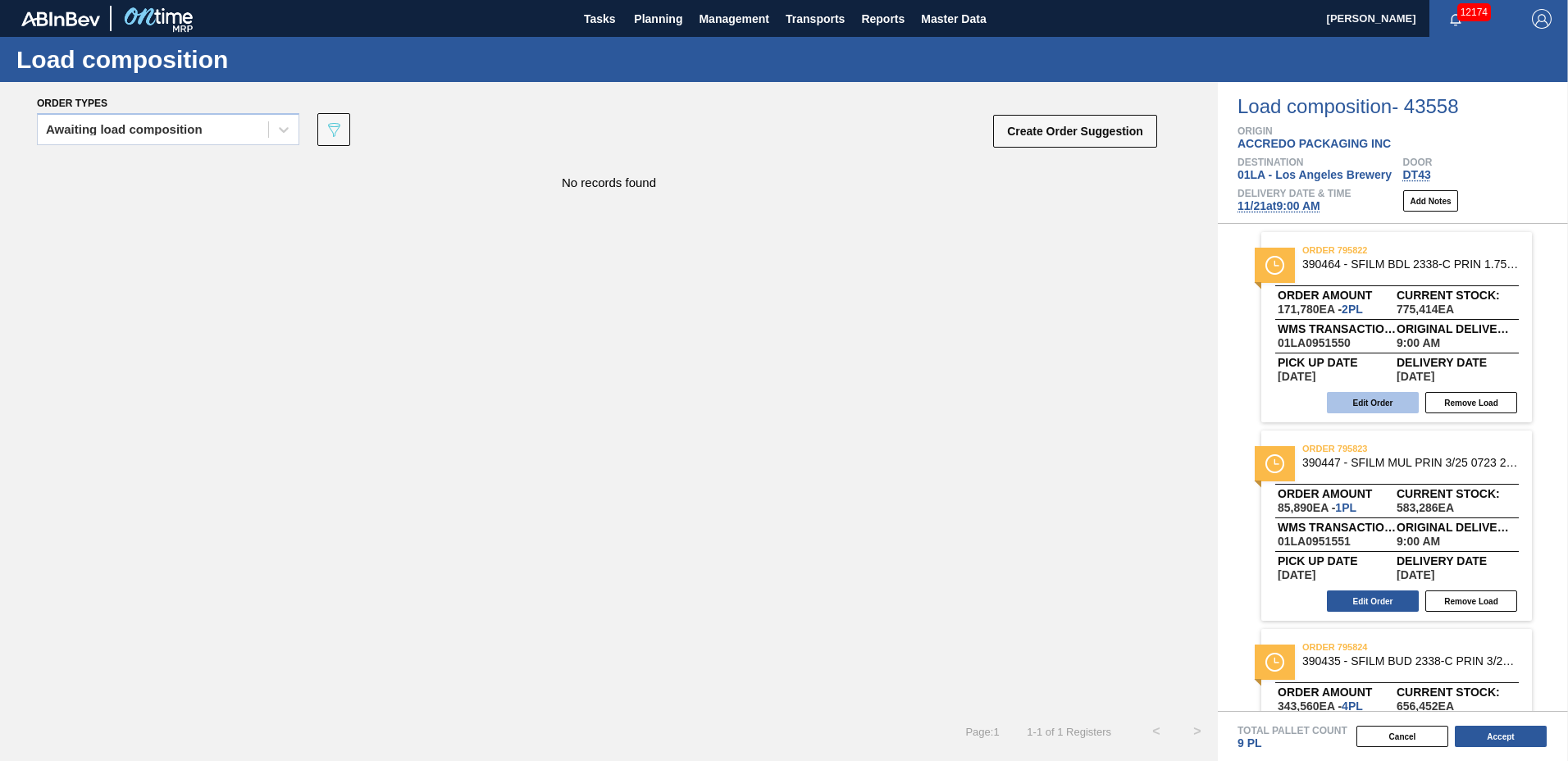
click at [1344, 398] on button "Edit Order" at bounding box center [1373, 402] width 92 height 21
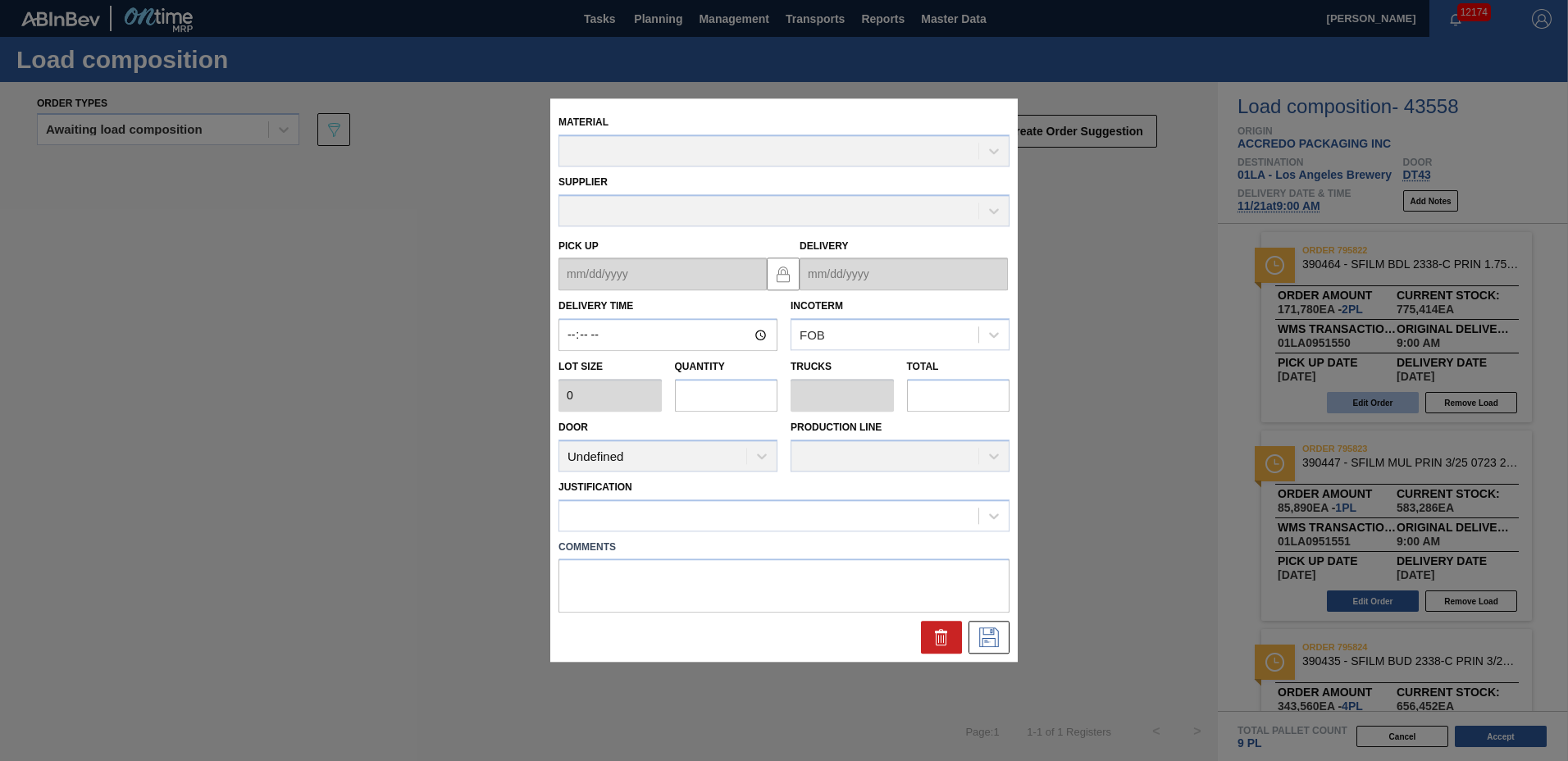
type input "09:00:00"
type input "85,890"
type input "2"
type input "0.077"
type input "171,780"
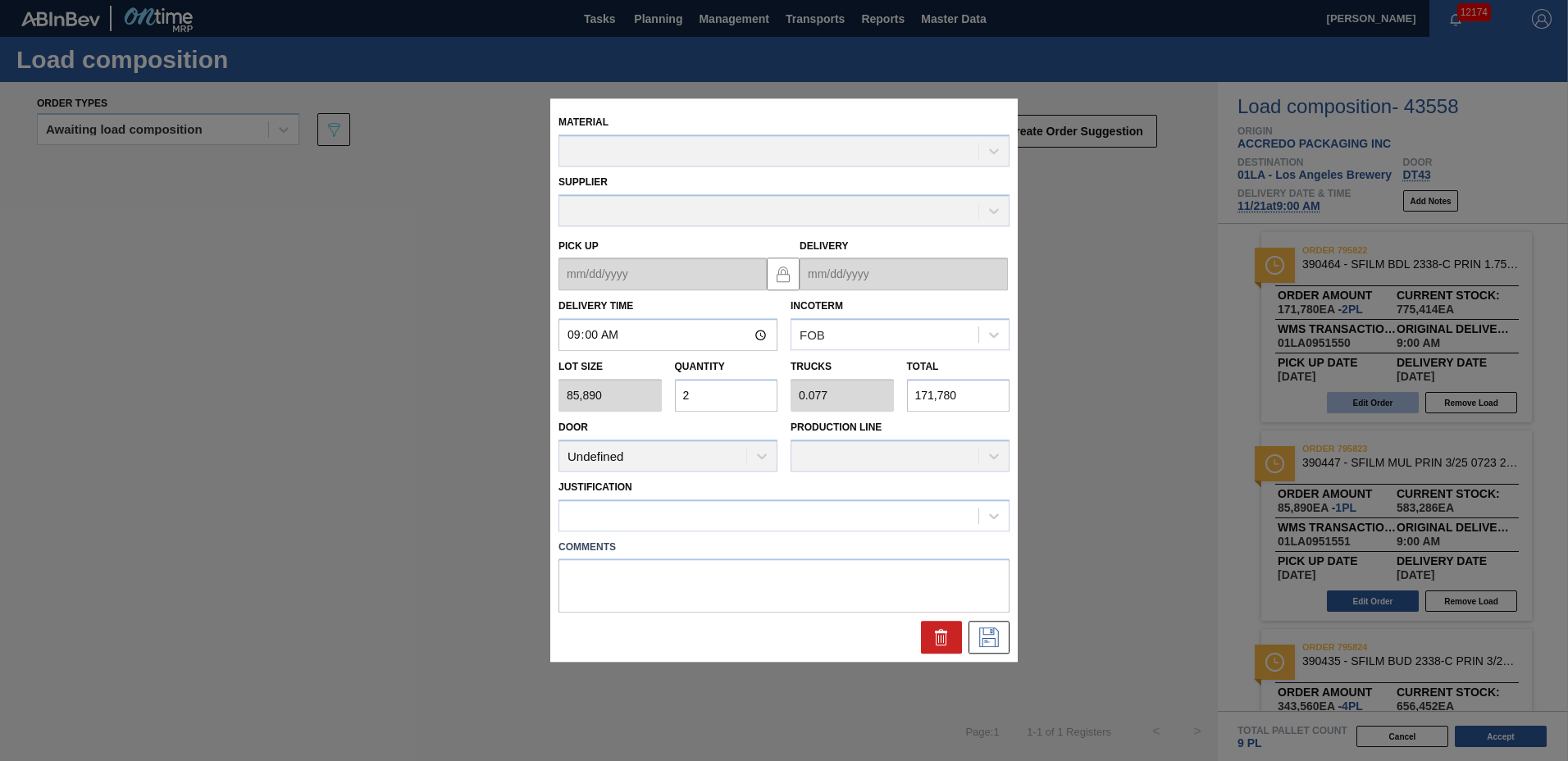
type up "[DATE]"
type input "[DATE]"
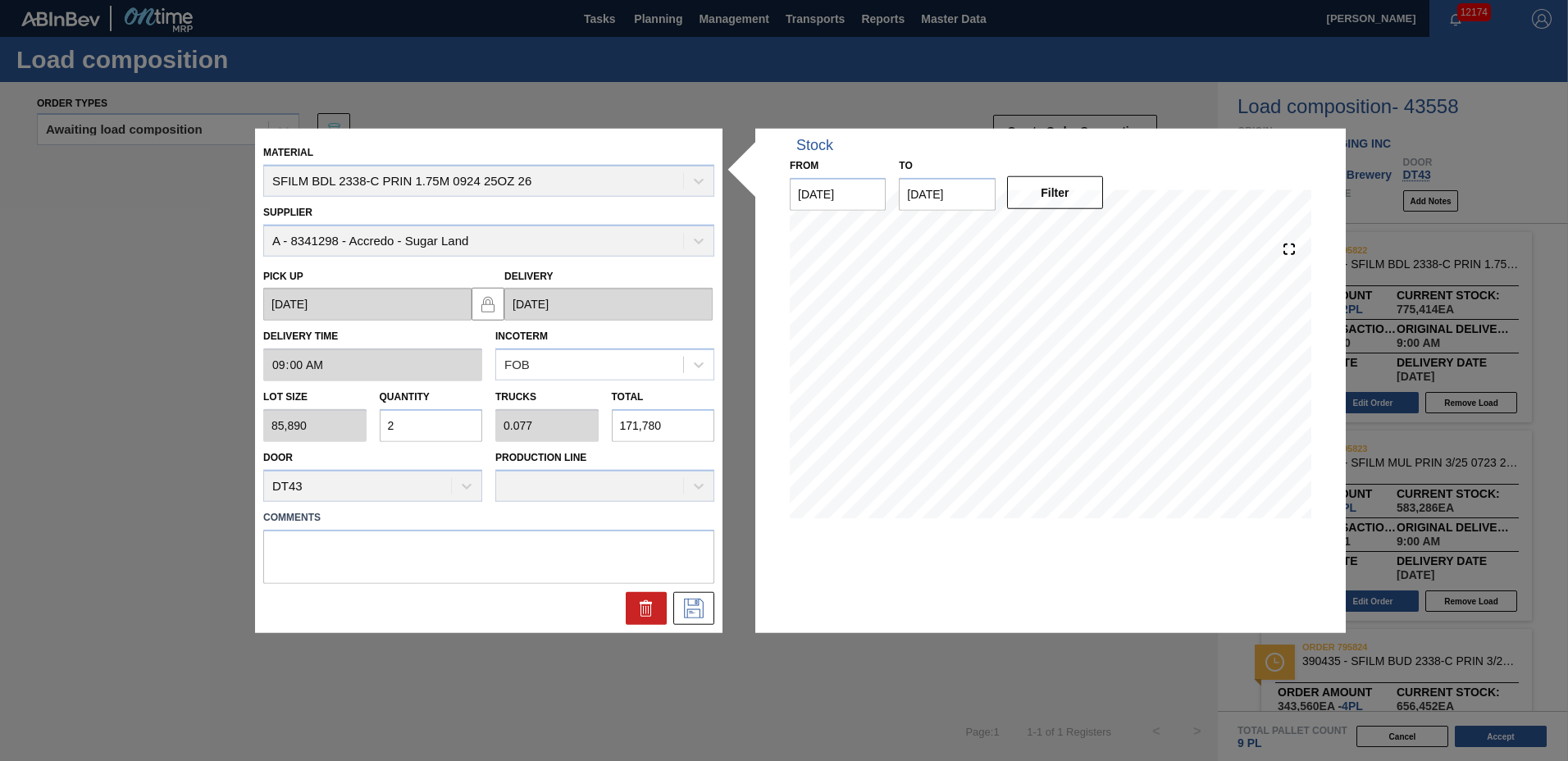
click at [454, 423] on input "2" at bounding box center [432, 425] width 103 height 33
type input "0"
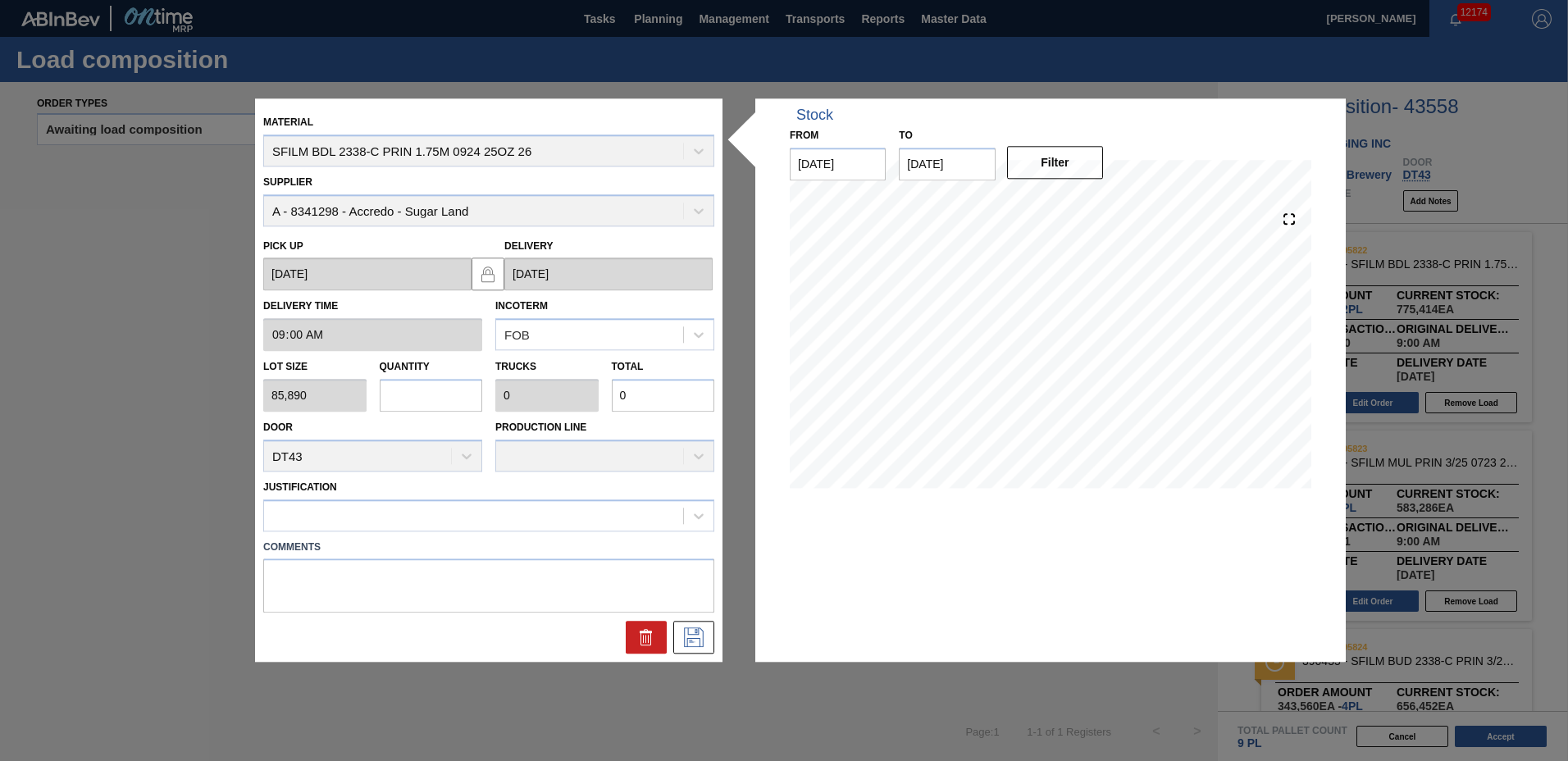
type input "1"
type input "0.038"
type input "85,890"
type input "10"
type input "0.385"
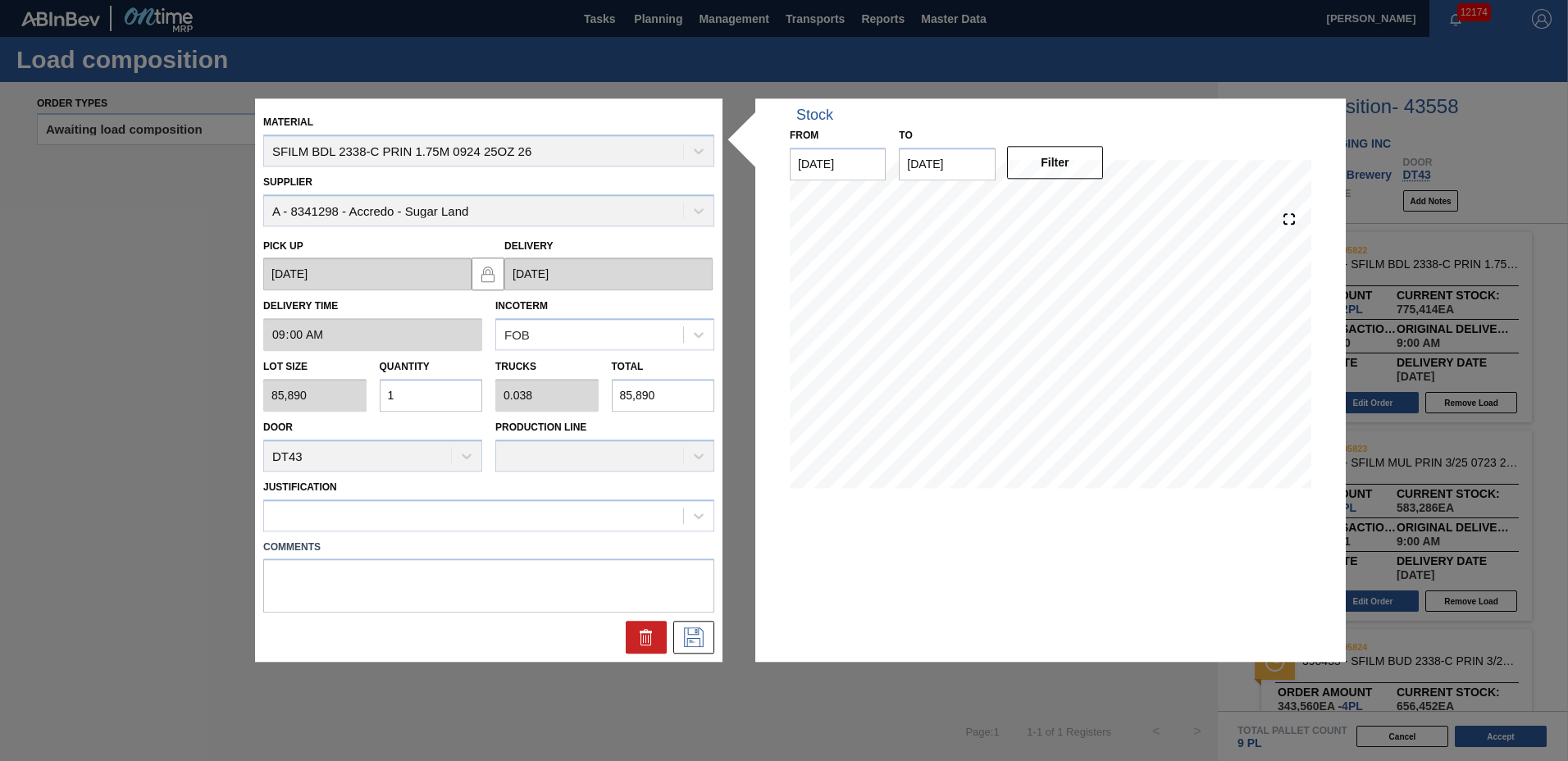
type input "858,900"
type input "10"
click at [381, 506] on div at bounding box center [474, 515] width 419 height 24
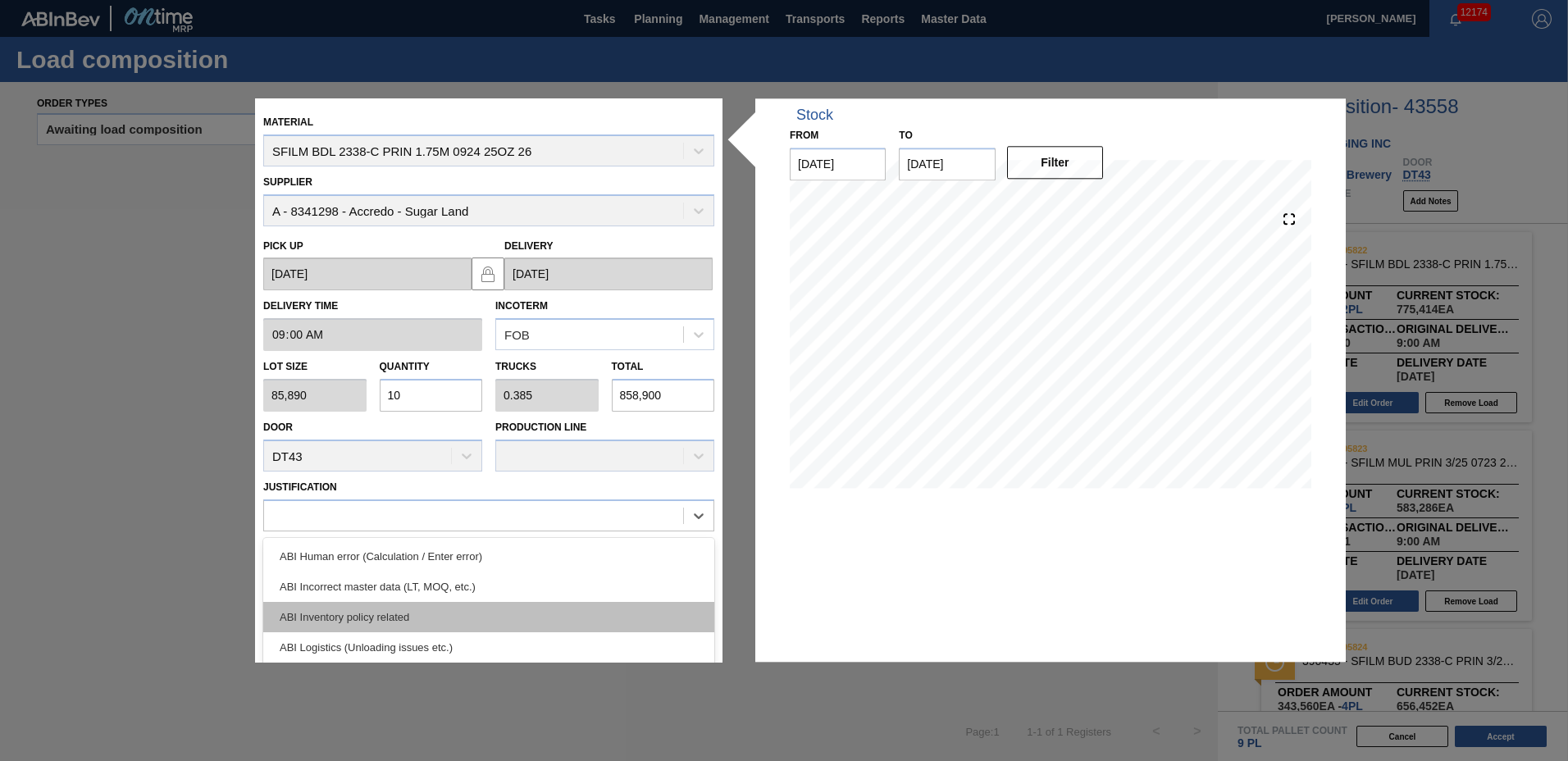
click at [382, 612] on div "ABI Inventory policy related" at bounding box center [489, 617] width 451 height 30
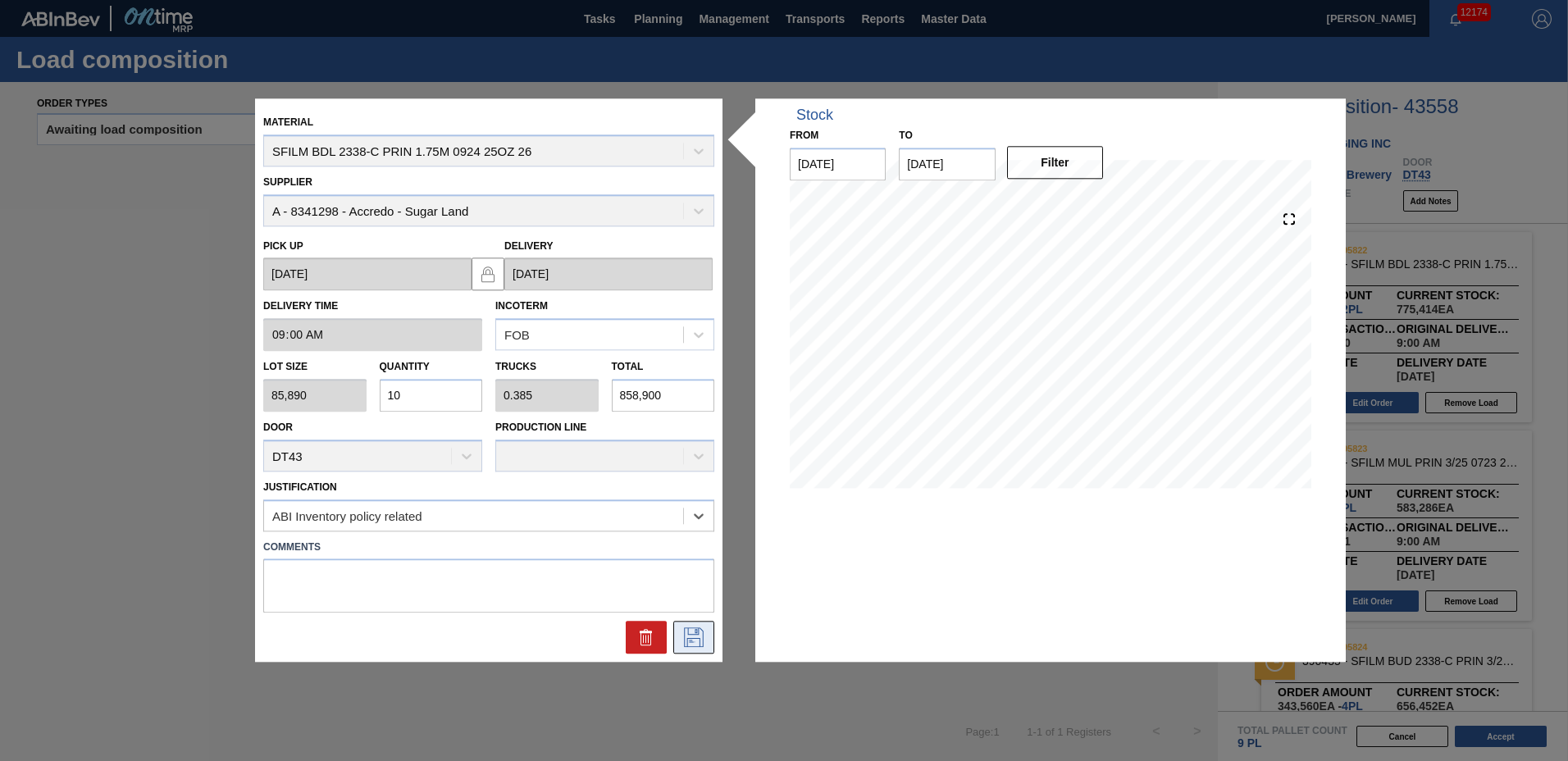
click at [686, 630] on icon at bounding box center [694, 638] width 26 height 20
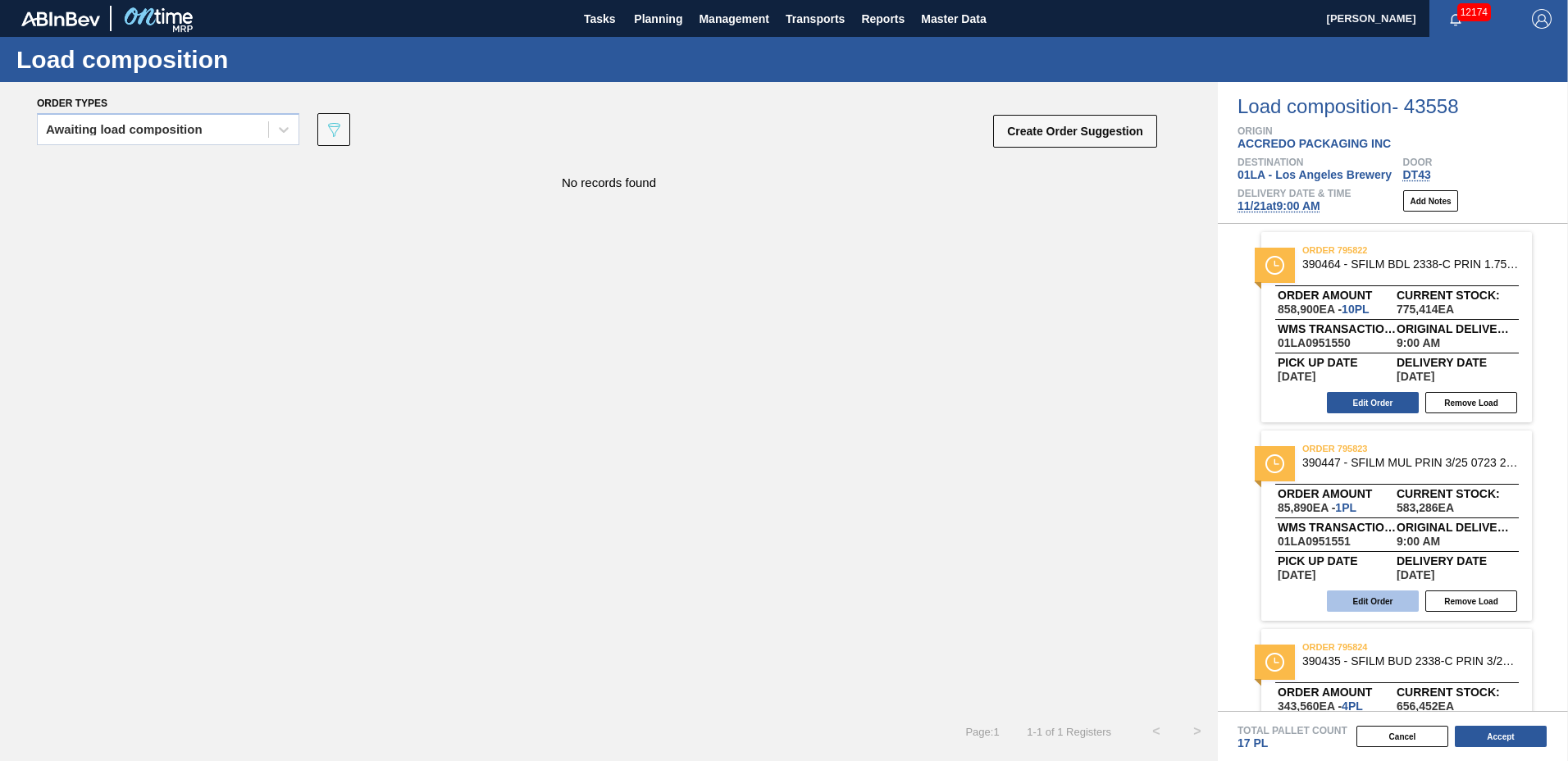
click at [1359, 599] on button "Edit Order" at bounding box center [1373, 601] width 92 height 21
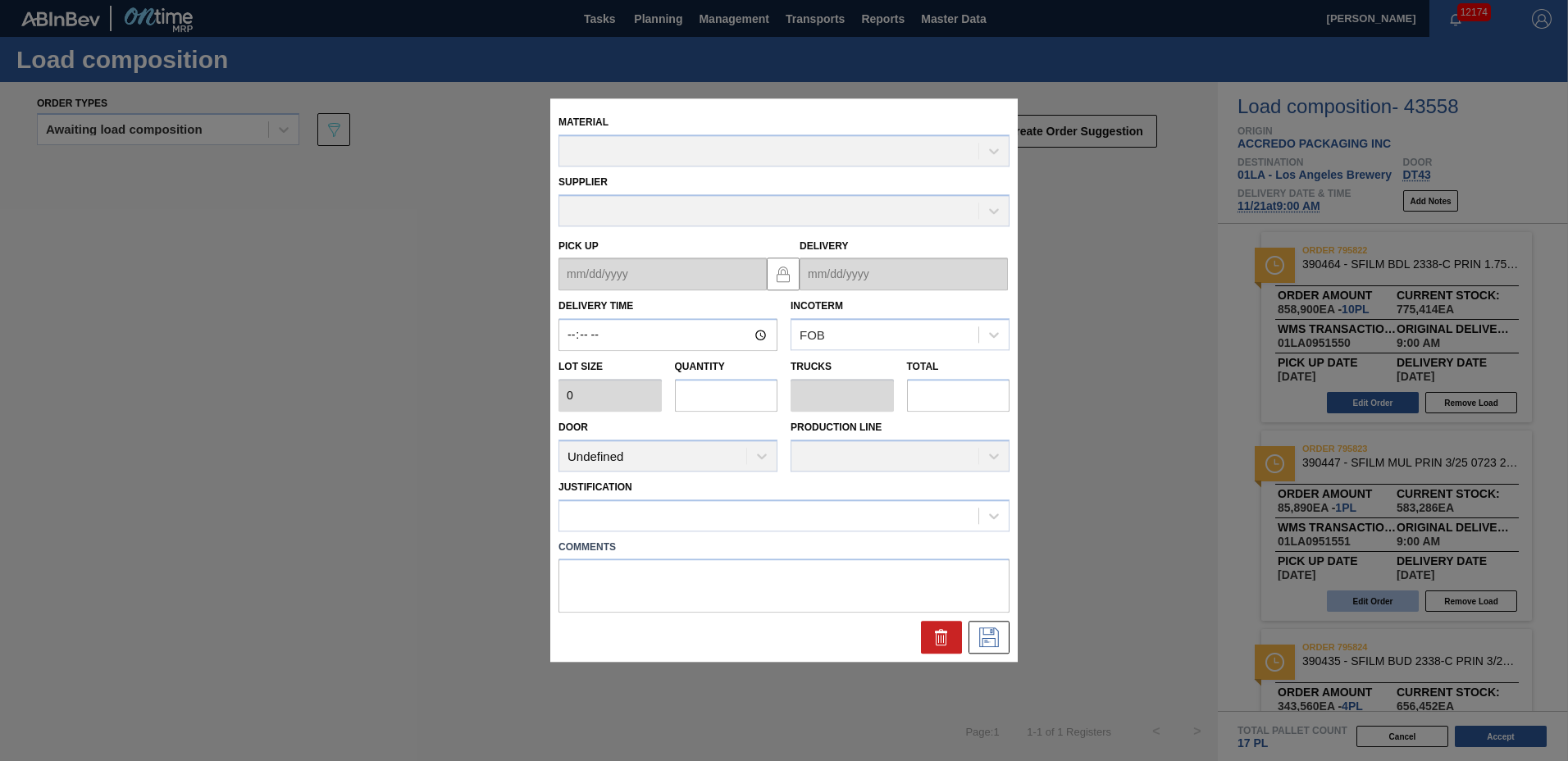
type input "09:00:00"
type input "85,890"
type input "1"
type input "0.042"
type input "85,890"
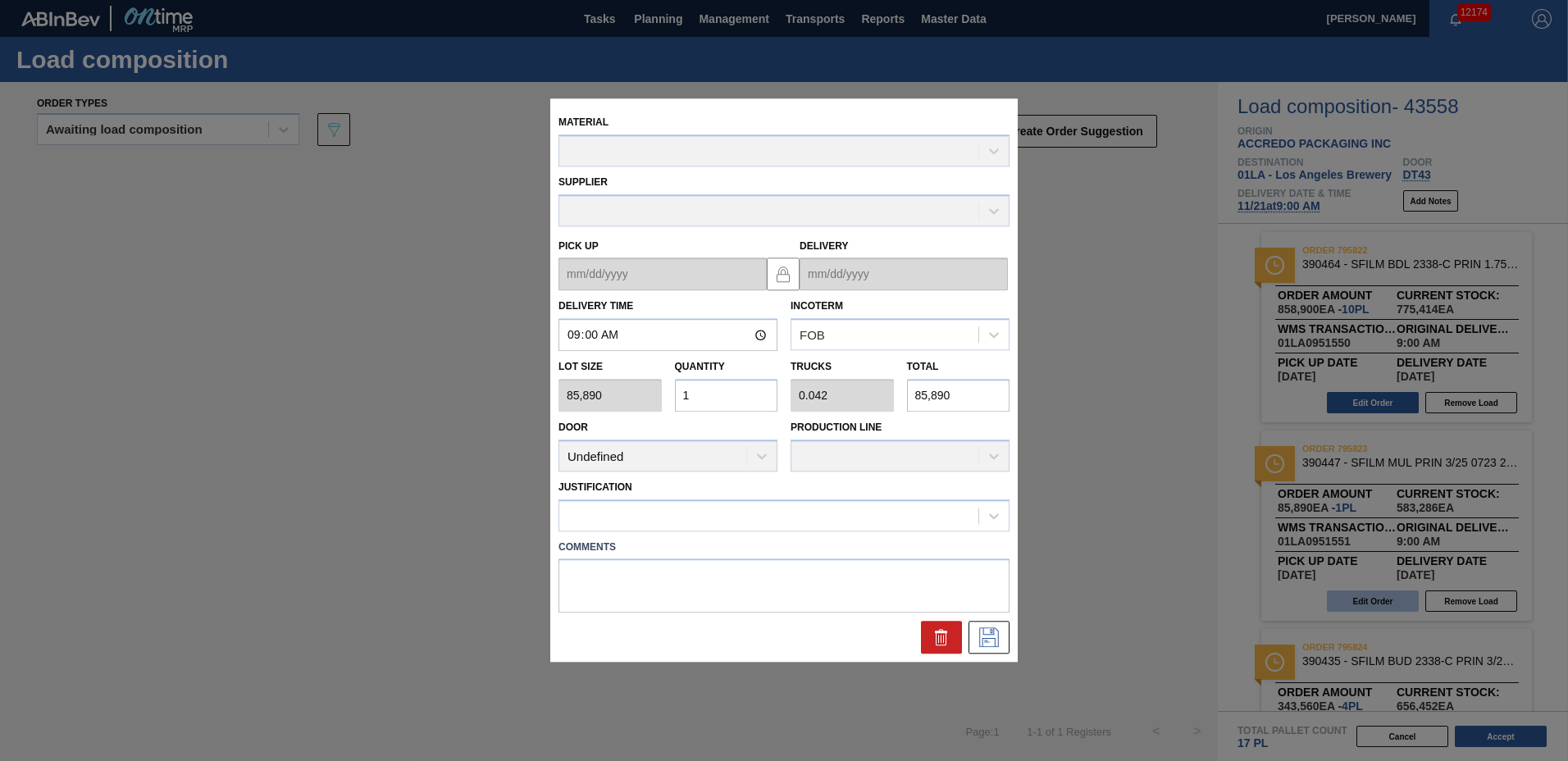
type up "[DATE]"
type input "[DATE]"
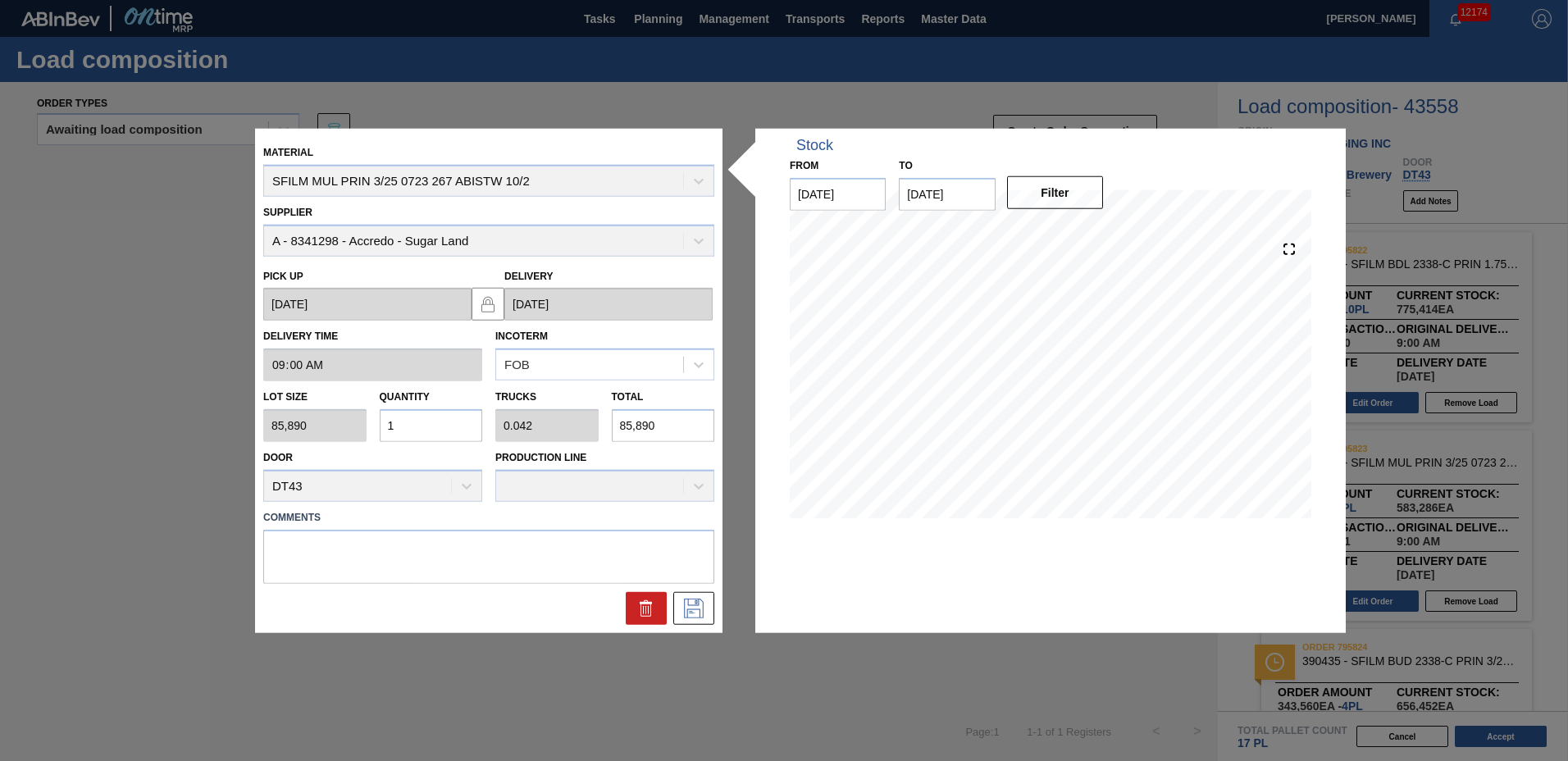
click at [431, 424] on input "1" at bounding box center [432, 425] width 103 height 33
type input "0"
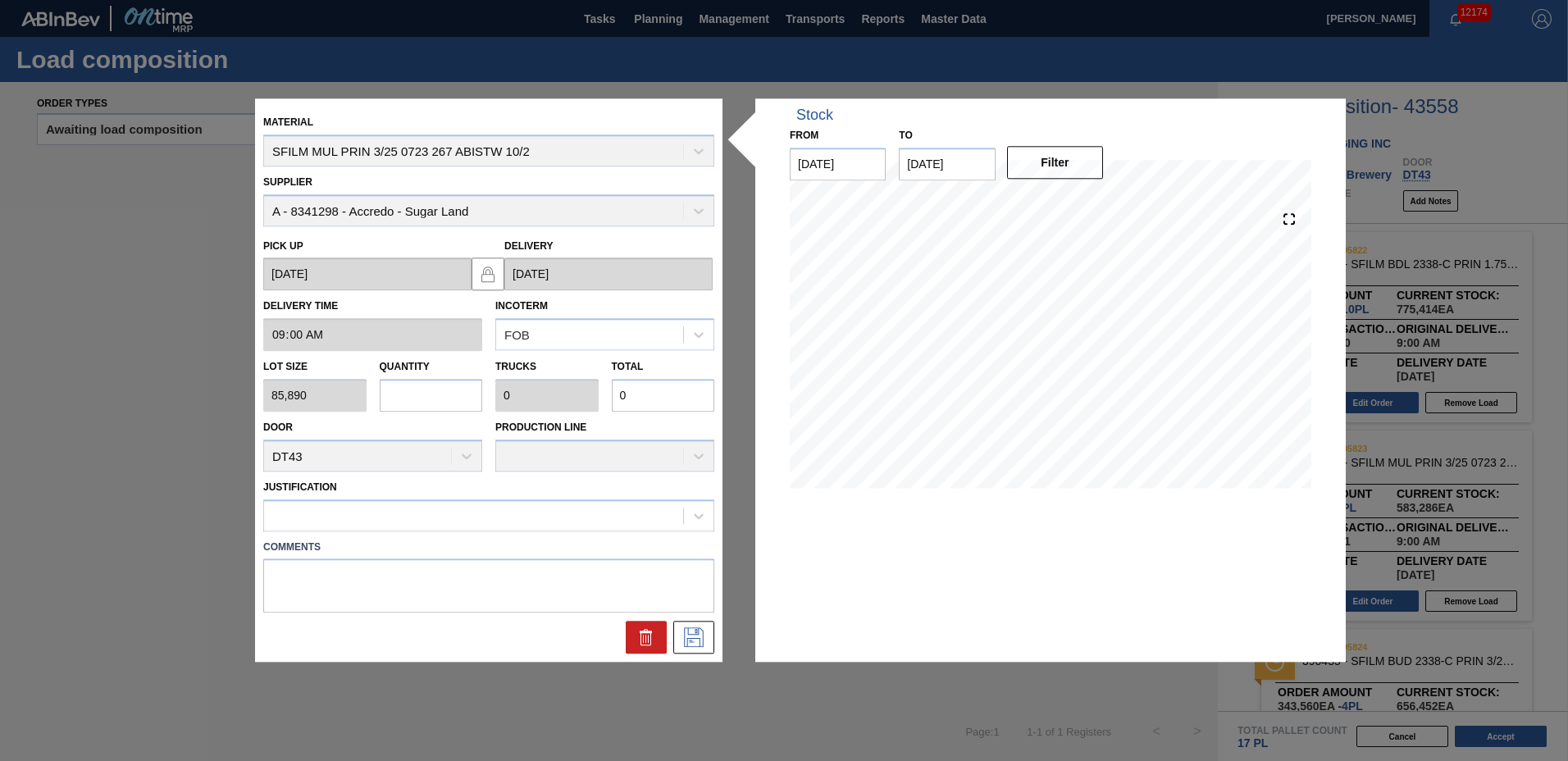
type input "8"
type input "0.333"
type input "687,120"
type input "8"
click at [383, 516] on div at bounding box center [474, 515] width 419 height 24
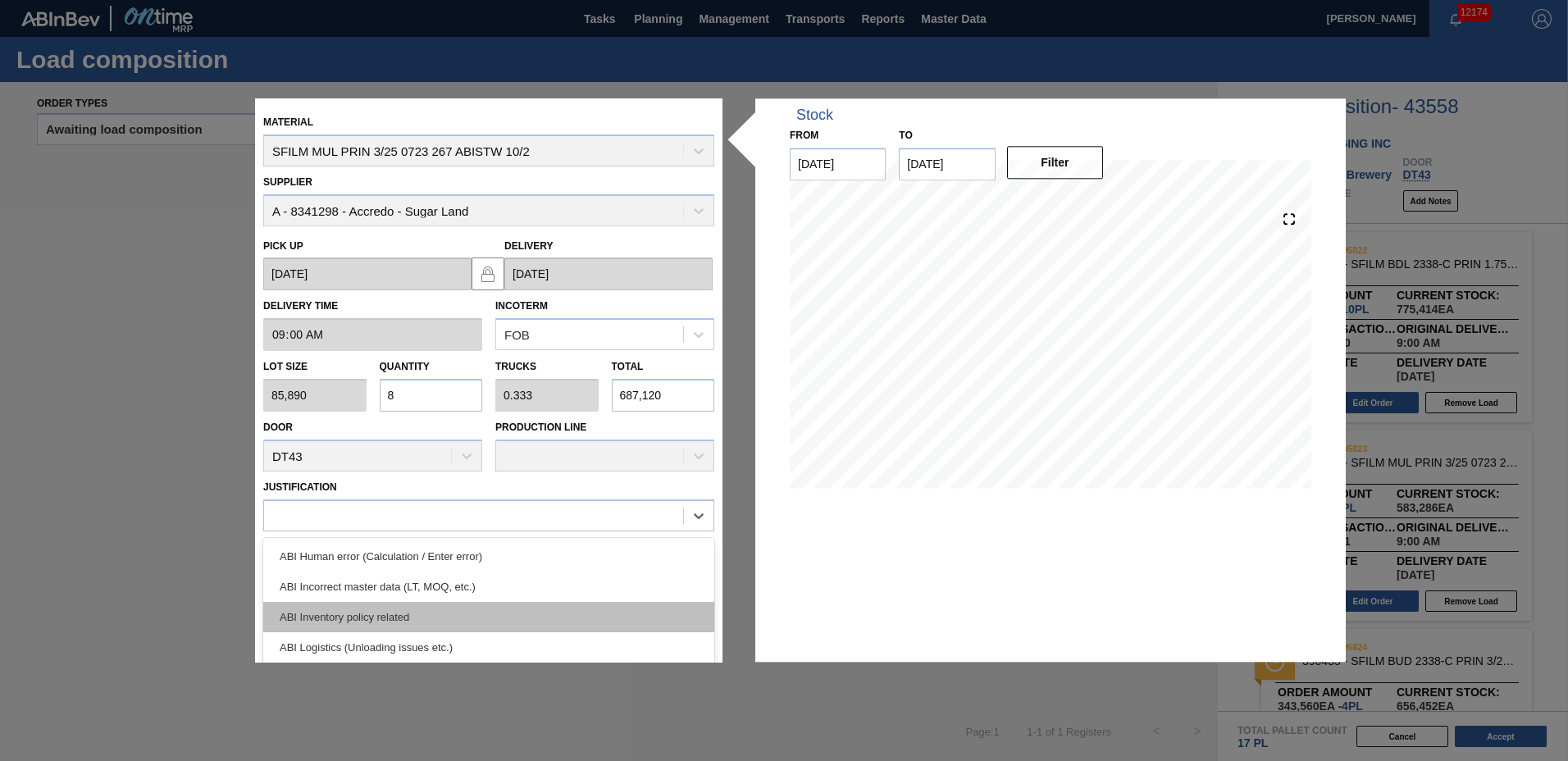
click at [357, 607] on div "ABI Inventory policy related" at bounding box center [489, 617] width 451 height 30
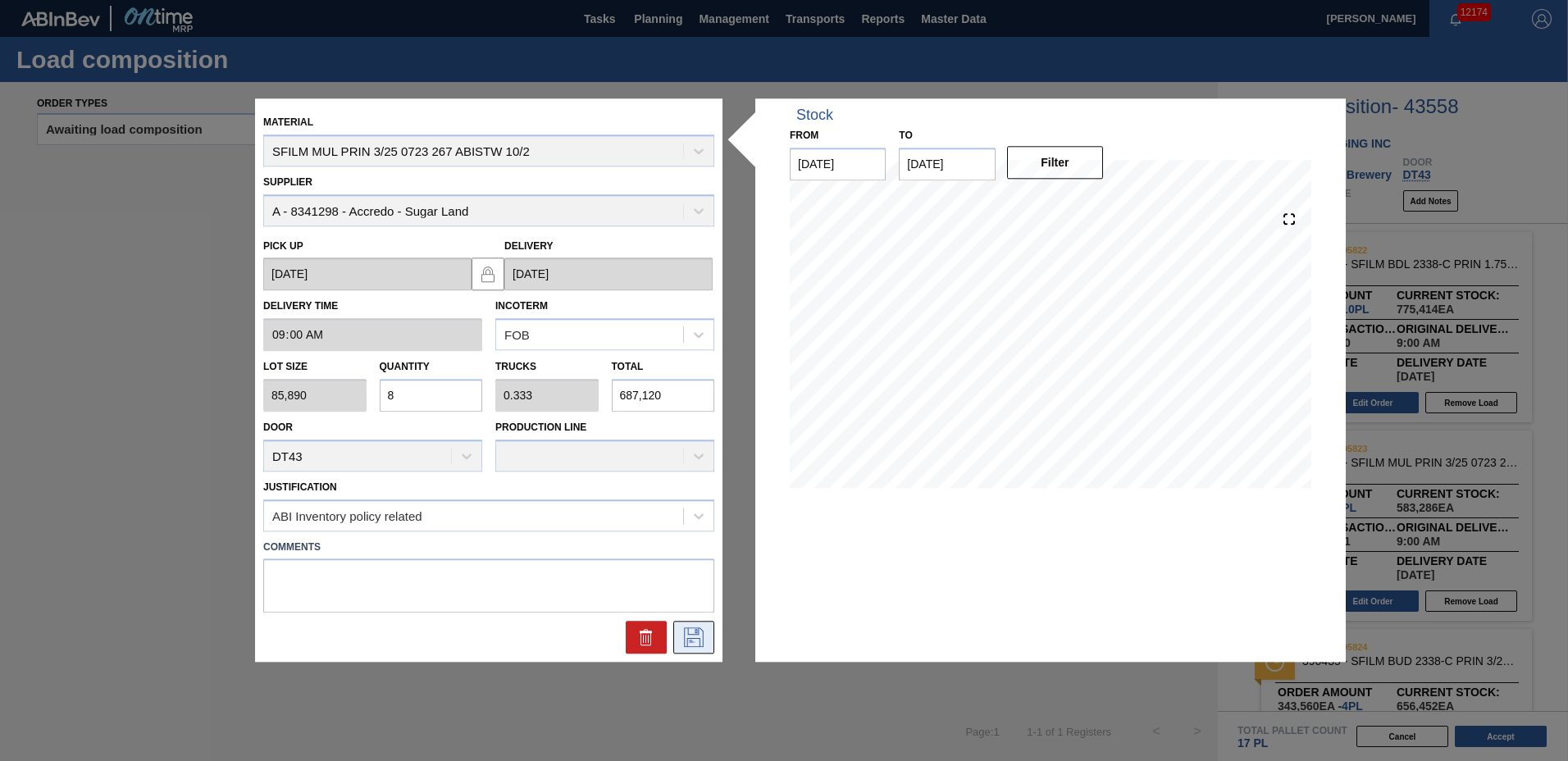
click at [679, 643] on button at bounding box center [694, 637] width 41 height 33
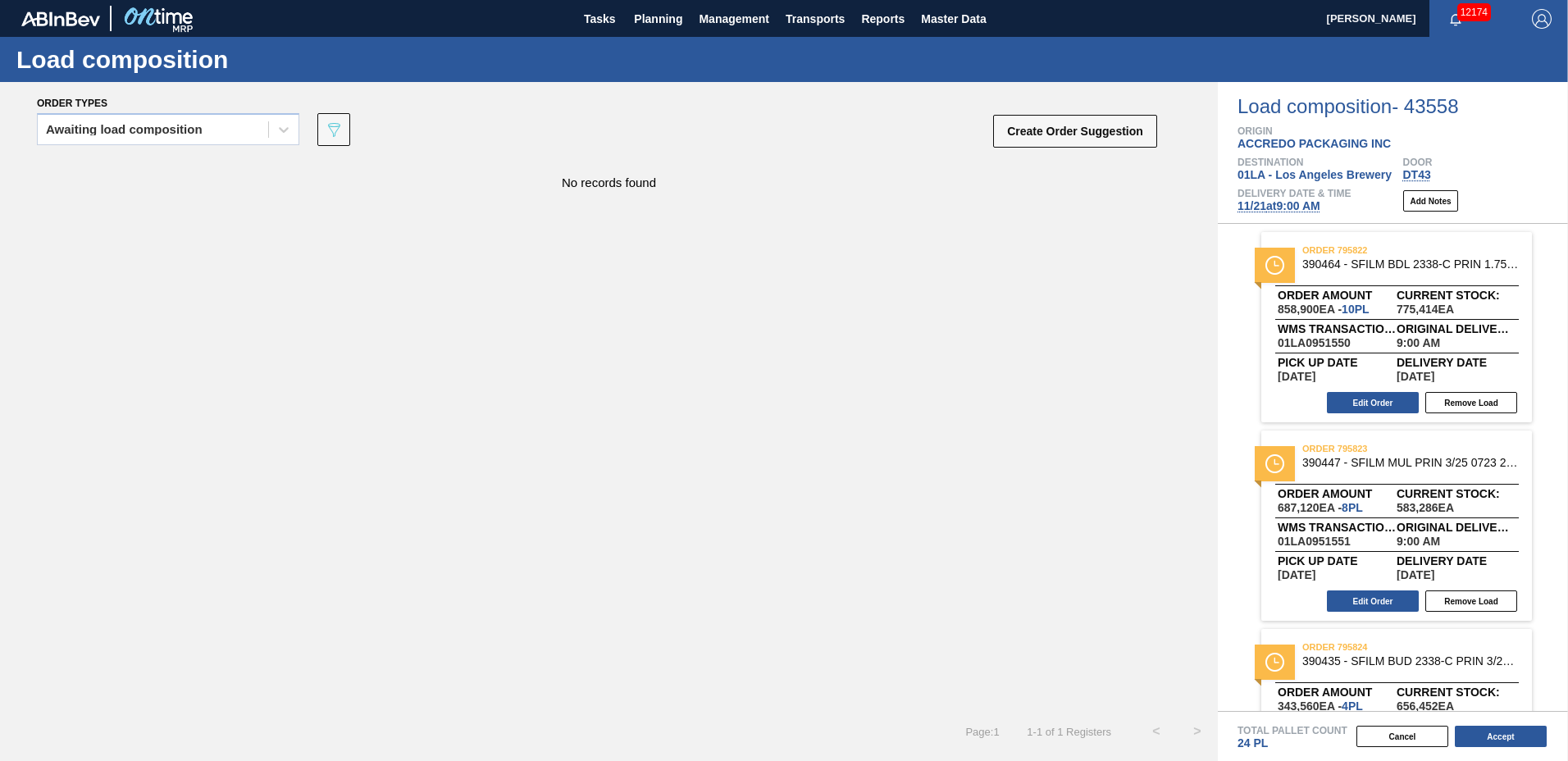
scroll to position [315, 0]
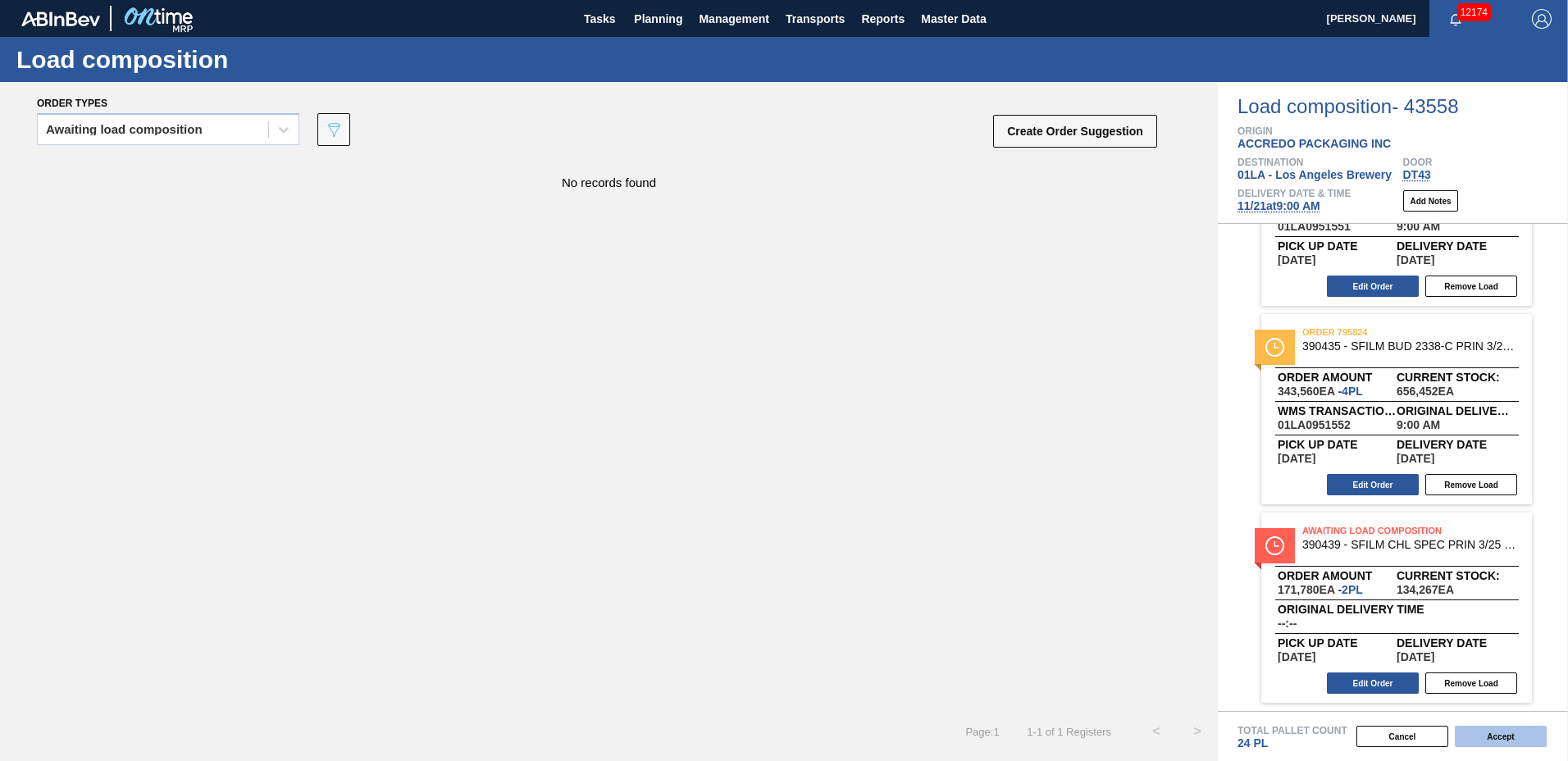
click at [1517, 733] on button "Accept" at bounding box center [1500, 736] width 92 height 21
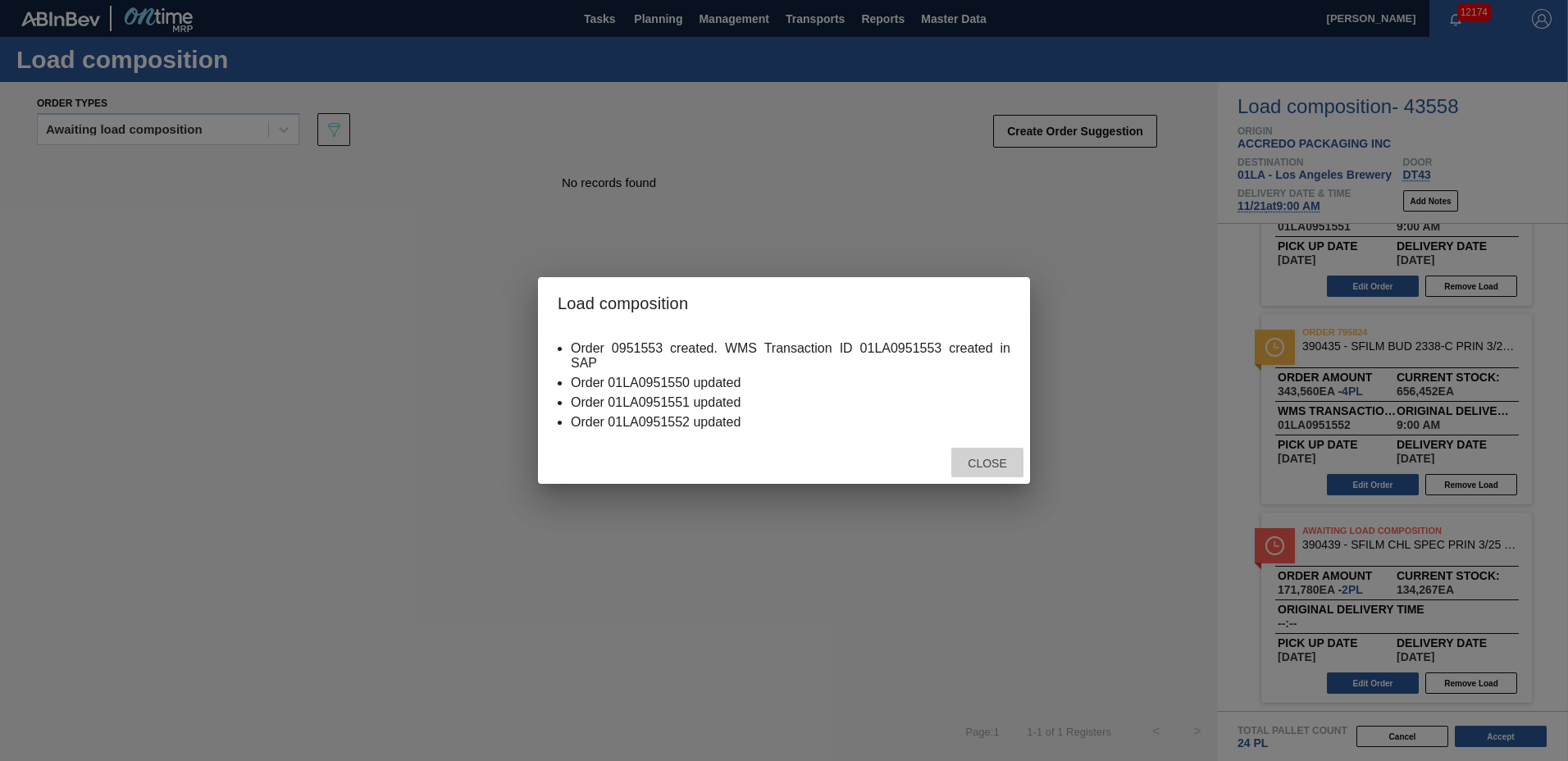
click at [971, 454] on div "Close" at bounding box center [987, 463] width 72 height 30
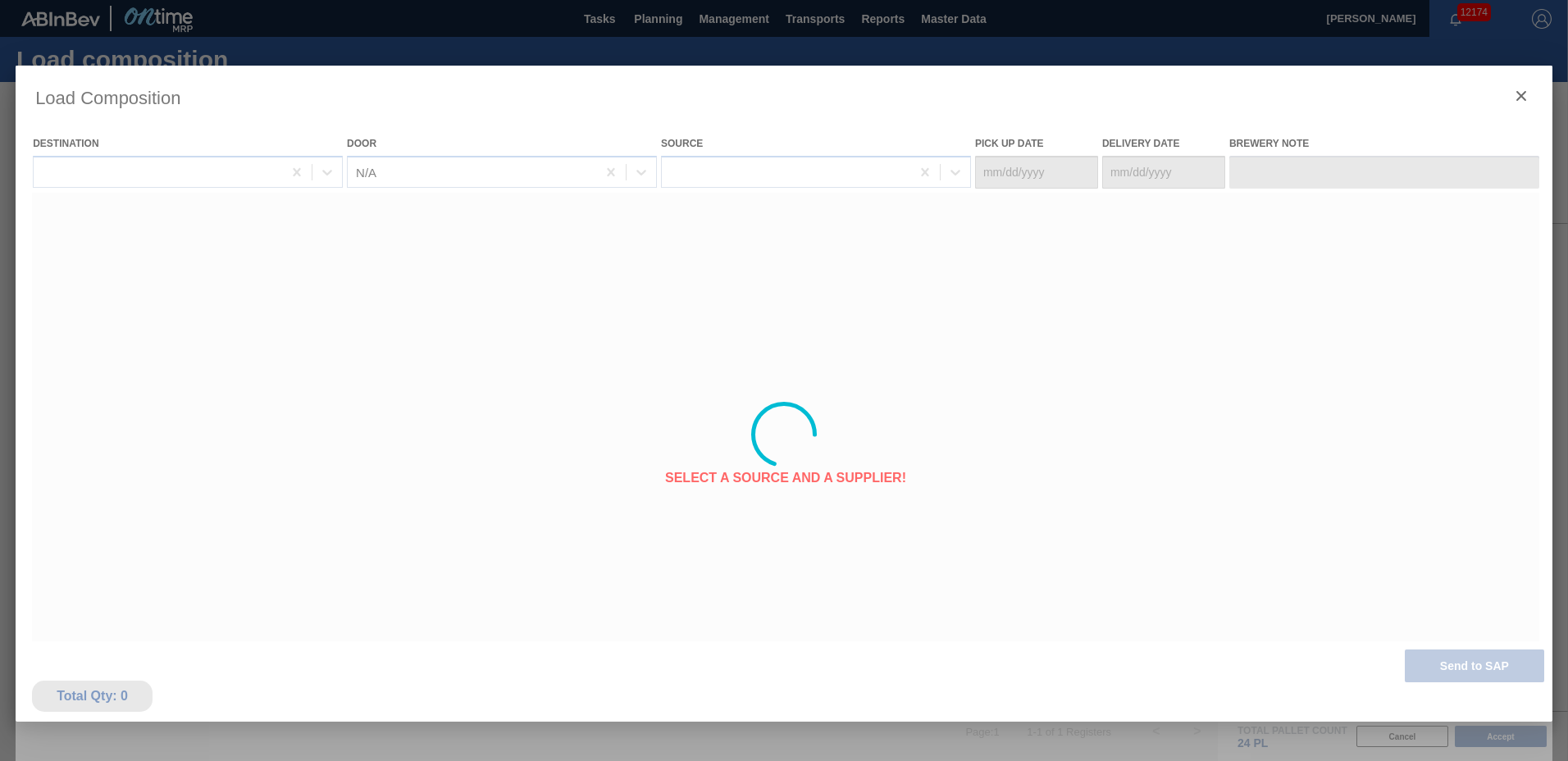
type Date "[DATE]"
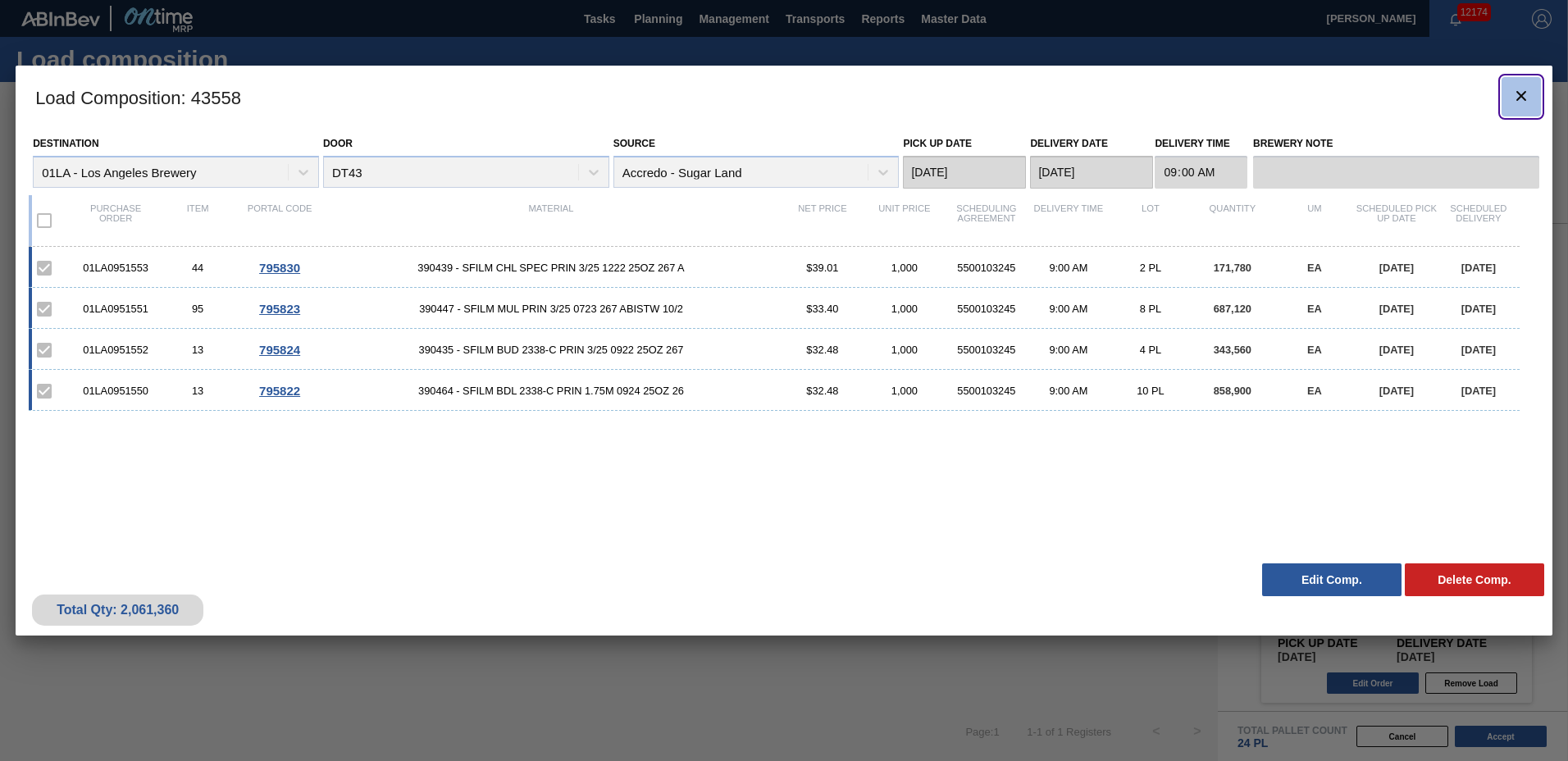
click at [1516, 93] on icon "botão de ícone" at bounding box center [1522, 96] width 20 height 20
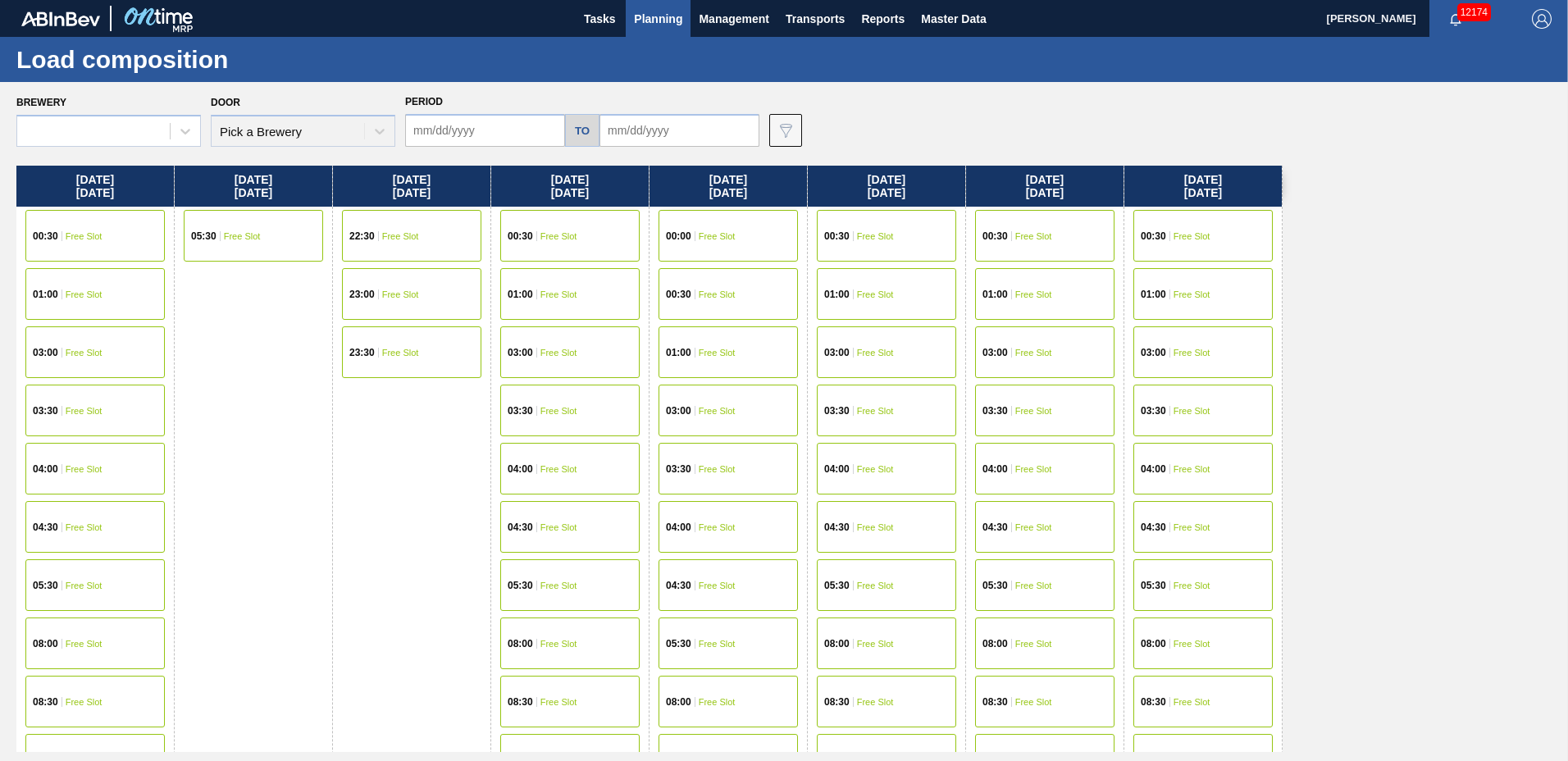
type input "[DATE]"
